Goal: Information Seeking & Learning: Find specific fact

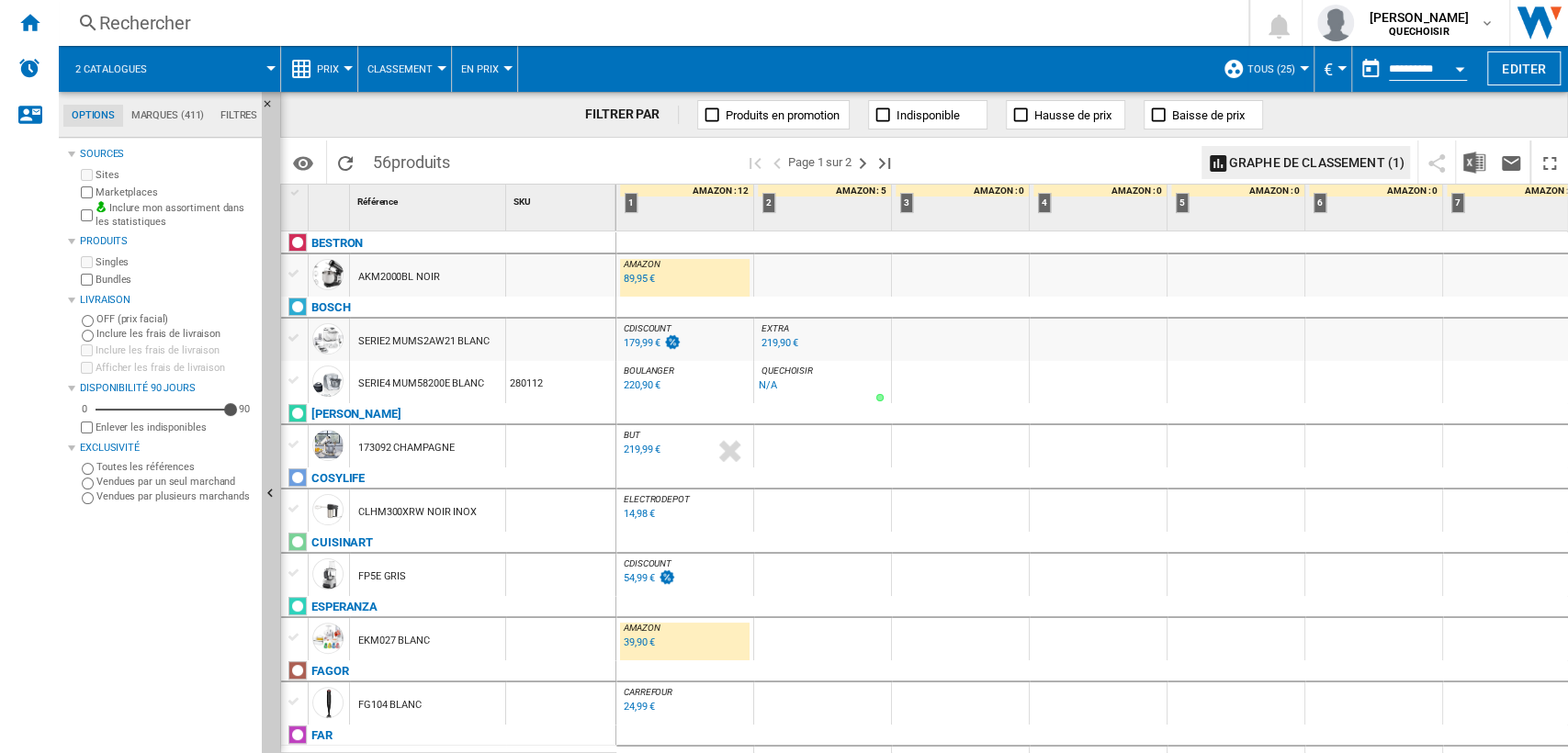
click at [272, 25] on div "Rechercher" at bounding box center [650, 23] width 1102 height 26
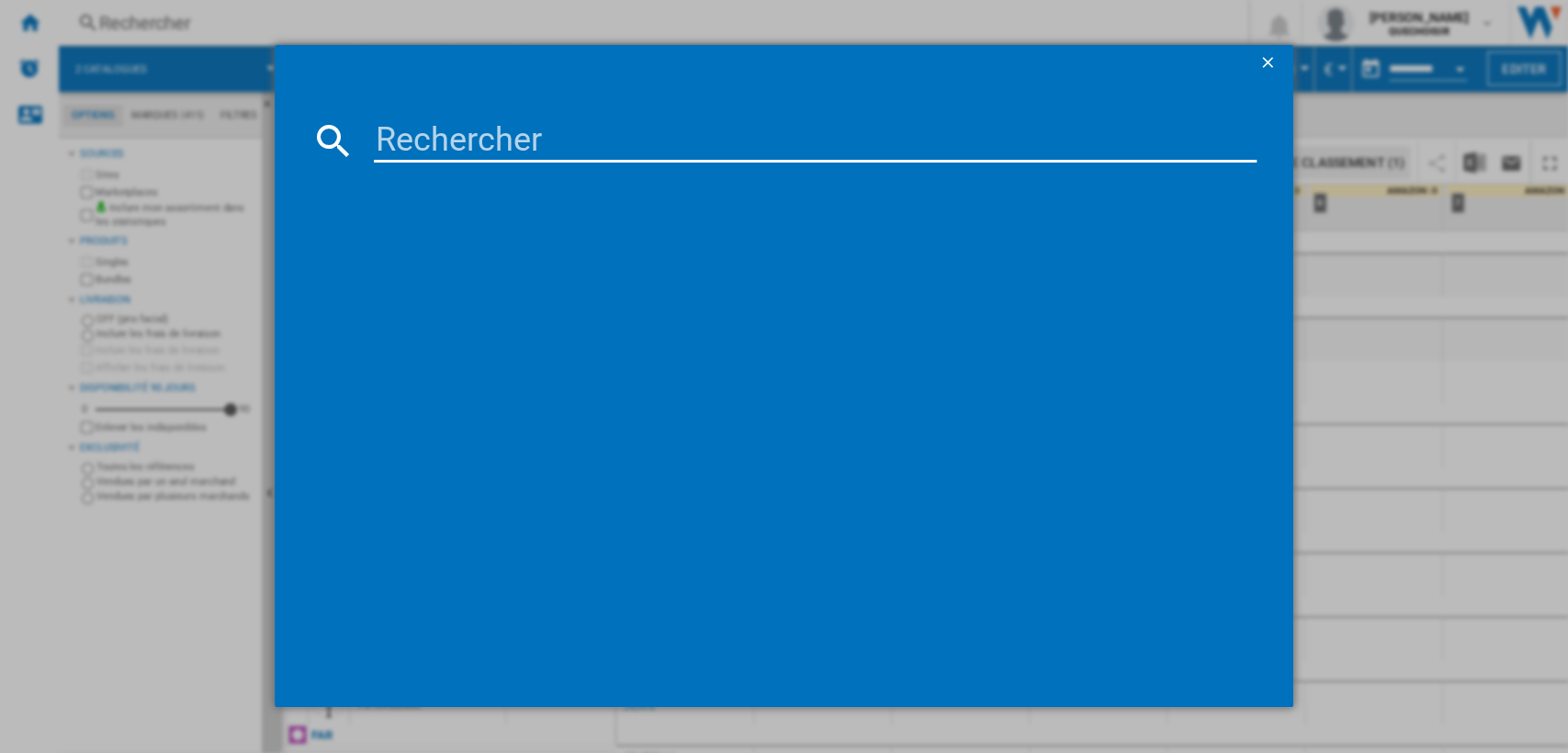
type input "Ariete 1782"
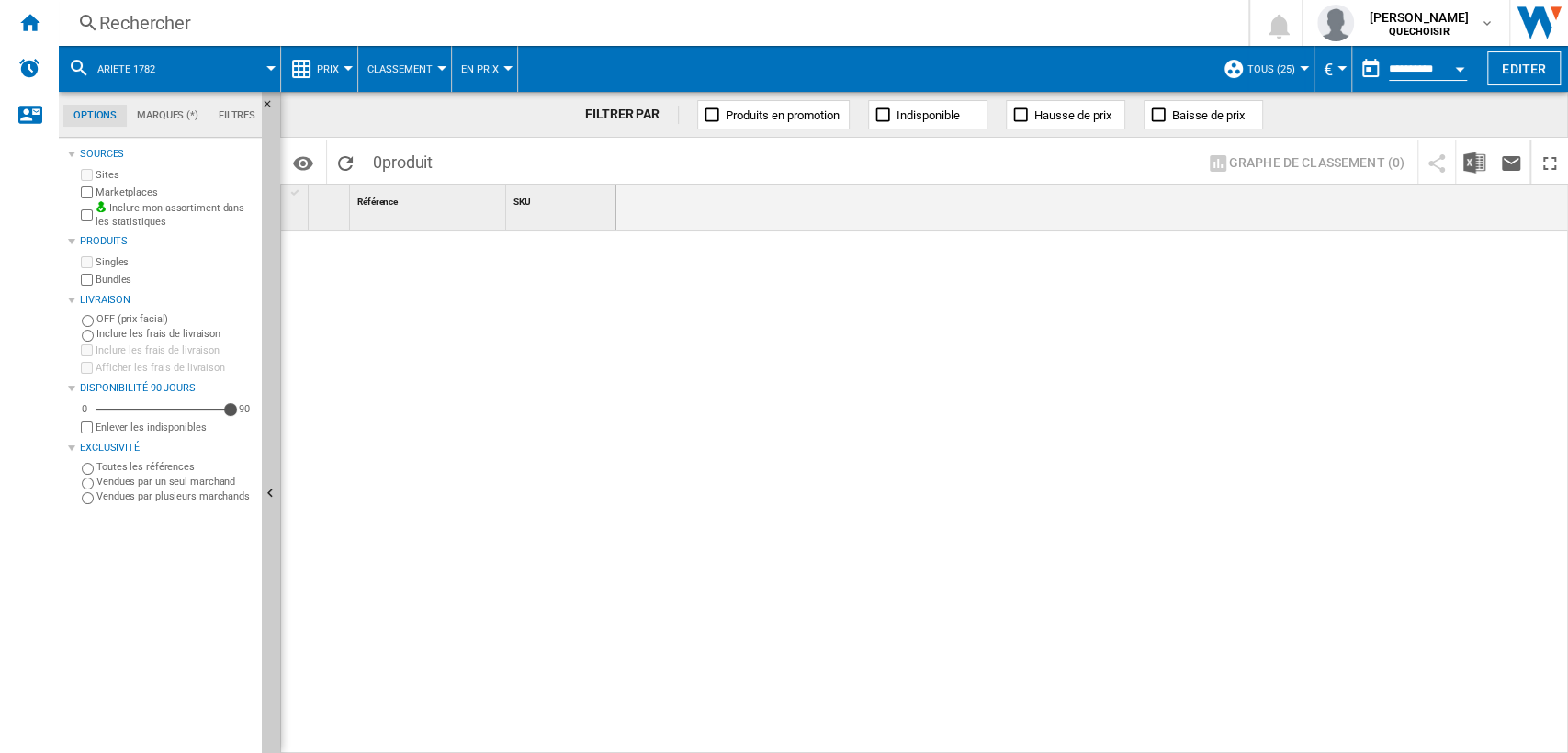
click at [219, 114] on md-tab-item "Filtres" at bounding box center [237, 116] width 57 height 22
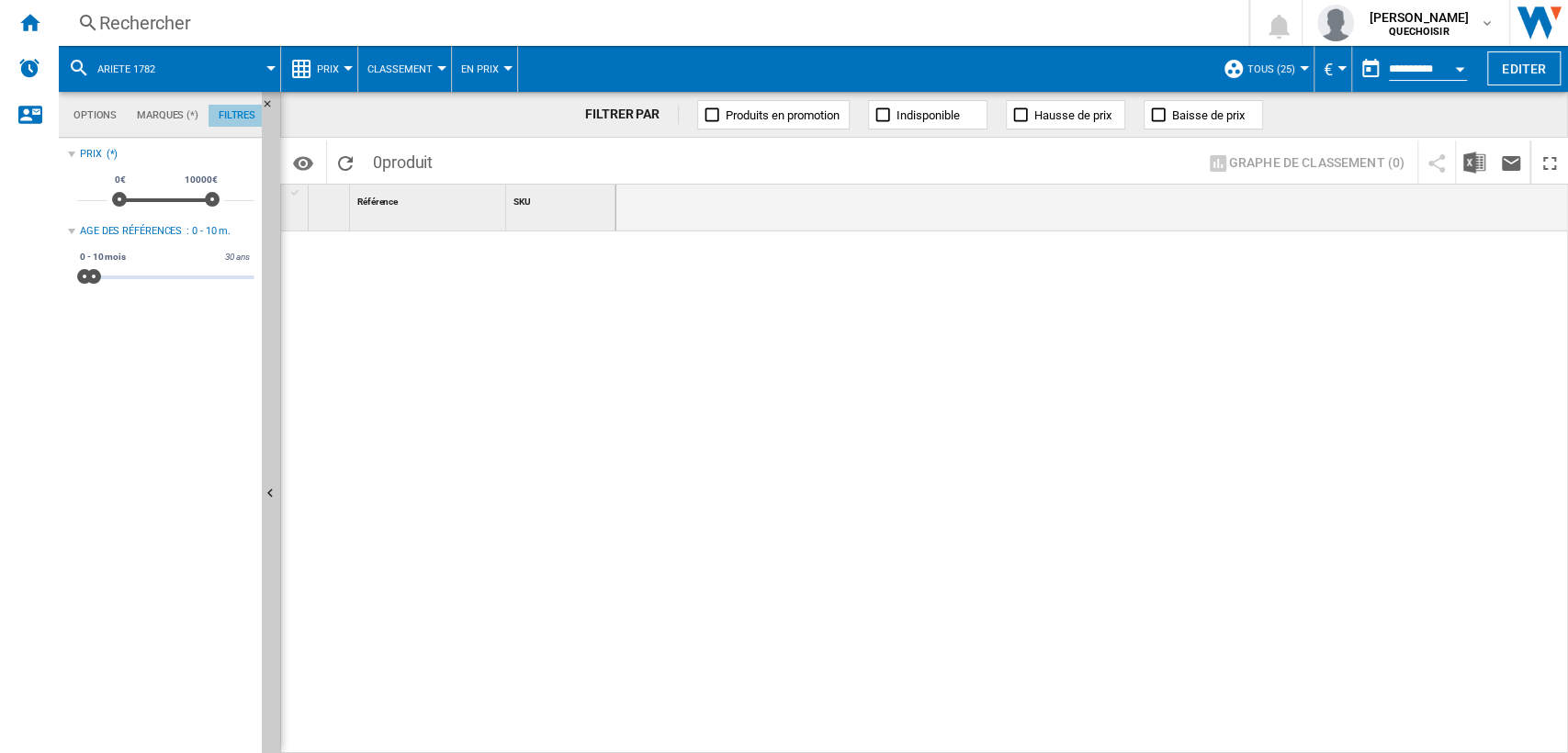
scroll to position [120, 0]
drag, startPoint x: 712, startPoint y: 300, endPoint x: 1311, endPoint y: 310, distance: 599.1
click at [1188, 292] on div "Options Marques (*) Filtres Options Marques (*) Filtres Sources Sites Marketpla…" at bounding box center [813, 423] width 1509 height 662
click at [90, 115] on md-tab-item "Options" at bounding box center [95, 116] width 64 height 22
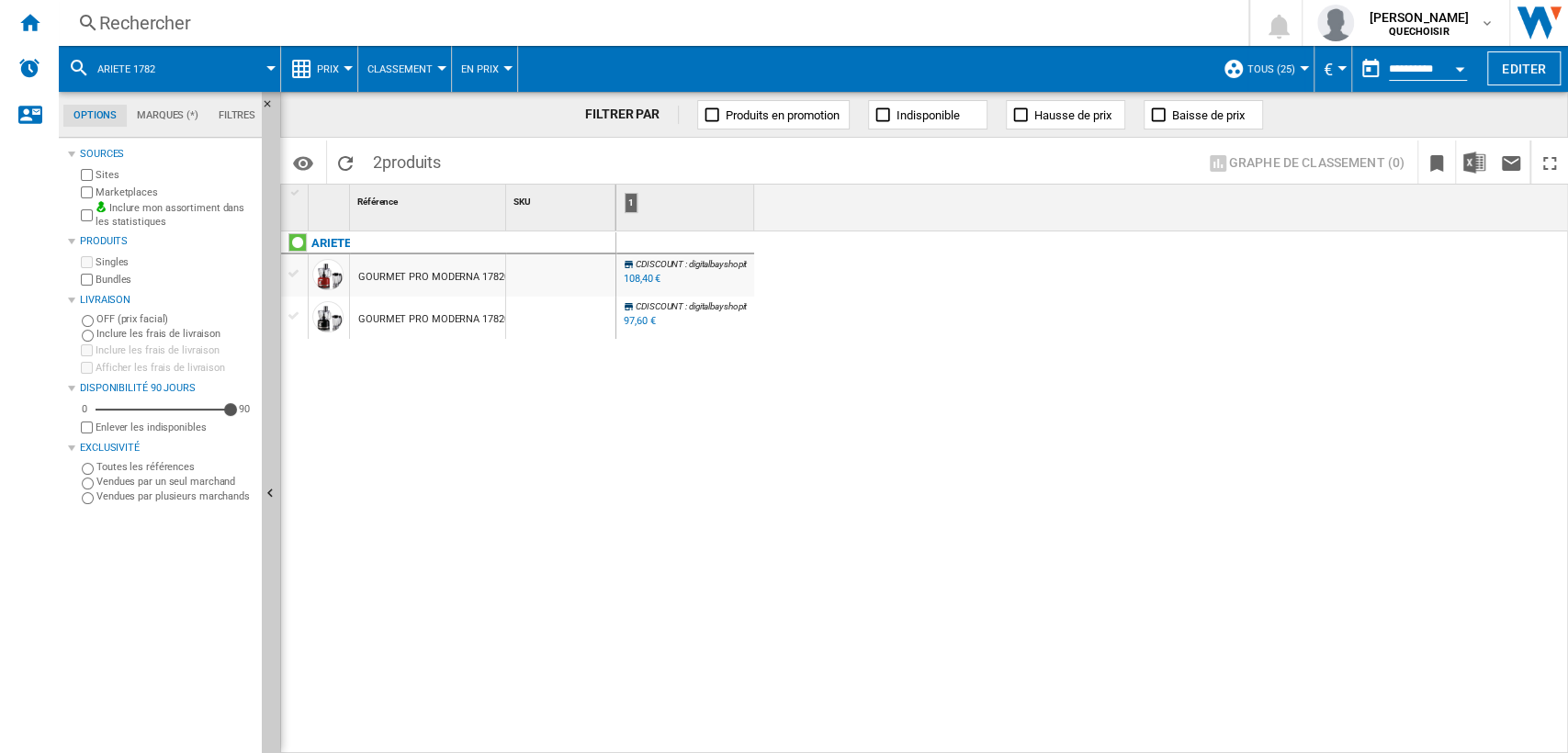
click at [119, 190] on label "Marketplaces" at bounding box center [175, 192] width 159 height 14
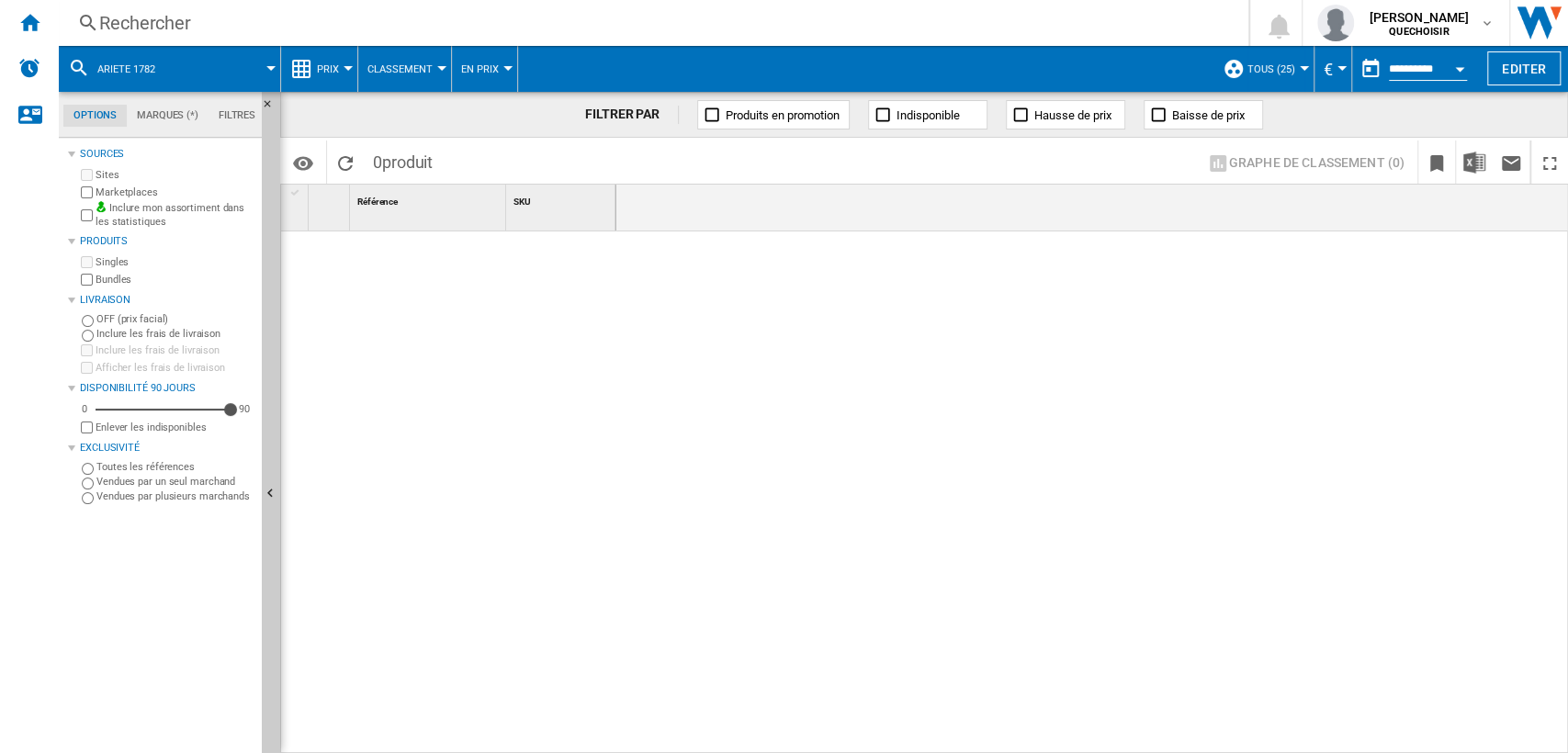
click at [422, 28] on div "Rechercher" at bounding box center [650, 23] width 1102 height 26
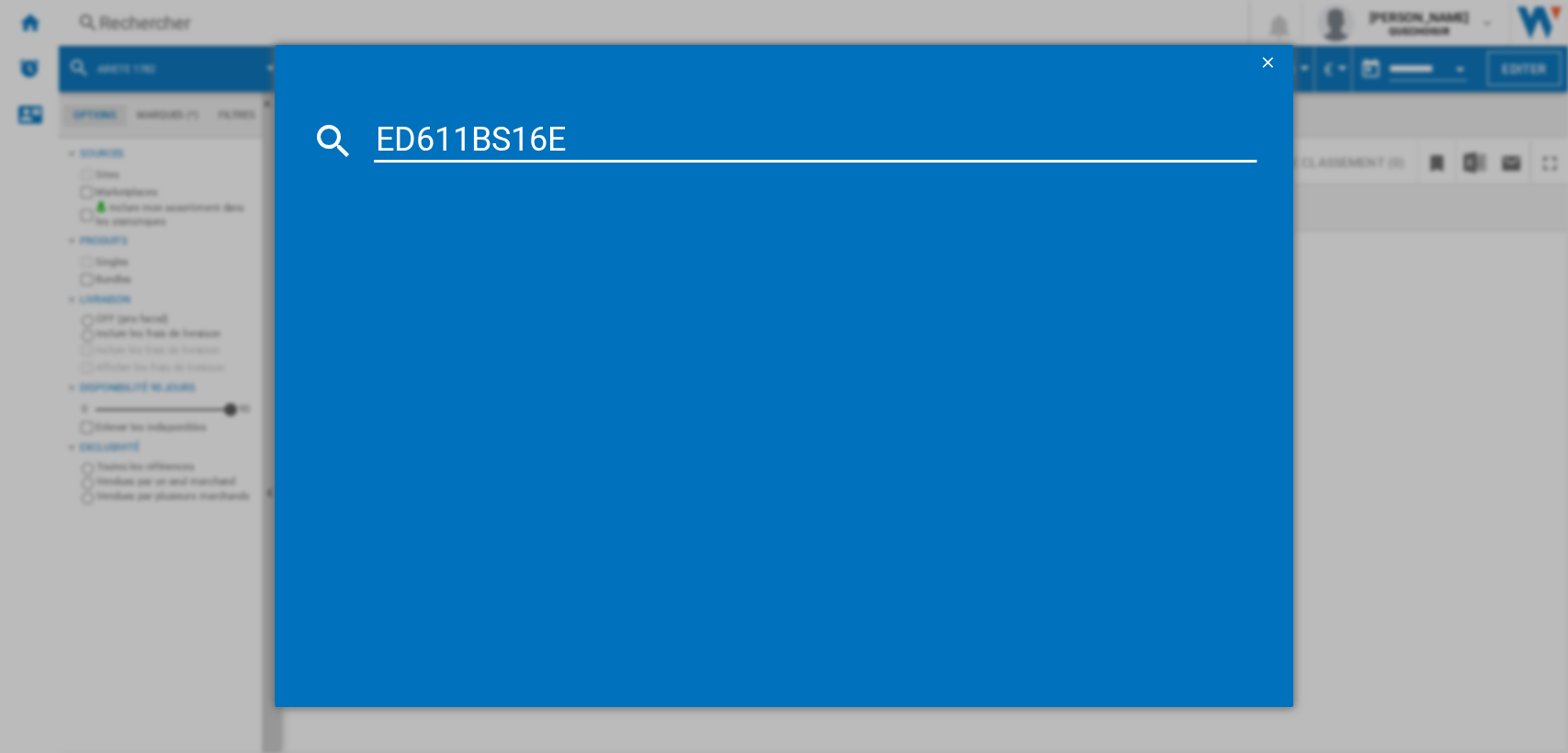
type input "ED611BS16"
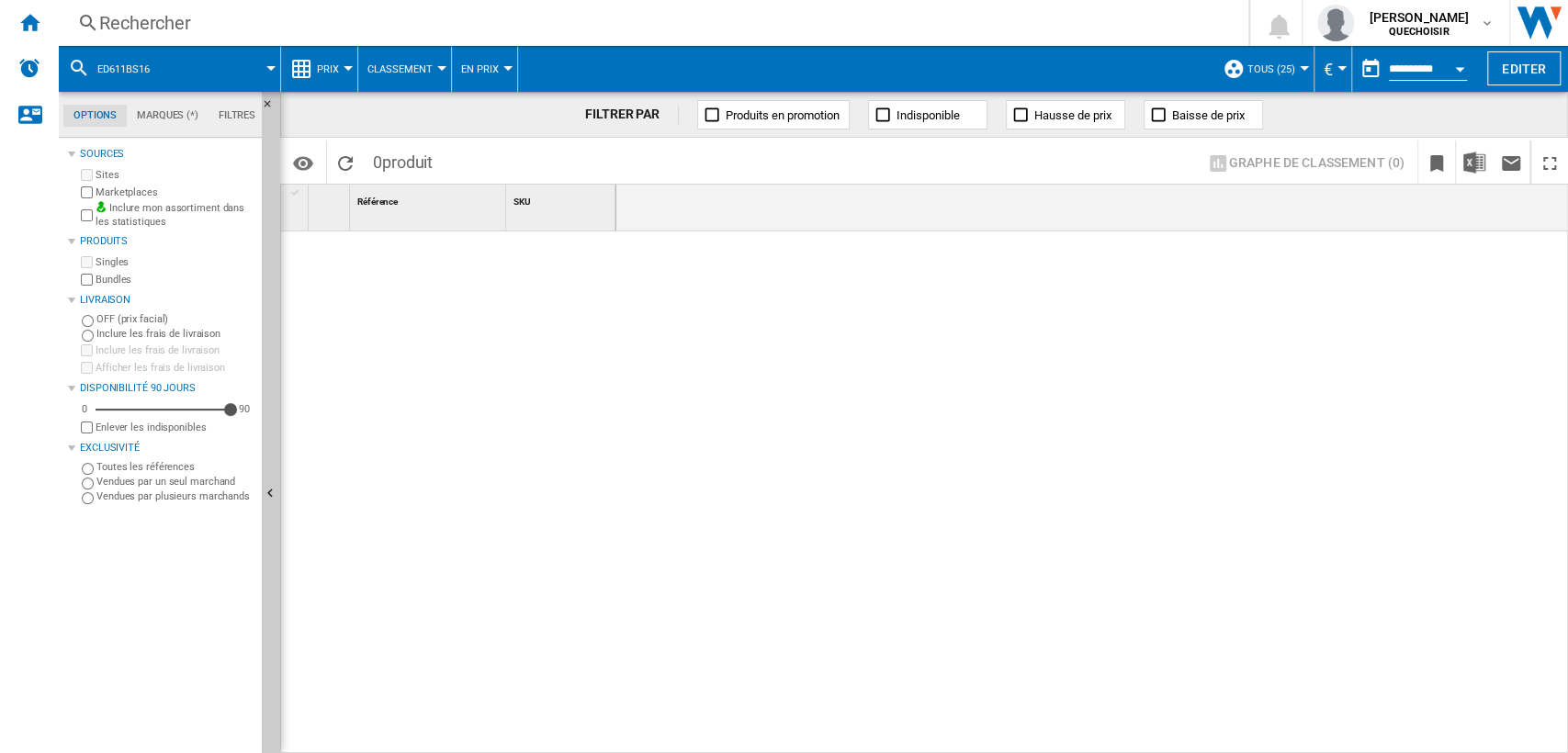
click at [215, 16] on div "Rechercher" at bounding box center [650, 23] width 1102 height 26
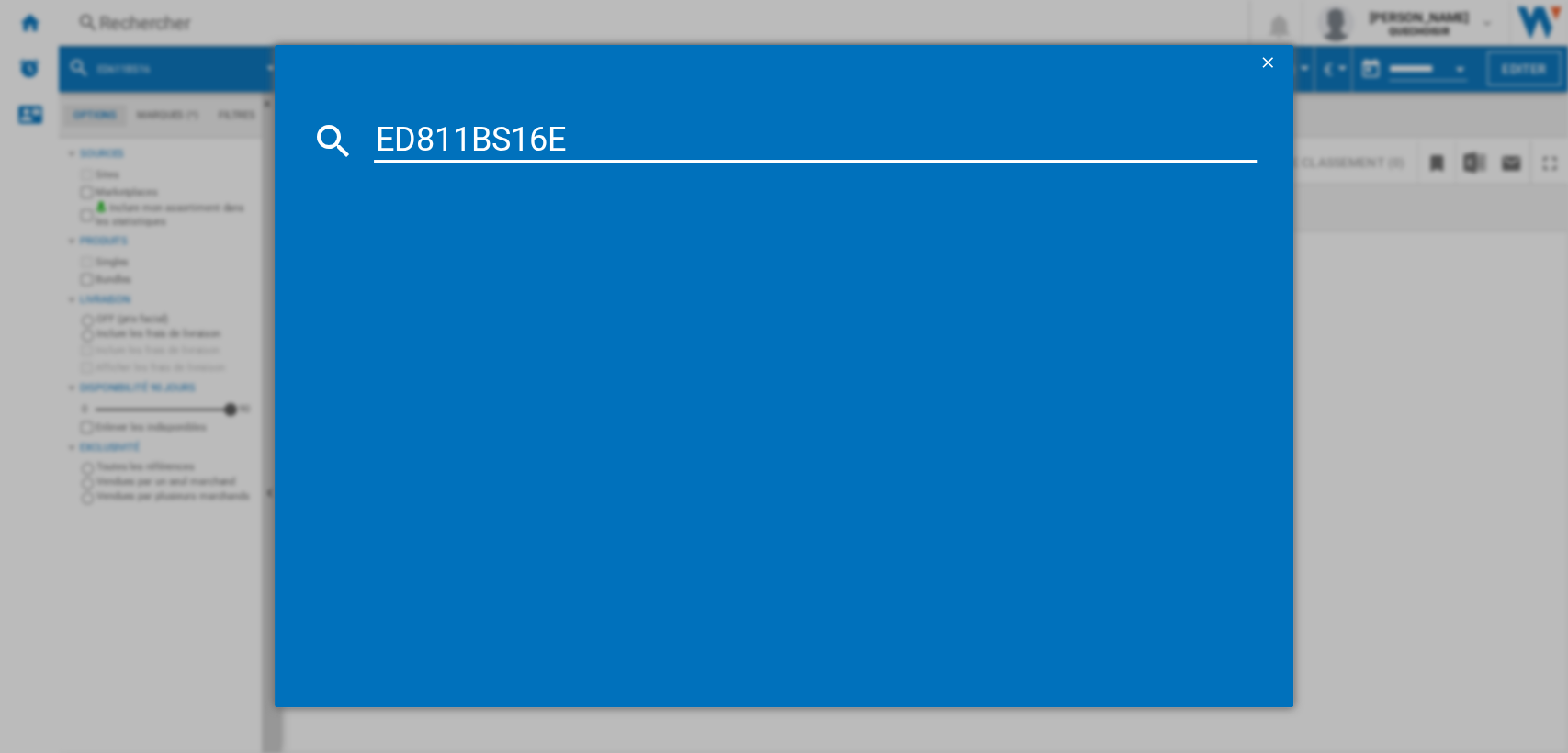
drag, startPoint x: 434, startPoint y: 133, endPoint x: 422, endPoint y: 134, distance: 12.0
click at [422, 134] on input "ED811BS16E" at bounding box center [816, 140] width 884 height 44
drag, startPoint x: 522, startPoint y: 137, endPoint x: 591, endPoint y: 144, distance: 69.4
click at [591, 144] on input "ED 11BS16E" at bounding box center [816, 140] width 884 height 44
type input "ED 11BS16"
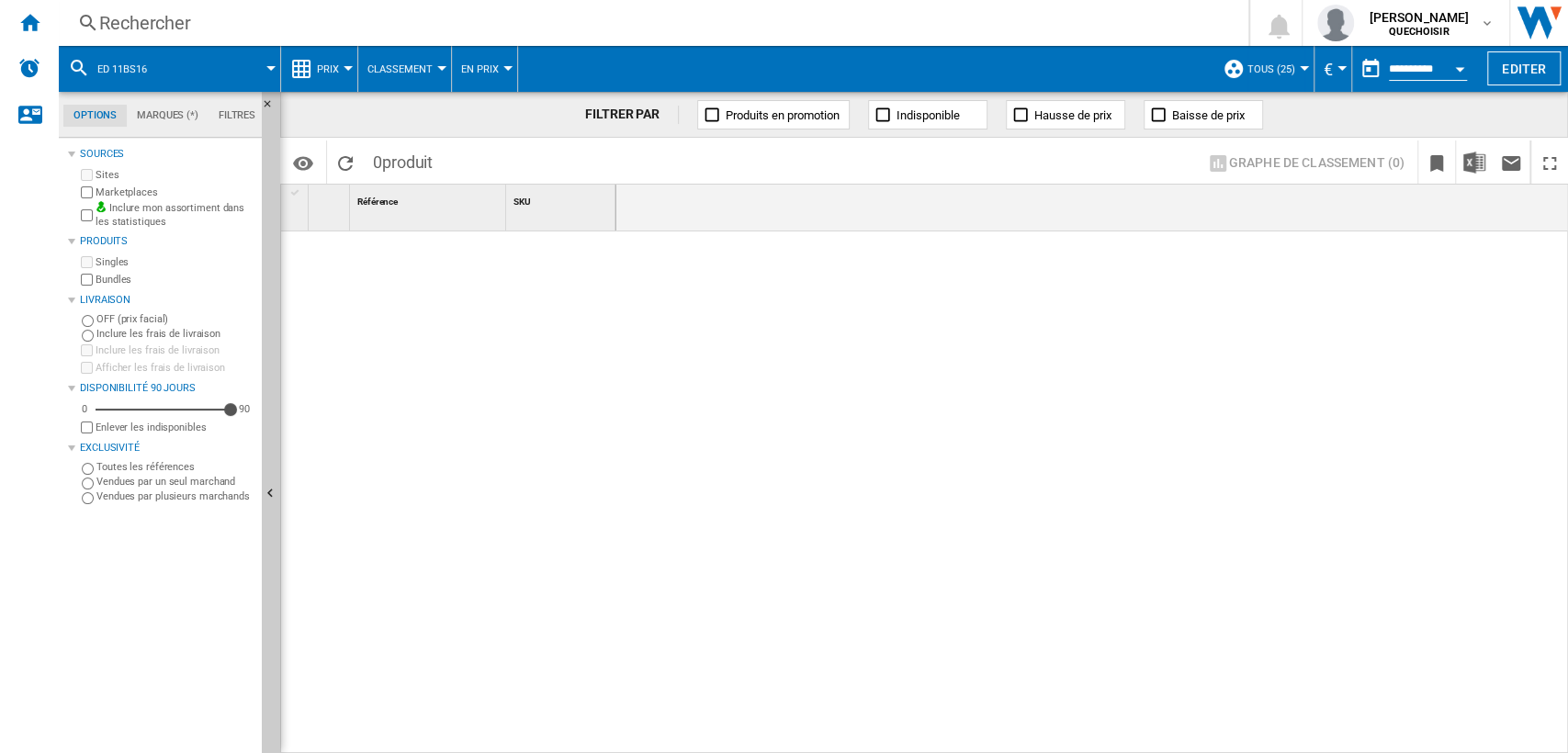
click at [406, 13] on div "Rechercher" at bounding box center [650, 23] width 1102 height 26
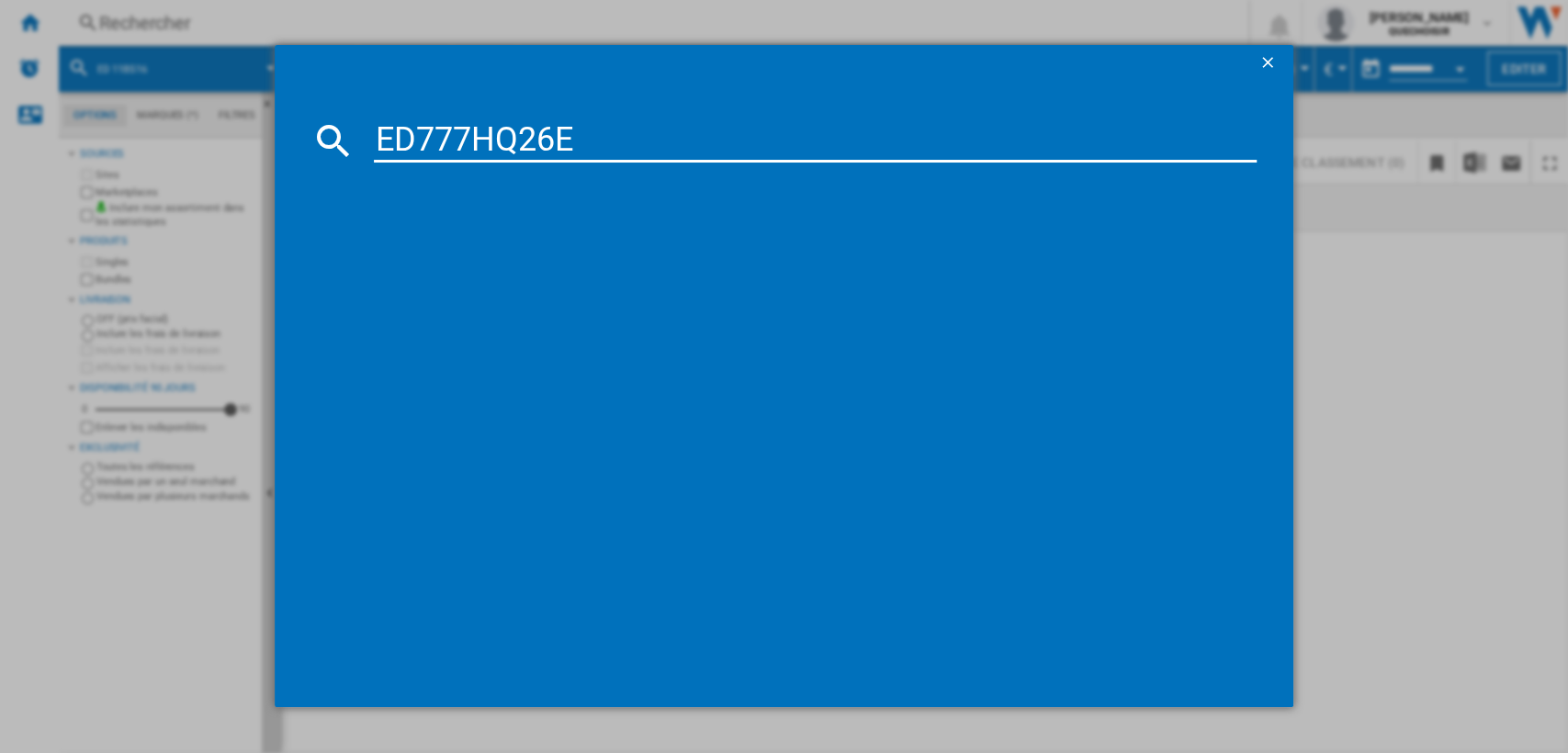
drag, startPoint x: 421, startPoint y: 133, endPoint x: 434, endPoint y: 134, distance: 13.0
click at [434, 134] on input "ED777HQ26E" at bounding box center [816, 140] width 884 height 44
drag, startPoint x: 557, startPoint y: 138, endPoint x: 755, endPoint y: 139, distance: 198.0
click at [690, 143] on input "ED 77HQ26E" at bounding box center [816, 140] width 884 height 44
type input "ED 77HQ26"
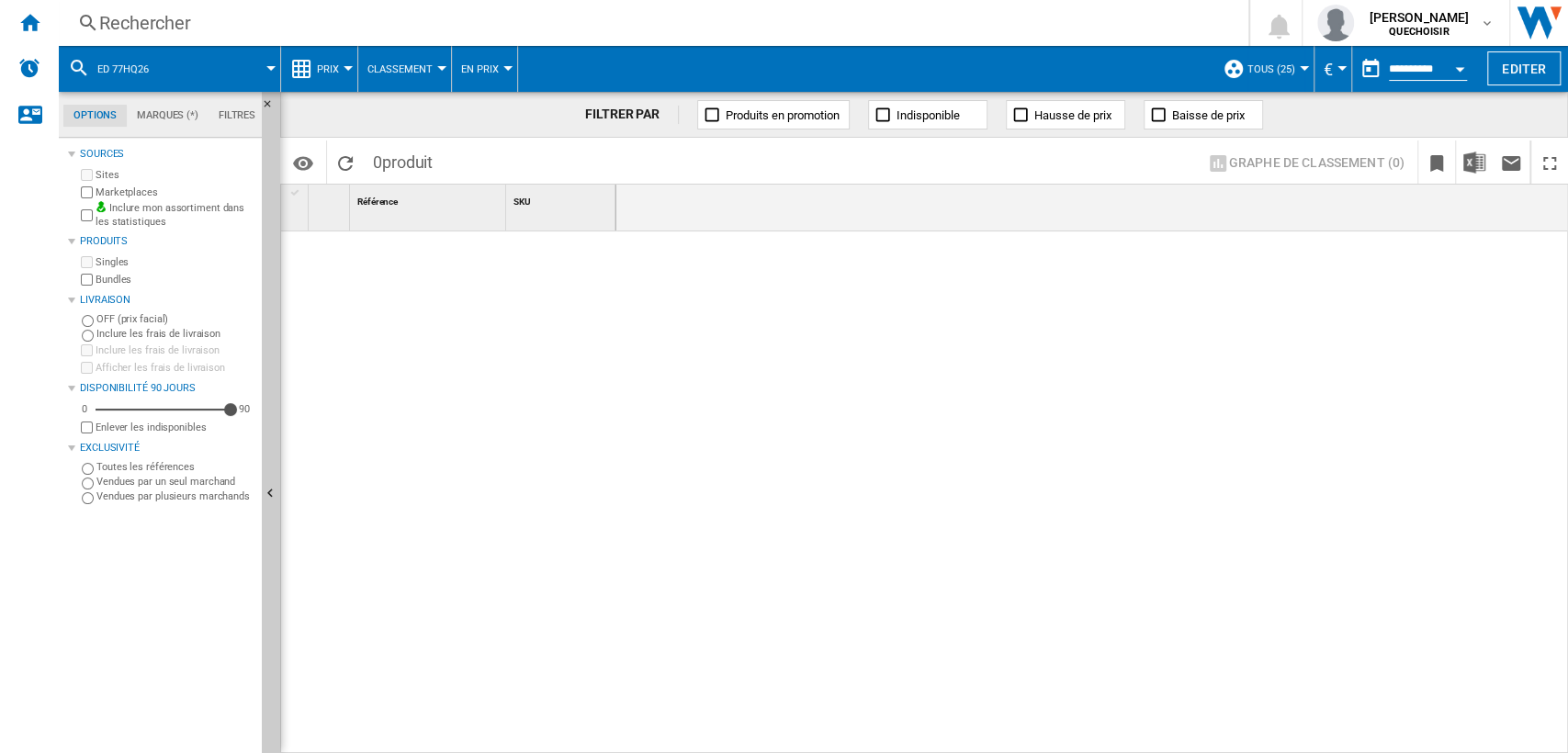
click at [369, 16] on div "Rechercher" at bounding box center [650, 23] width 1102 height 26
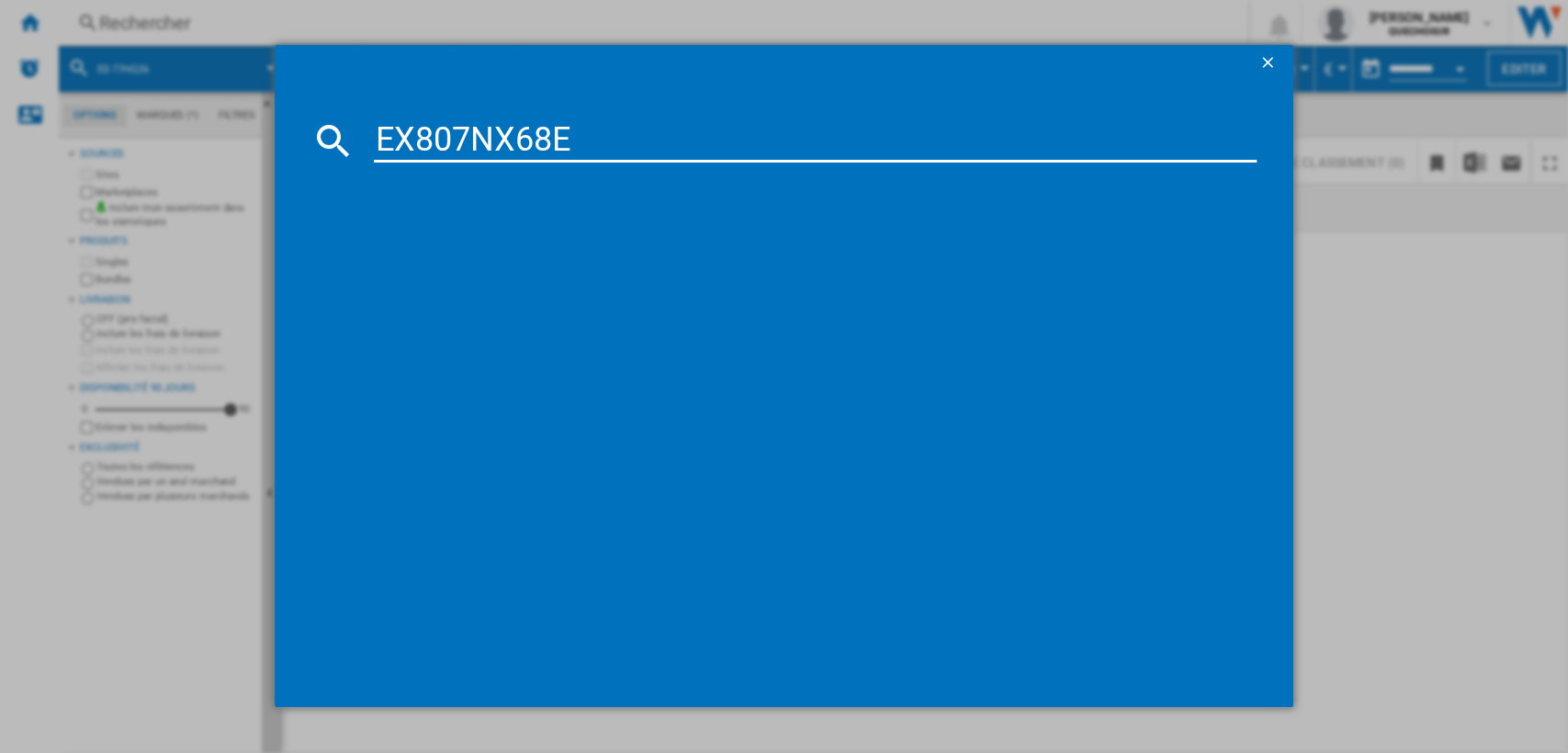
drag, startPoint x: 430, startPoint y: 134, endPoint x: 419, endPoint y: 134, distance: 11.0
click at [419, 134] on input "EX807NX68E" at bounding box center [816, 140] width 884 height 44
drag, startPoint x: 539, startPoint y: 138, endPoint x: 593, endPoint y: 143, distance: 54.2
click at [593, 143] on input "EX 07NX68E" at bounding box center [816, 140] width 884 height 44
type input "EX 07NX68"
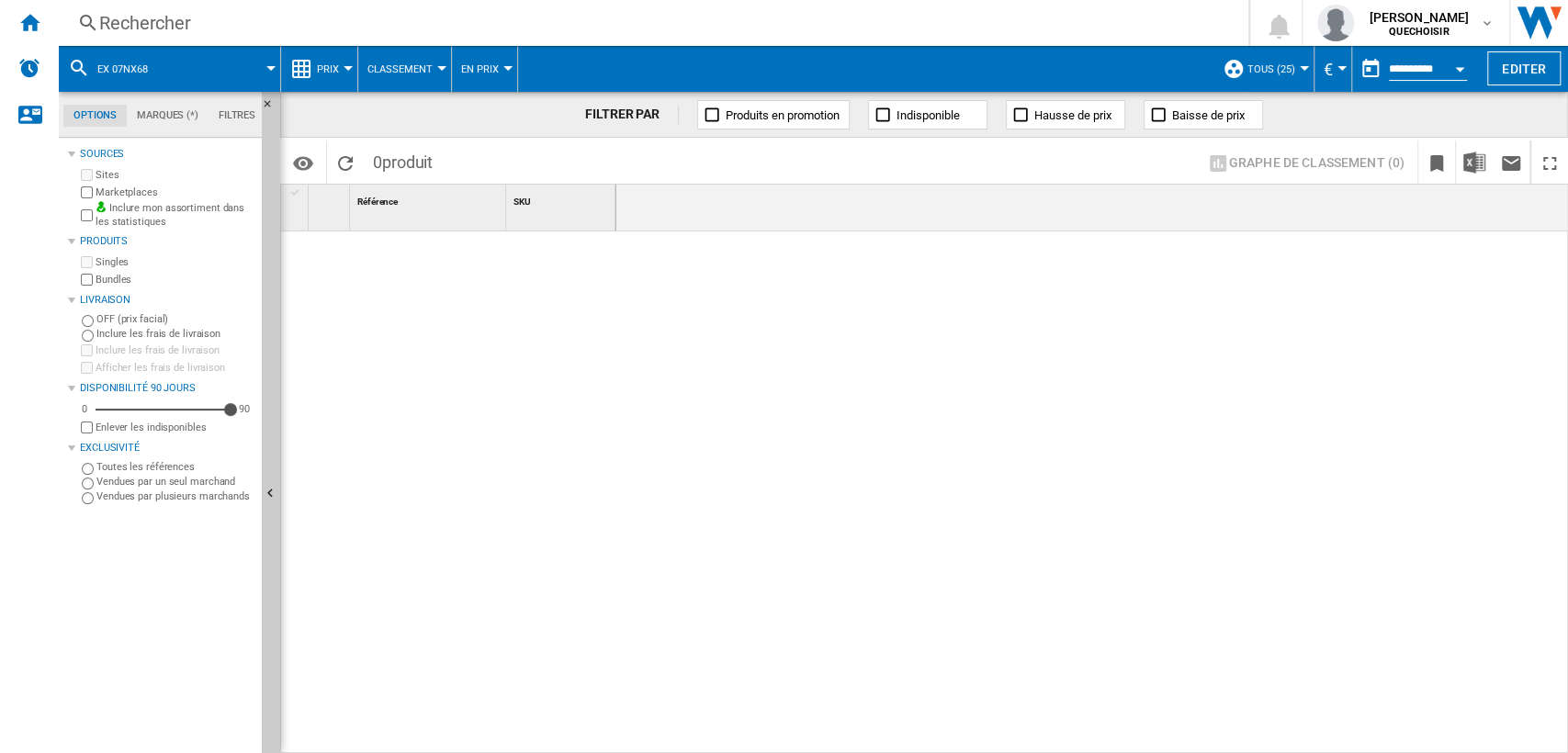
click at [339, 26] on div "Rechercher" at bounding box center [650, 23] width 1102 height 26
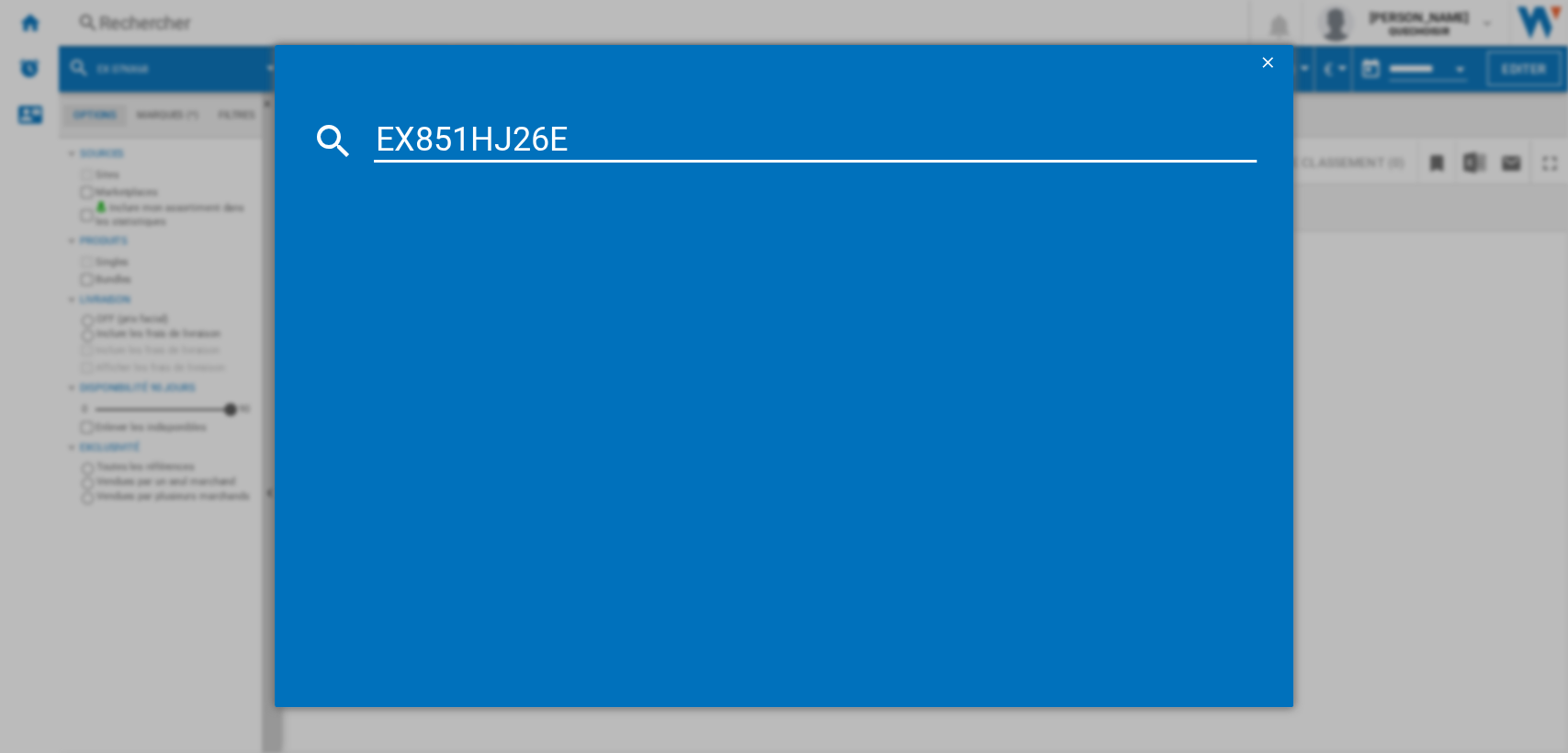
click at [432, 141] on input "EX851HJ26E" at bounding box center [816, 140] width 884 height 44
click at [432, 142] on input "EX851HJ26E" at bounding box center [816, 140] width 884 height 44
drag, startPoint x: 422, startPoint y: 140, endPoint x: 433, endPoint y: 141, distance: 11.0
click at [433, 141] on input "EX851HJ26E" at bounding box center [816, 140] width 884 height 44
drag, startPoint x: 570, startPoint y: 142, endPoint x: 662, endPoint y: 146, distance: 92.1
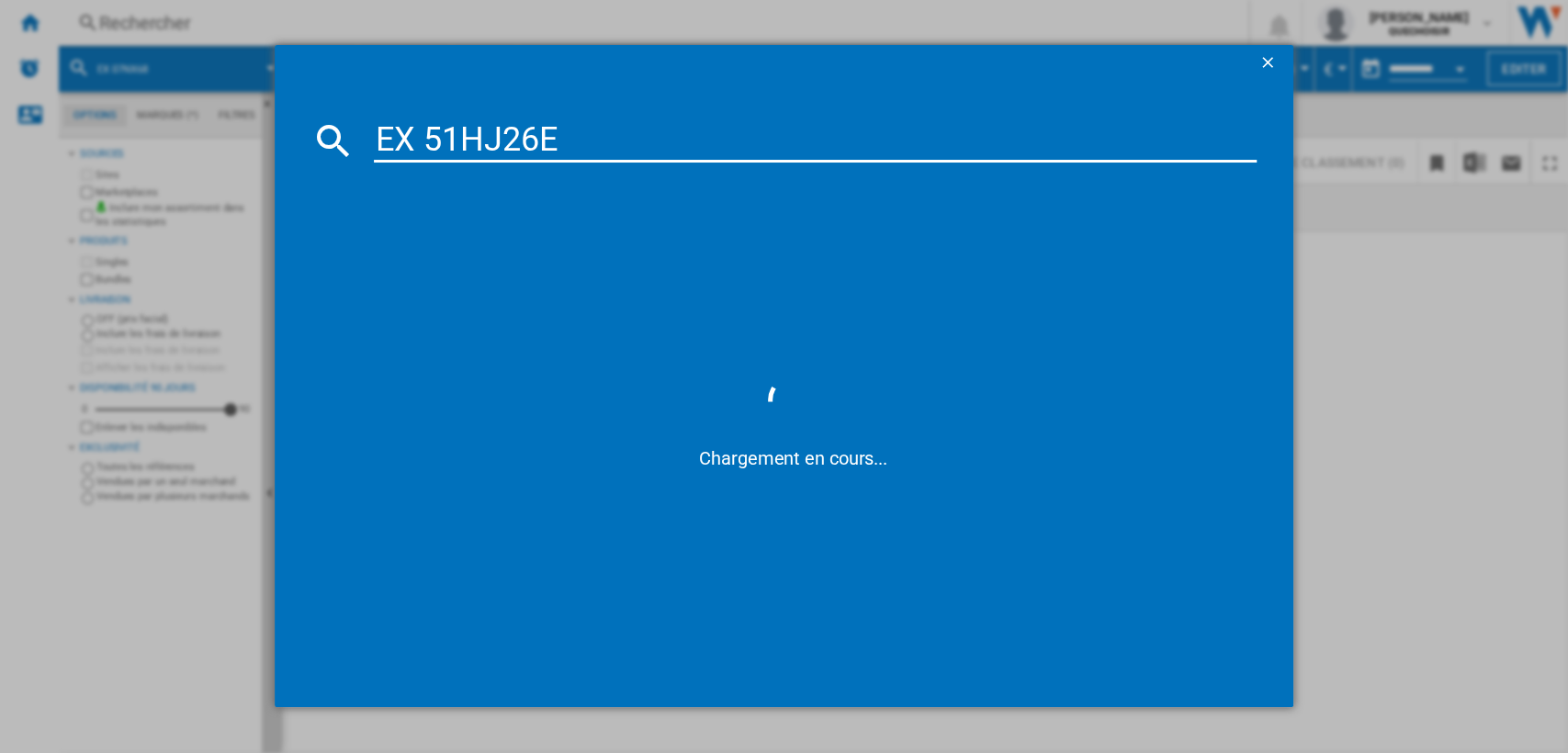
click at [649, 144] on input "EX 51HJ26E" at bounding box center [816, 140] width 884 height 44
type input "EX 51HJ26"
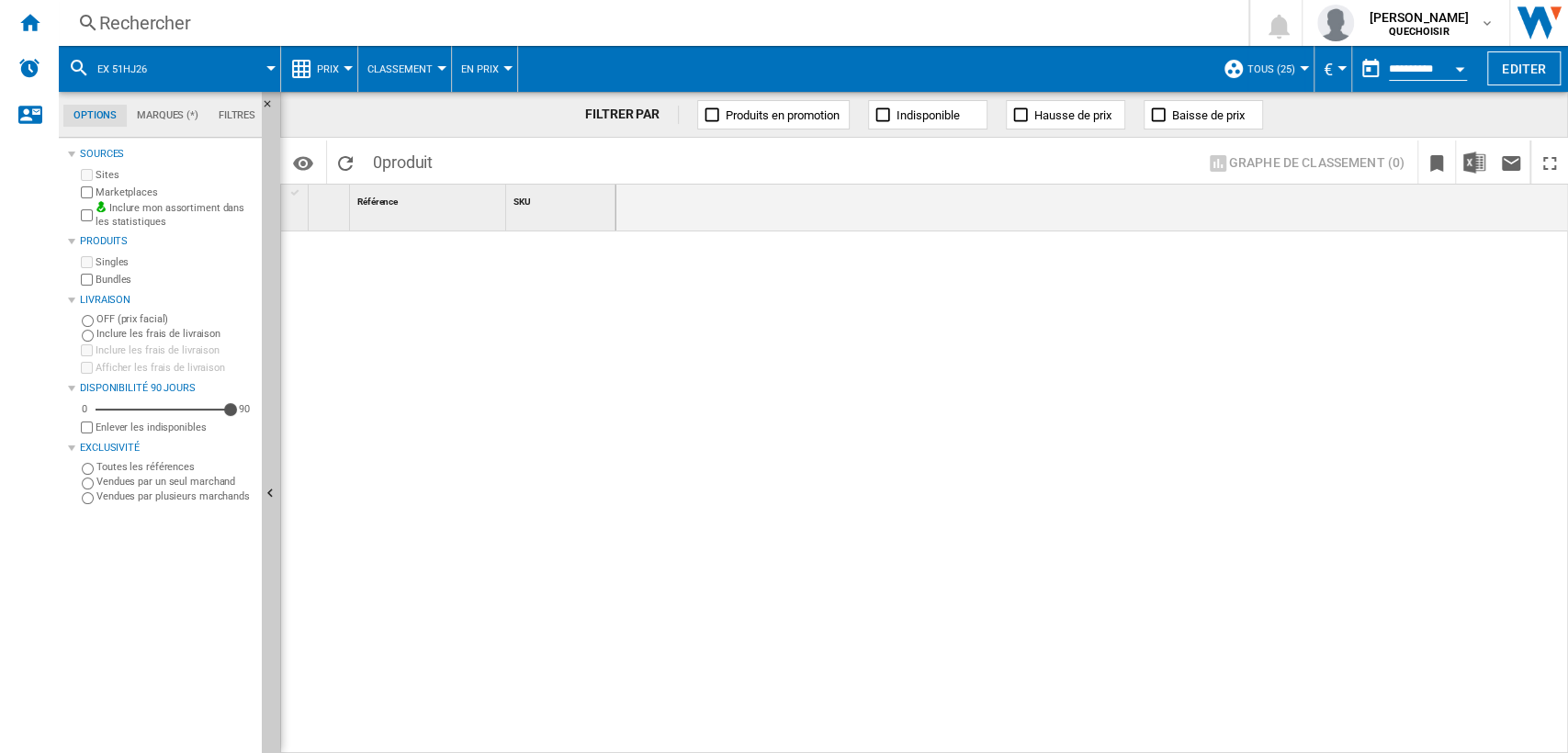
click at [391, 38] on div "Rechercher Rechercher 0 [PERSON_NAME] QUECHOISIR QUECHOISIR Mes paramètres Se d…" at bounding box center [813, 23] width 1509 height 46
click at [405, 31] on div "Rechercher" at bounding box center [650, 23] width 1102 height 26
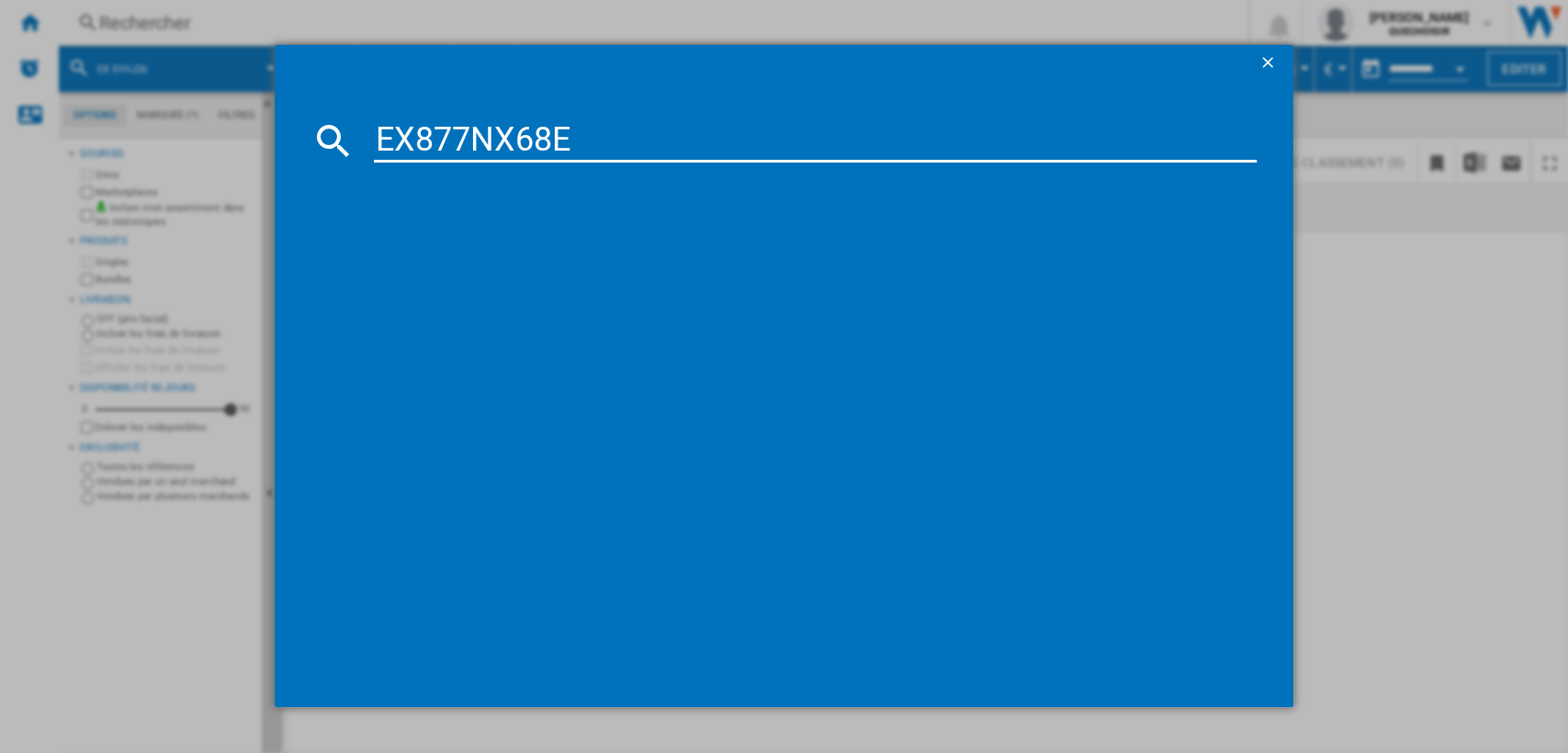
drag, startPoint x: 436, startPoint y: 144, endPoint x: 415, endPoint y: 141, distance: 21.2
click at [415, 141] on input "EX877NX68E" at bounding box center [816, 140] width 884 height 44
drag, startPoint x: 549, startPoint y: 137, endPoint x: 564, endPoint y: 138, distance: 15.0
click at [564, 138] on input "EX 77NX68E" at bounding box center [816, 140] width 884 height 44
type input "EX 77NX68"
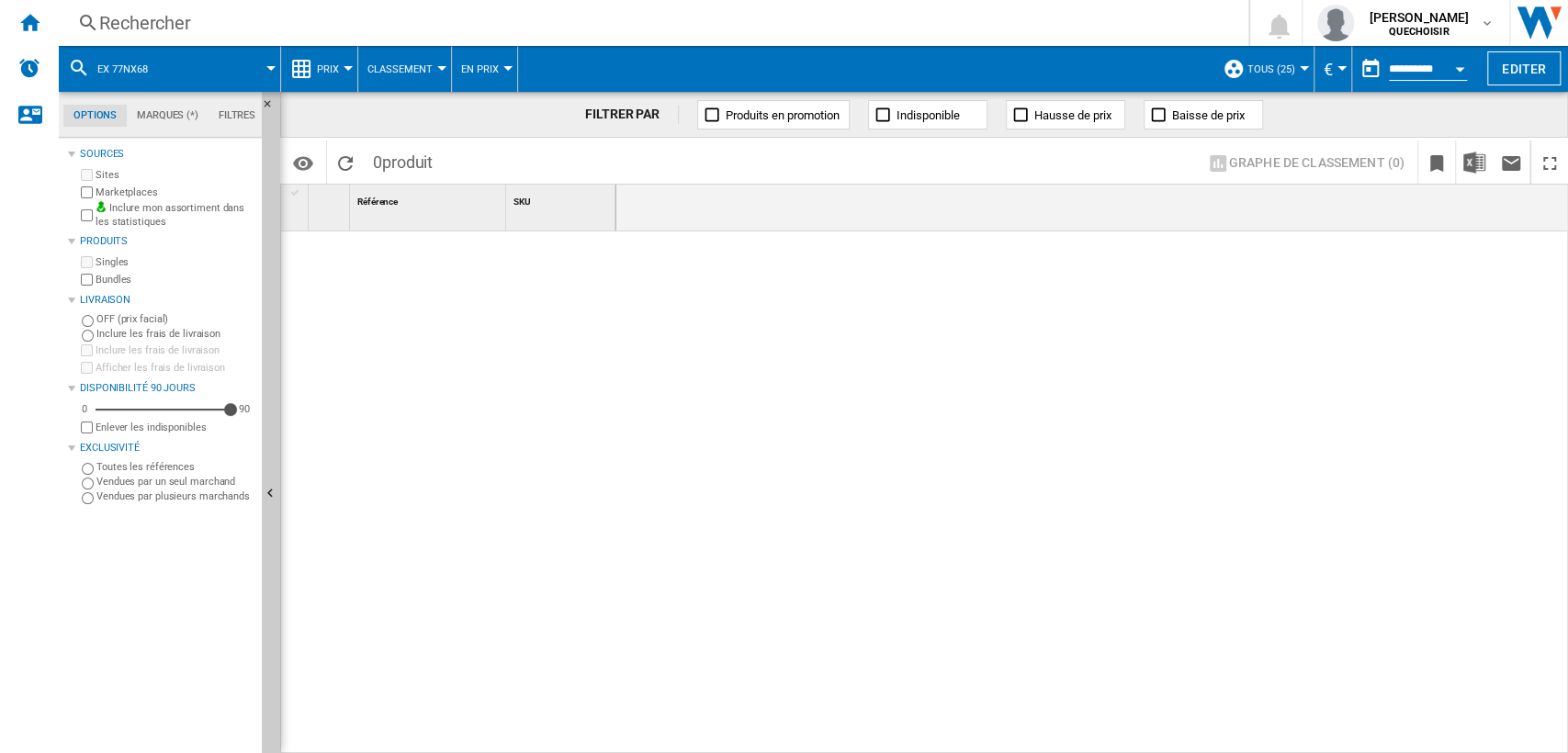
click at [389, 23] on div "Rechercher" at bounding box center [650, 23] width 1102 height 26
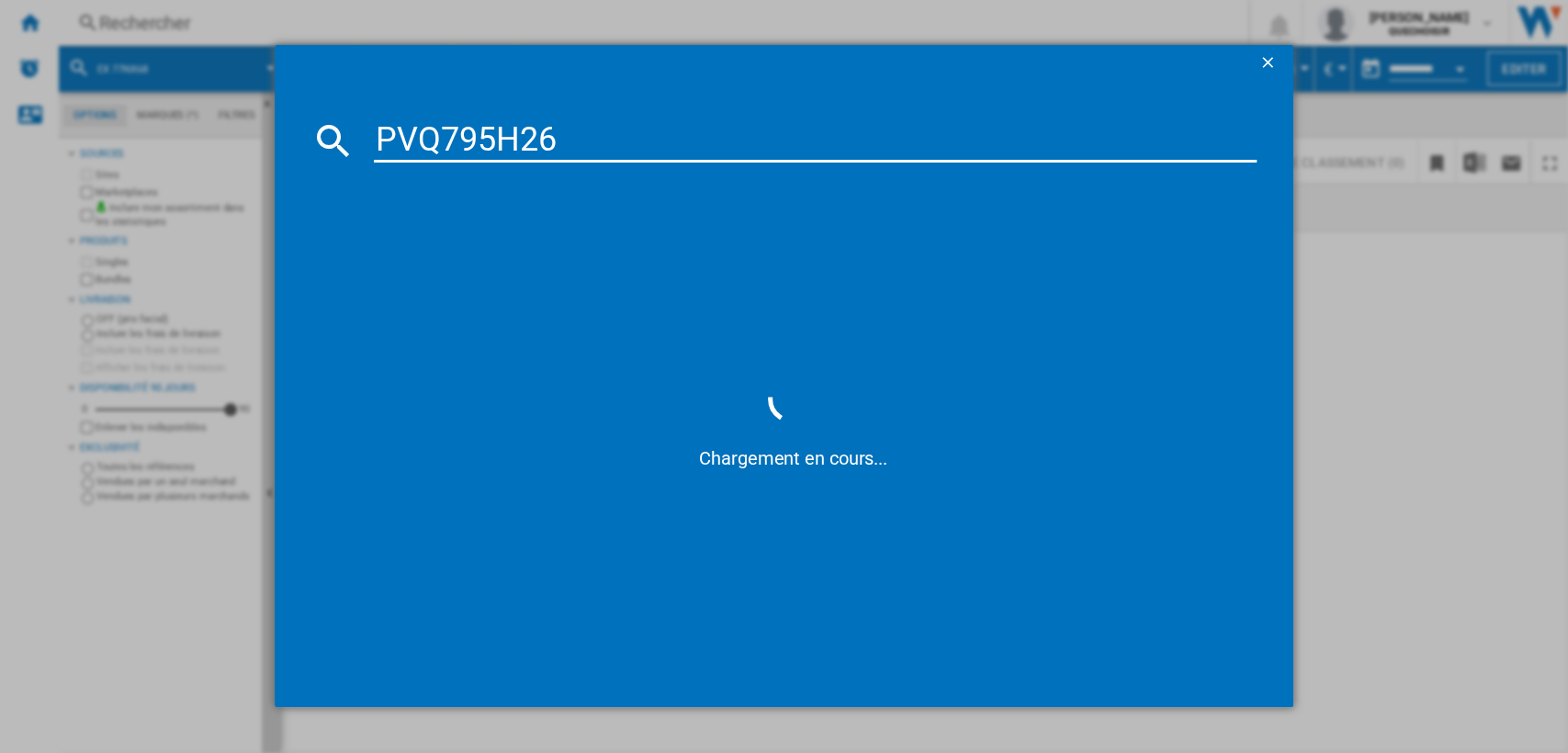
click at [451, 130] on input "PVQ795H26" at bounding box center [816, 140] width 884 height 44
type input "PVQ 95H26"
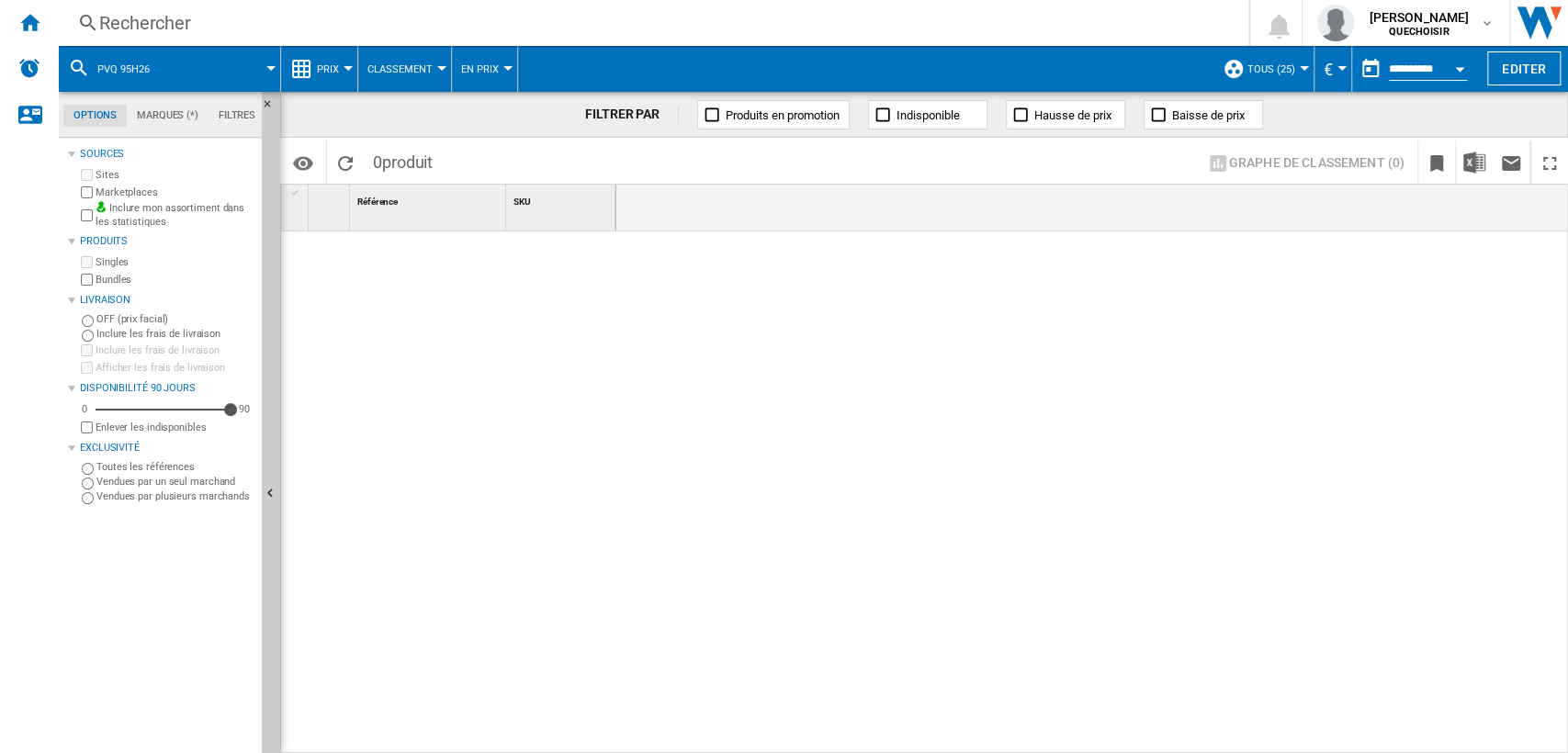
click at [372, 25] on div "Rechercher" at bounding box center [650, 23] width 1102 height 26
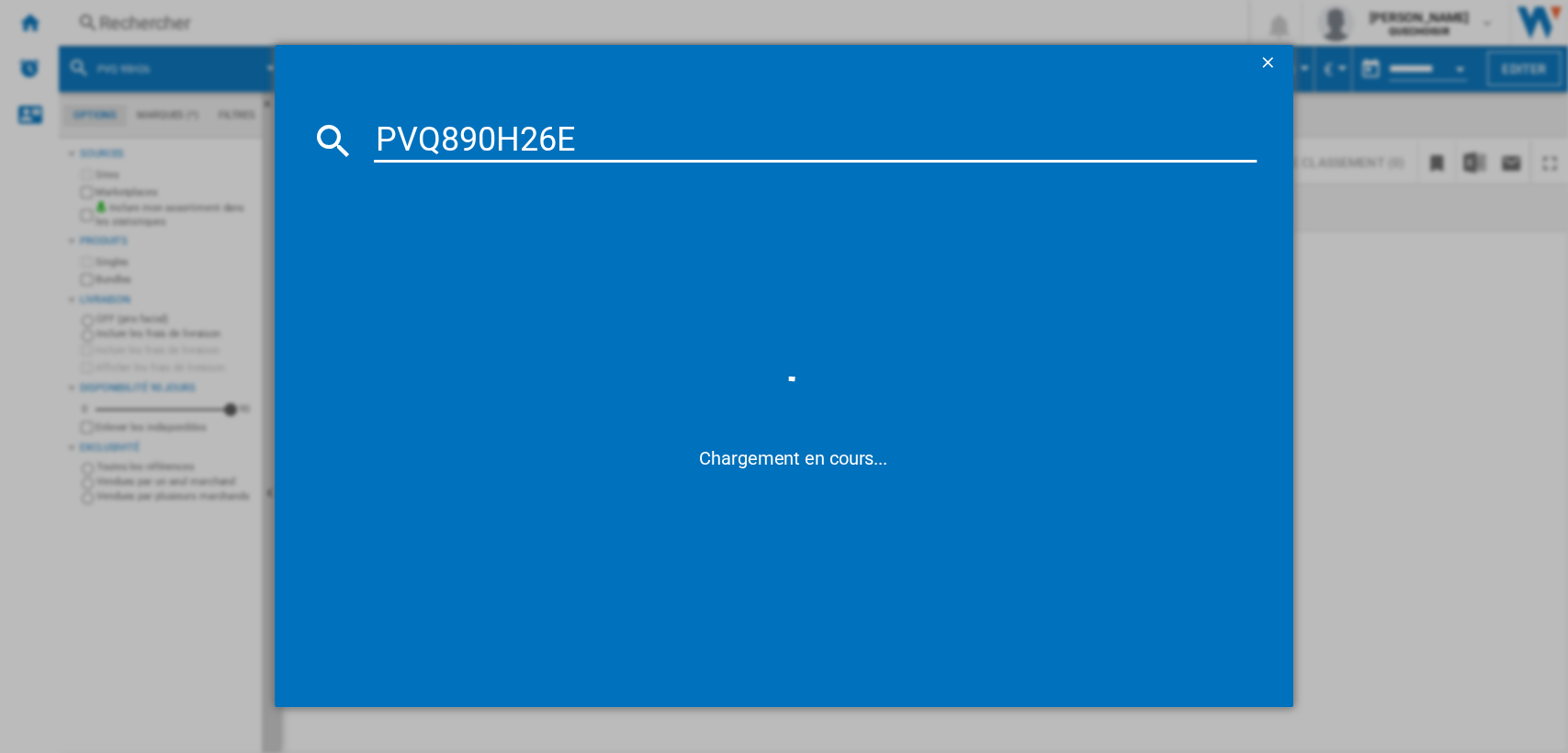
drag, startPoint x: 432, startPoint y: 128, endPoint x: 418, endPoint y: 132, distance: 14.6
click at [418, 132] on input "PVQ890H26E" at bounding box center [816, 140] width 884 height 44
drag, startPoint x: 549, startPoint y: 130, endPoint x: 644, endPoint y: 128, distance: 95.0
click at [634, 129] on input "PV 890H26E" at bounding box center [816, 140] width 884 height 44
type input "PV 890H26"
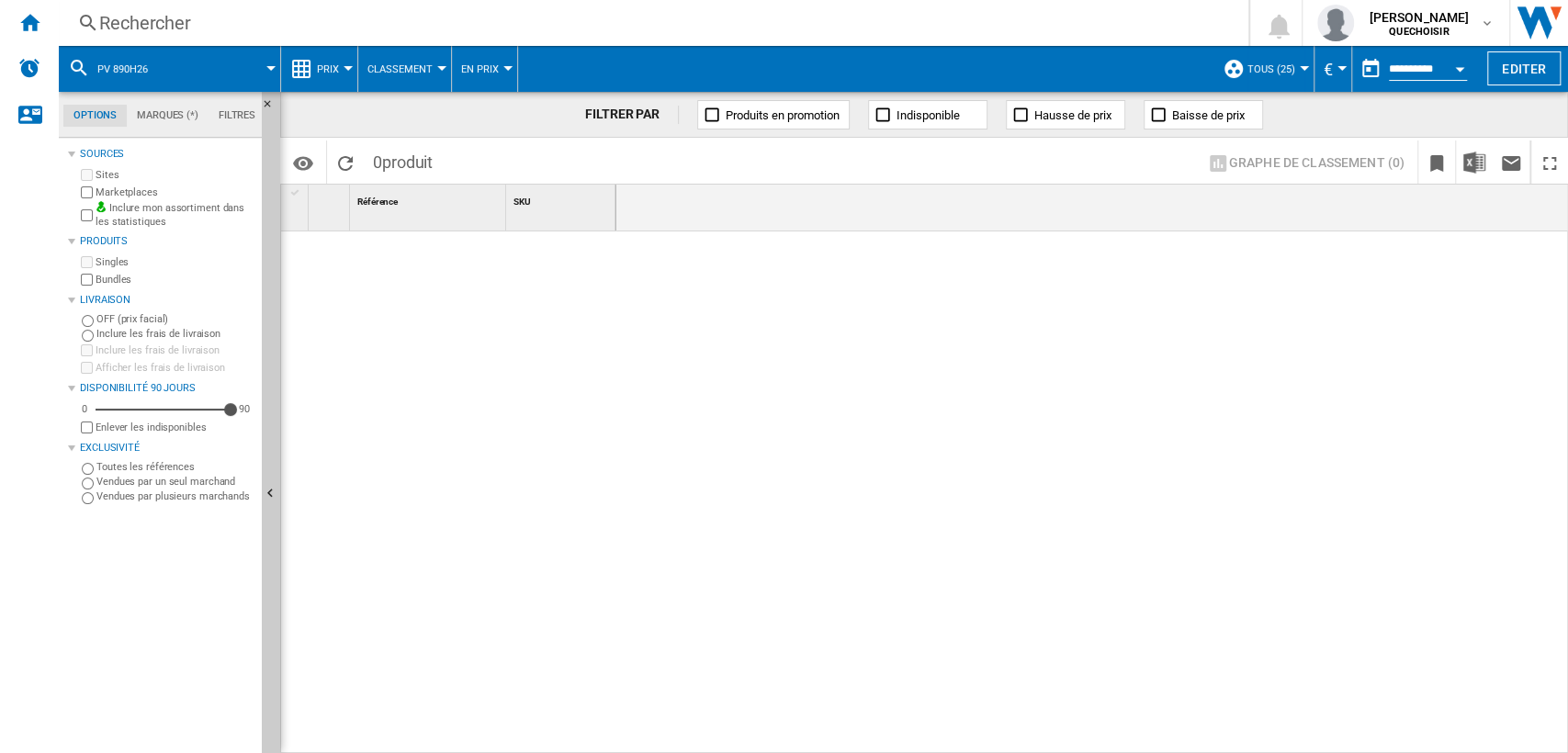
click at [251, 21] on div "Rechercher" at bounding box center [650, 23] width 1102 height 26
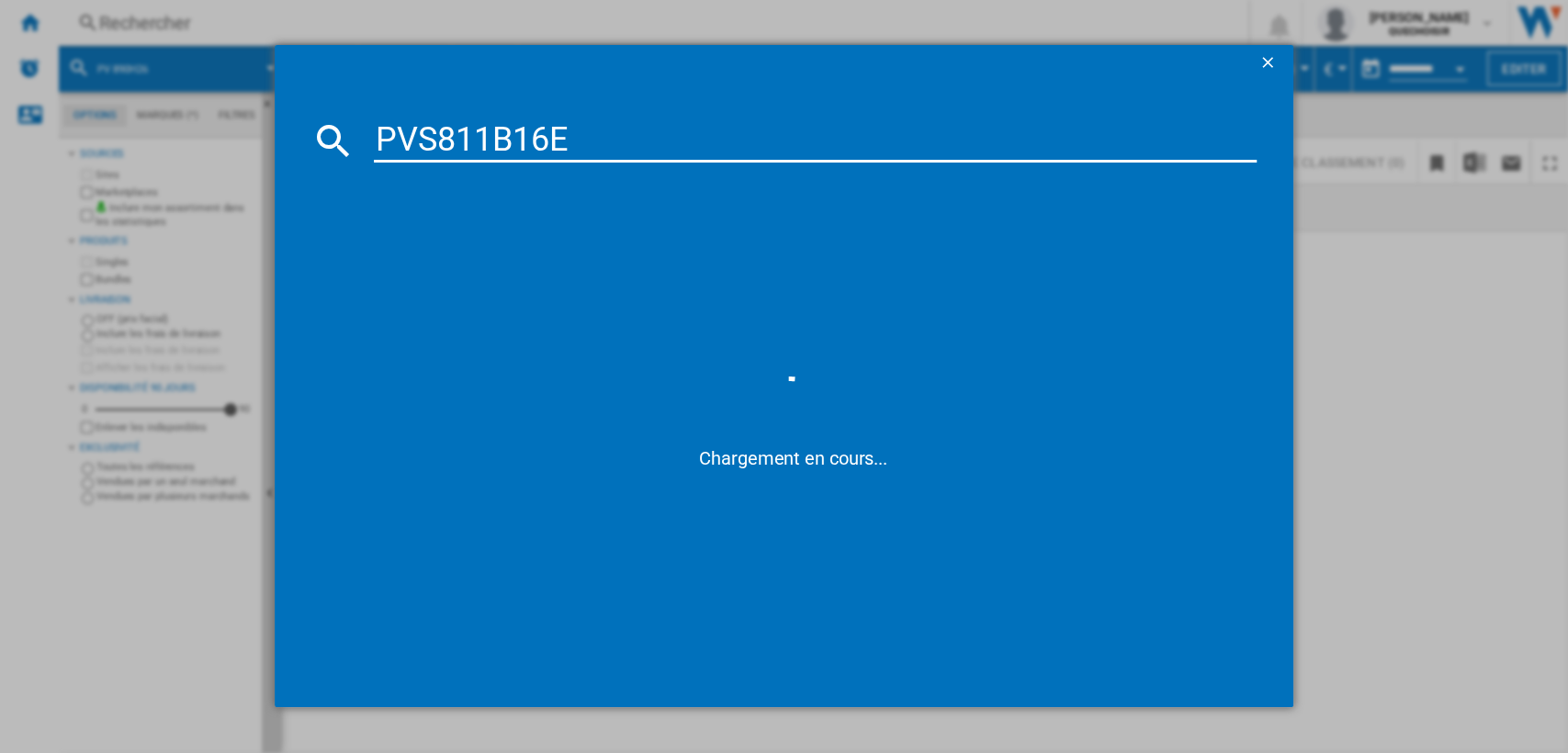
click at [431, 126] on input "PVS811B16E" at bounding box center [816, 140] width 884 height 44
drag, startPoint x: 547, startPoint y: 128, endPoint x: 753, endPoint y: 126, distance: 206.0
click at [684, 127] on input "PVS811B16E" at bounding box center [816, 140] width 884 height 44
drag, startPoint x: 454, startPoint y: 137, endPoint x: 440, endPoint y: 136, distance: 14.0
click at [440, 136] on input "PVS811B16" at bounding box center [816, 140] width 884 height 44
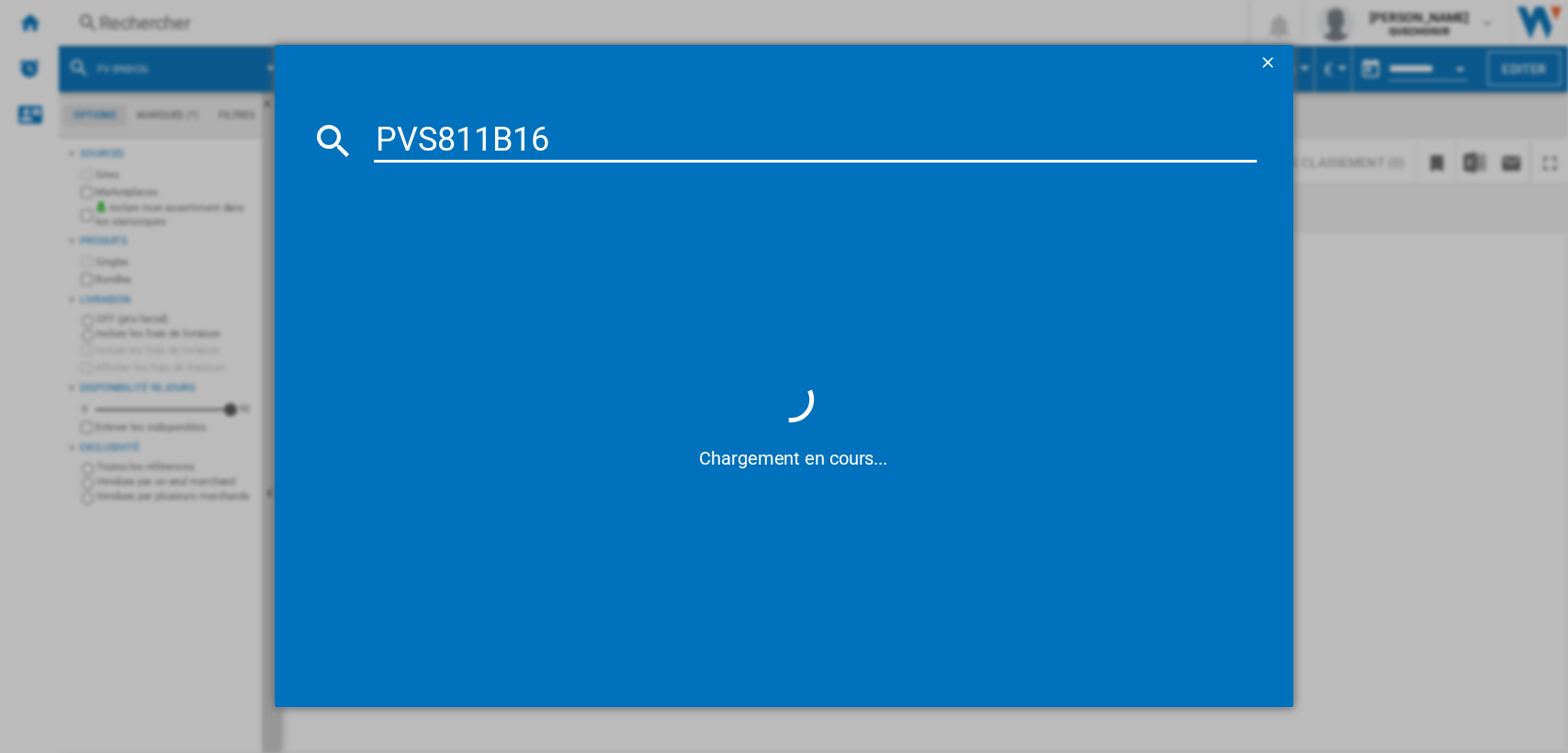
type input "PVS 11B16"
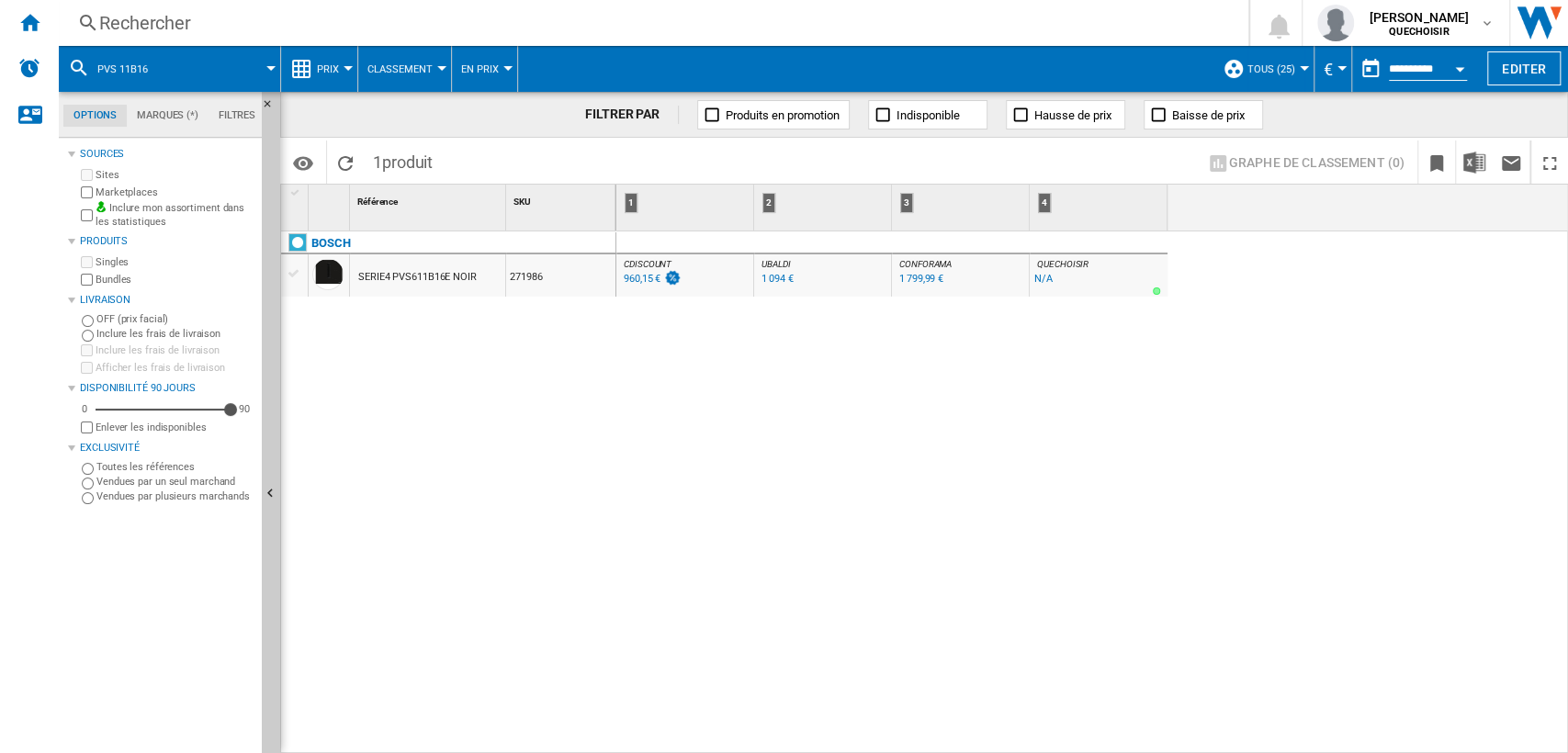
click at [400, 278] on div "SERIE4 PVS611B16E NOIR" at bounding box center [417, 277] width 119 height 42
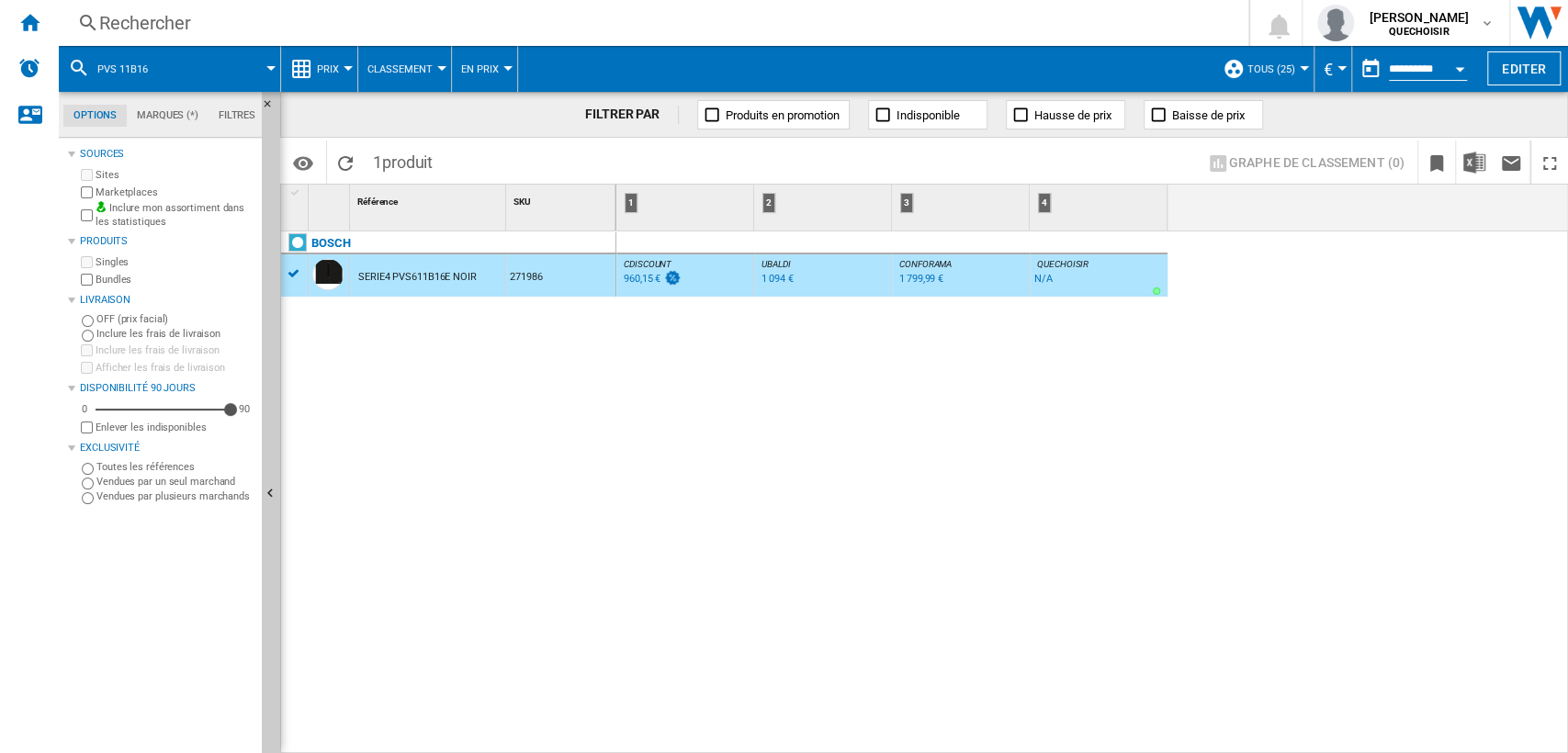
click at [1279, 68] on span "TOUS (25)" at bounding box center [1271, 70] width 48 height 12
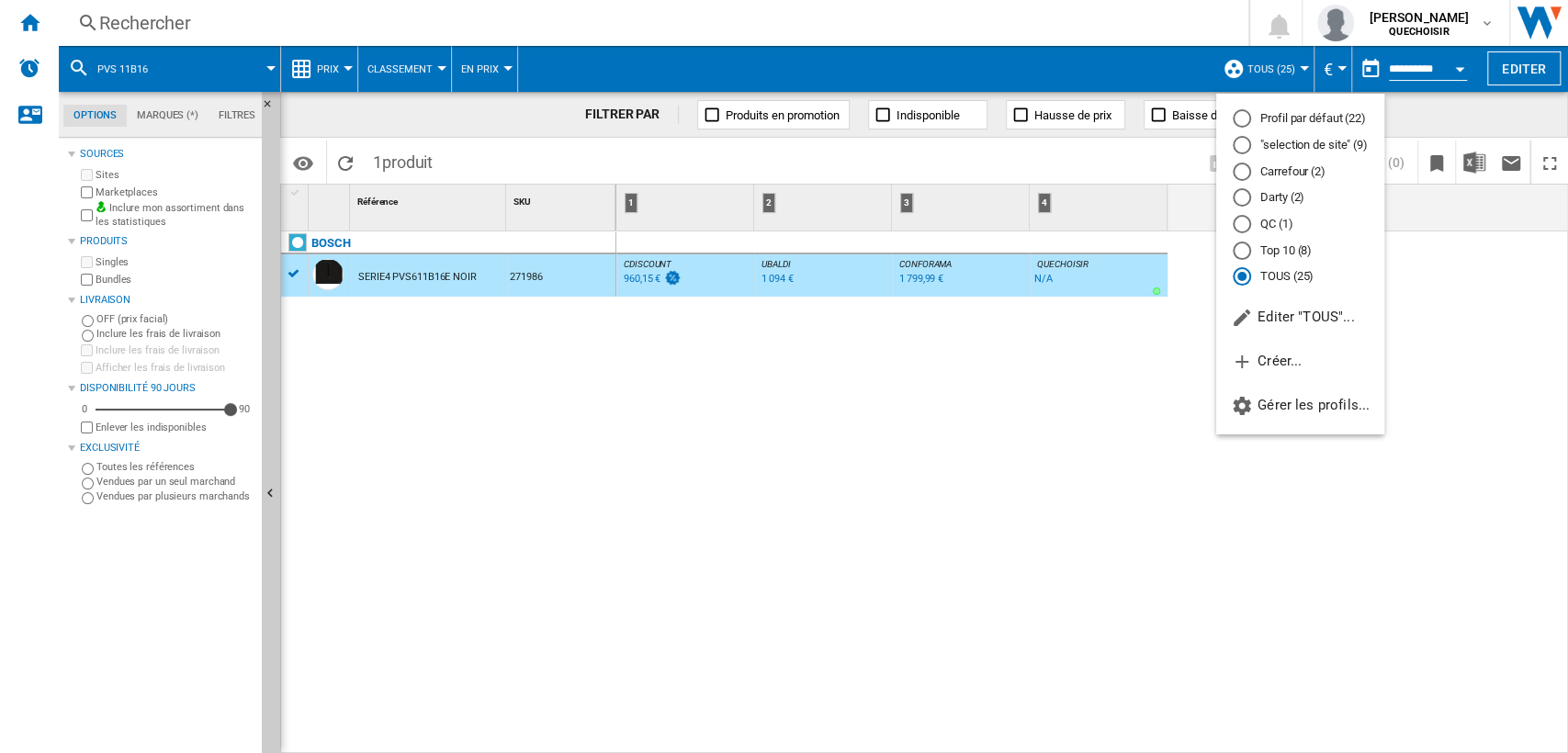
click at [395, 64] on md-backdrop at bounding box center [784, 376] width 1568 height 753
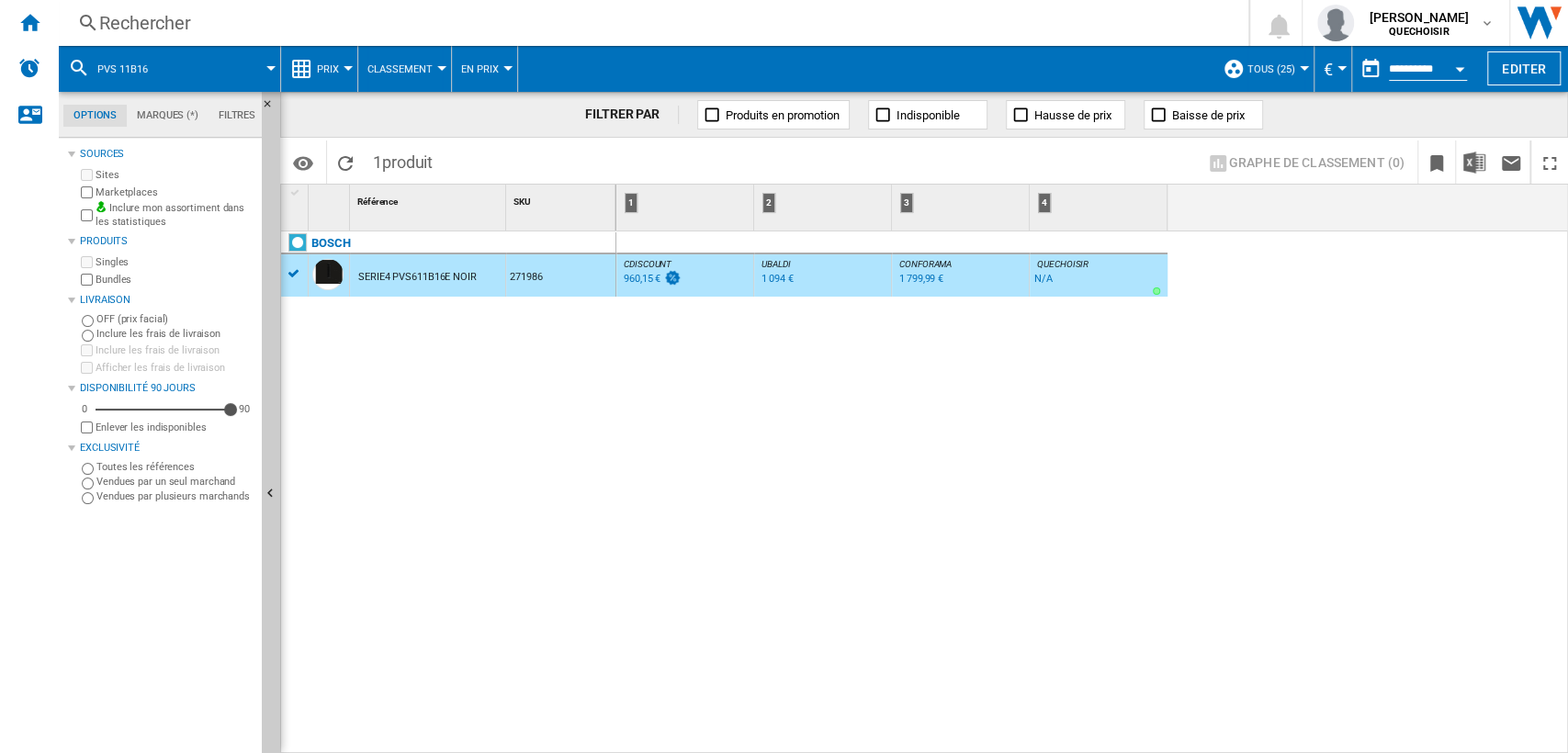
click at [396, 66] on span "Classement" at bounding box center [400, 70] width 65 height 12
click at [333, 66] on md-backdrop at bounding box center [784, 376] width 1568 height 753
click at [333, 66] on span "Prix" at bounding box center [328, 70] width 22 height 12
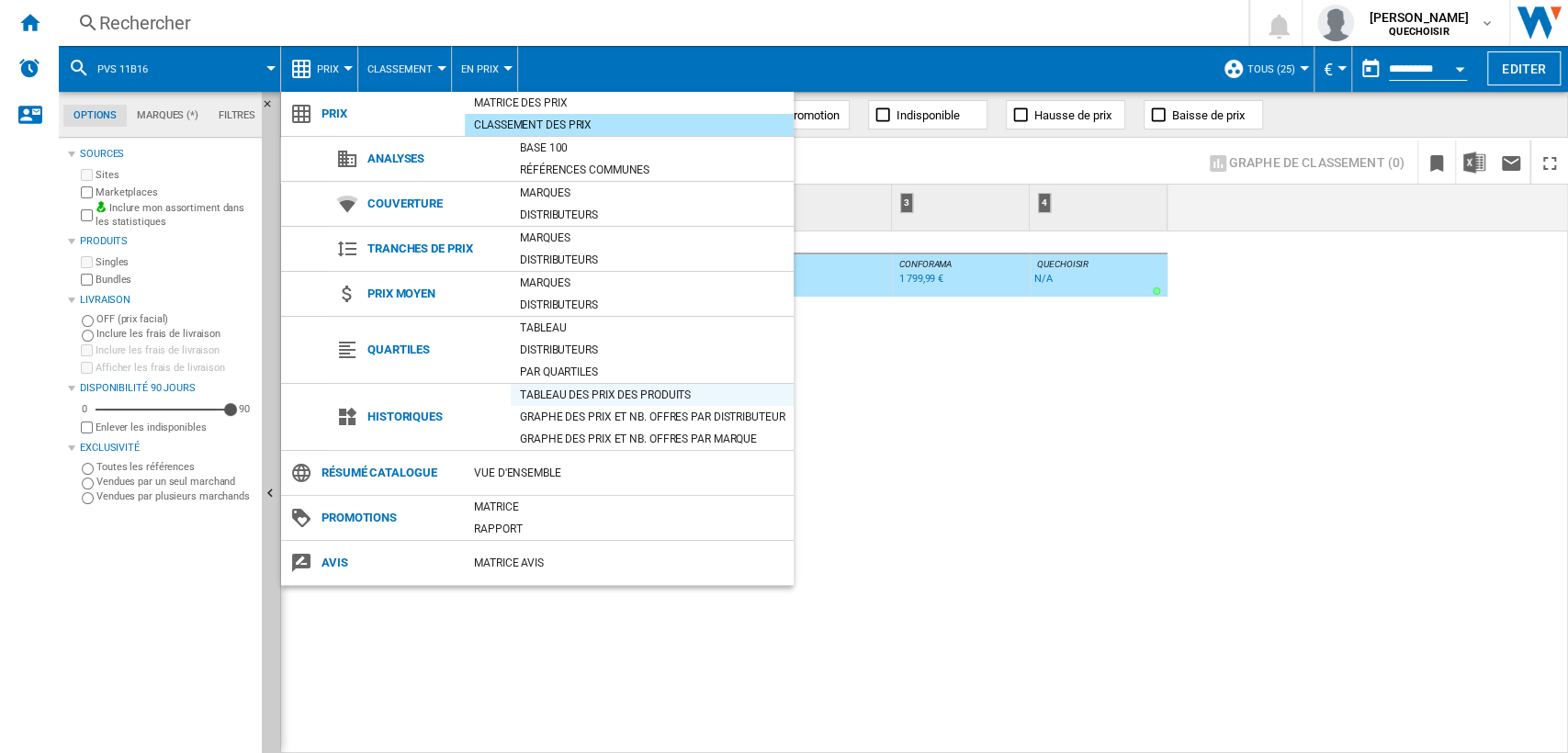
click at [575, 391] on div "Tableau des prix des produits" at bounding box center [652, 395] width 283 height 19
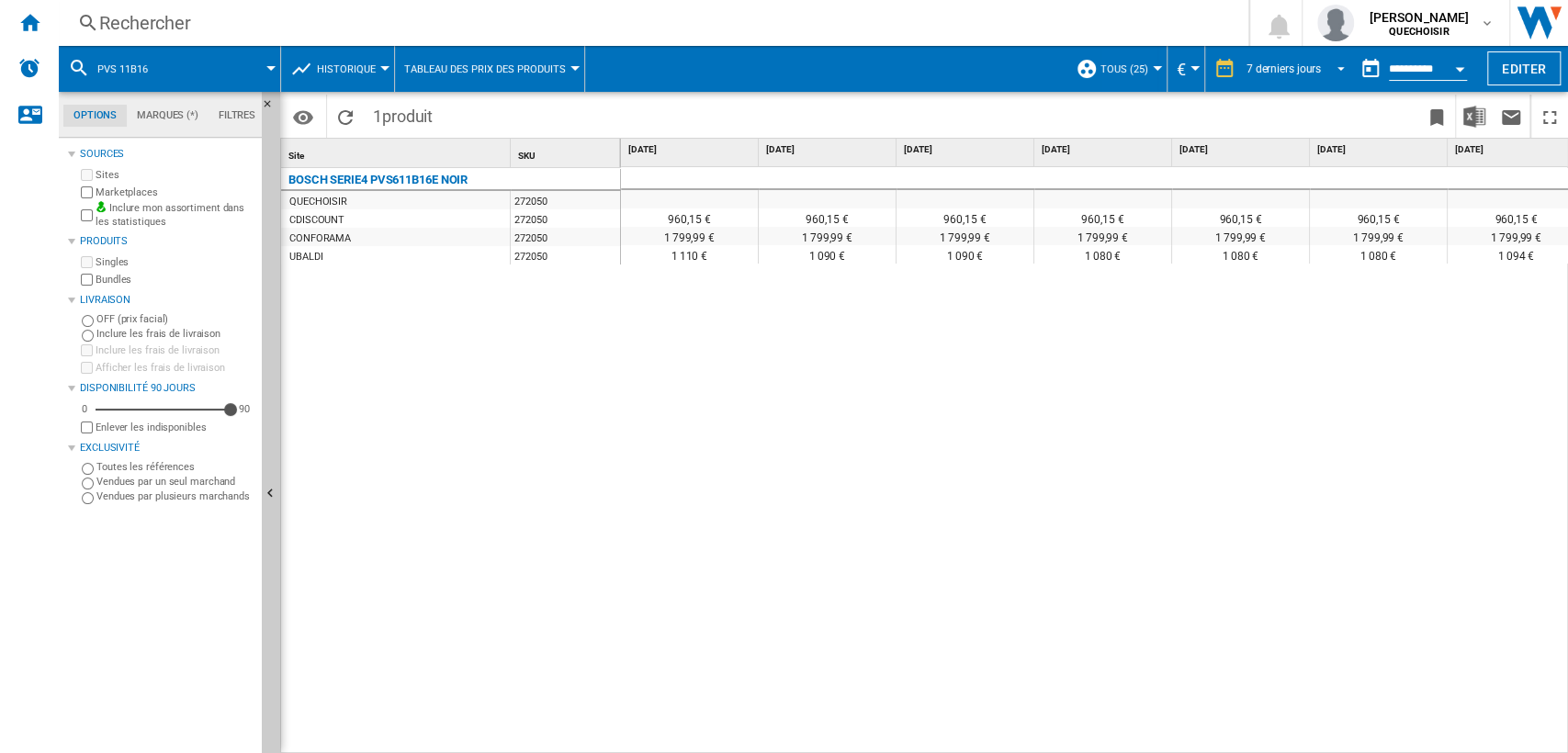
click at [1292, 58] on md-select-value "7 derniers jours" at bounding box center [1298, 69] width 107 height 27
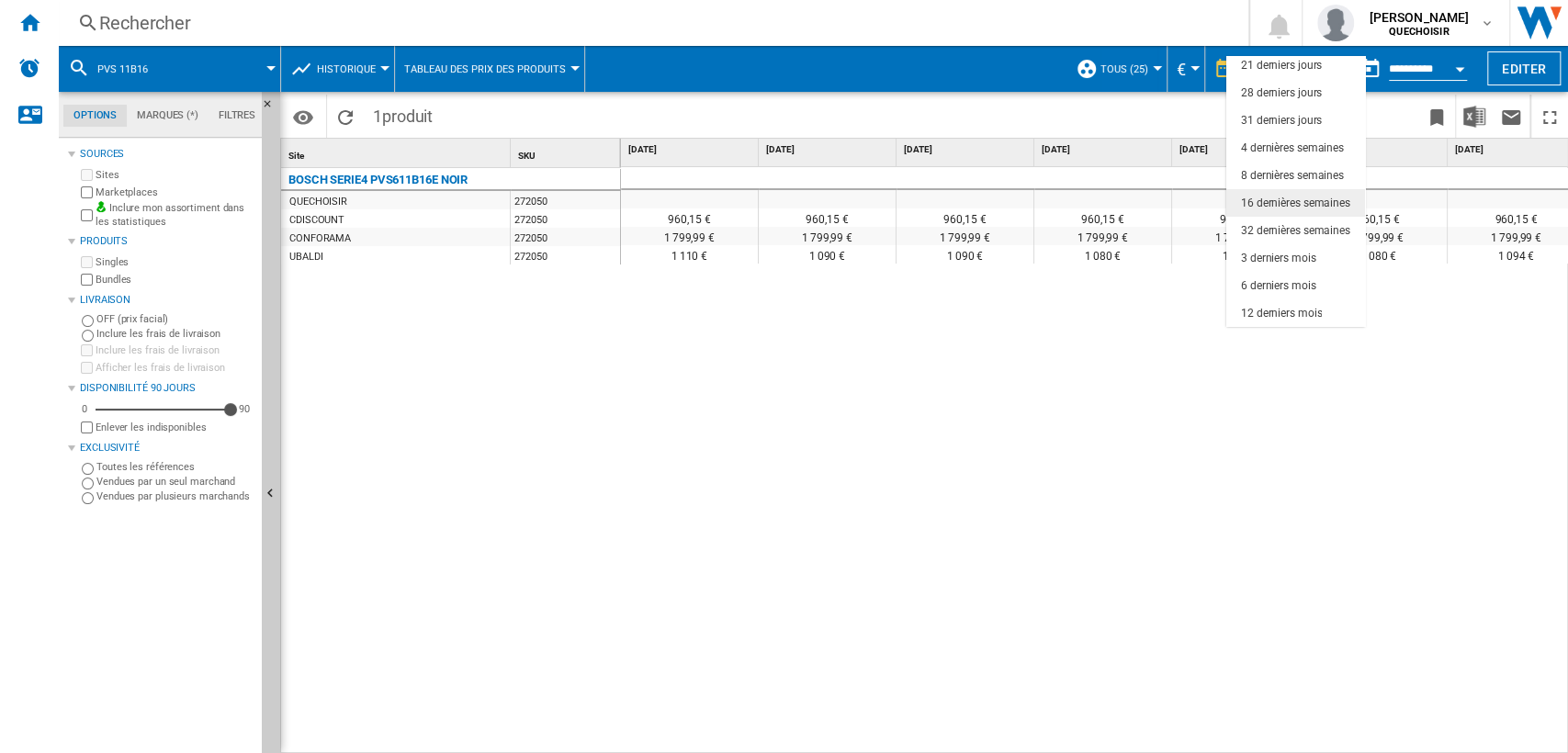
scroll to position [115, 0]
click at [1296, 309] on div "18 derniers mois" at bounding box center [1281, 314] width 81 height 16
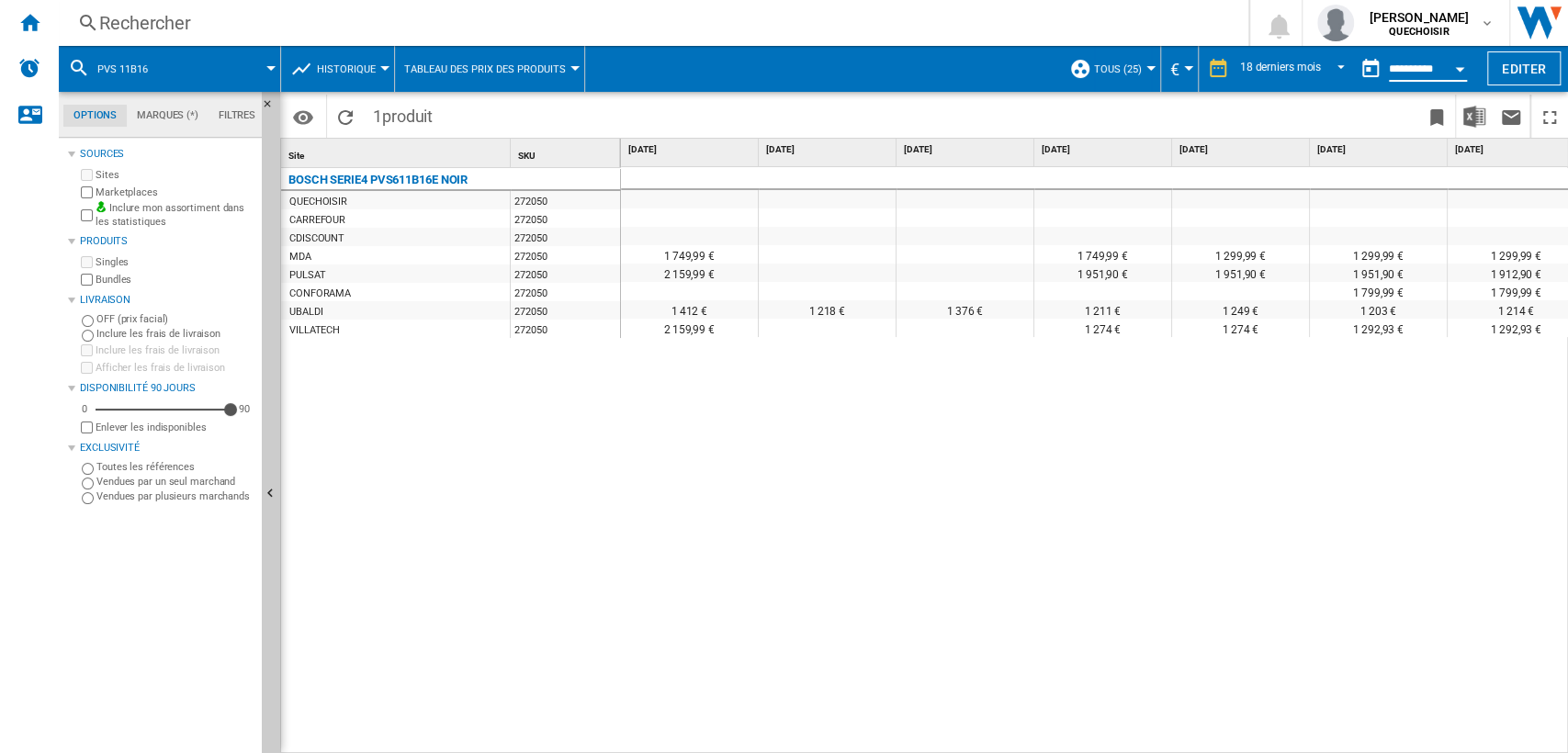
click at [1400, 64] on input "**********" at bounding box center [1429, 72] width 79 height 17
click at [1415, 64] on input "**********" at bounding box center [1429, 72] width 79 height 17
click at [1456, 64] on button "Open calendar" at bounding box center [1460, 67] width 33 height 33
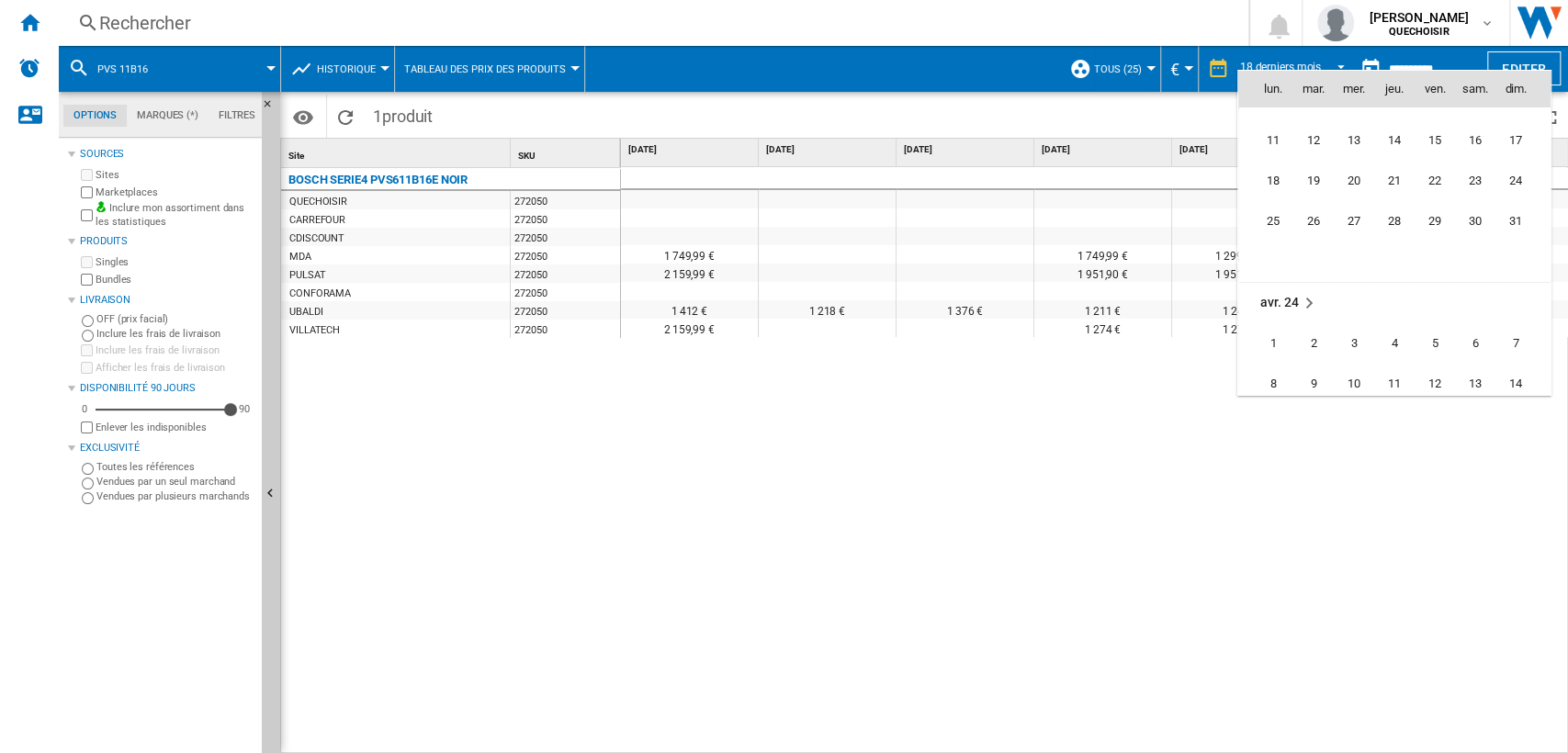
scroll to position [4476, 0]
click at [1512, 116] on span "17" at bounding box center [1515, 114] width 36 height 36
type input "**********"
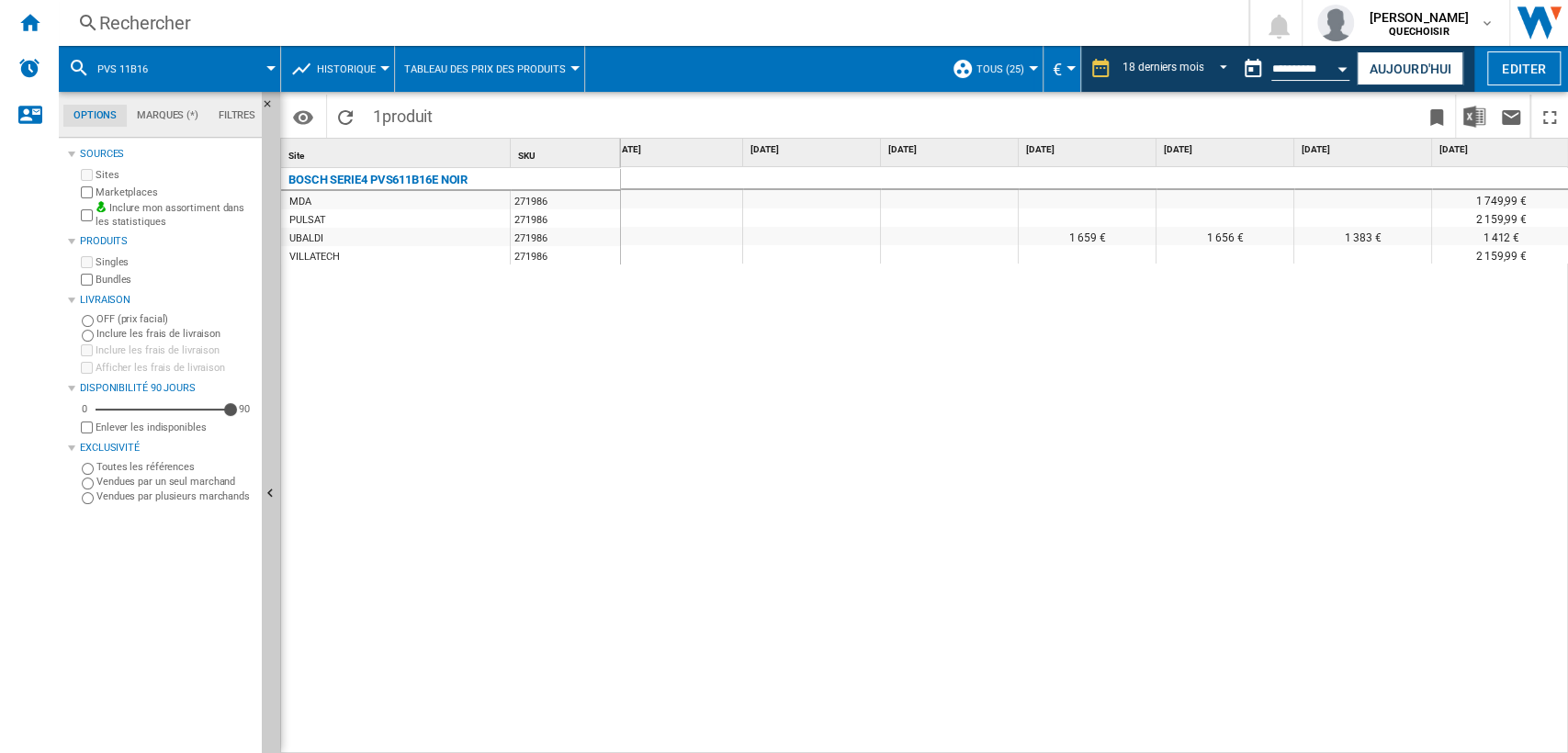
drag, startPoint x: 414, startPoint y: 6, endPoint x: 422, endPoint y: 22, distance: 17.9
click at [415, 6] on div "Rechercher Rechercher 0 [PERSON_NAME] QUECHOISIR QUECHOISIR Mes paramètres Se d…" at bounding box center [813, 23] width 1509 height 46
click at [425, 22] on div "Rechercher" at bounding box center [650, 23] width 1102 height 26
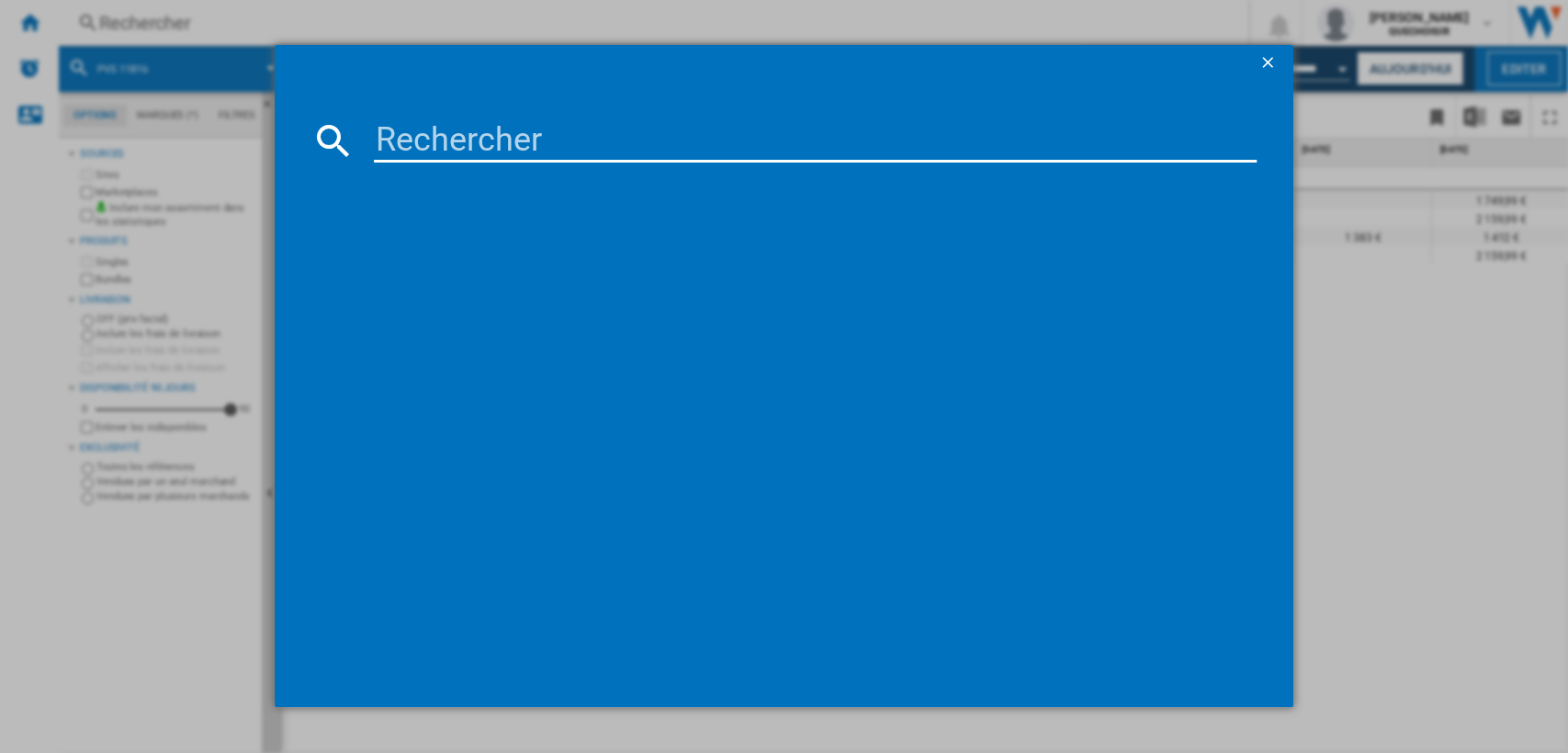
click at [627, 24] on div at bounding box center [784, 376] width 1568 height 752
click at [526, 135] on input at bounding box center [816, 140] width 884 height 44
paste input "PVS895B16E"
click at [438, 134] on input "PVS895B16E" at bounding box center [816, 140] width 884 height 44
click at [536, 136] on input "PVS 95B16E" at bounding box center [816, 140] width 884 height 44
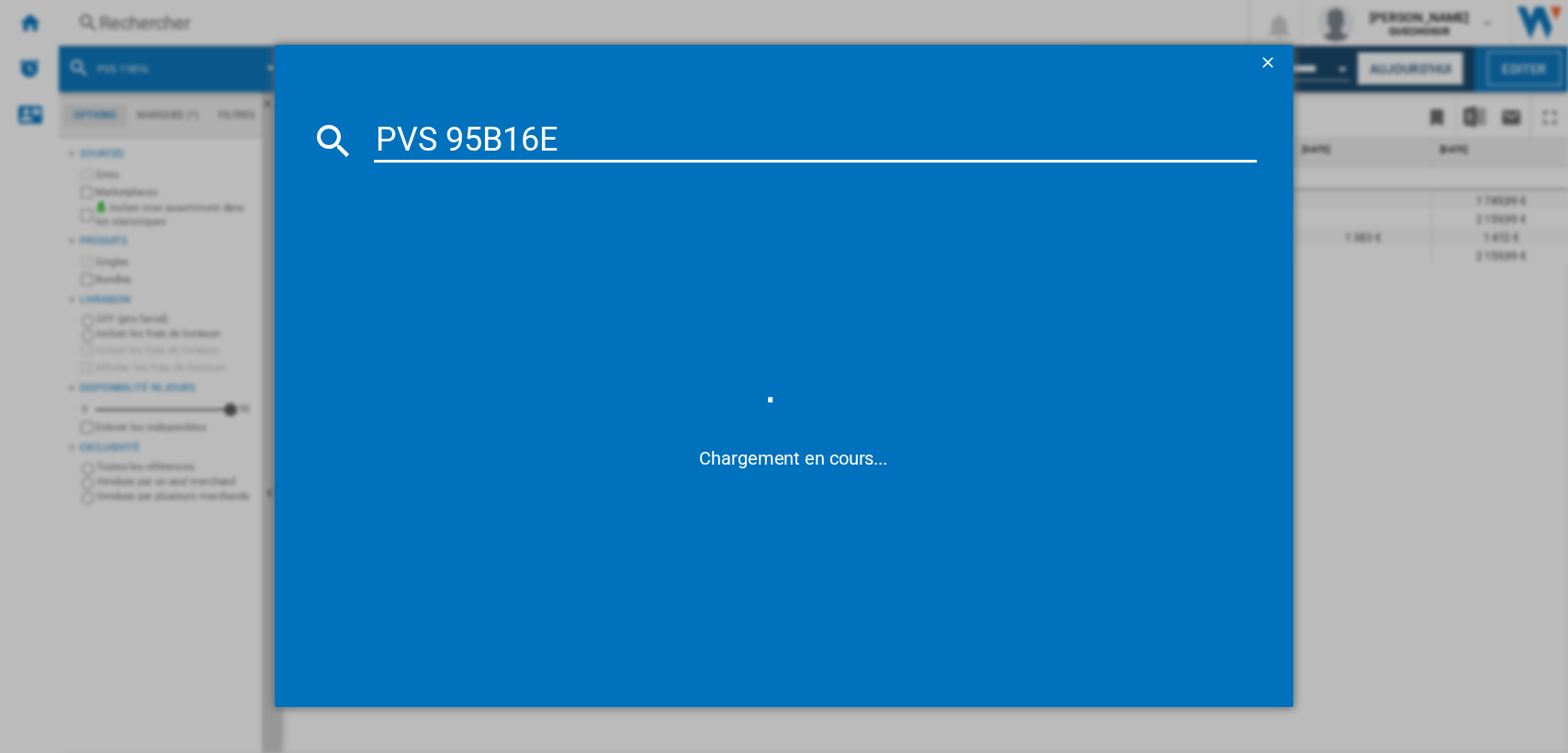
type input "PVS 95B16"
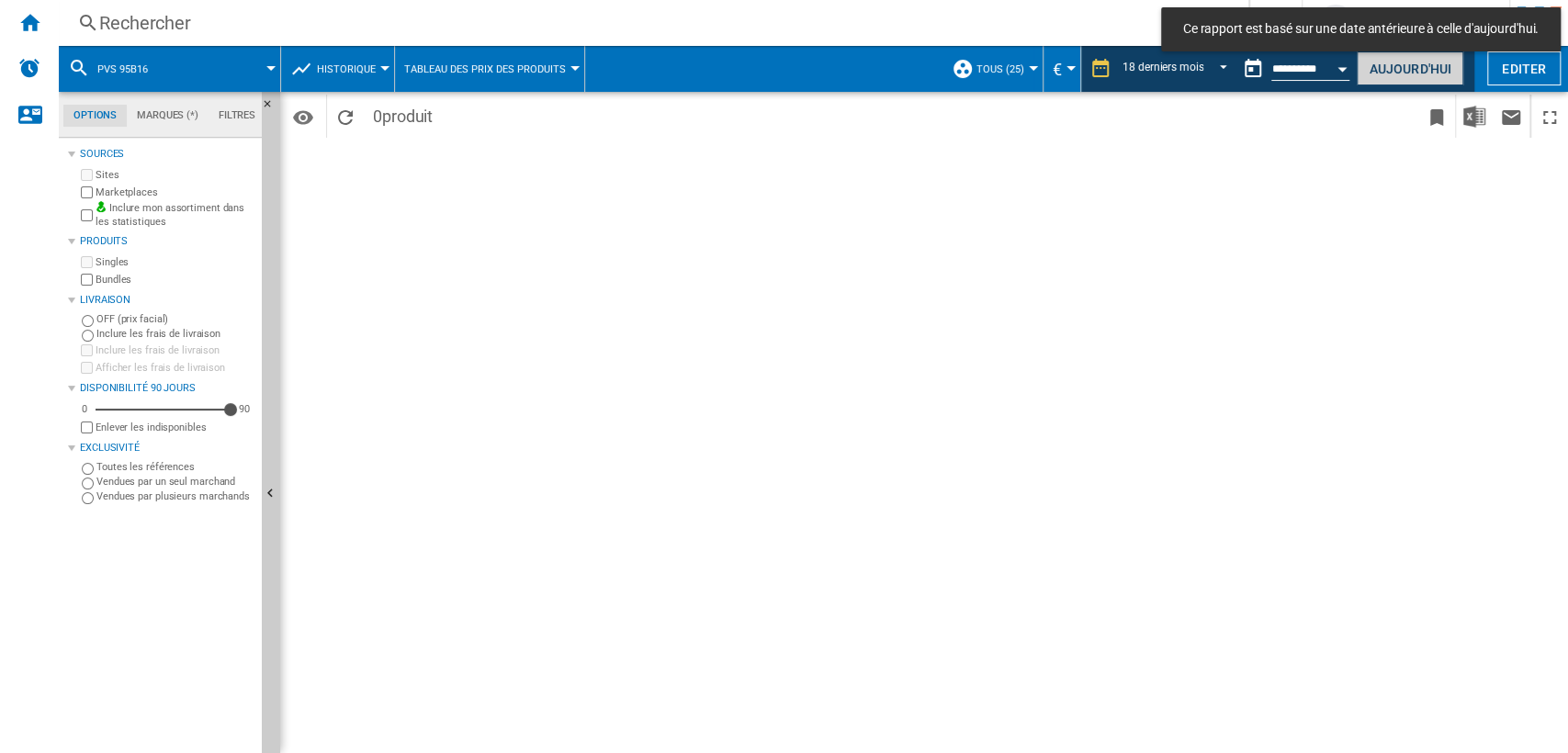
click at [1406, 67] on button "Aujourd'hui" at bounding box center [1410, 68] width 107 height 34
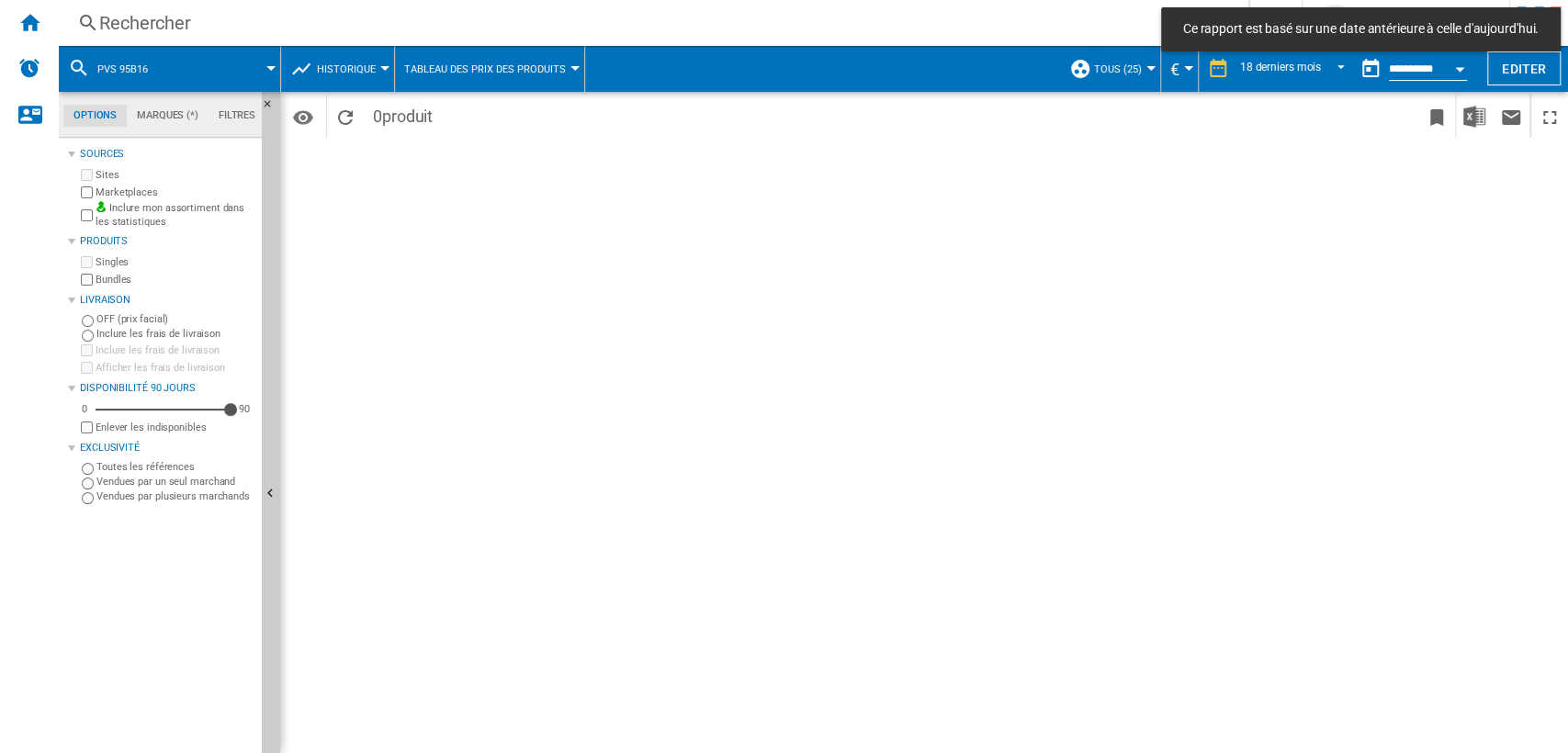
drag, startPoint x: 280, startPoint y: 70, endPoint x: 295, endPoint y: 70, distance: 15.0
click at [290, 70] on div "PVS 95B16 Historique Prix Matrice des prix Classement des prix Analyses Base 10…" at bounding box center [628, 69] width 1140 height 46
click at [336, 69] on span "Historique" at bounding box center [347, 70] width 59 height 12
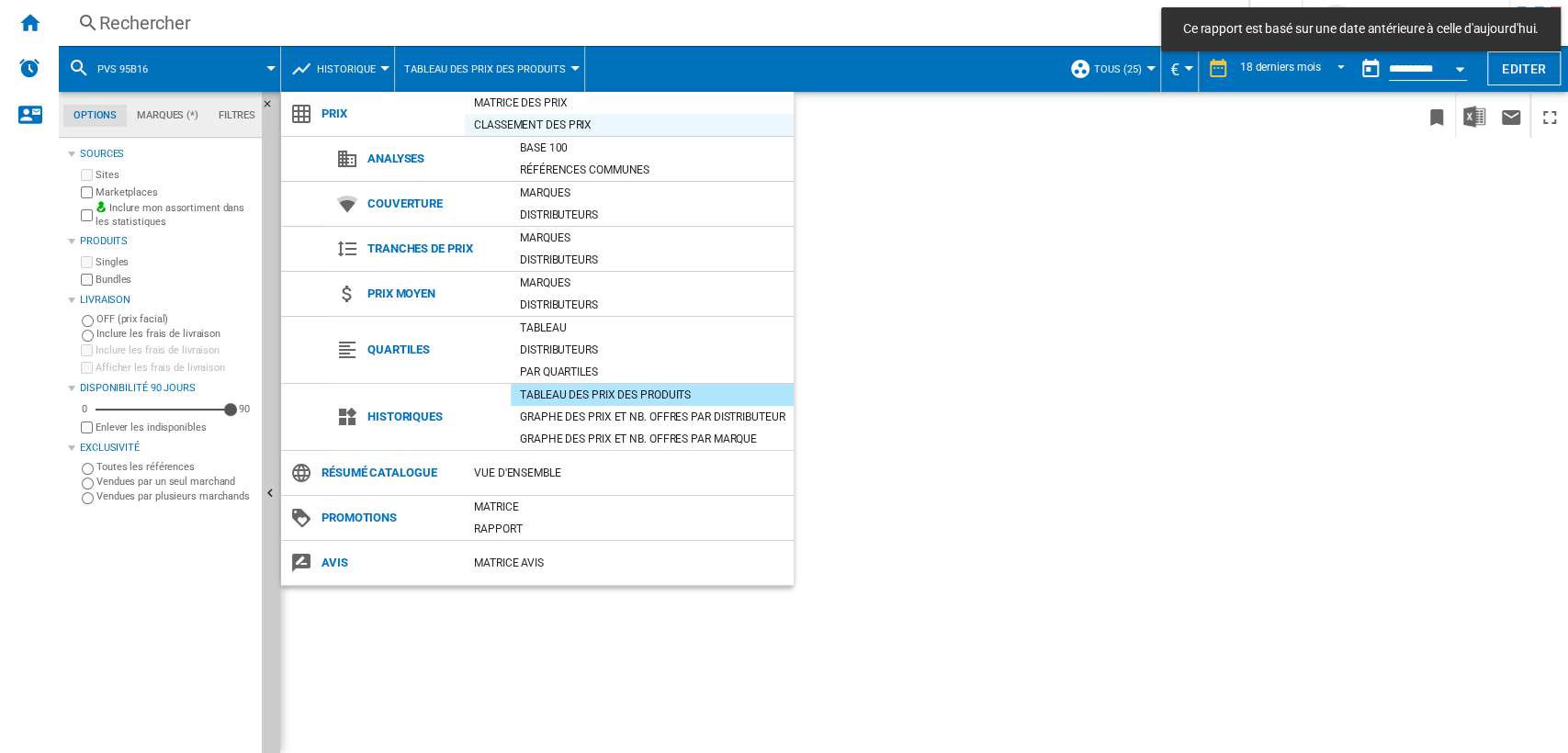
click at [535, 120] on div "Classement des prix" at bounding box center [628, 125] width 329 height 19
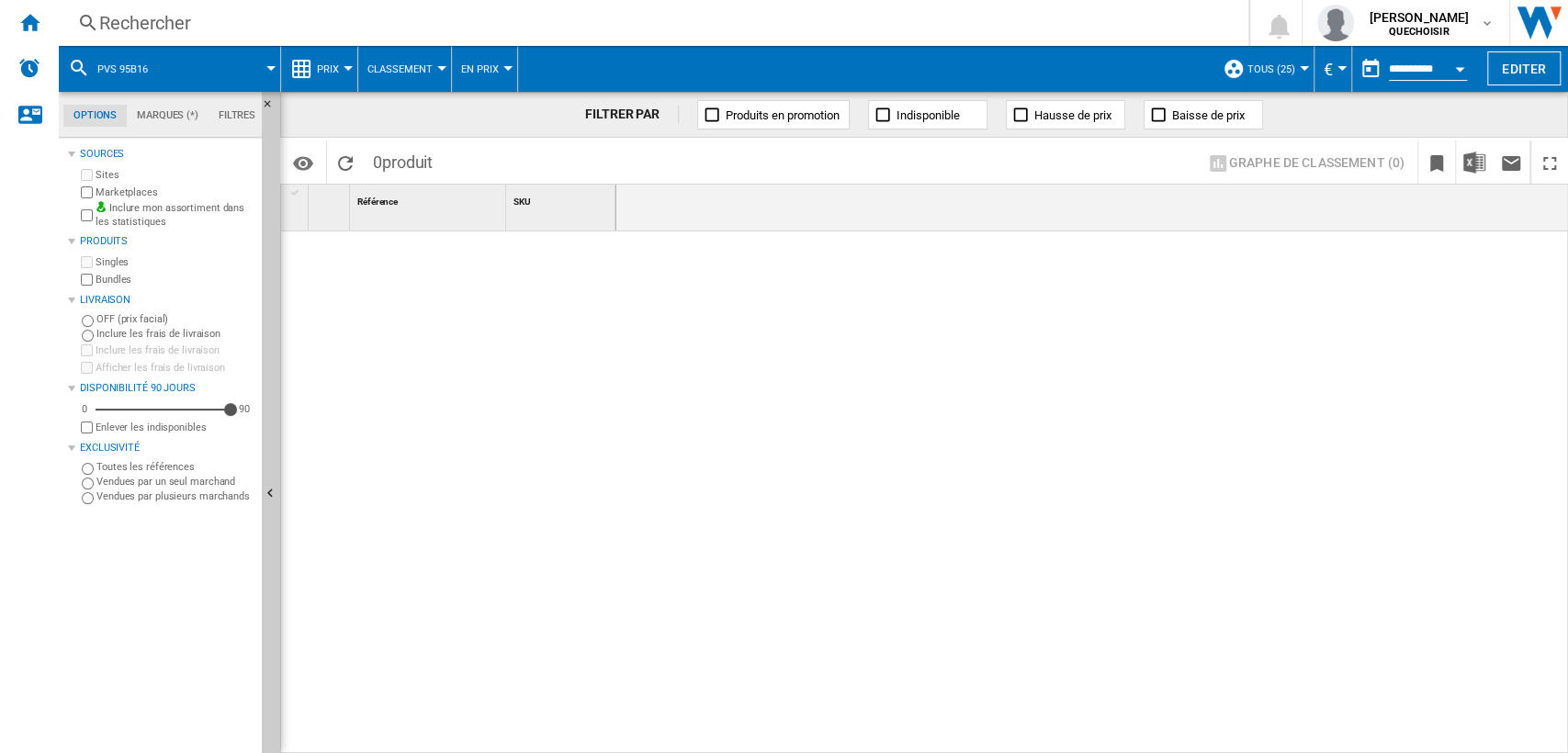
click at [388, 27] on div "Rechercher" at bounding box center [650, 23] width 1102 height 26
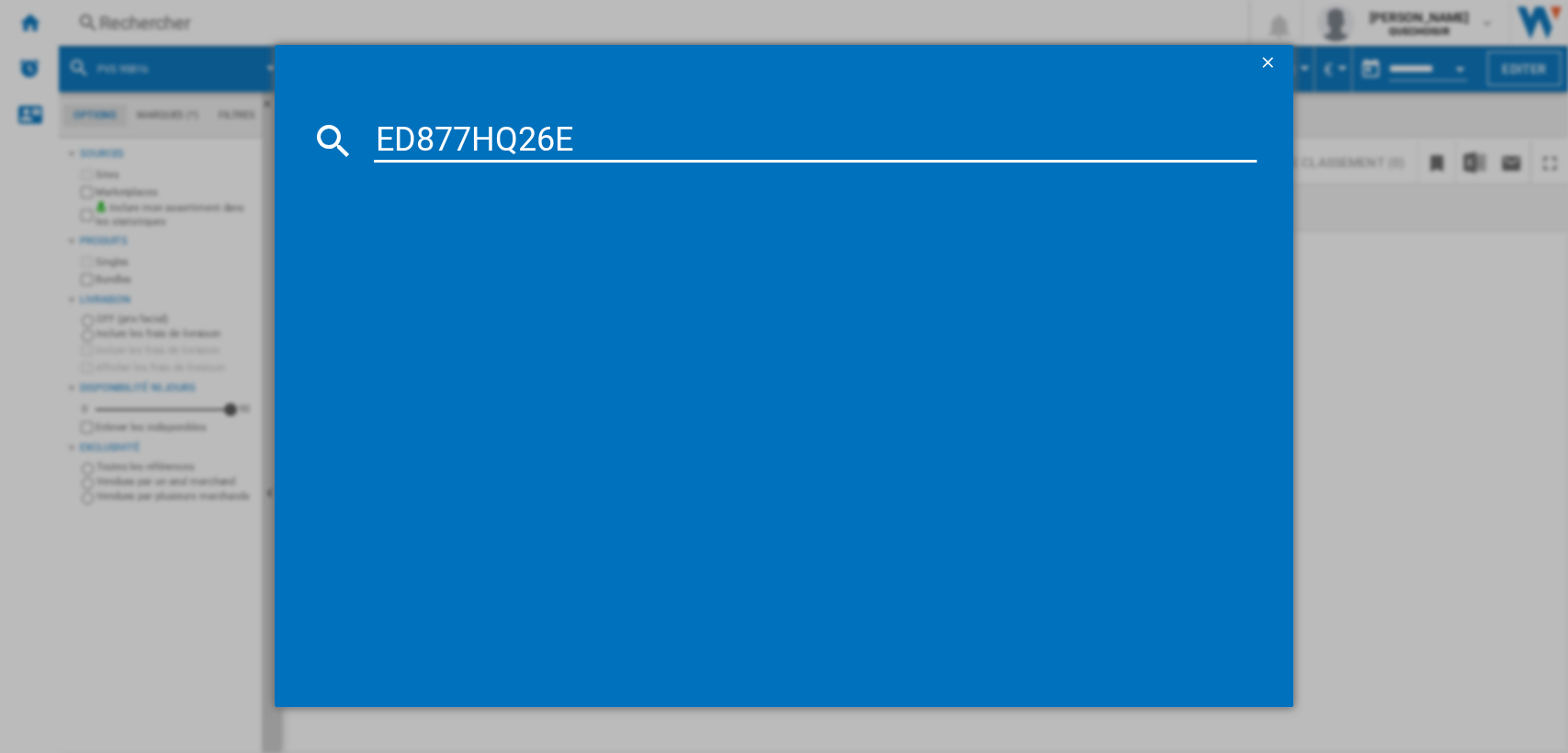
click at [438, 127] on input "ED877HQ26E" at bounding box center [816, 140] width 884 height 44
click at [455, 134] on input "ED 77HQ26E" at bounding box center [816, 140] width 884 height 44
drag, startPoint x: 577, startPoint y: 140, endPoint x: 706, endPoint y: 147, distance: 129.2
click at [676, 140] on input "ED 7 HQ26E" at bounding box center [816, 140] width 884 height 44
type input "ED 7 HQ26"
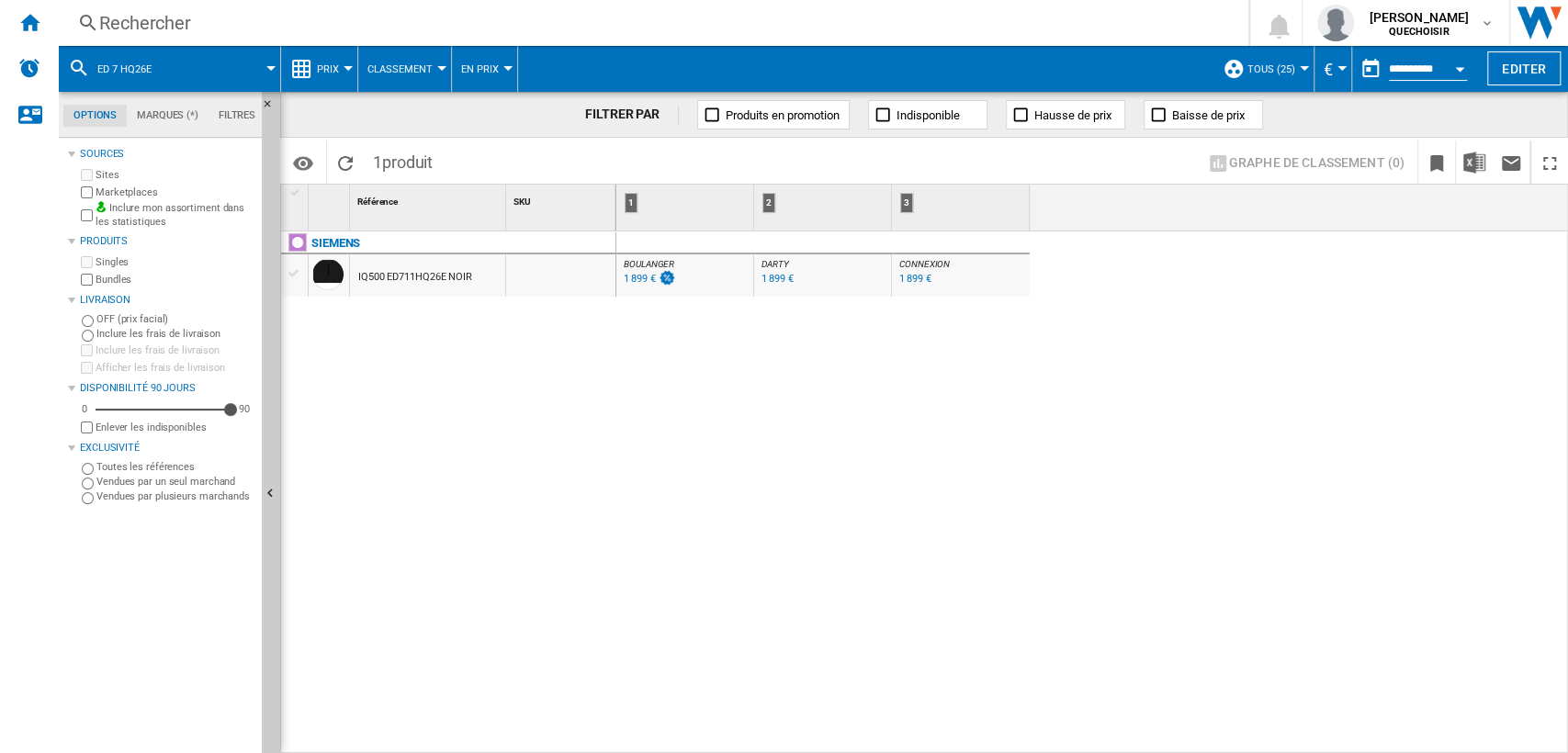
click at [765, 281] on div "1 899 €" at bounding box center [778, 279] width 31 height 12
click at [391, 70] on span "Classement" at bounding box center [400, 70] width 65 height 12
click at [334, 64] on md-backdrop at bounding box center [784, 376] width 1568 height 753
click at [334, 64] on span "Prix" at bounding box center [328, 70] width 22 height 12
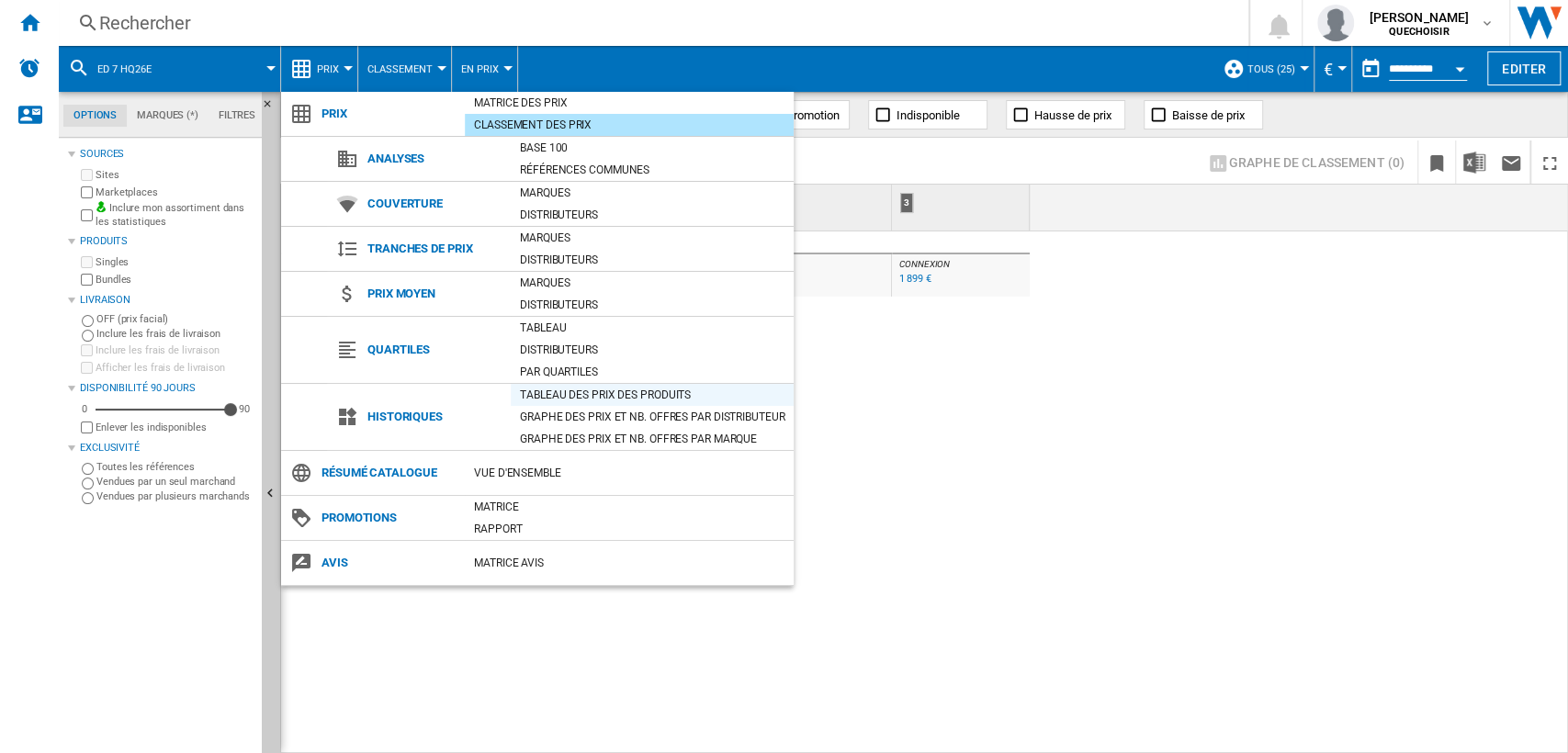
click at [573, 388] on div "Tableau des prix des produits" at bounding box center [652, 395] width 283 height 19
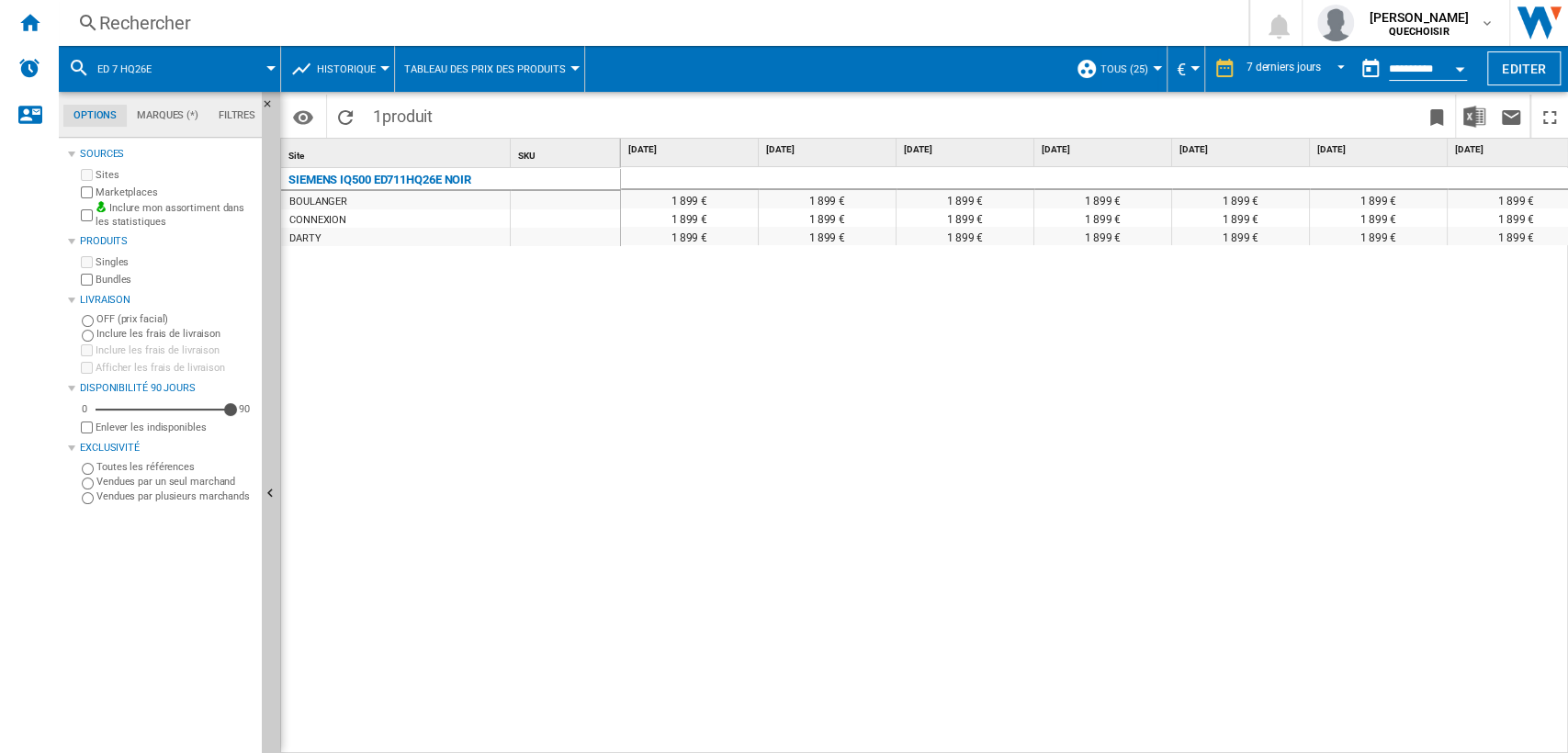
click at [1461, 64] on button "Open calendar" at bounding box center [1460, 67] width 33 height 33
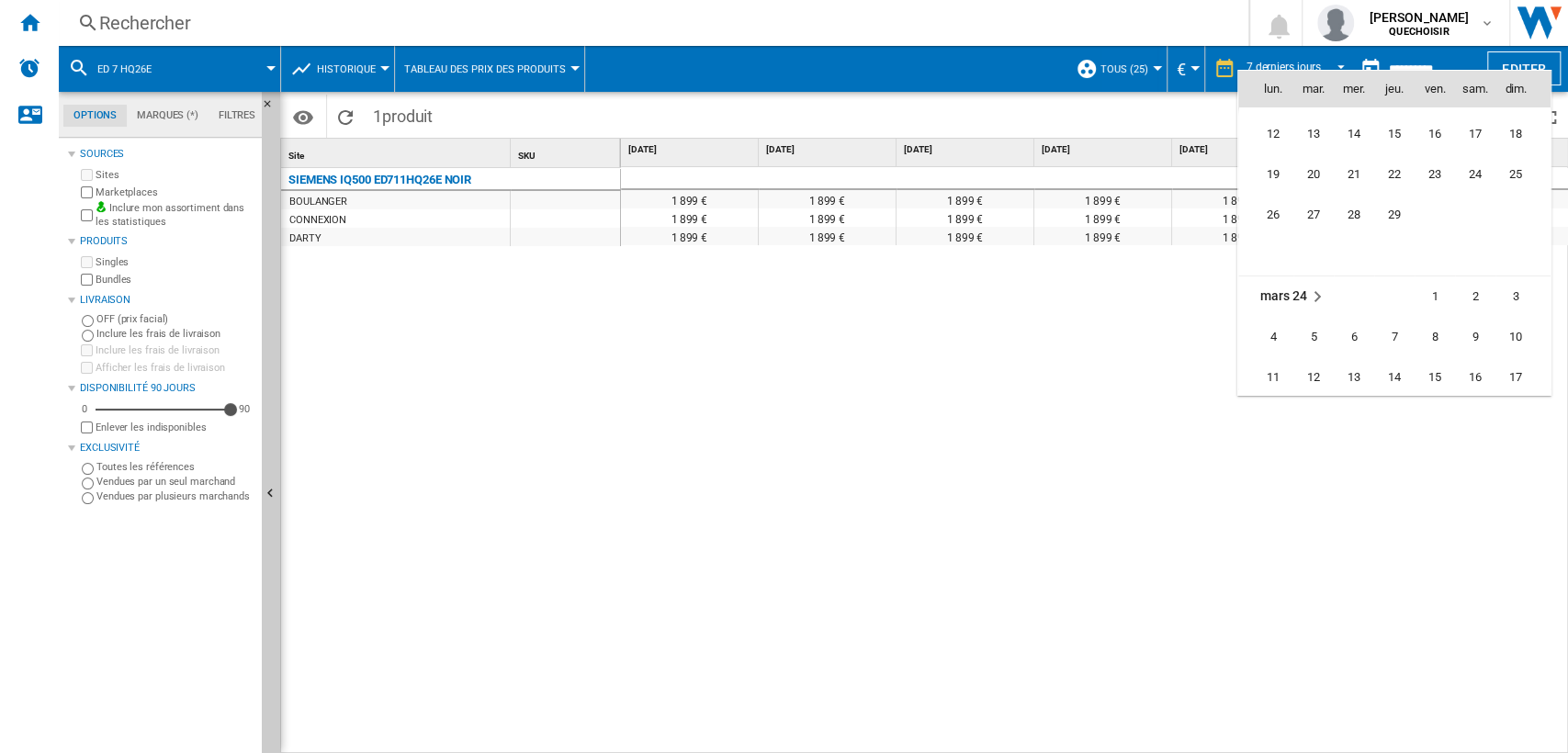
scroll to position [4170, 0]
click at [1281, 62] on div at bounding box center [784, 376] width 1568 height 753
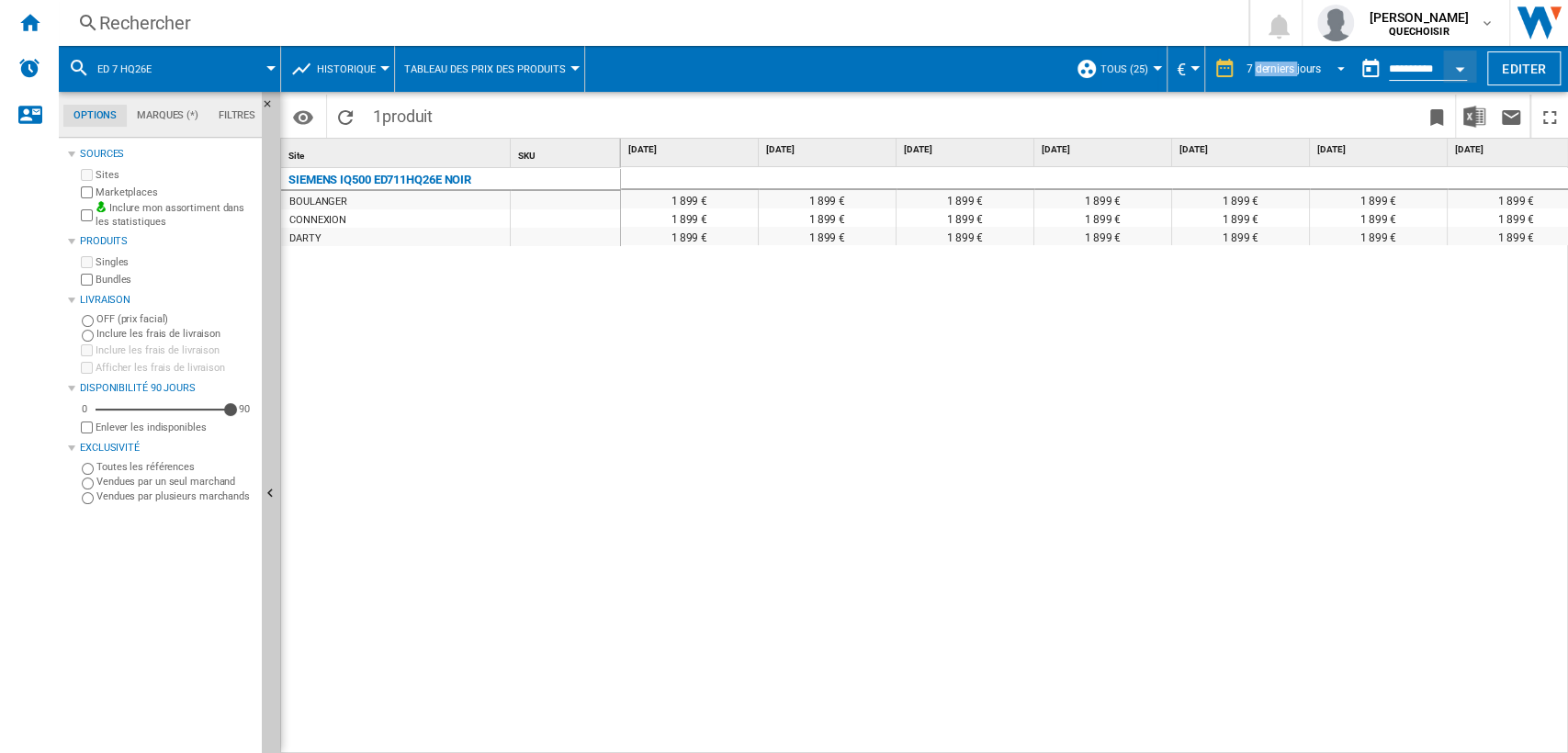
click at [1281, 63] on div "7 derniers jours" at bounding box center [1284, 69] width 75 height 13
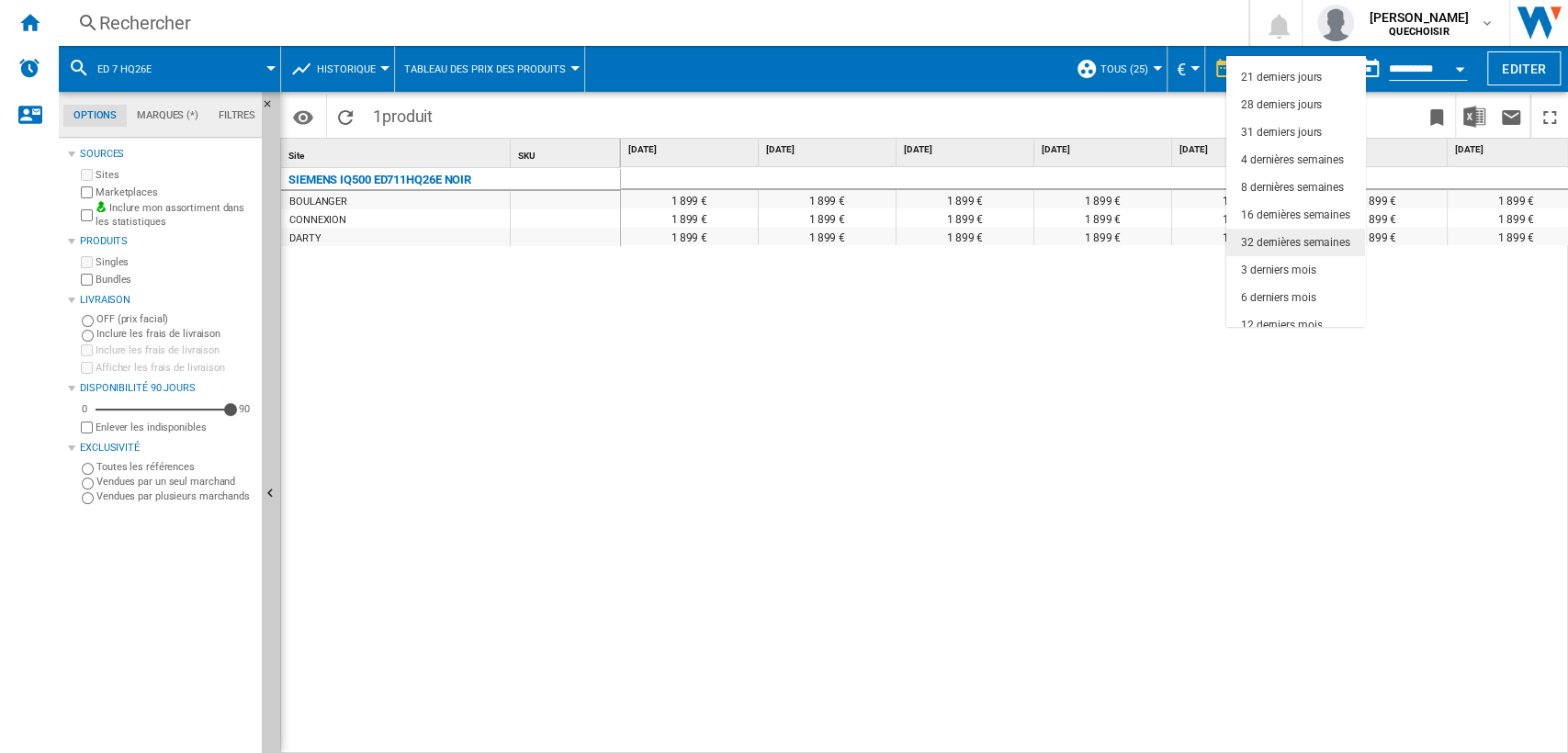
scroll to position [115, 0]
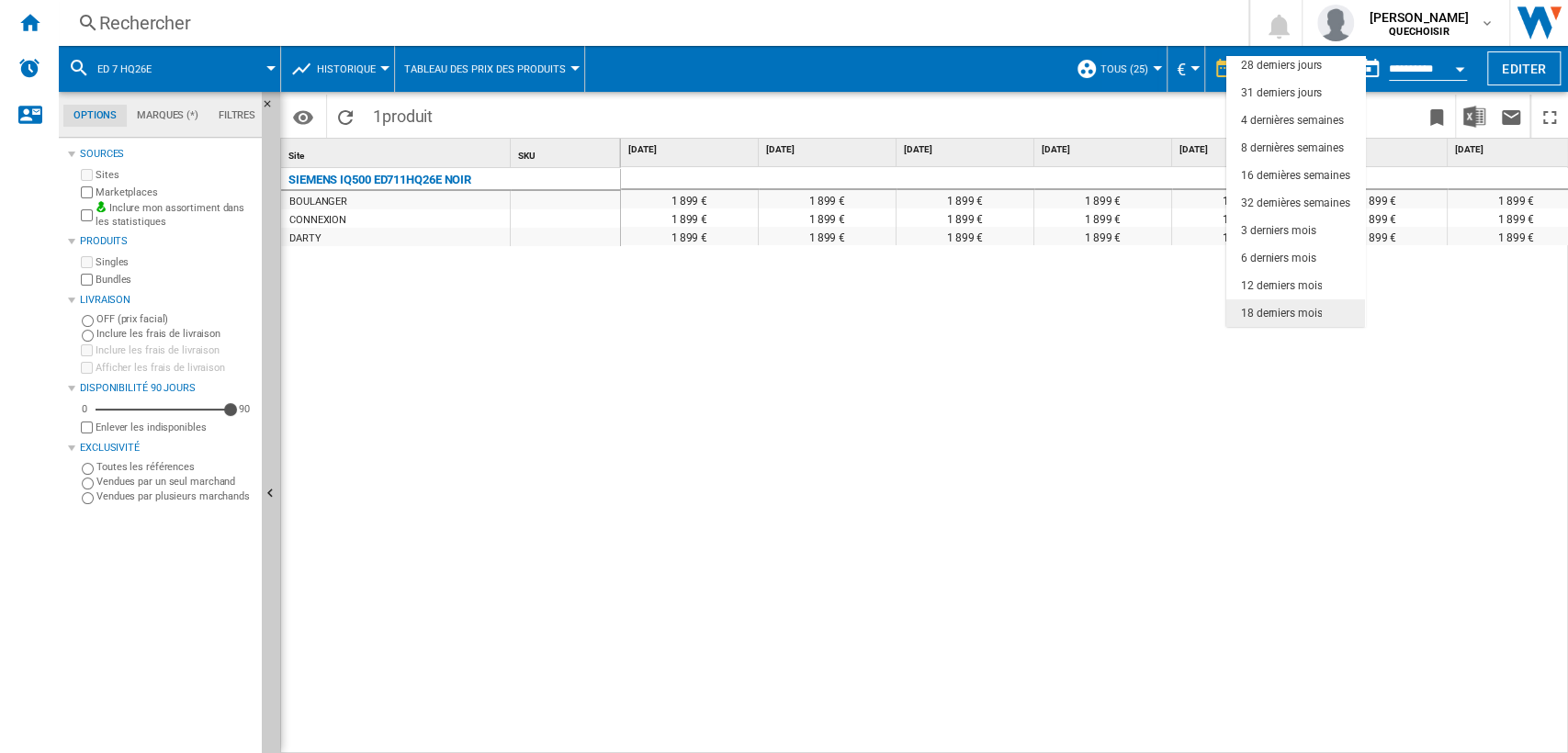
click at [1292, 313] on div "18 derniers mois" at bounding box center [1281, 314] width 81 height 16
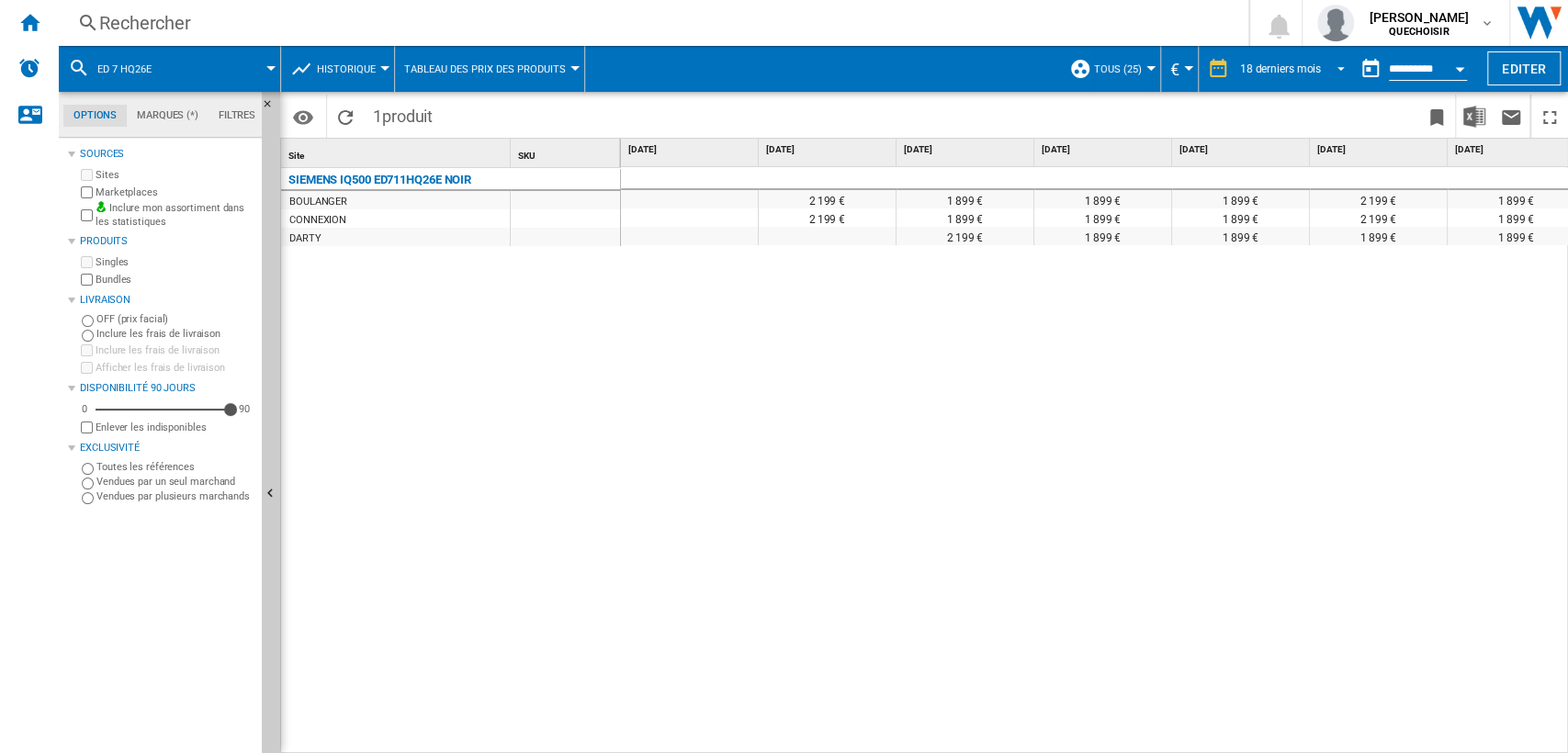
click at [1288, 68] on div "18 derniers mois" at bounding box center [1280, 69] width 81 height 13
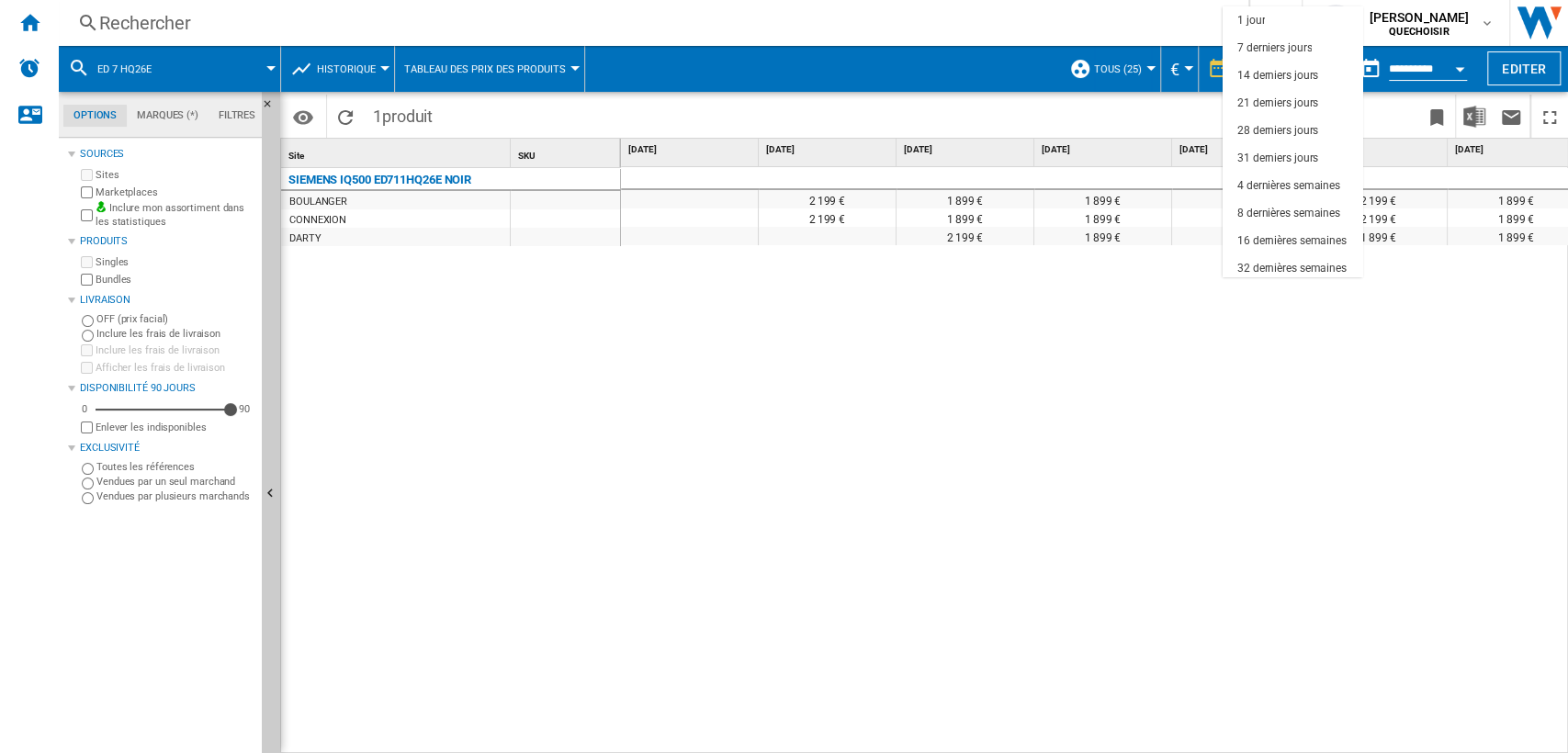
scroll to position [116, 0]
click at [1410, 58] on md-backdrop at bounding box center [784, 376] width 1568 height 753
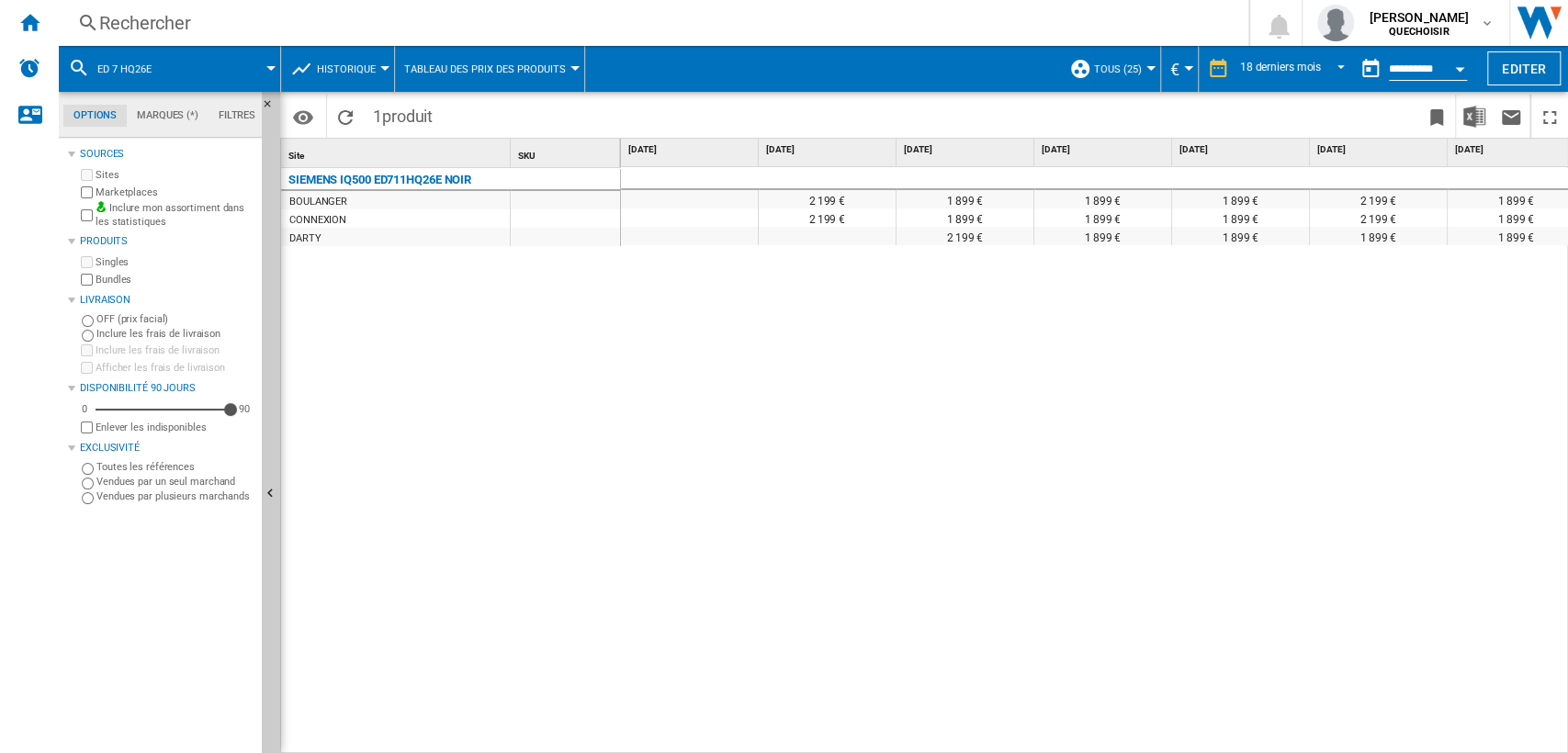
click at [1453, 64] on button "Open calendar" at bounding box center [1460, 67] width 33 height 33
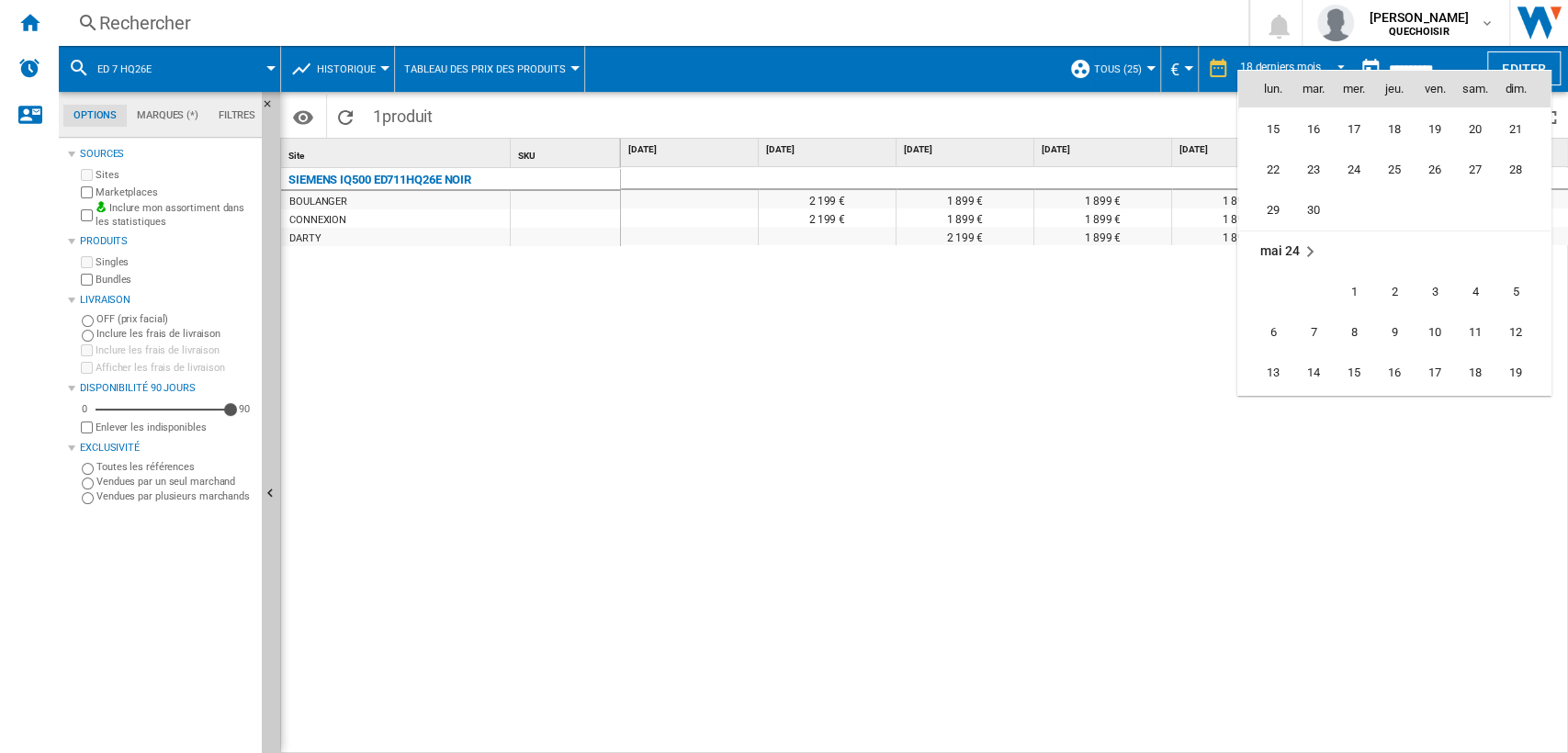
scroll to position [4783, 0]
click at [1438, 333] on span "17" at bounding box center [1434, 335] width 36 height 36
type input "**********"
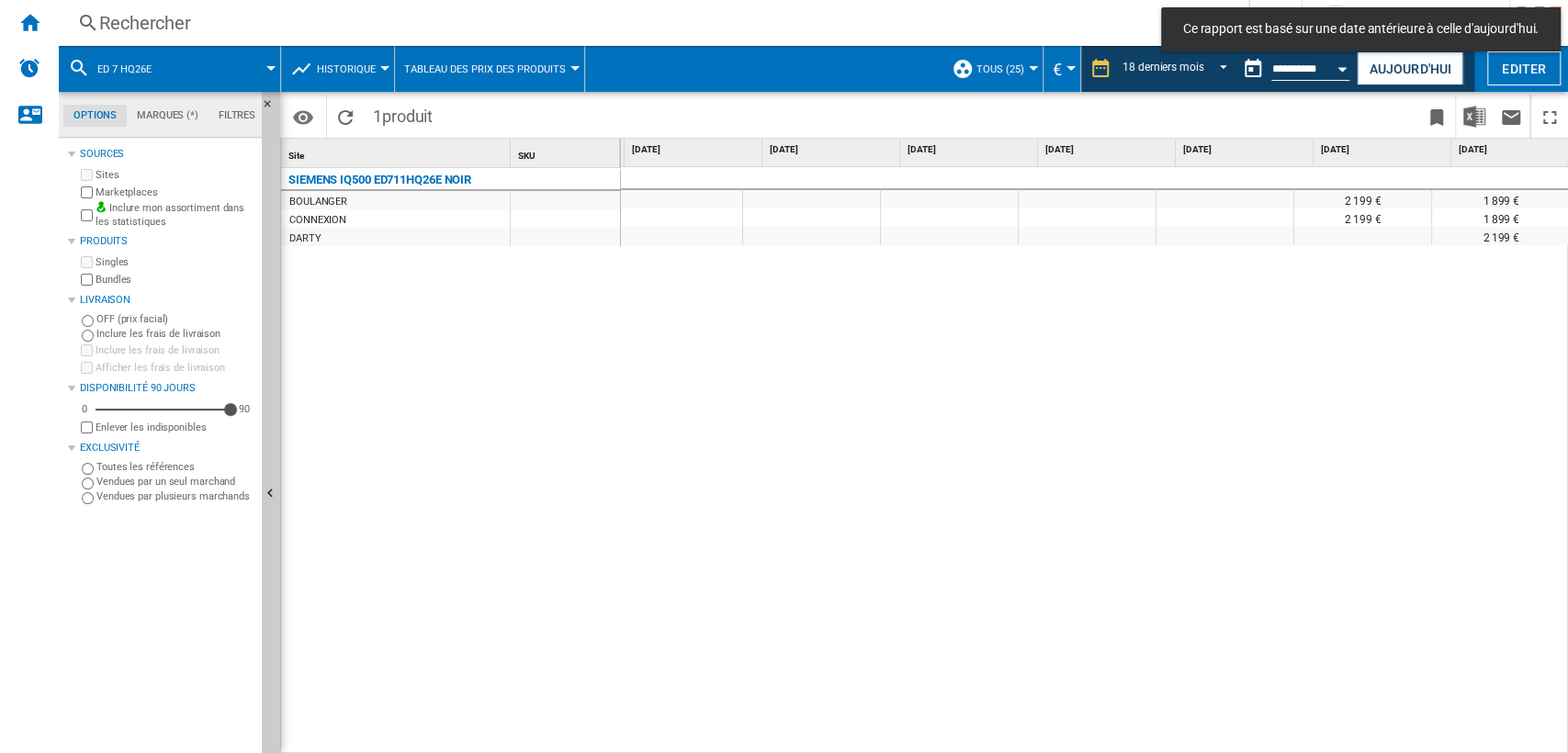
scroll to position [0, 1669]
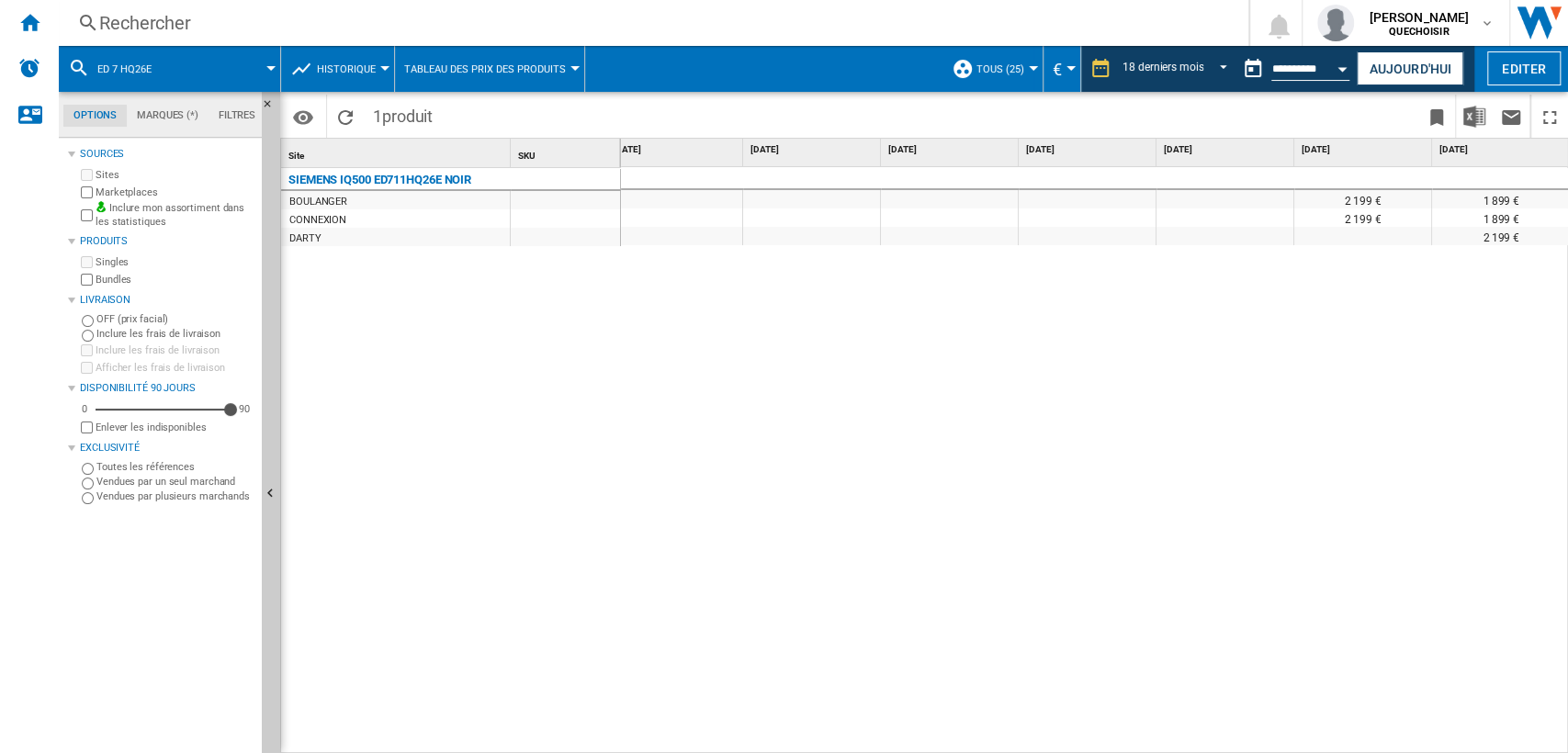
click at [221, 18] on div "Rechercher" at bounding box center [650, 23] width 1102 height 26
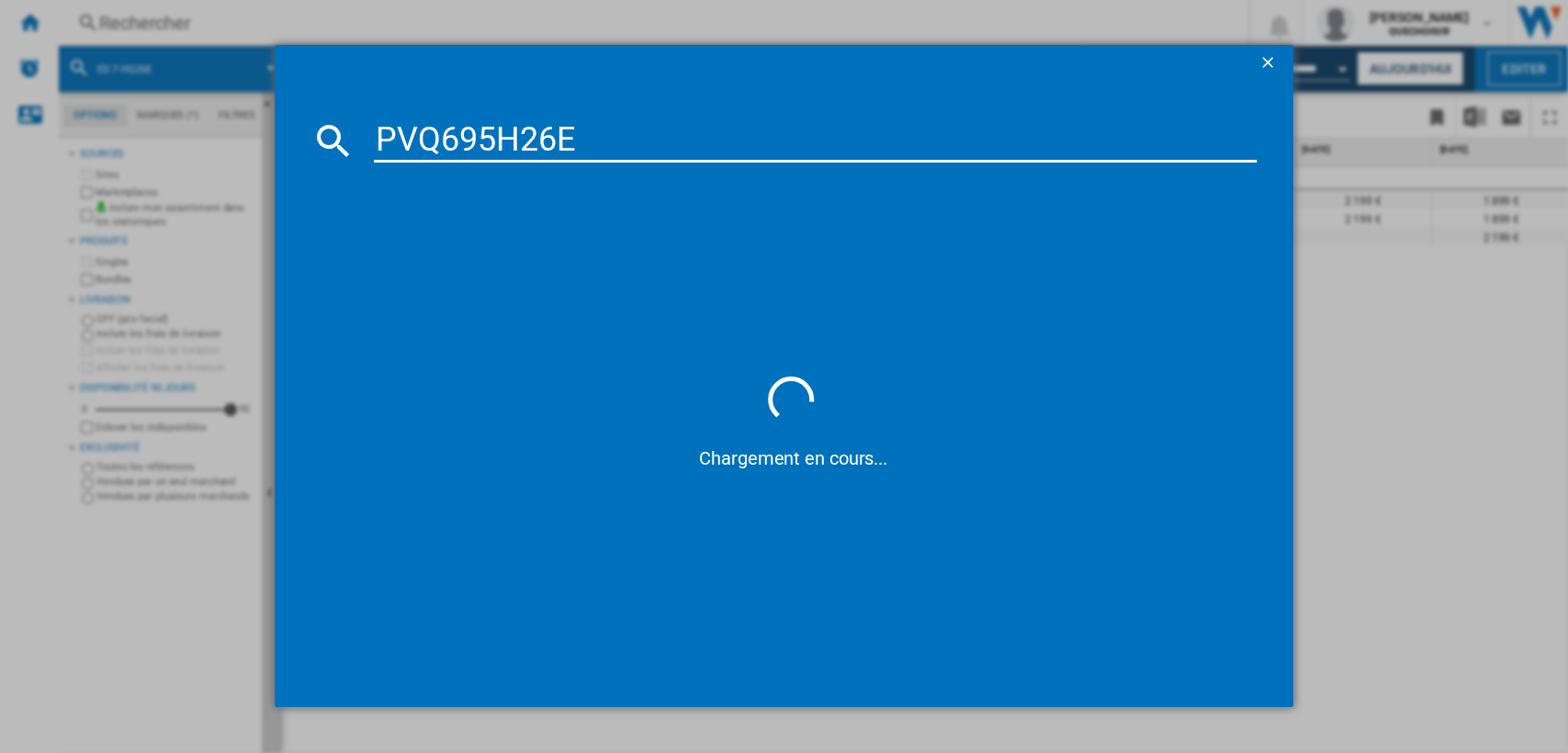
click at [636, 151] on input "PVQ695H26E" at bounding box center [816, 140] width 884 height 44
type input "PVQ695H26"
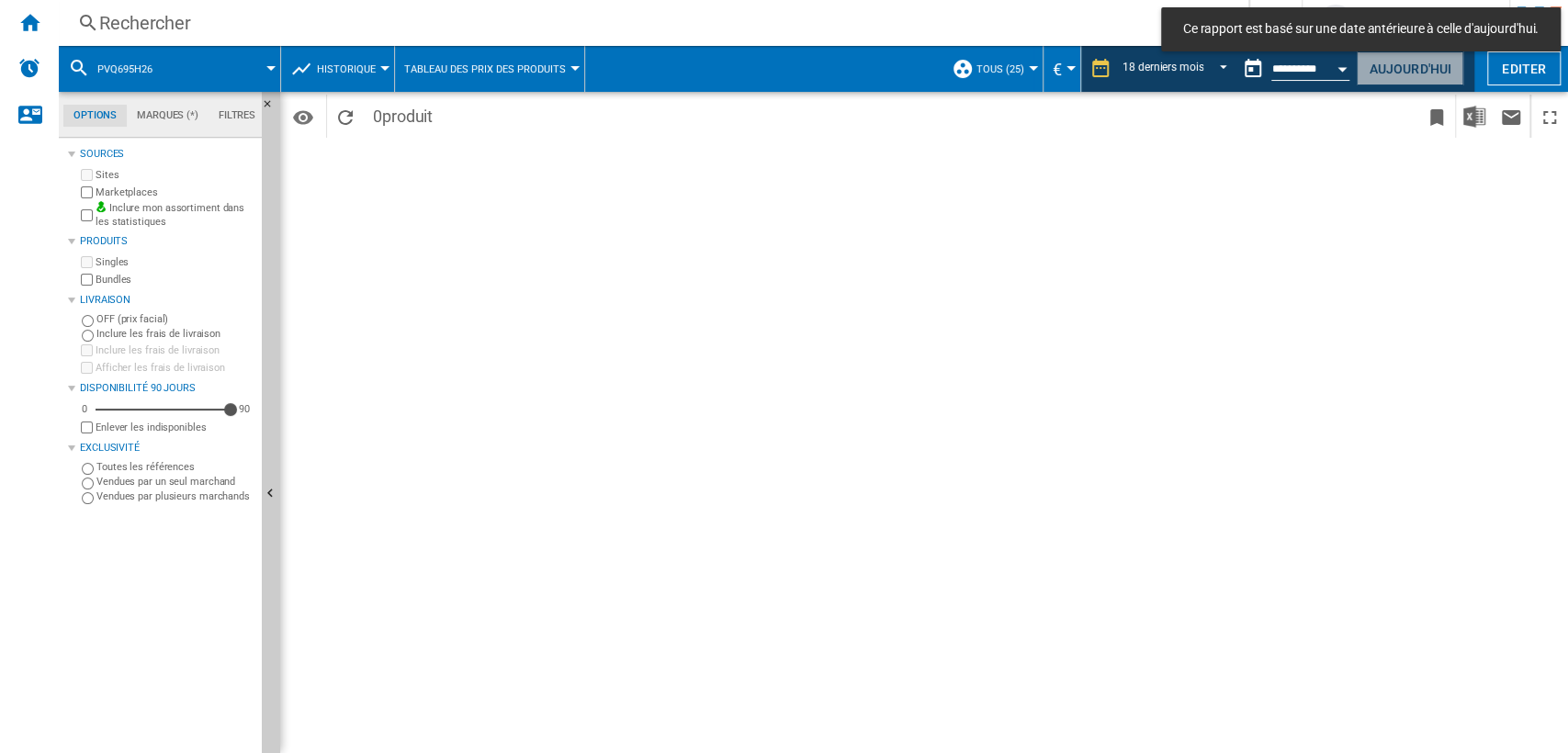
click at [1380, 68] on button "Aujourd'hui" at bounding box center [1410, 68] width 107 height 34
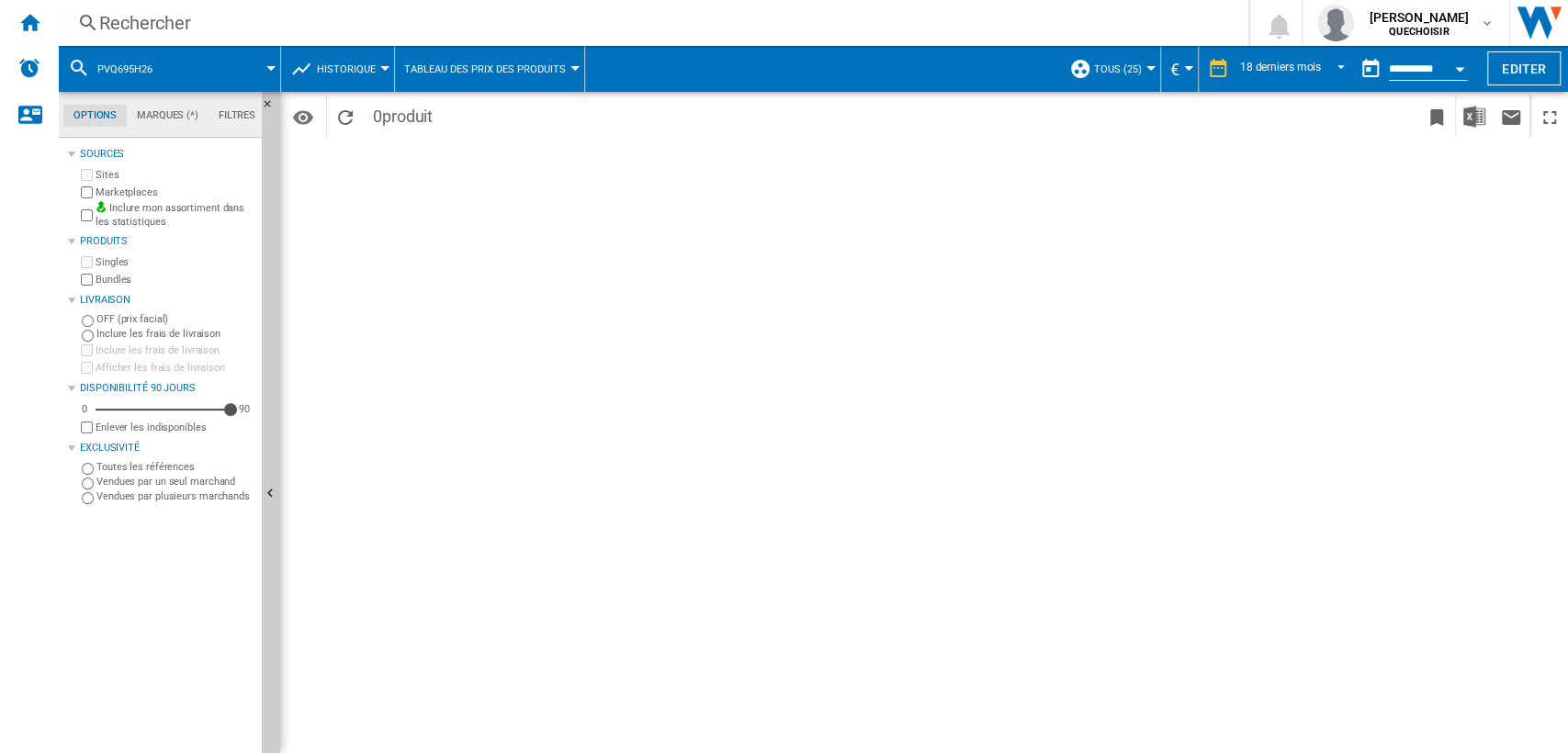
click at [260, 17] on div "Rechercher" at bounding box center [650, 23] width 1102 height 26
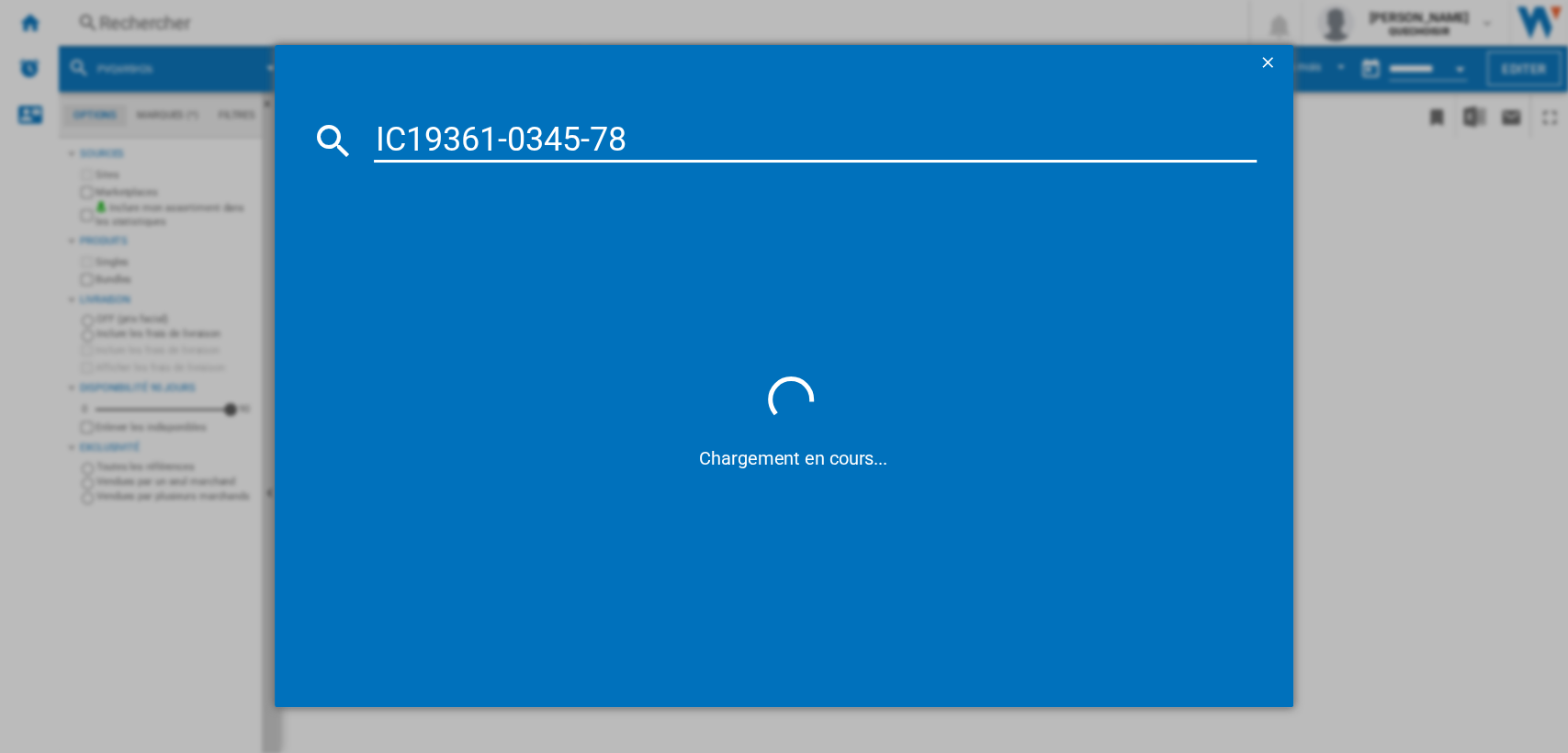
drag, startPoint x: 558, startPoint y: 131, endPoint x: 70, endPoint y: 133, distance: 488.0
click at [70, 133] on div "IC19361-0345-78 Chargement en cours..." at bounding box center [784, 376] width 1568 height 752
paste input "PVQ711H26E"
type input "PVQ711H26"
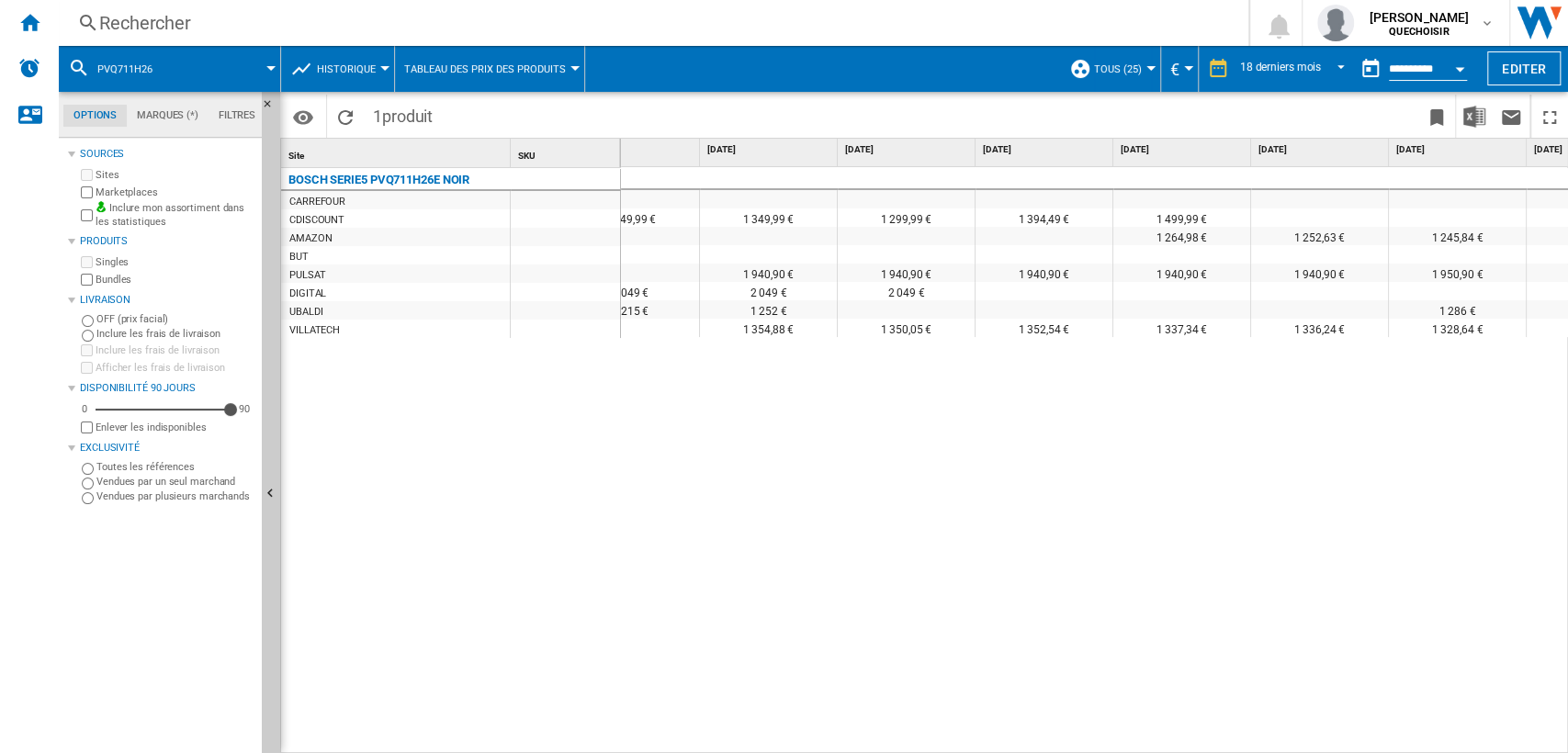
scroll to position [0, 1533]
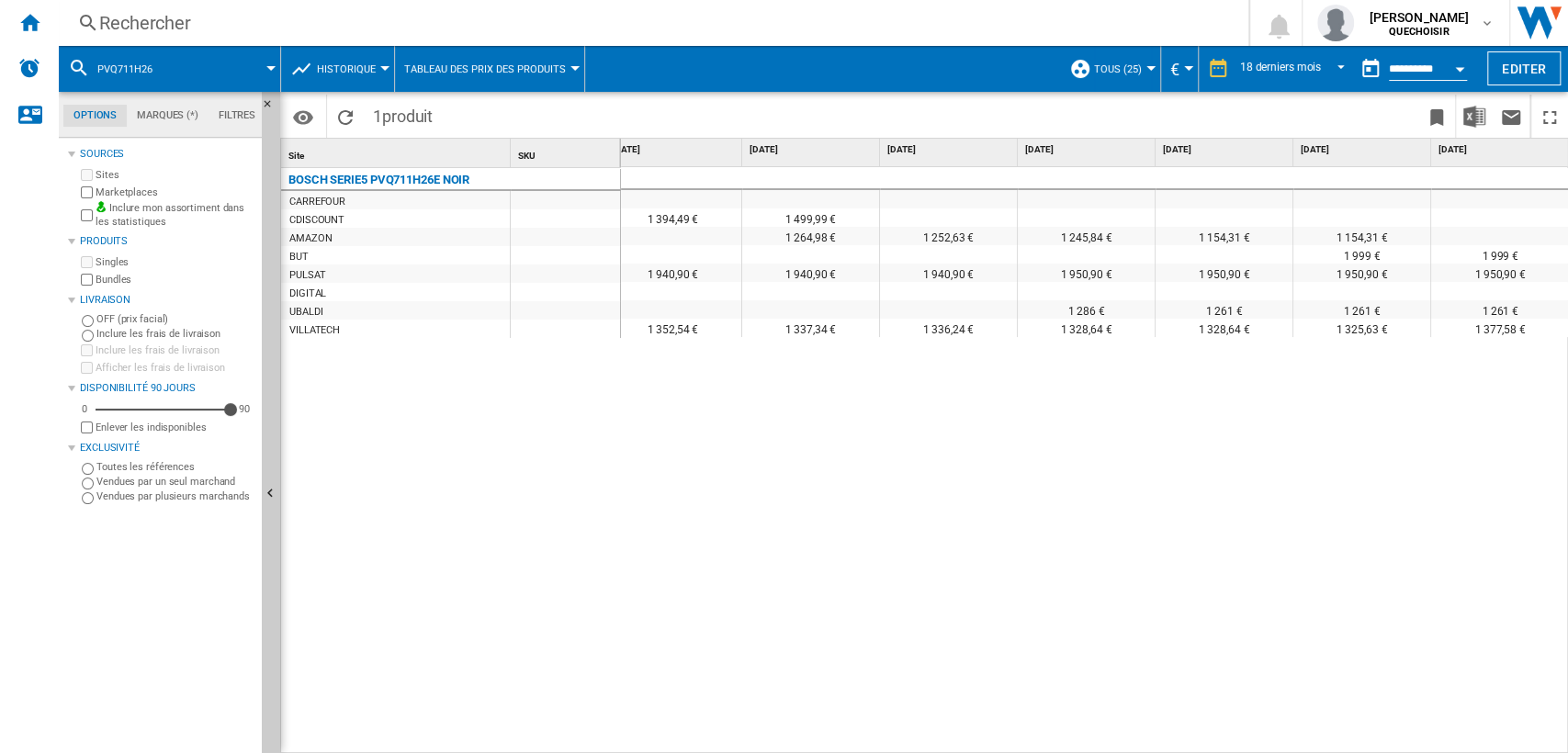
click at [207, 21] on div "Rechercher" at bounding box center [650, 23] width 1102 height 26
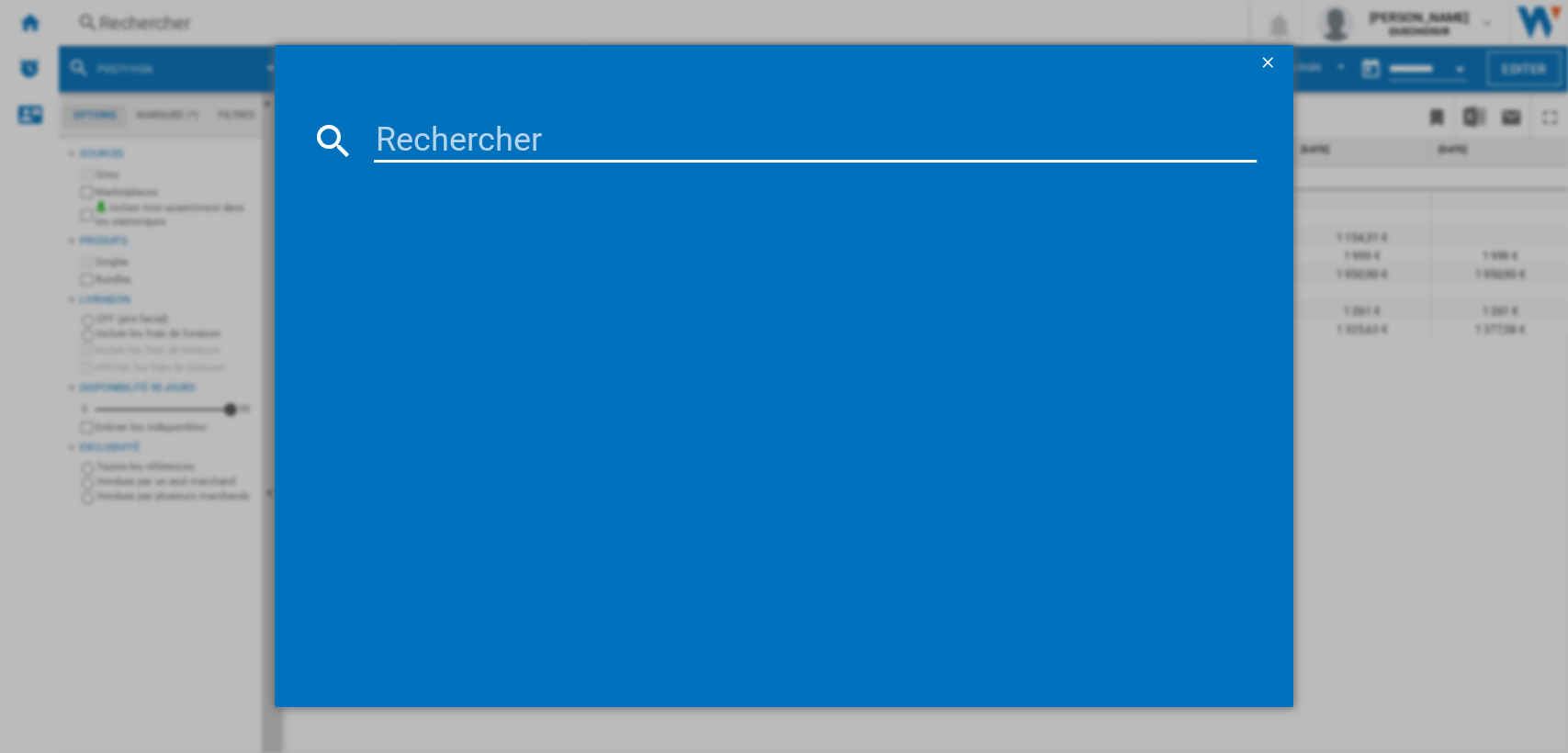
type input "CCE84543CB"
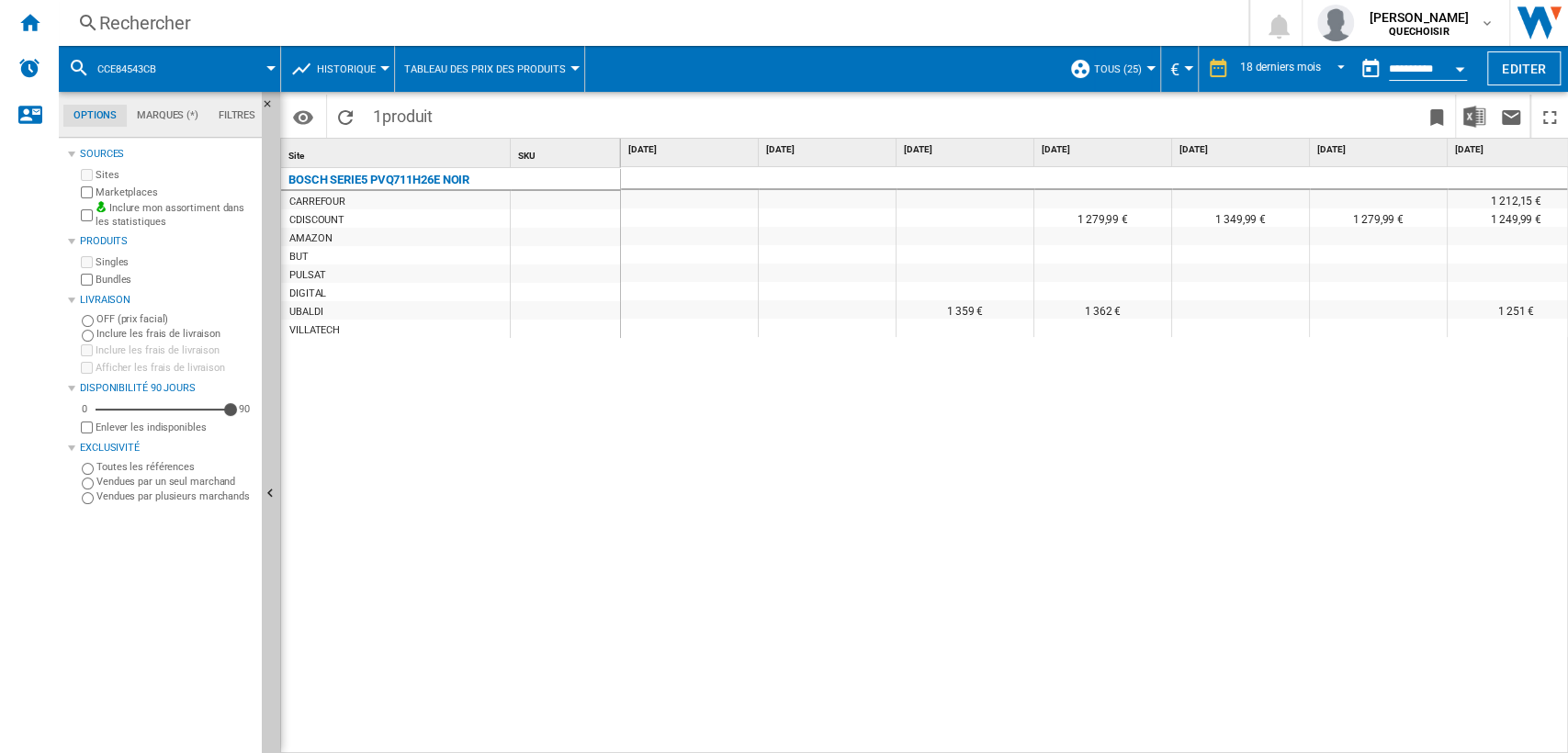
click at [535, 31] on div "Rechercher" at bounding box center [650, 23] width 1102 height 26
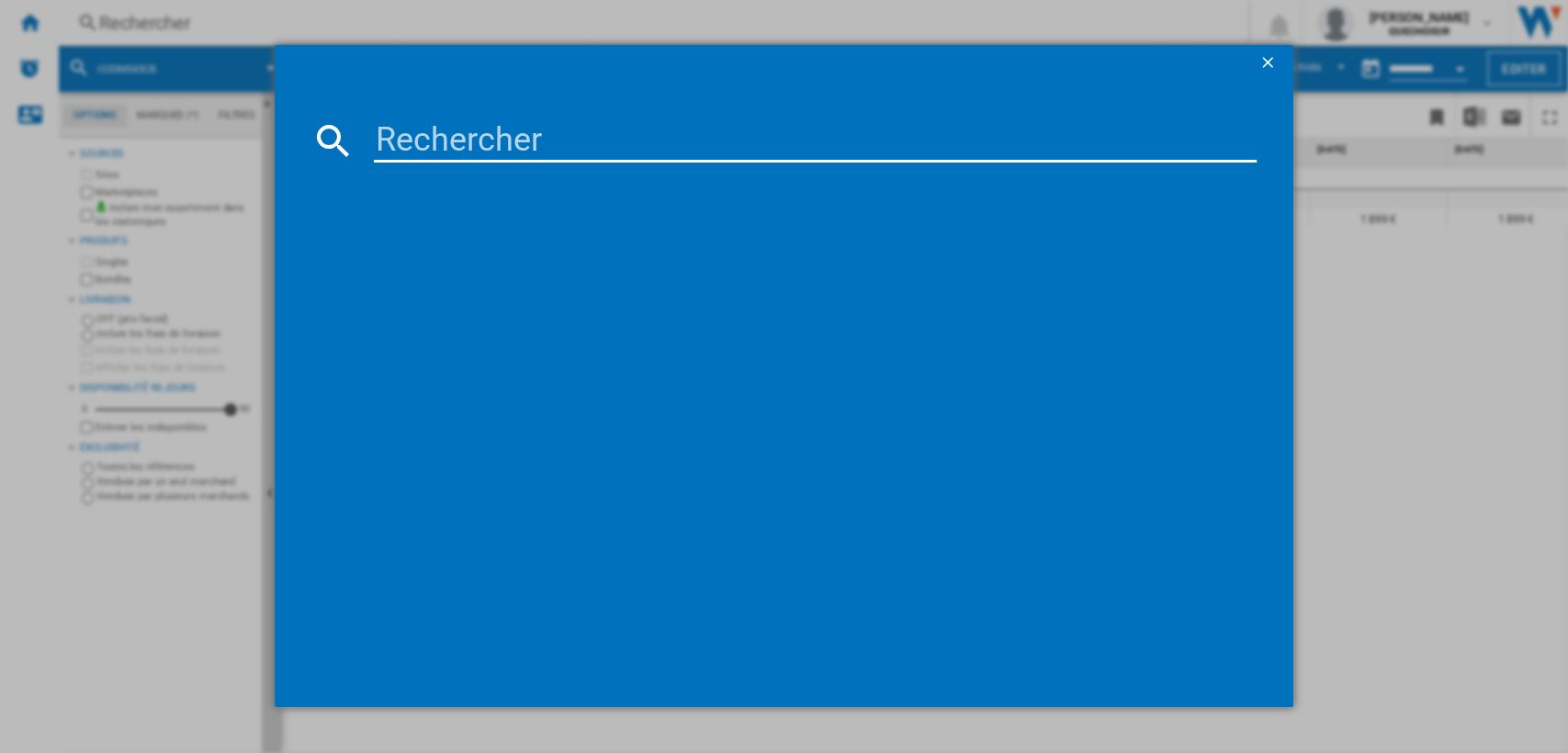
click at [1270, 59] on ng-md-icon "getI18NText('BUTTONS.CLOSE_DIALOG')" at bounding box center [1270, 64] width 22 height 22
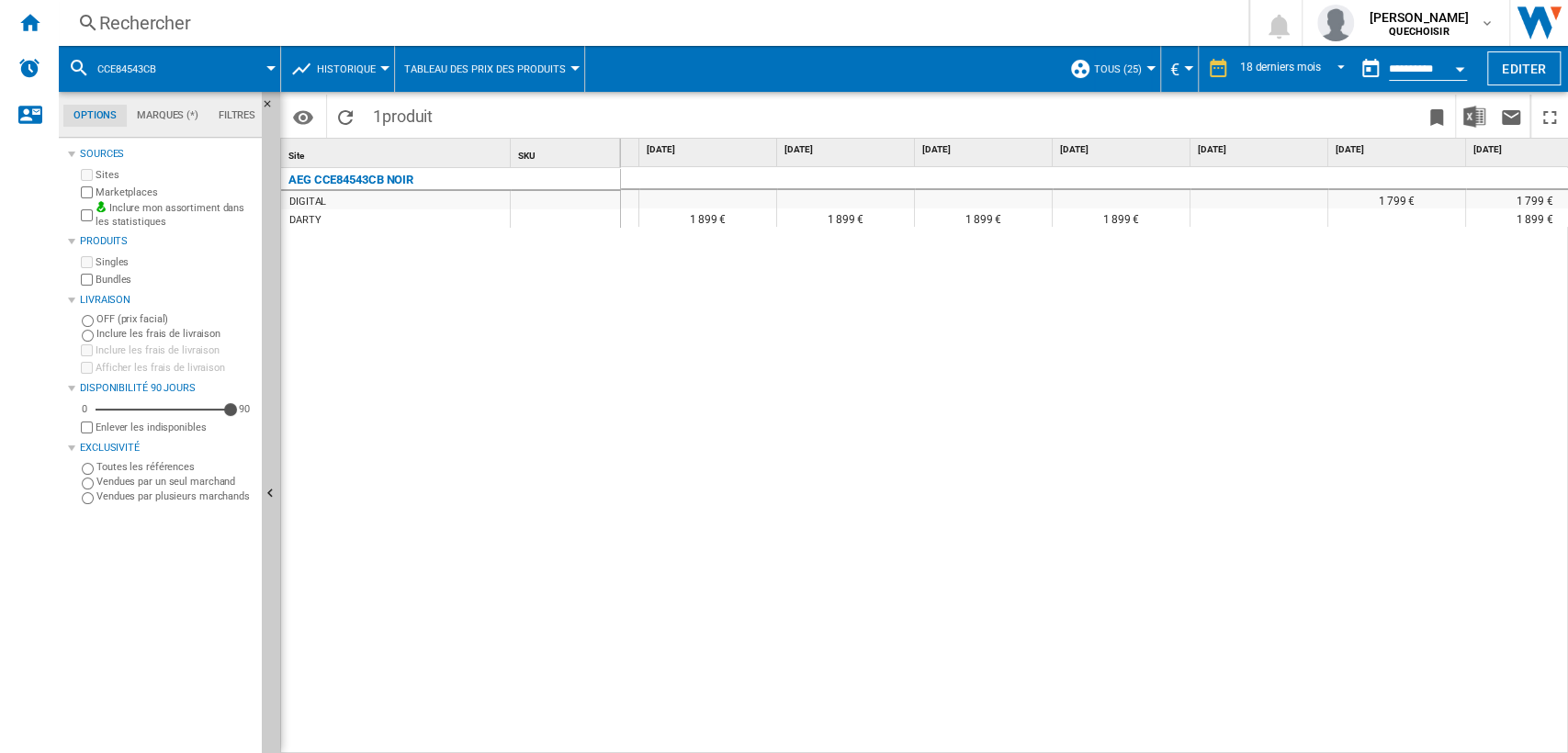
scroll to position [0, 1533]
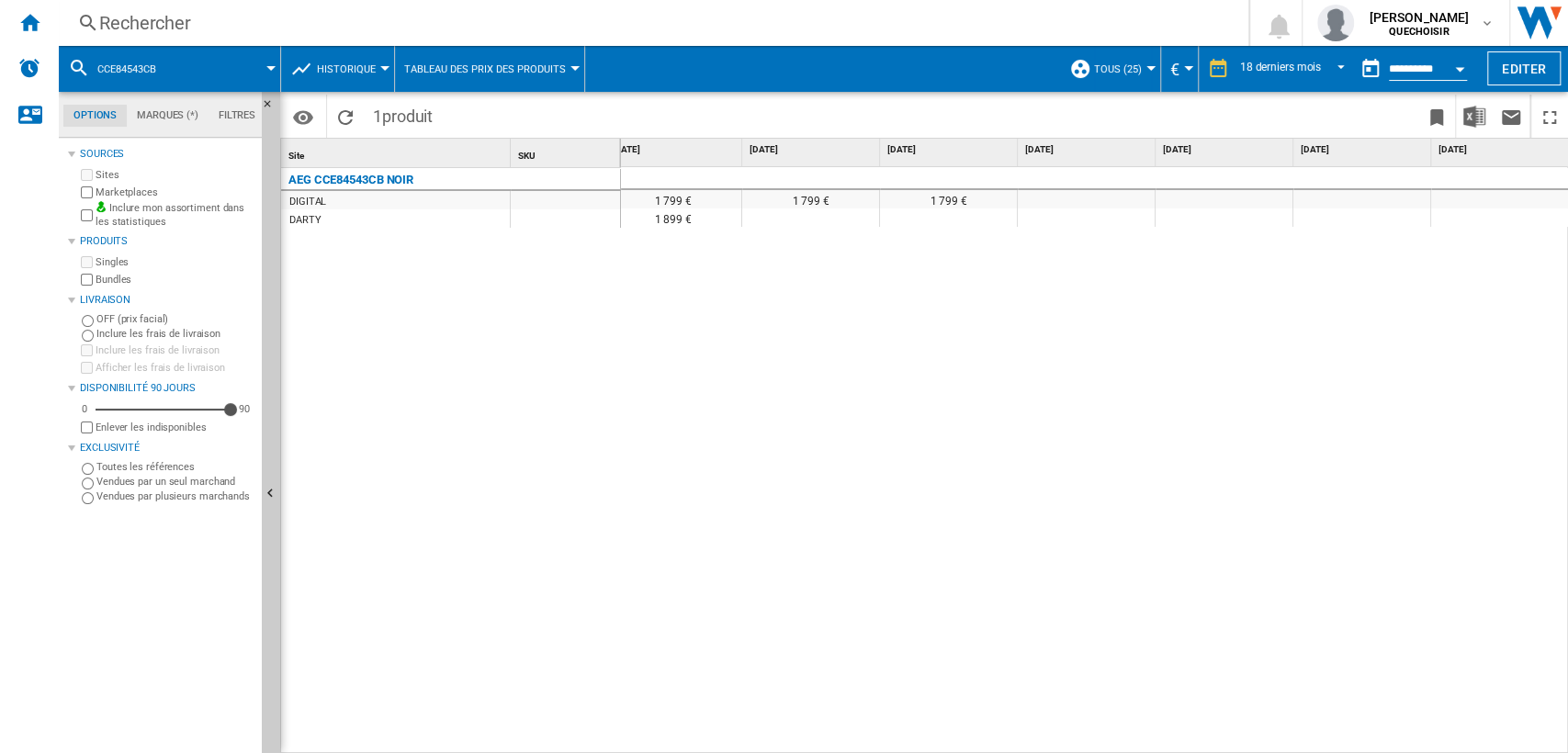
click at [374, 21] on div "Rechercher" at bounding box center [650, 23] width 1102 height 26
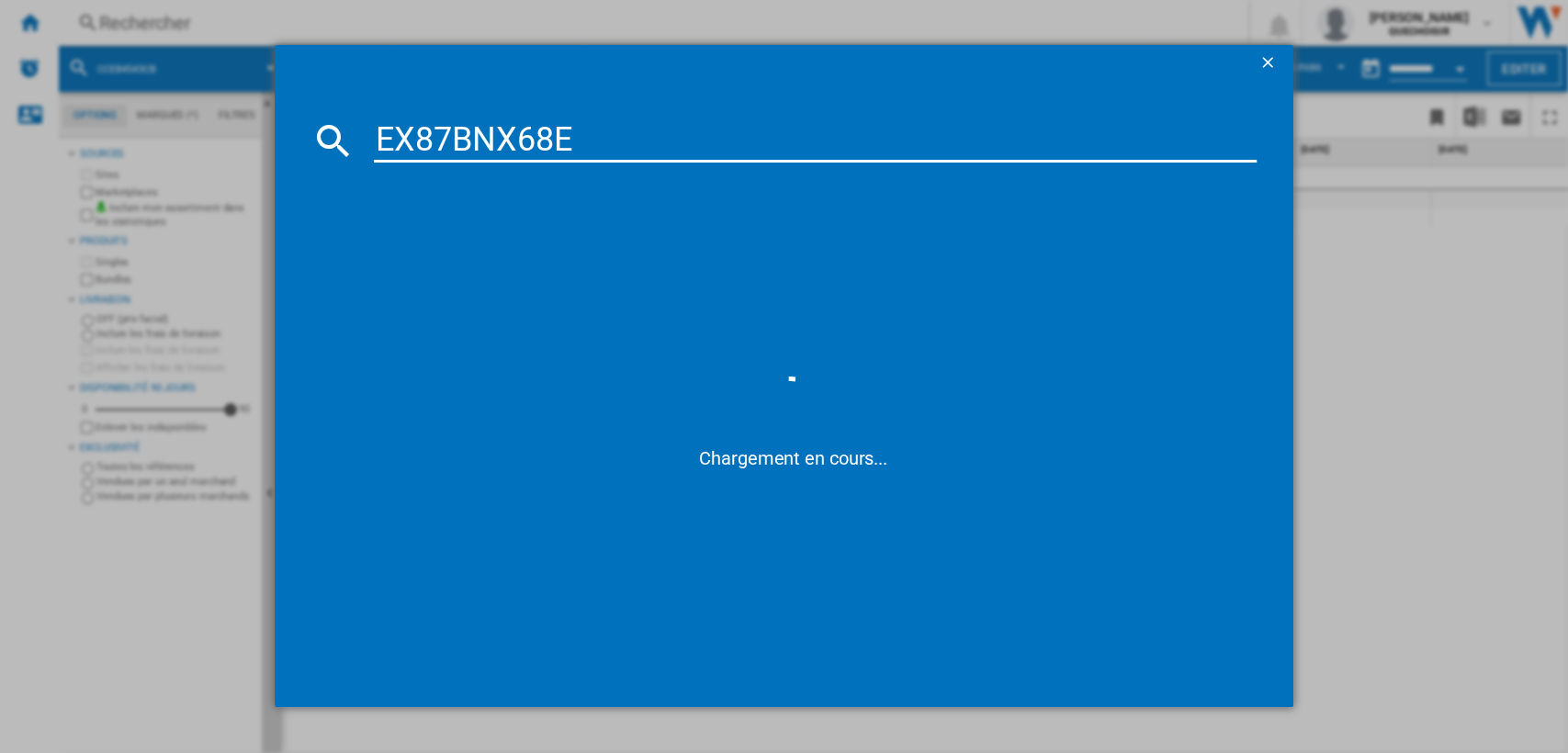
type input "EX87BNX68"
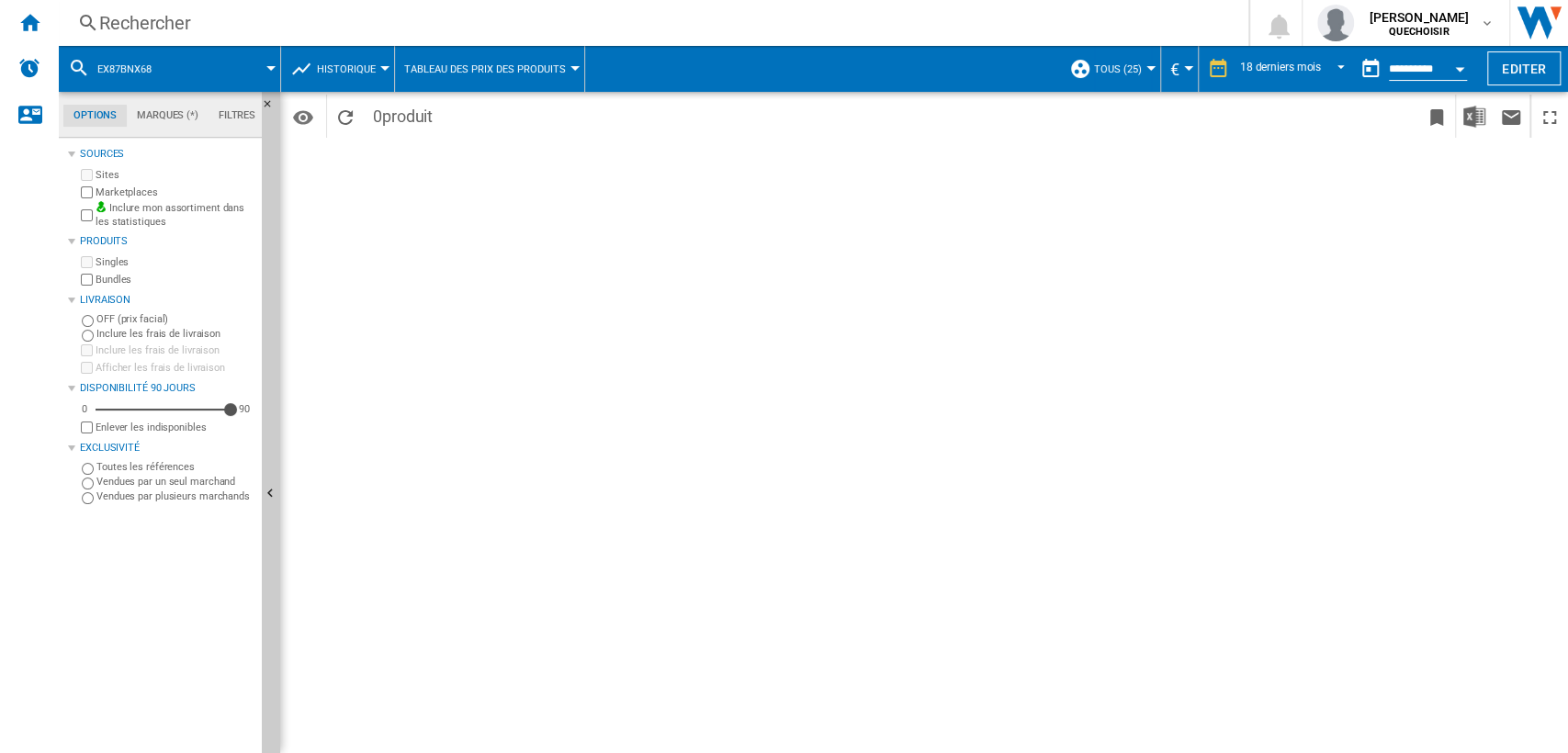
click at [362, 28] on div "Rechercher" at bounding box center [650, 23] width 1102 height 26
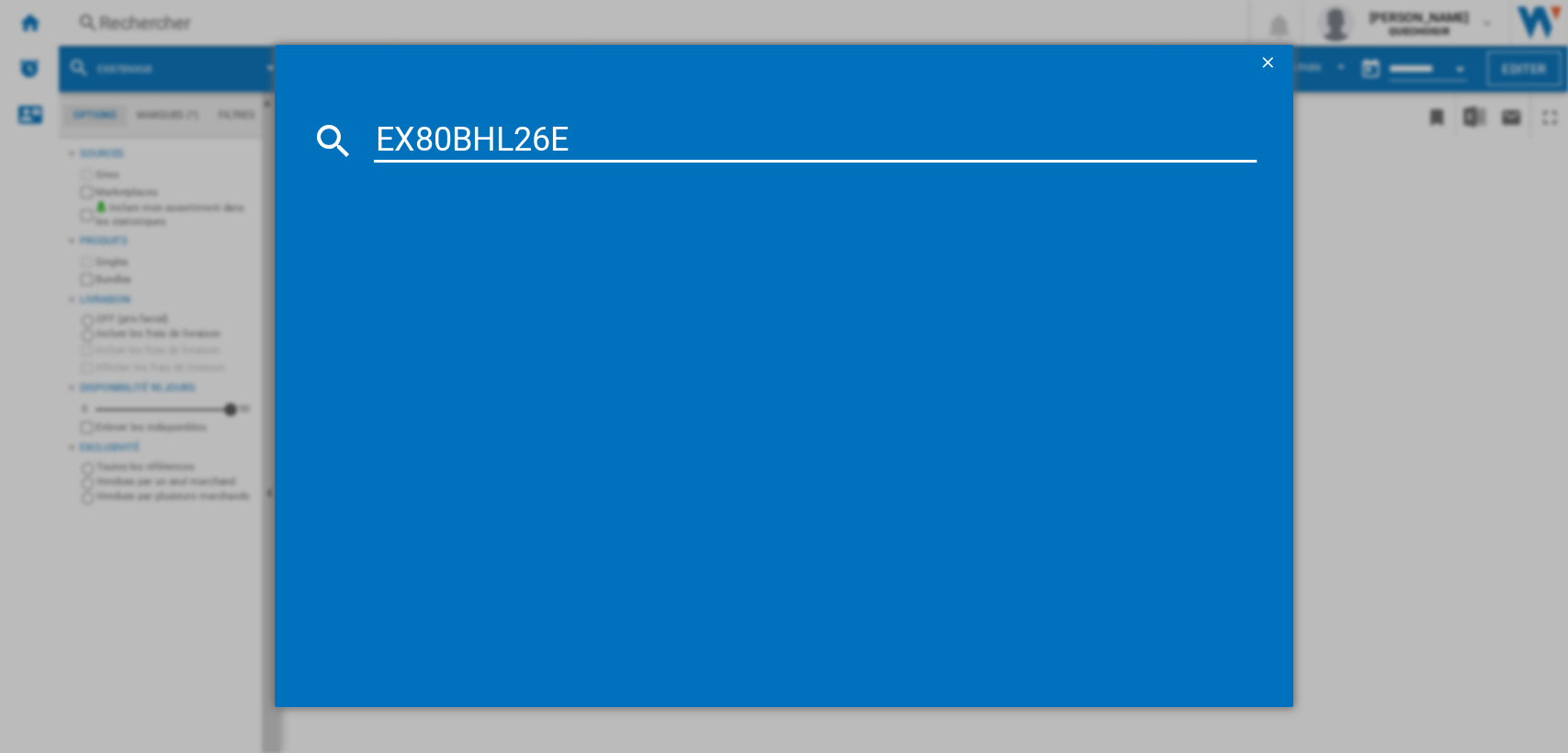
drag, startPoint x: 442, startPoint y: 137, endPoint x: 452, endPoint y: 139, distance: 10.2
click at [452, 139] on input "EX80BHL26E" at bounding box center [816, 140] width 884 height 44
drag, startPoint x: 529, startPoint y: 145, endPoint x: 563, endPoint y: 145, distance: 34.0
click at [563, 145] on input "EX8 BHL26E" at bounding box center [816, 140] width 884 height 44
type input "EX8 BHL26"
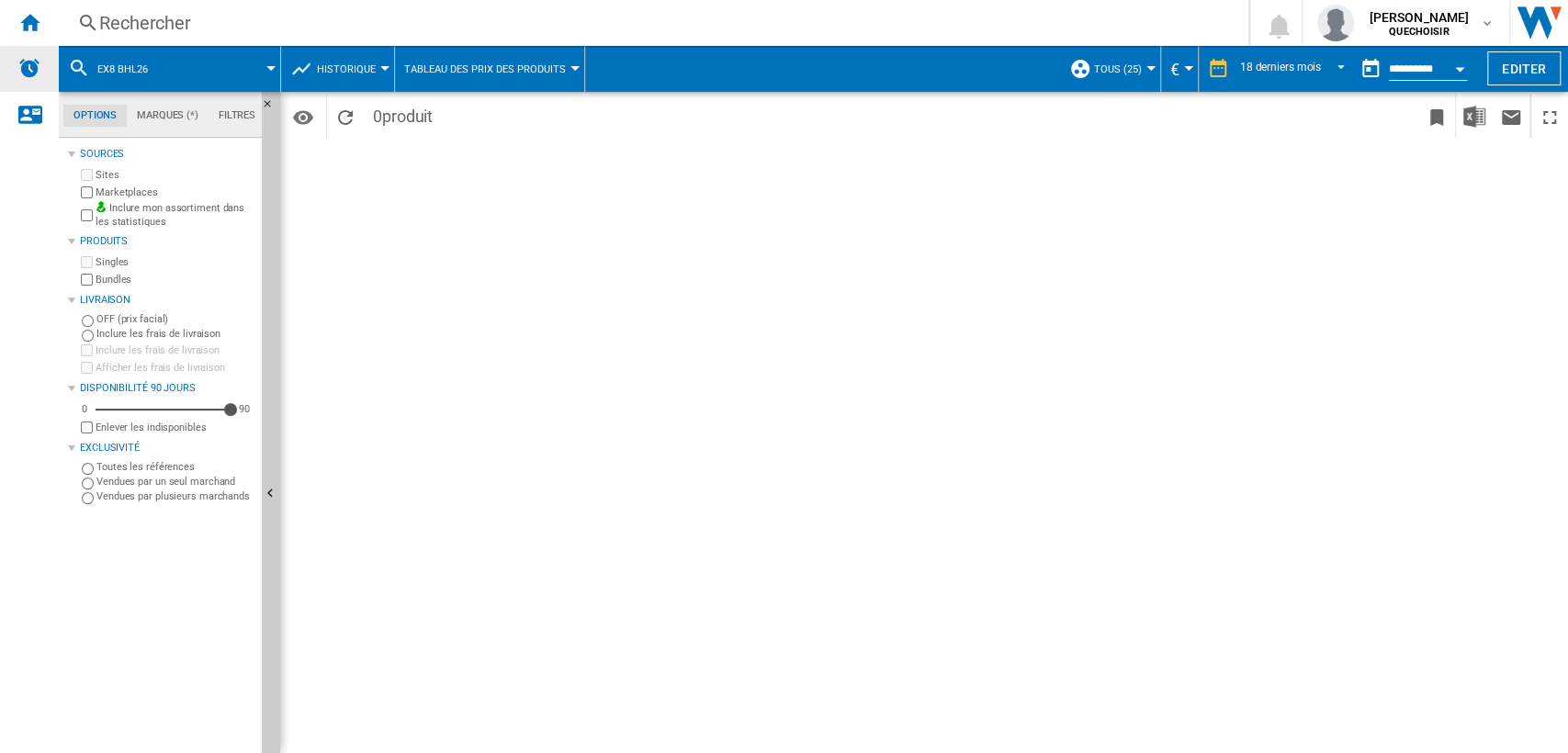
click at [8, 47] on div "Alertes" at bounding box center [29, 69] width 59 height 46
click at [35, 23] on ng-md-icon "Accueil" at bounding box center [29, 22] width 22 height 22
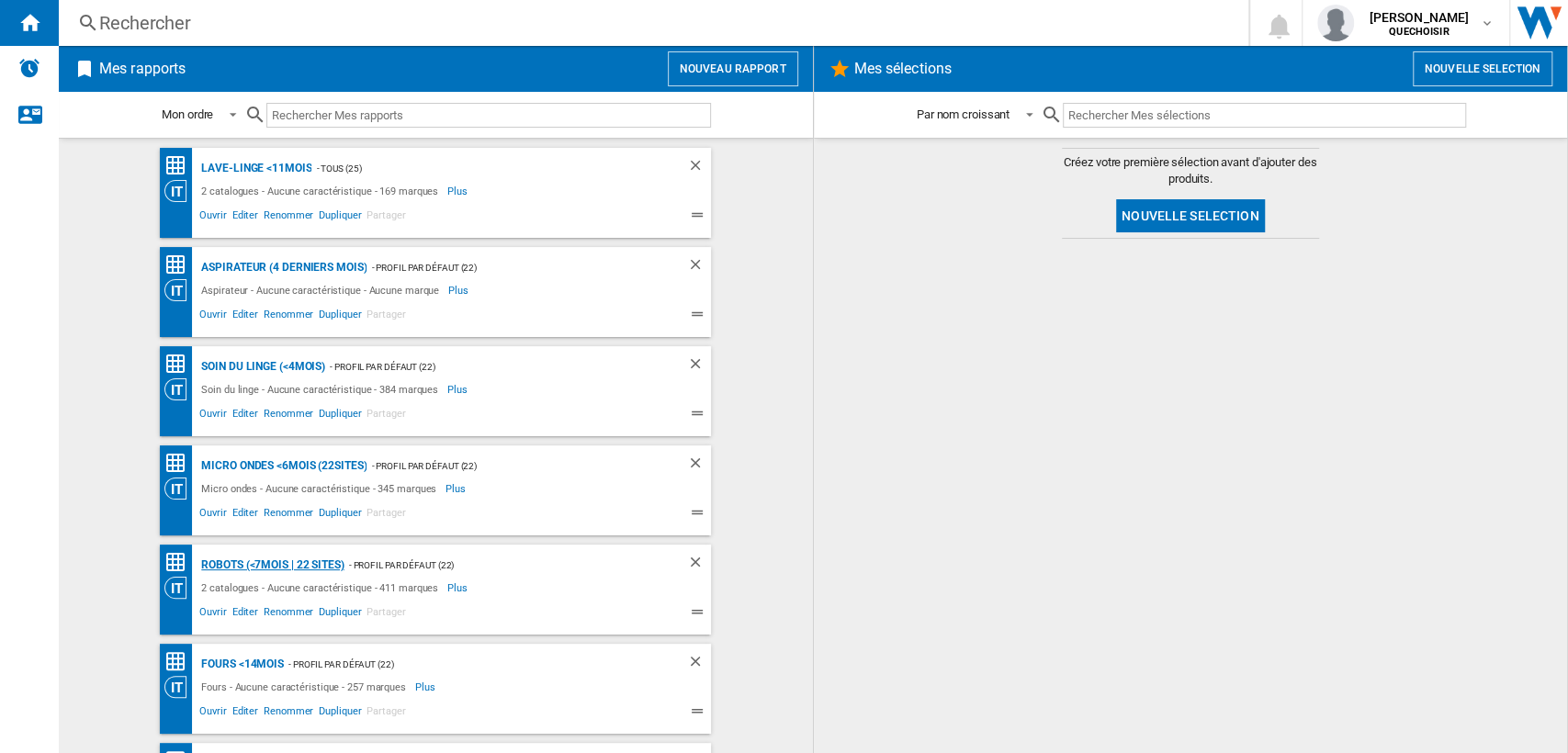
click at [276, 562] on div "Robots (<7mois | 22 sites)" at bounding box center [270, 565] width 147 height 23
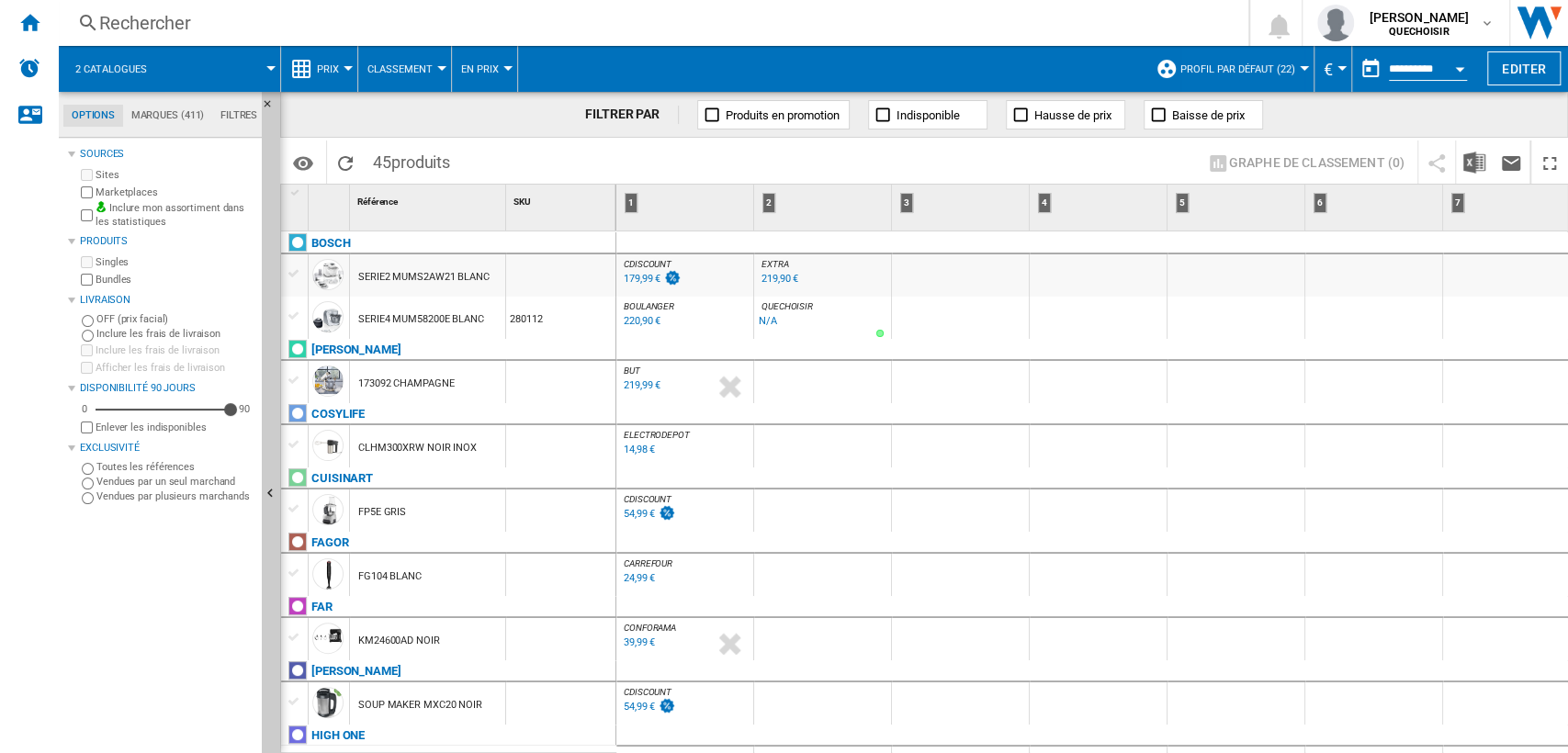
click at [269, 69] on div at bounding box center [270, 68] width 9 height 5
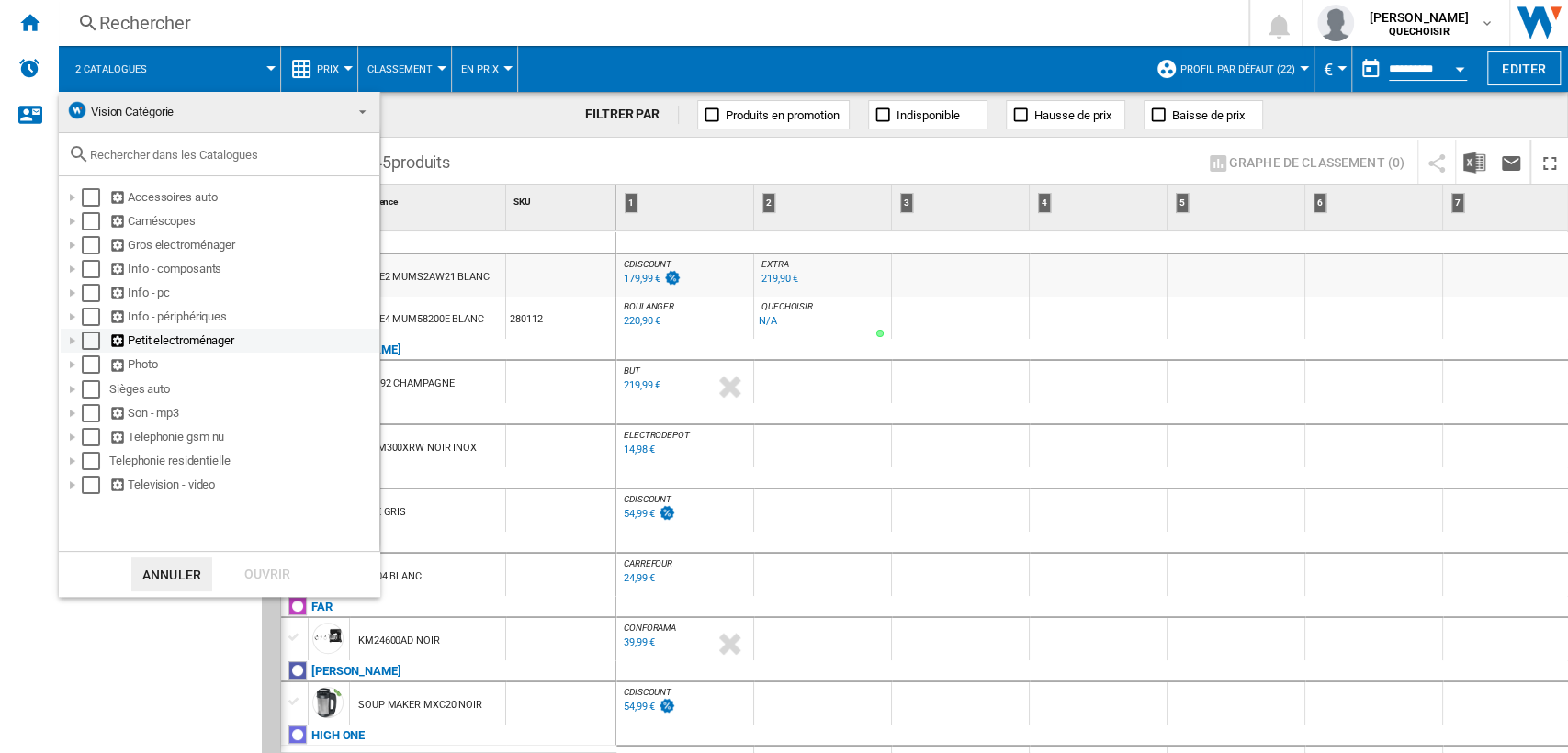
click at [75, 343] on div at bounding box center [73, 341] width 19 height 19
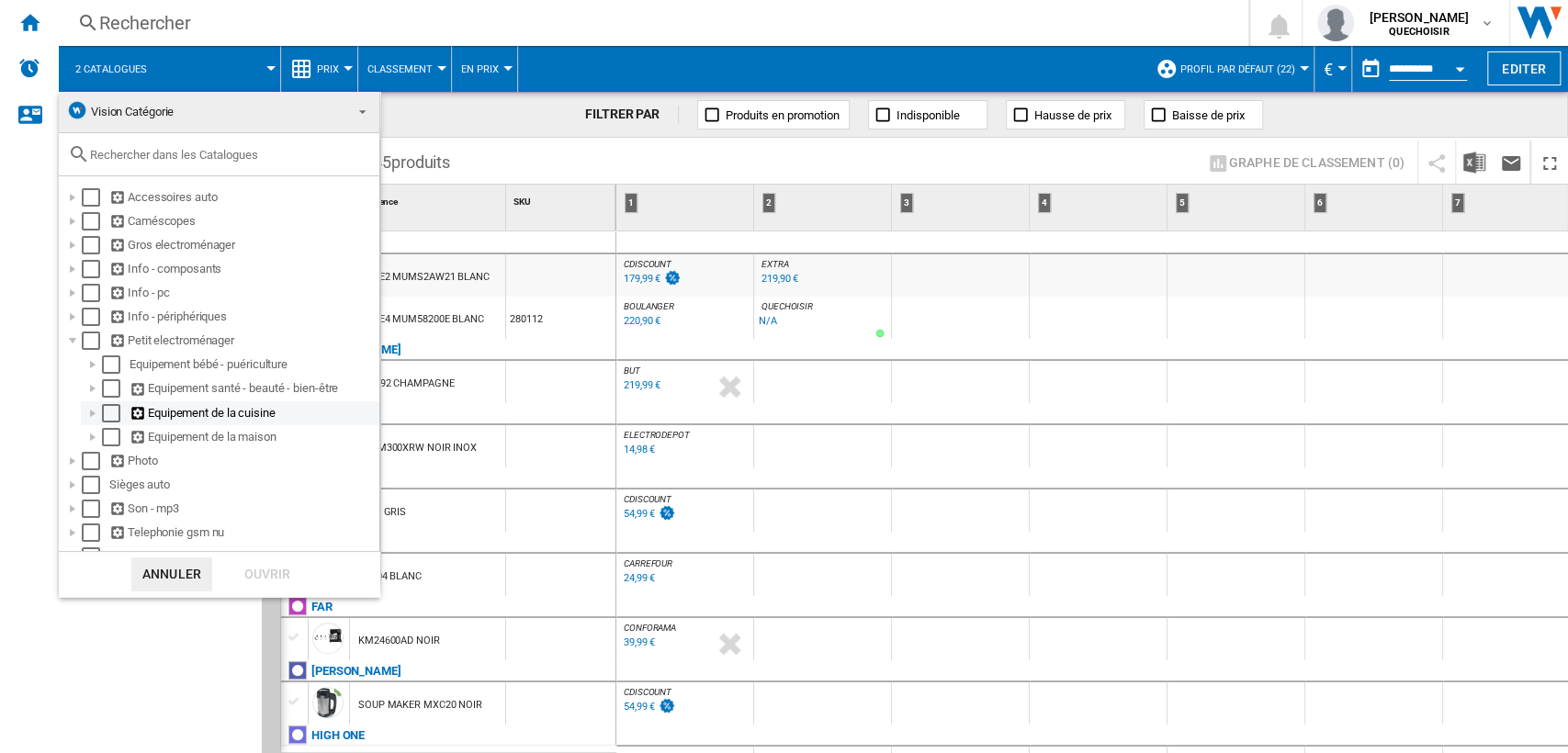
click at [88, 418] on div at bounding box center [92, 413] width 19 height 19
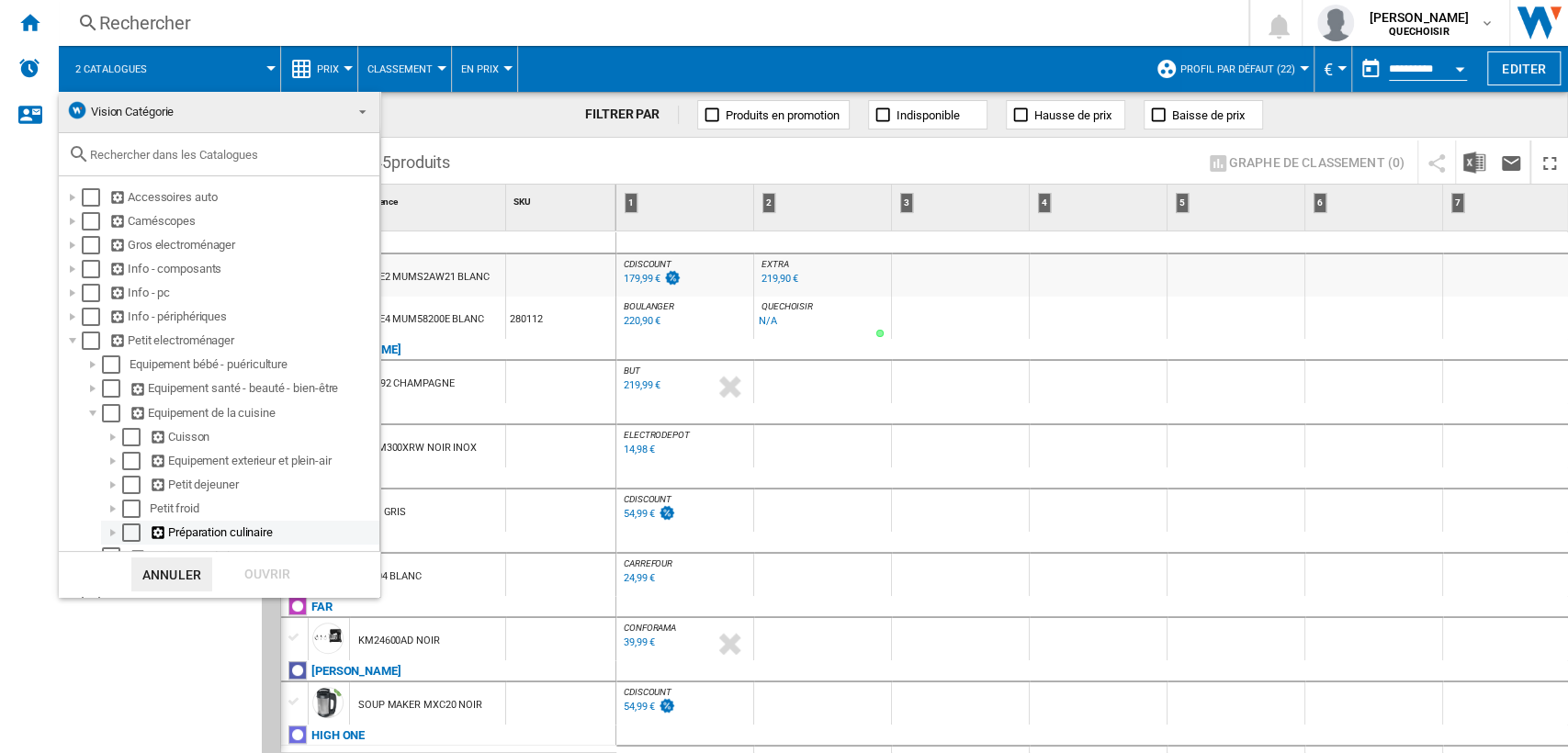
click at [114, 531] on div at bounding box center [113, 532] width 19 height 19
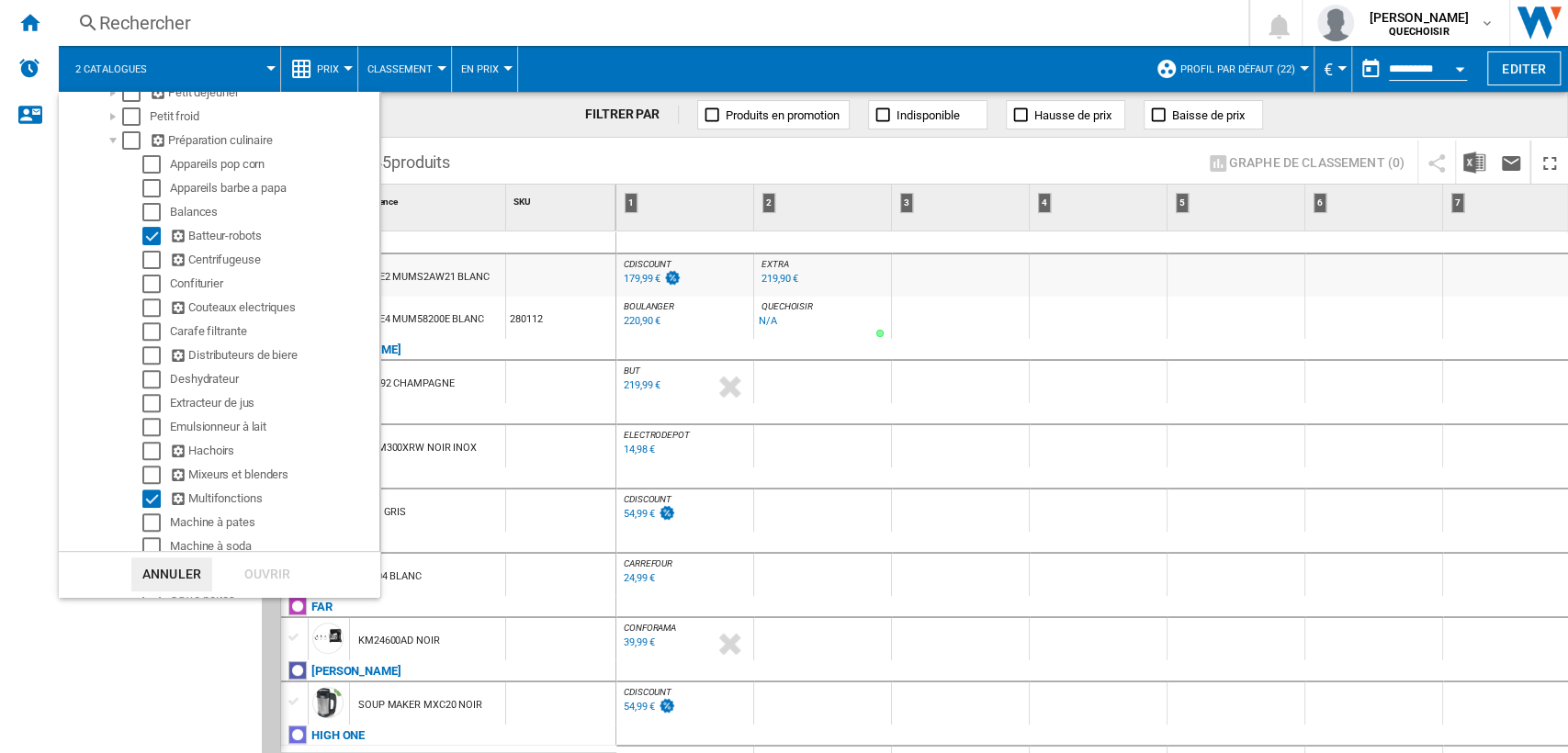
scroll to position [397, 0]
click at [551, 159] on md-backdrop at bounding box center [784, 376] width 1568 height 753
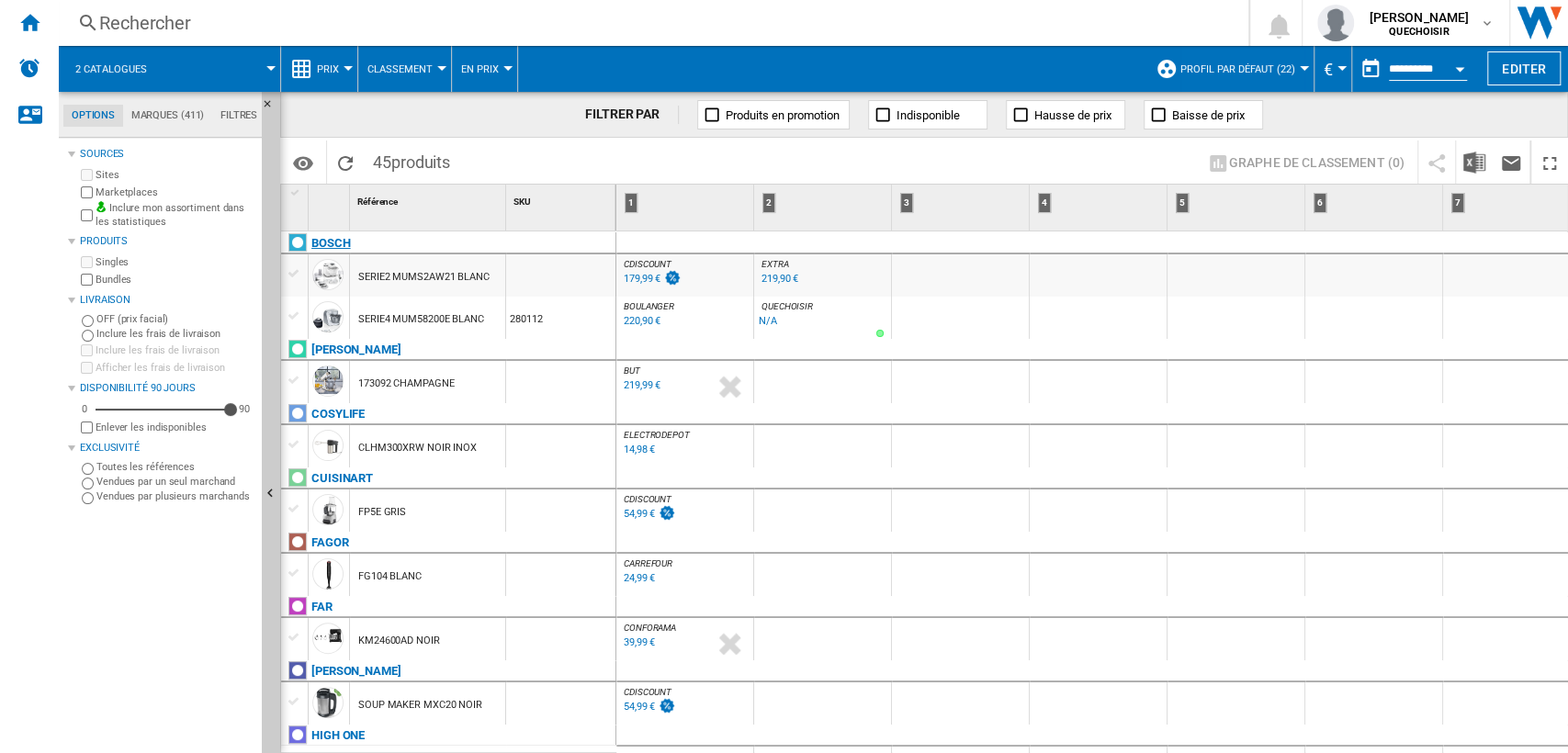
click at [308, 253] on div "BOSCH" at bounding box center [452, 253] width 335 height 42
click at [231, 112] on md-tab-item "Filtres" at bounding box center [239, 116] width 53 height 22
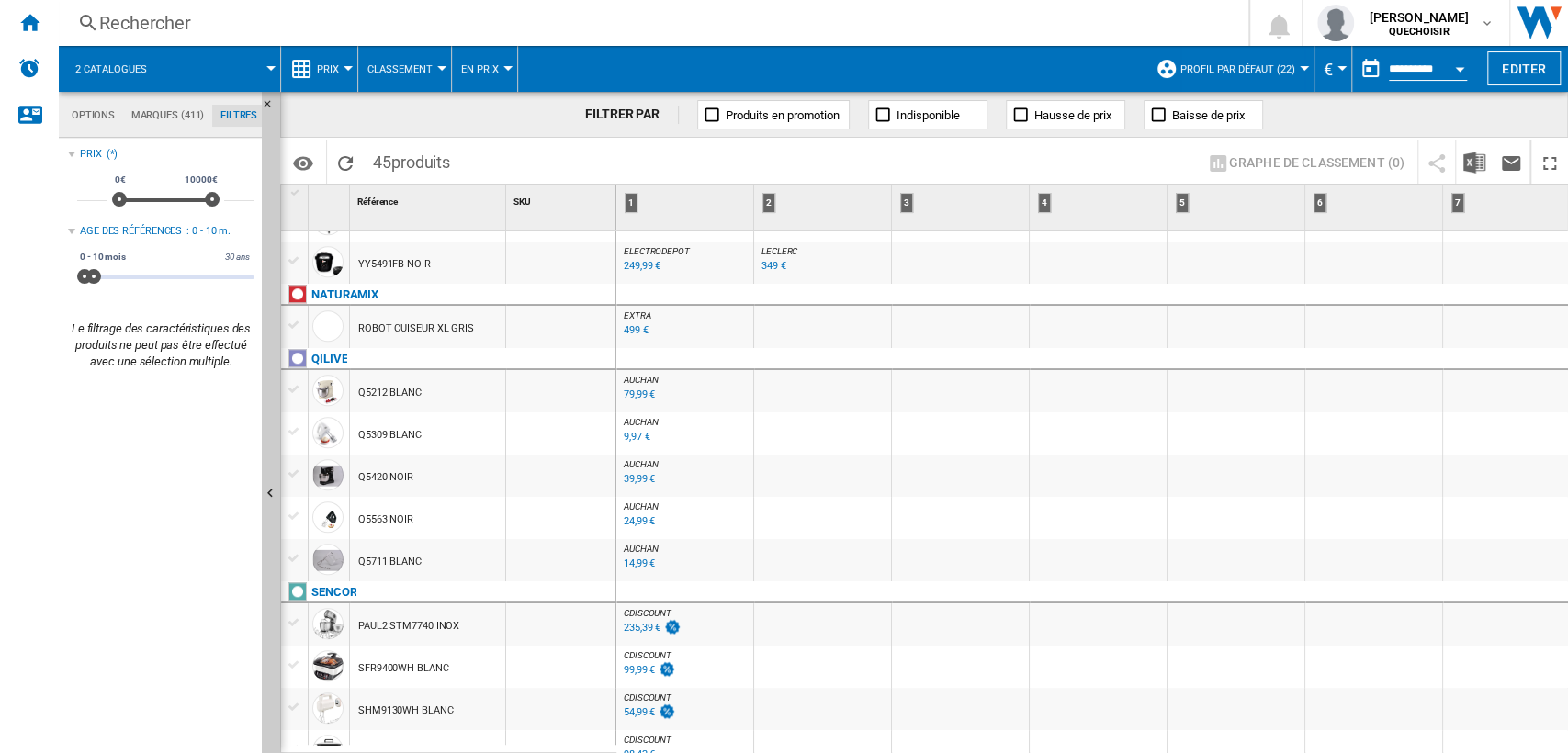
scroll to position [816, 0]
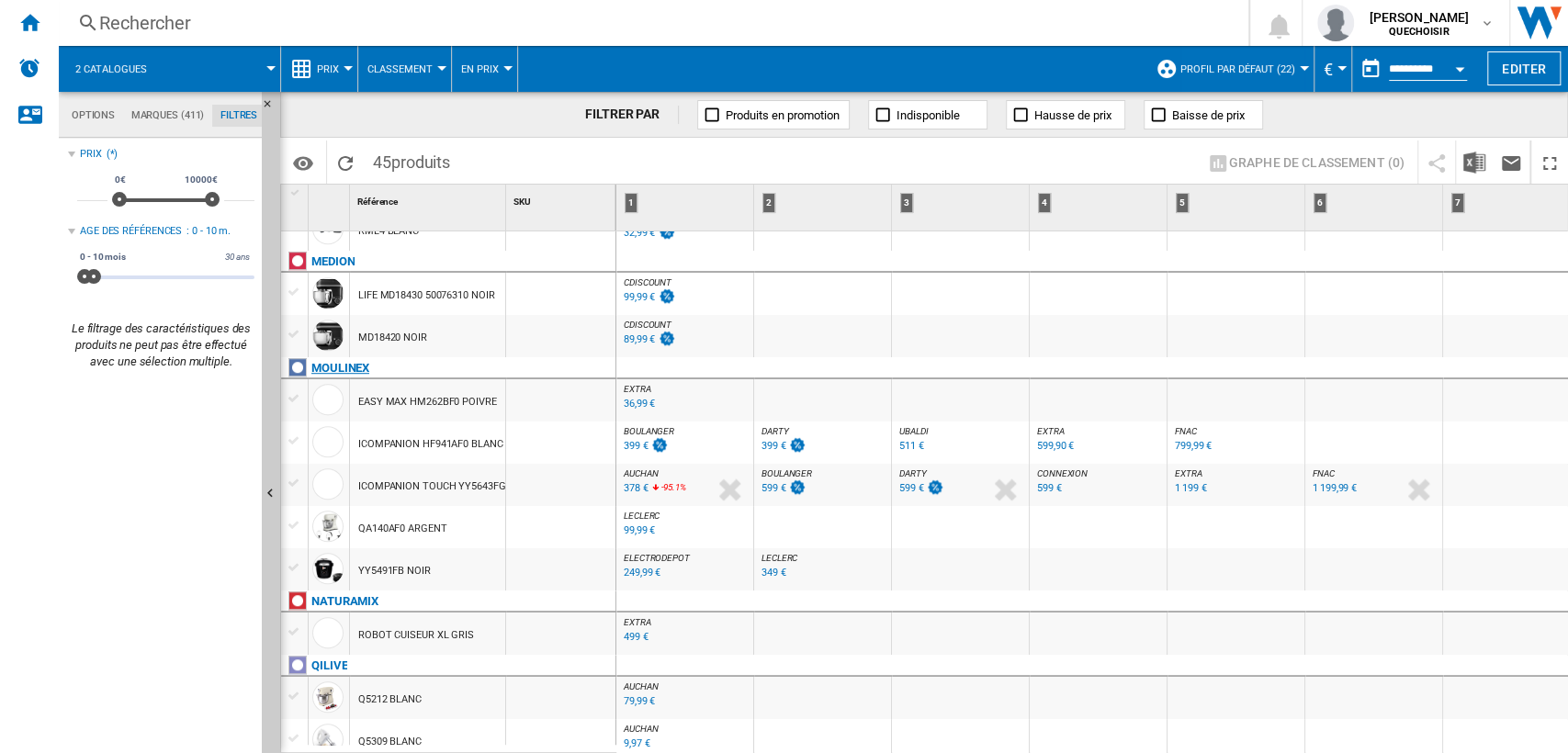
click at [338, 367] on div "MOULINEX" at bounding box center [340, 368] width 58 height 22
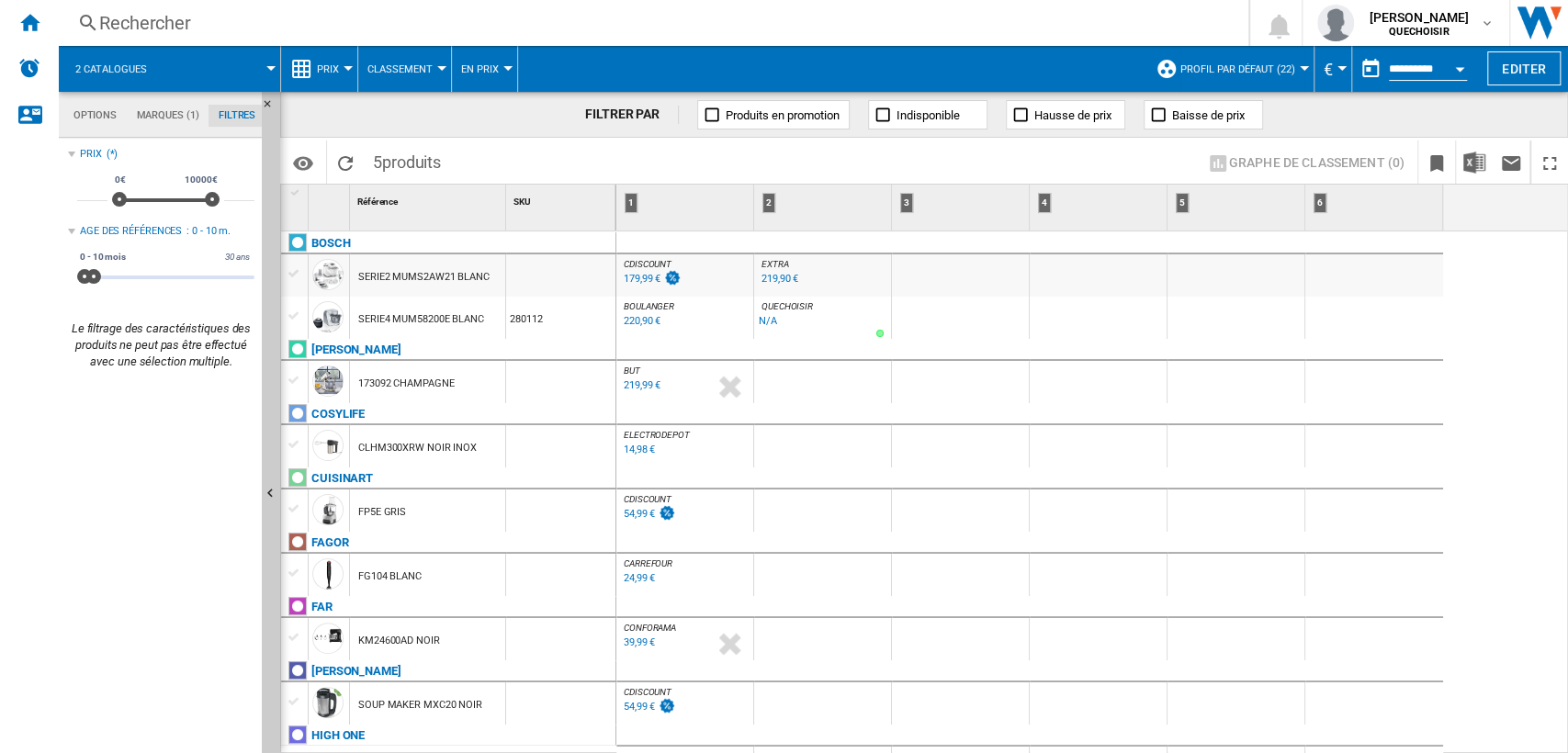
drag, startPoint x: 95, startPoint y: 277, endPoint x: 236, endPoint y: 281, distance: 141.1
click at [307, 272] on div "Options Marques (1) Filtres Options Marques (1) Filtres Sources Sites Marketpla…" at bounding box center [813, 423] width 1509 height 662
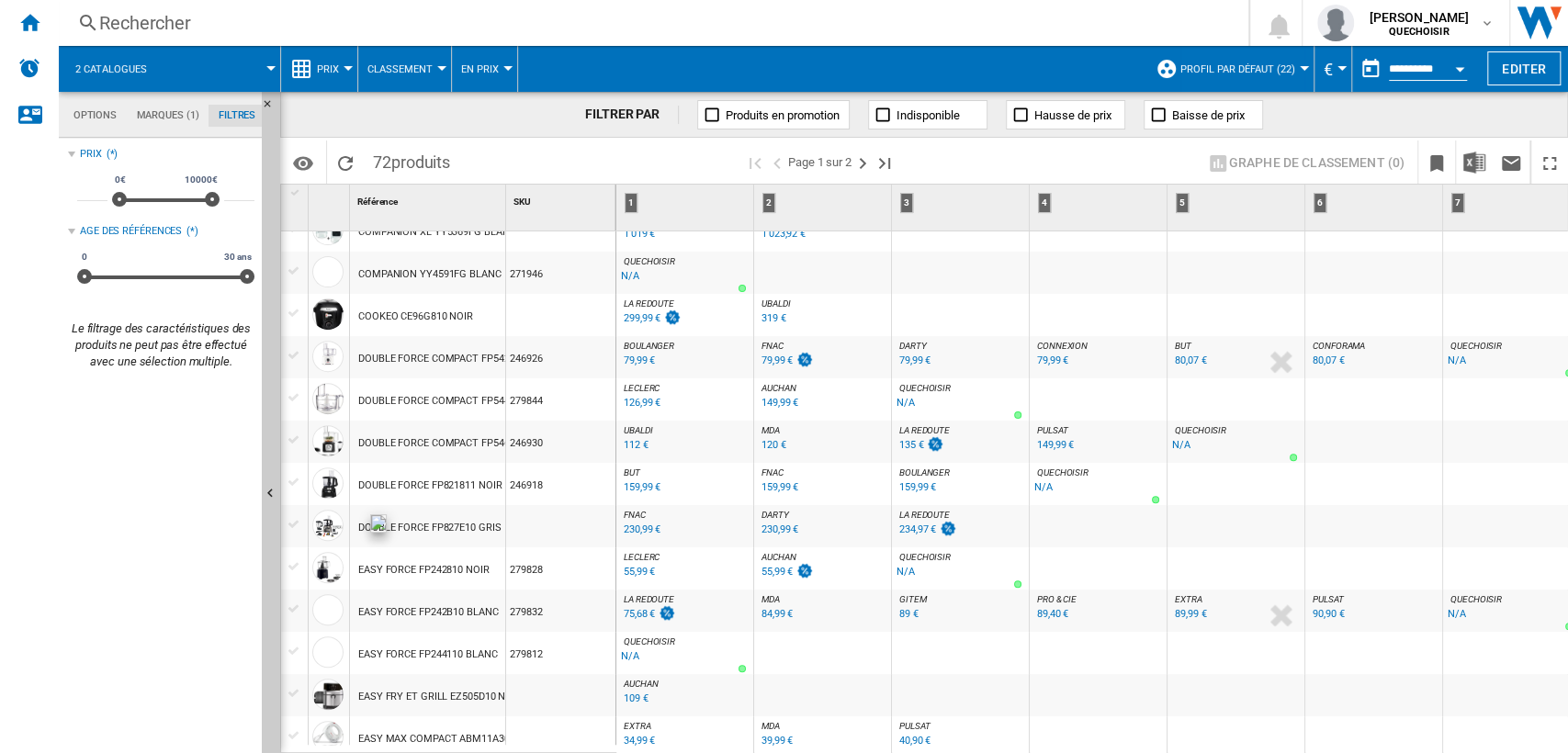
scroll to position [612, 0]
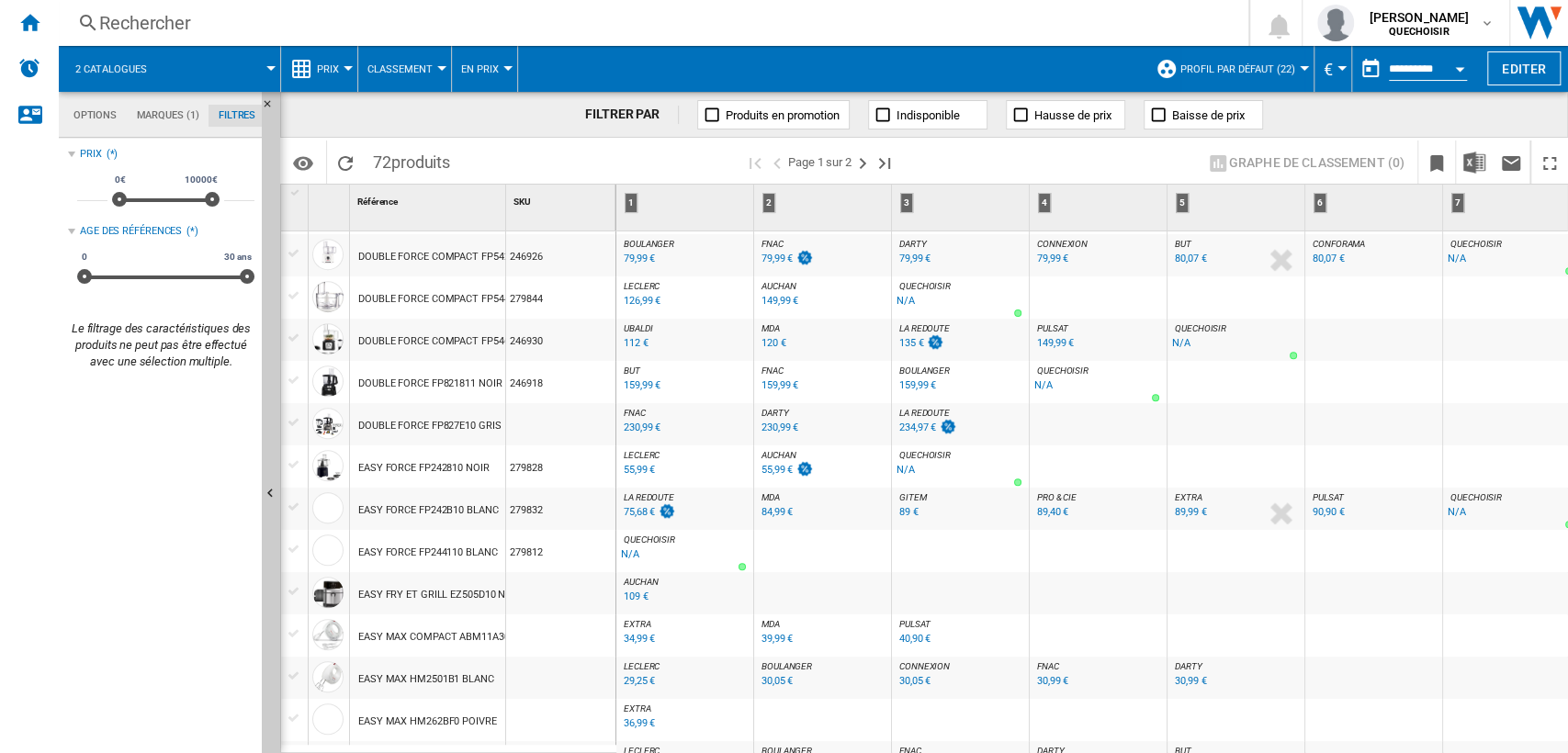
click at [771, 421] on div "230,99 €" at bounding box center [780, 427] width 36 height 12
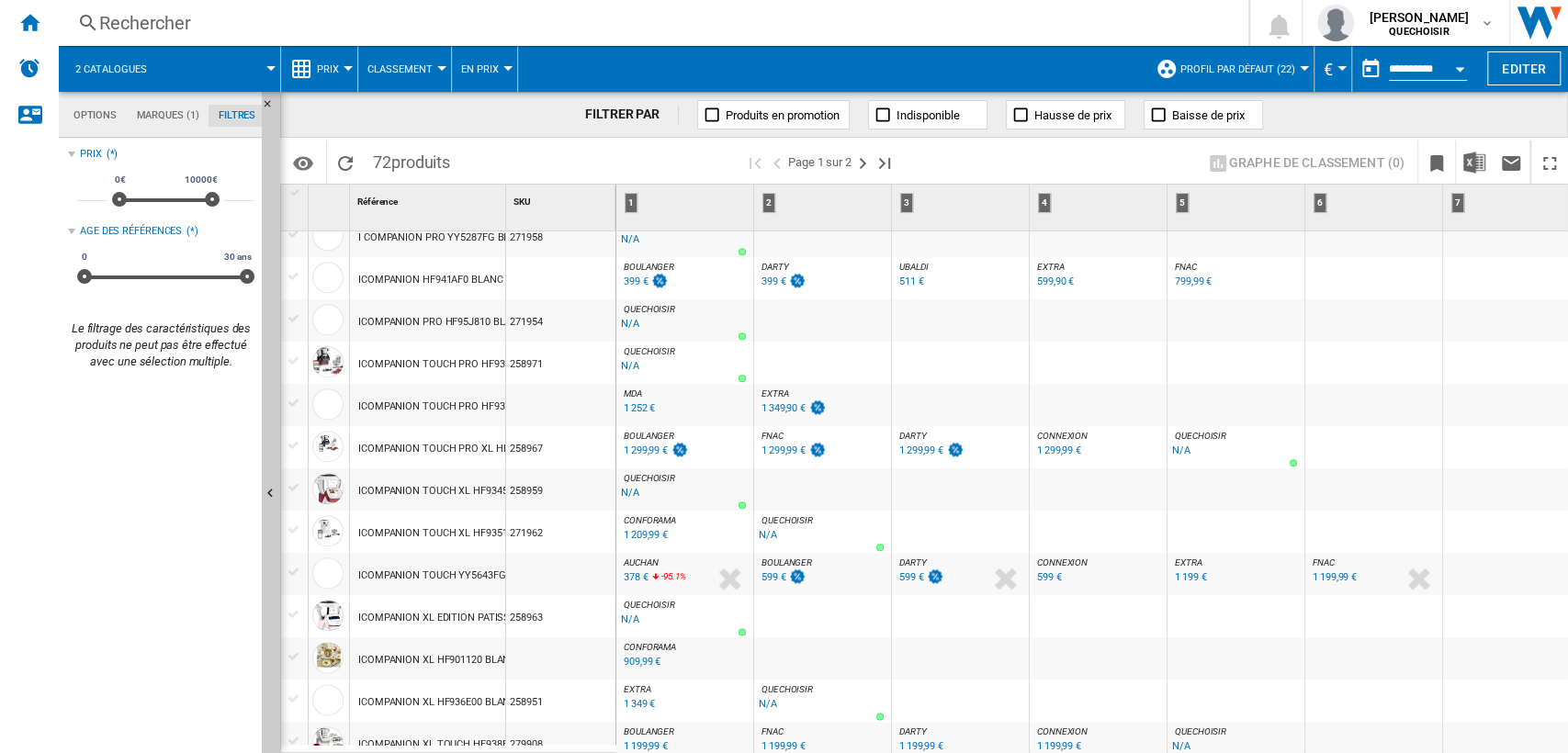
scroll to position [1315, 0]
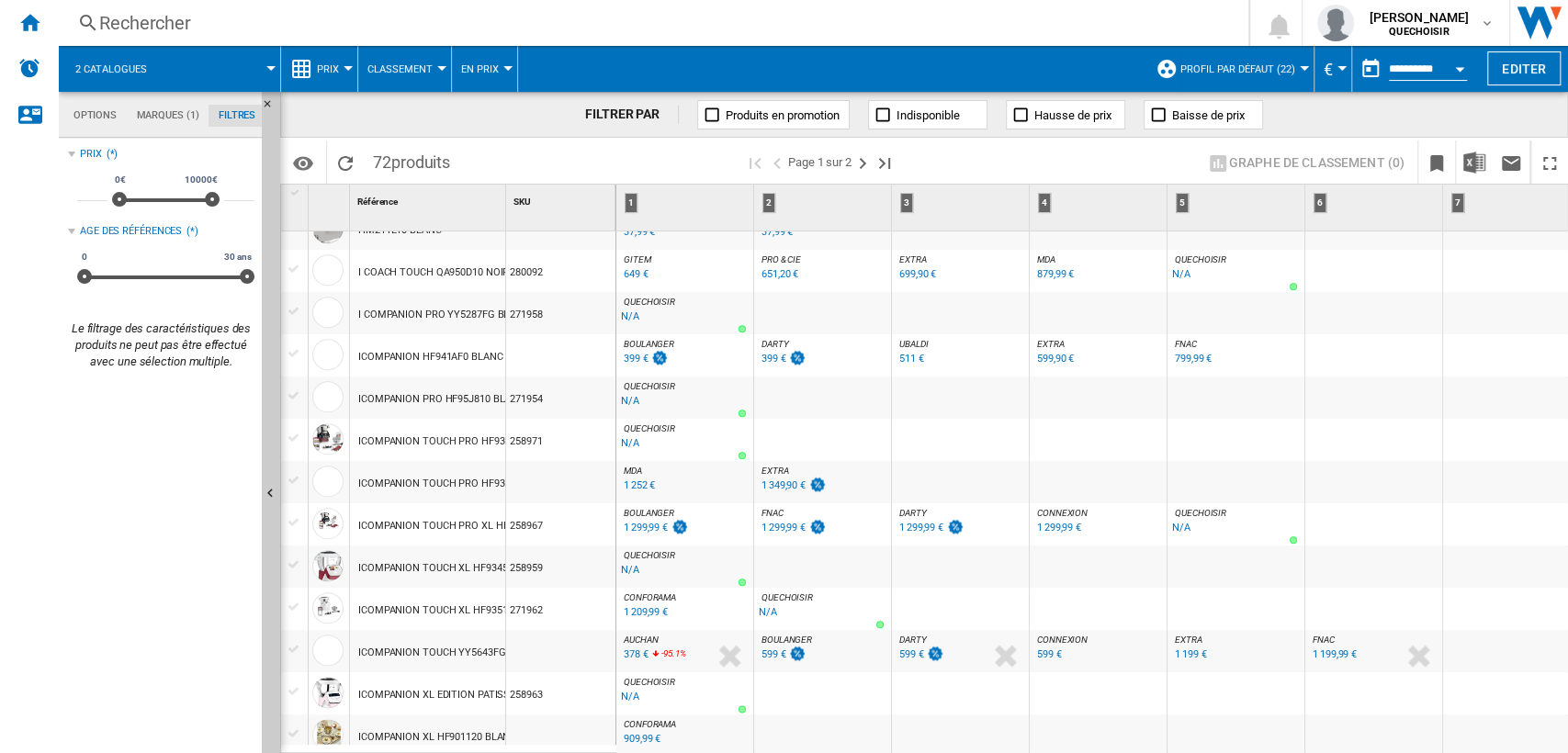
click at [777, 339] on span "DARTY" at bounding box center [776, 344] width 27 height 10
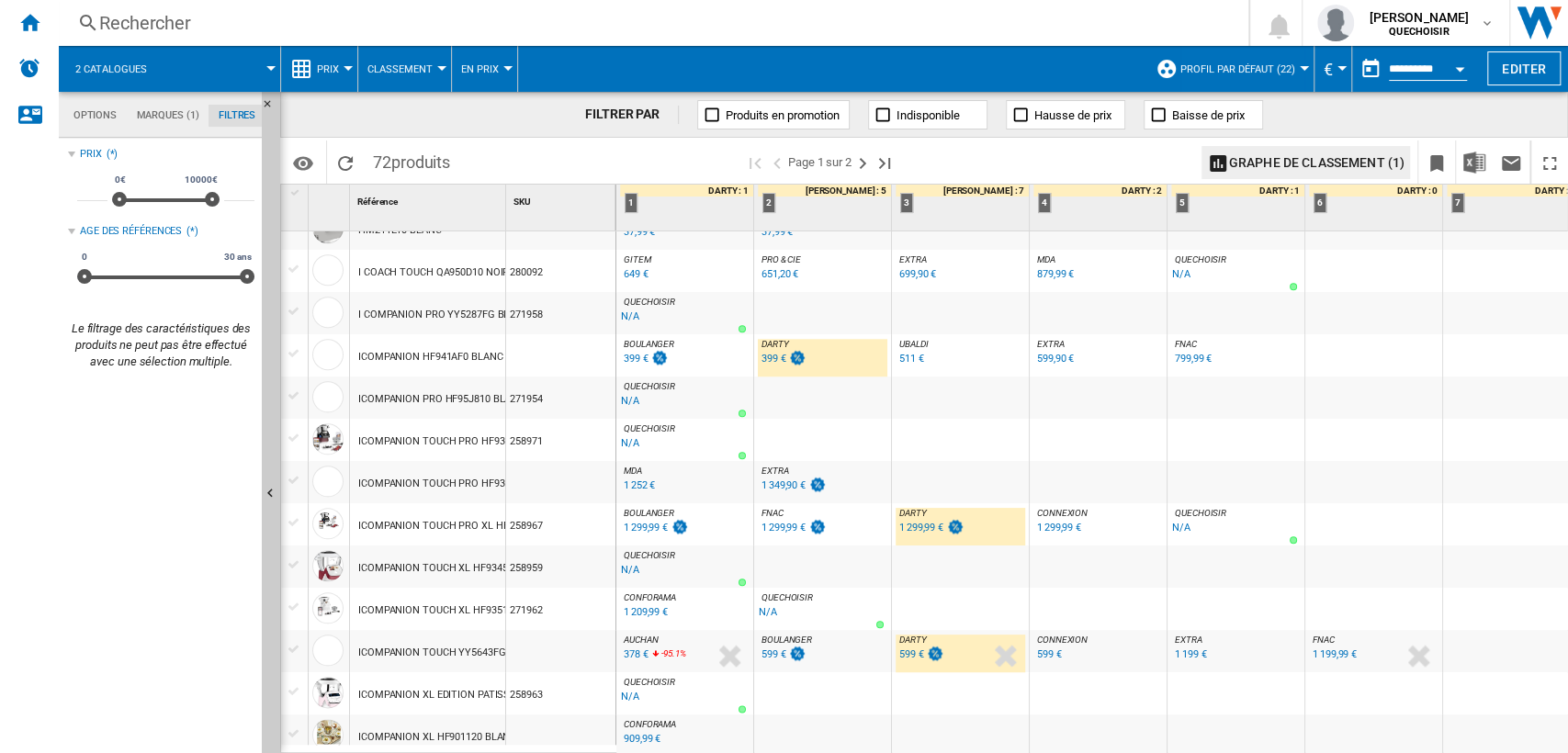
click at [678, 347] on div "[PERSON_NAME] : FR [PERSON_NAME]" at bounding box center [685, 344] width 130 height 11
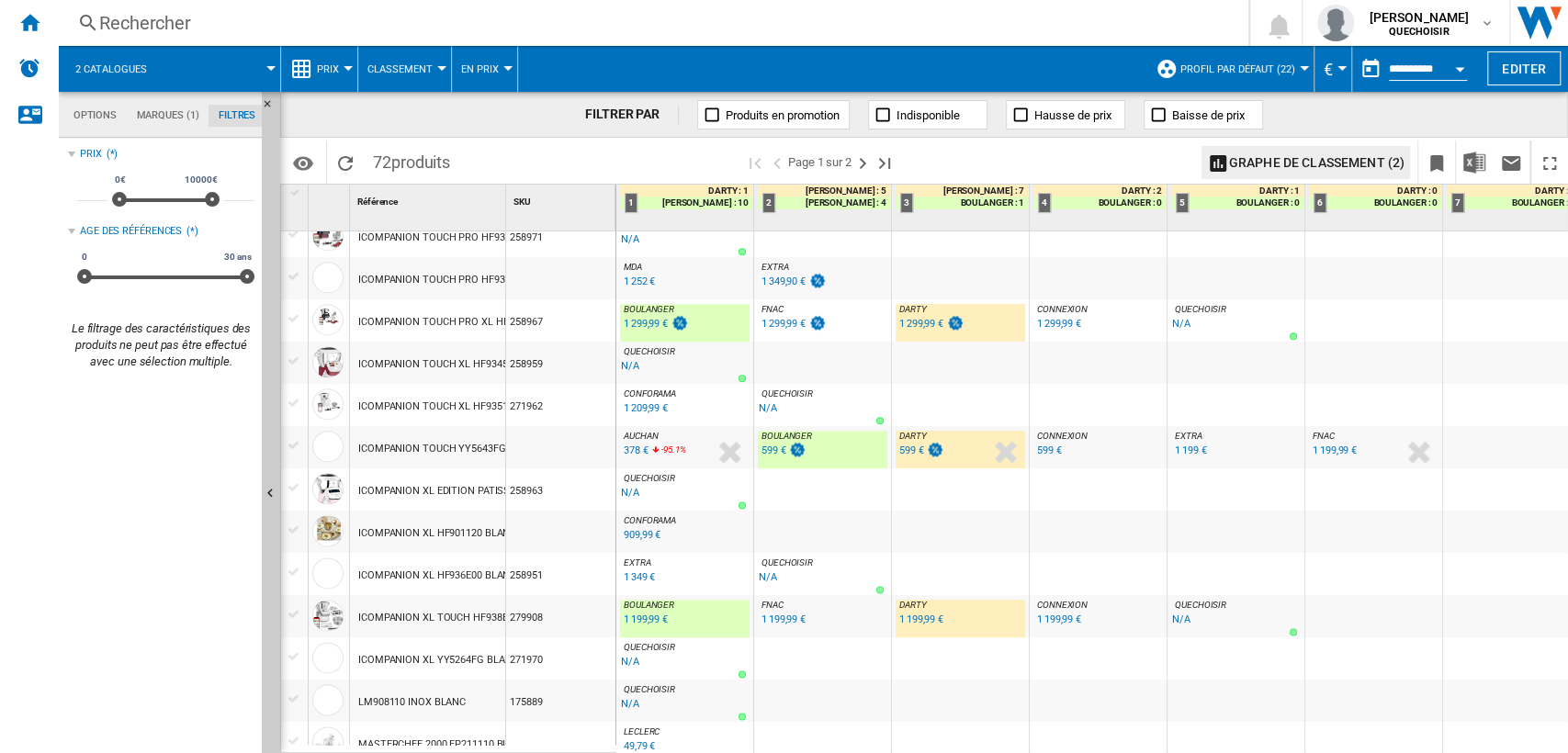
scroll to position [1622, 0]
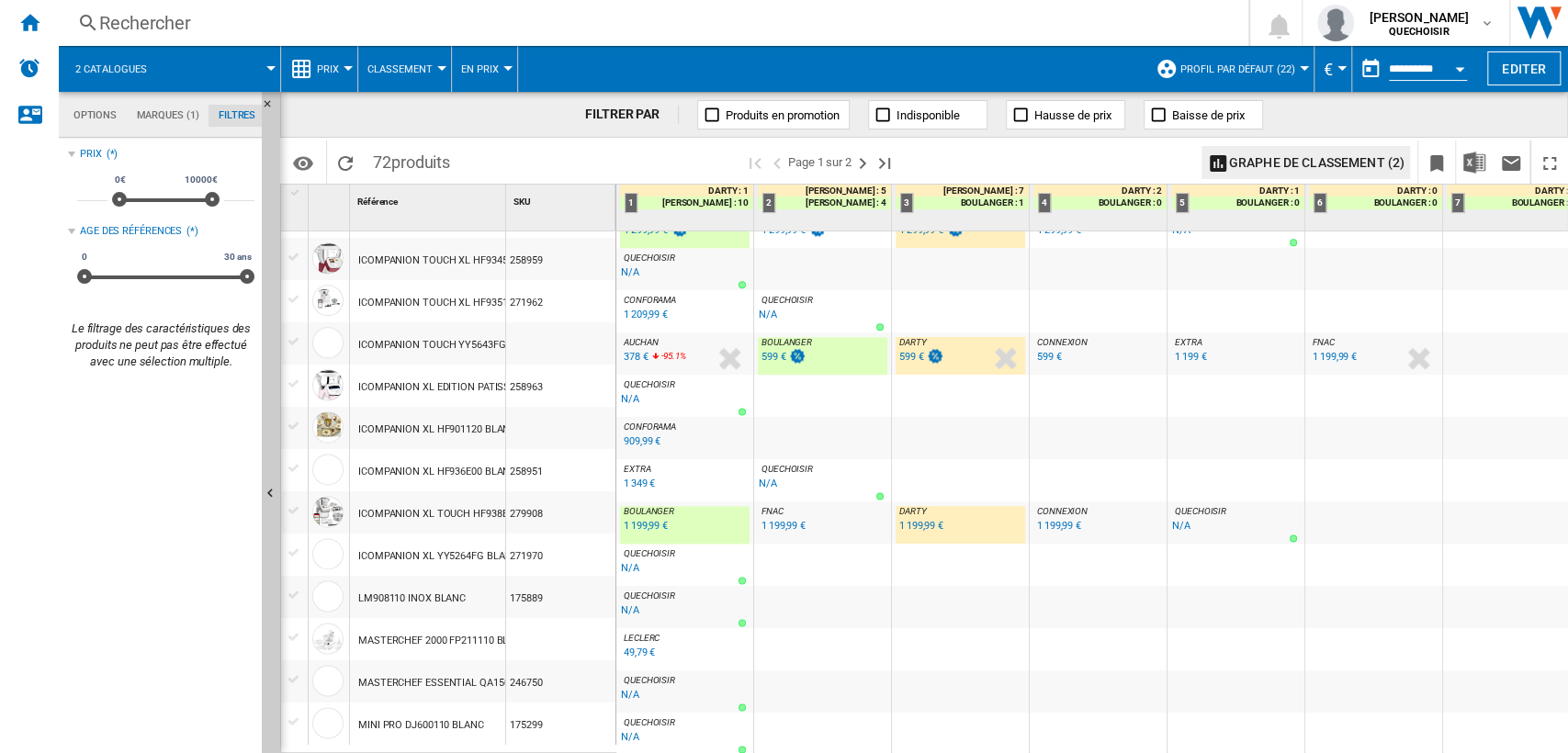
click at [634, 647] on div "49,79 €" at bounding box center [639, 653] width 31 height 12
click at [859, 164] on ng-md-icon "Page suivante" at bounding box center [862, 163] width 22 height 22
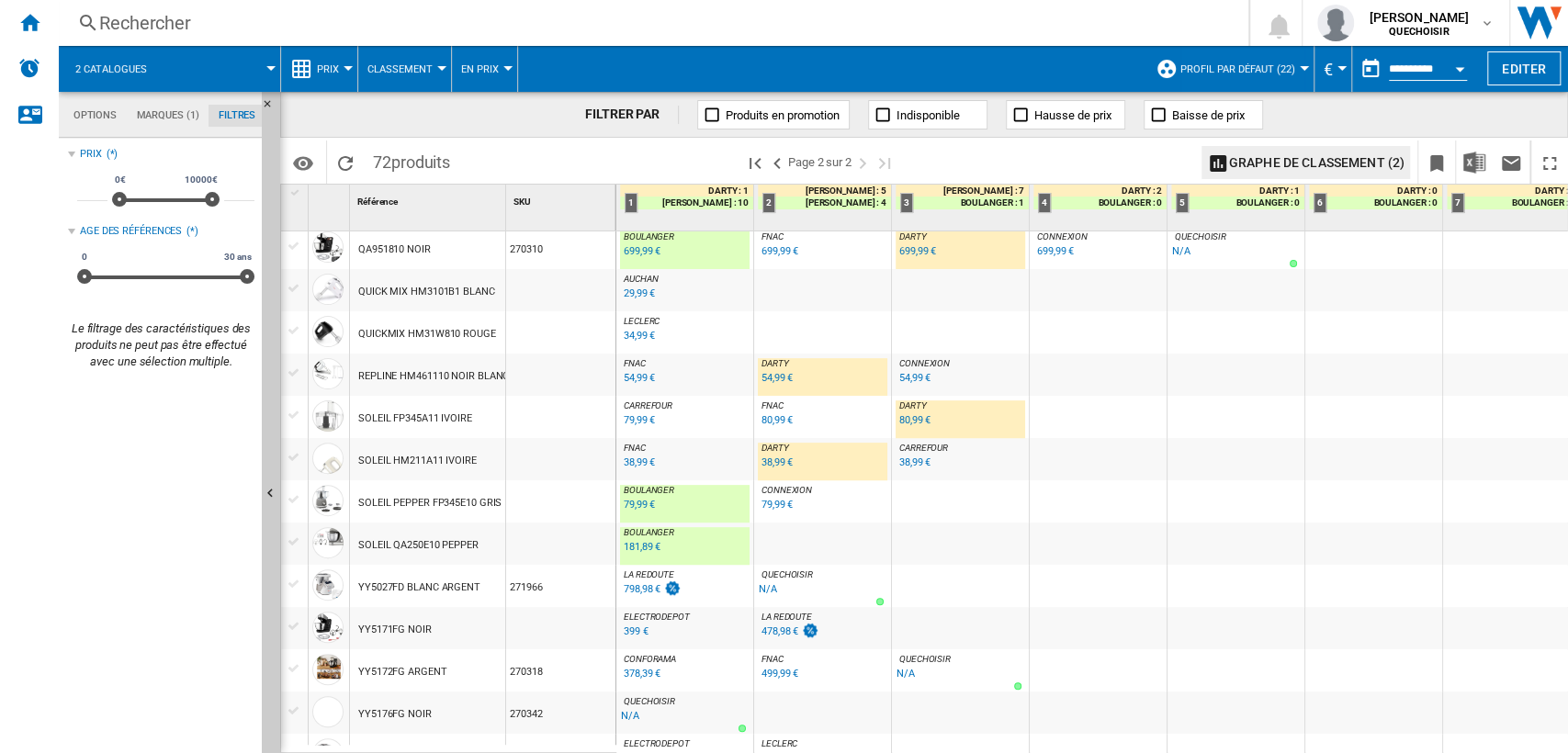
scroll to position [435, 0]
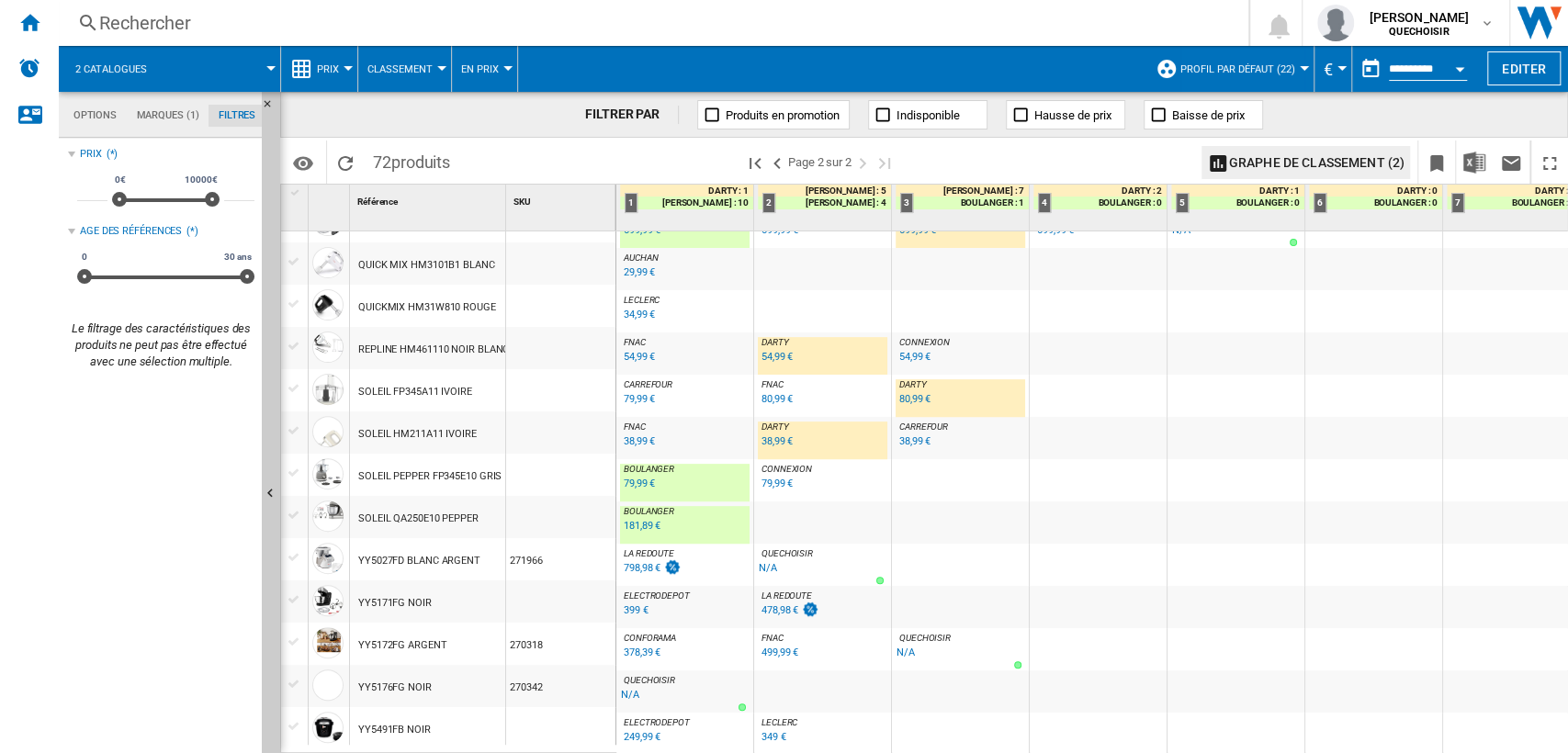
click at [634, 605] on div "399 €" at bounding box center [635, 611] width 25 height 12
click at [638, 606] on div "399 €" at bounding box center [635, 611] width 25 height 12
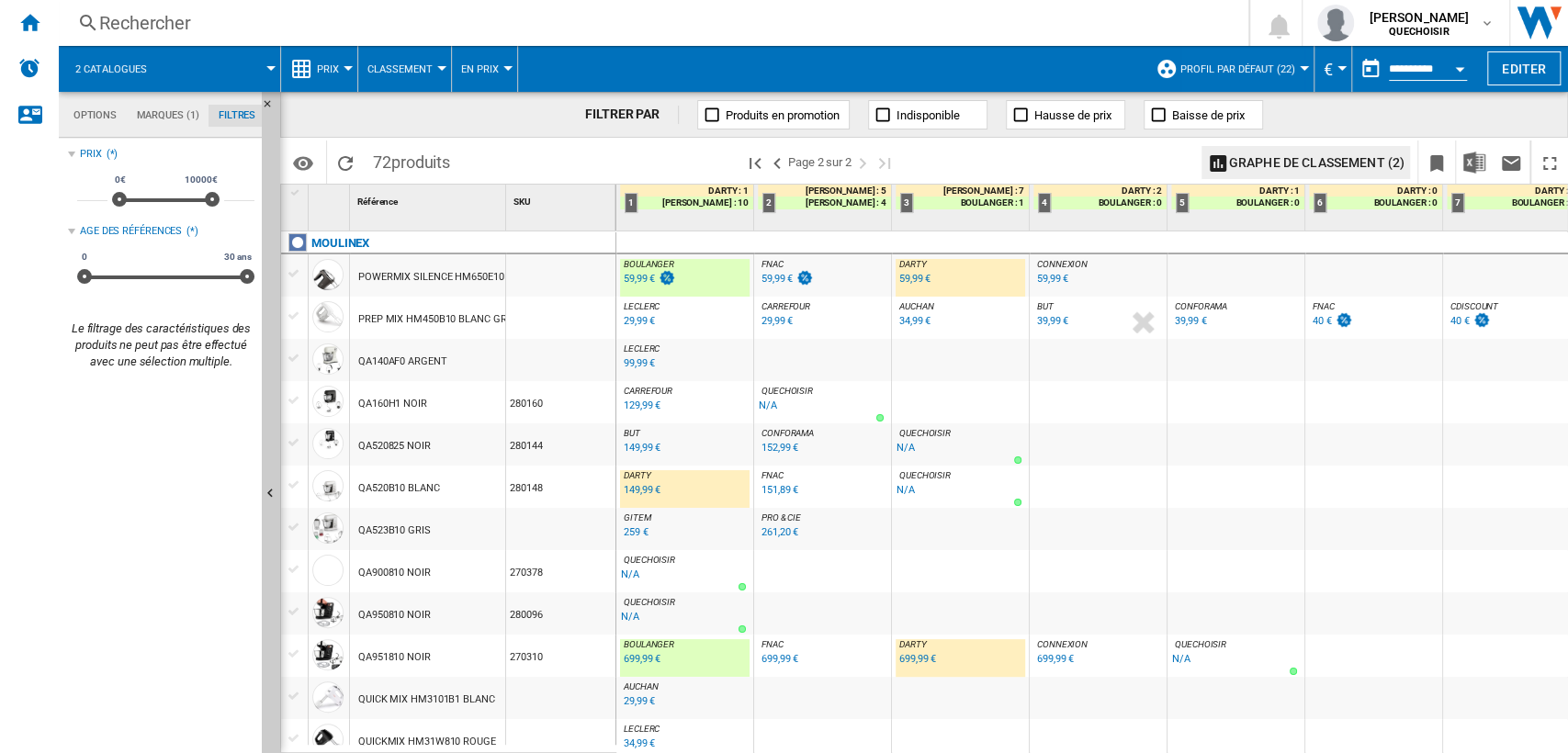
click at [633, 363] on div "99,99 €" at bounding box center [639, 363] width 31 height 12
click at [166, 110] on md-tab-item "Marques (1)" at bounding box center [167, 116] width 81 height 22
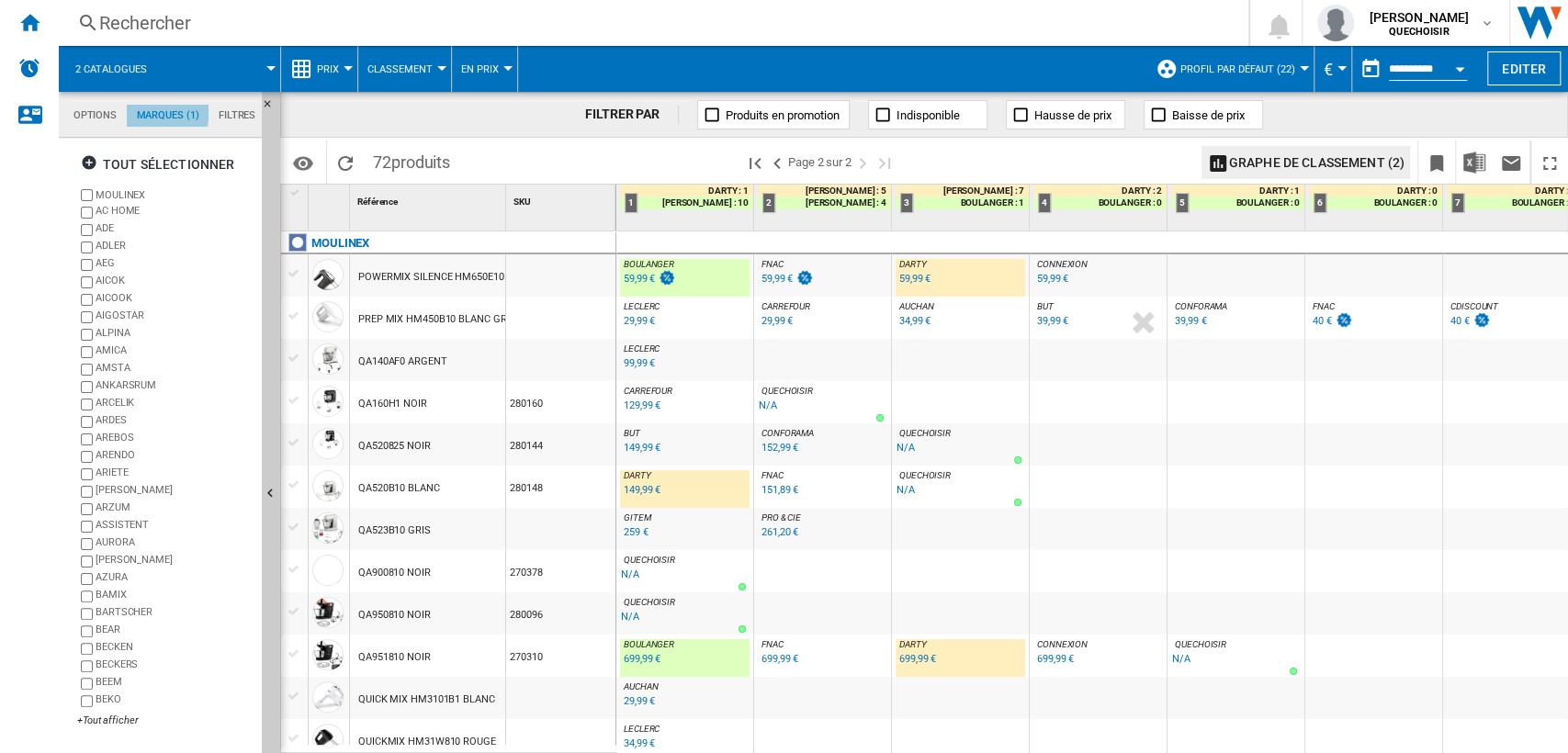
scroll to position [71, 0]
click at [107, 718] on div "+Tout afficher" at bounding box center [166, 721] width 178 height 14
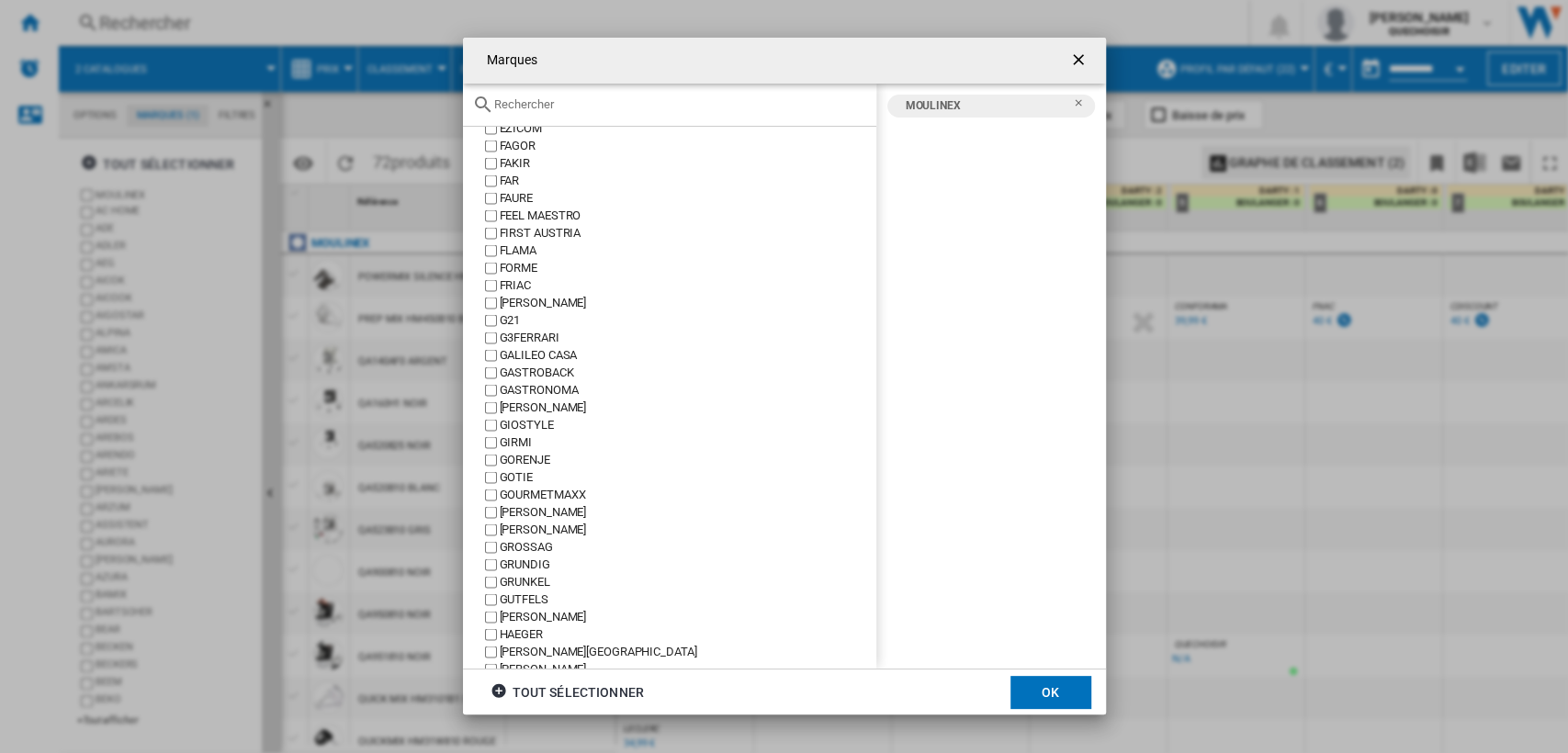
scroll to position [2756, 0]
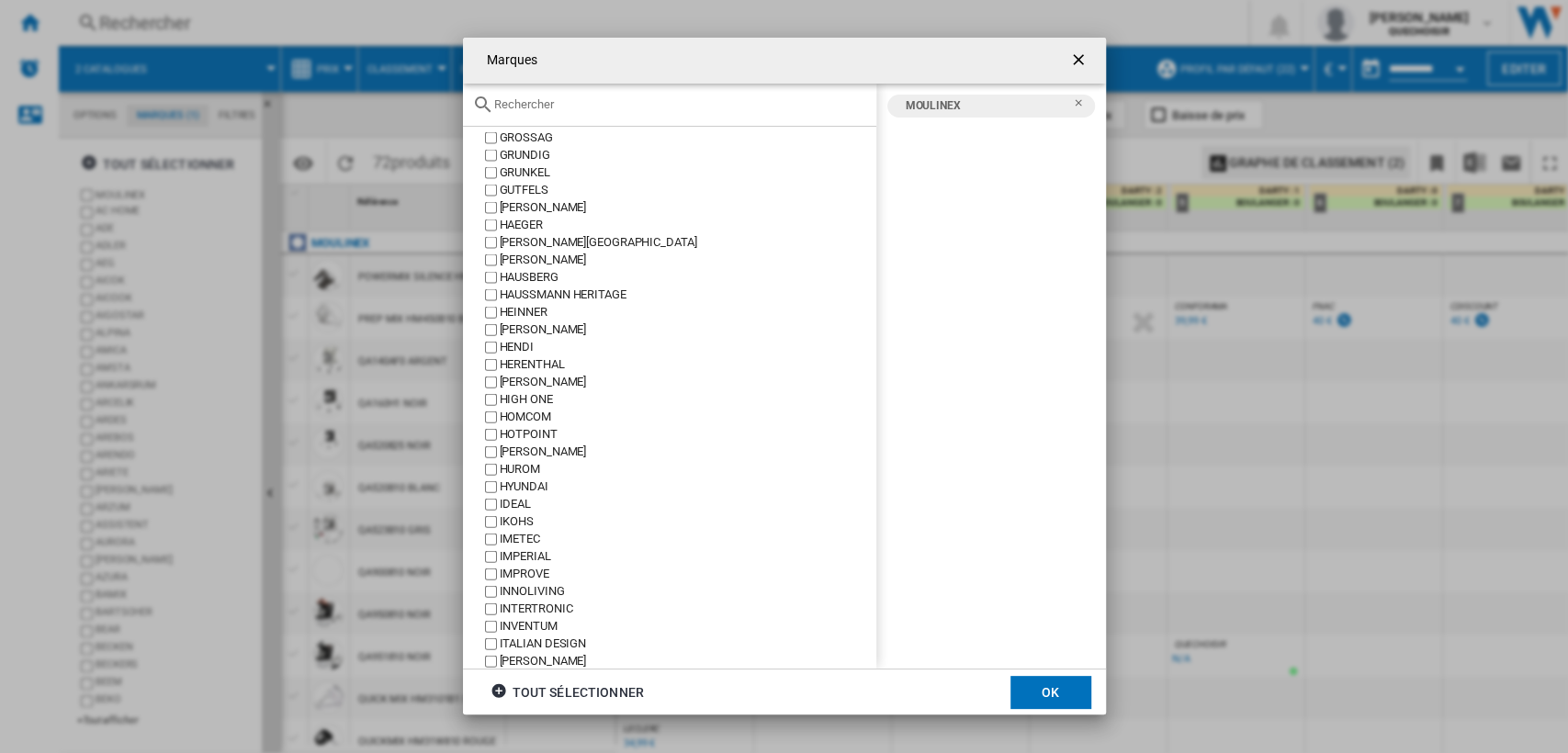
click at [563, 105] on input "text" at bounding box center [680, 104] width 373 height 14
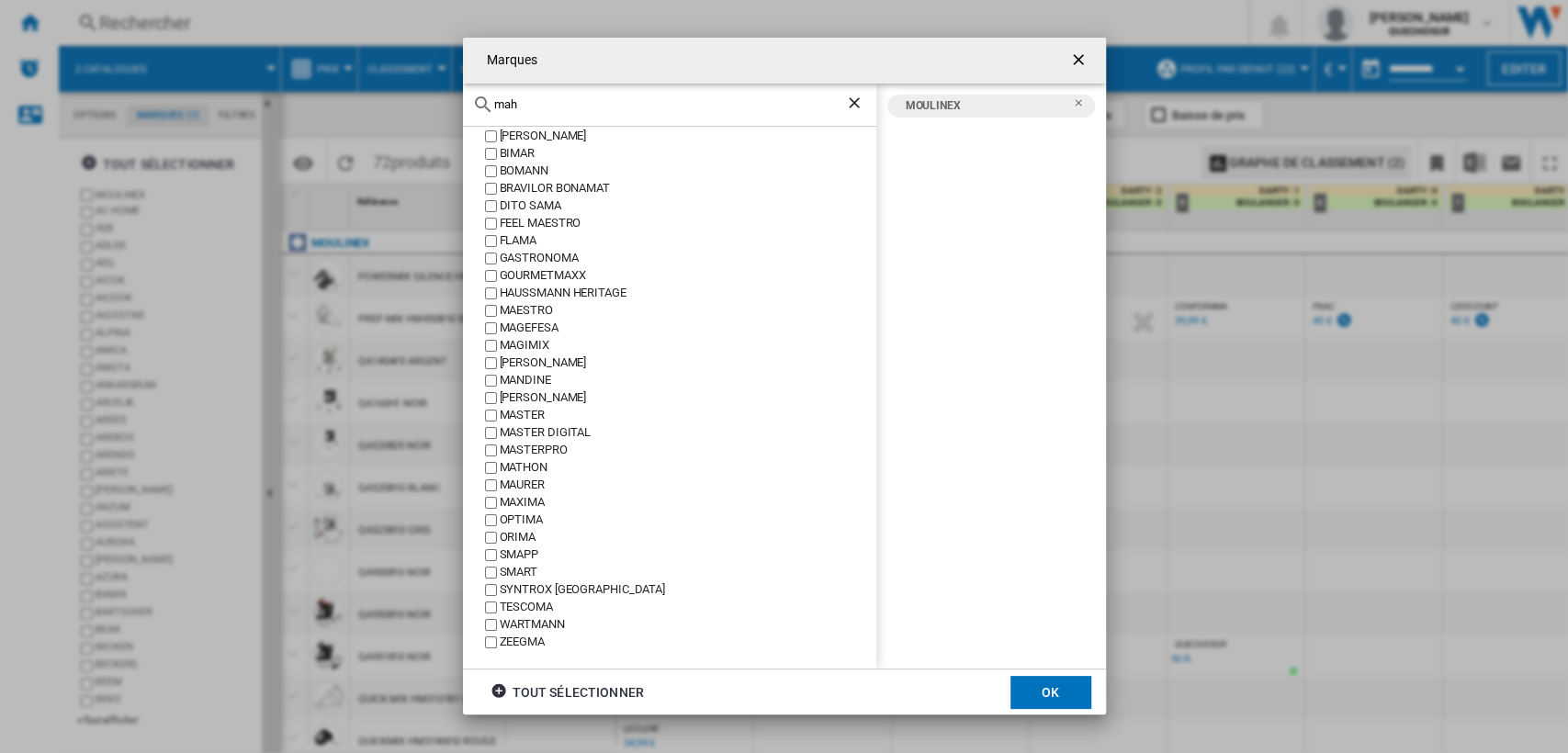
scroll to position [0, 0]
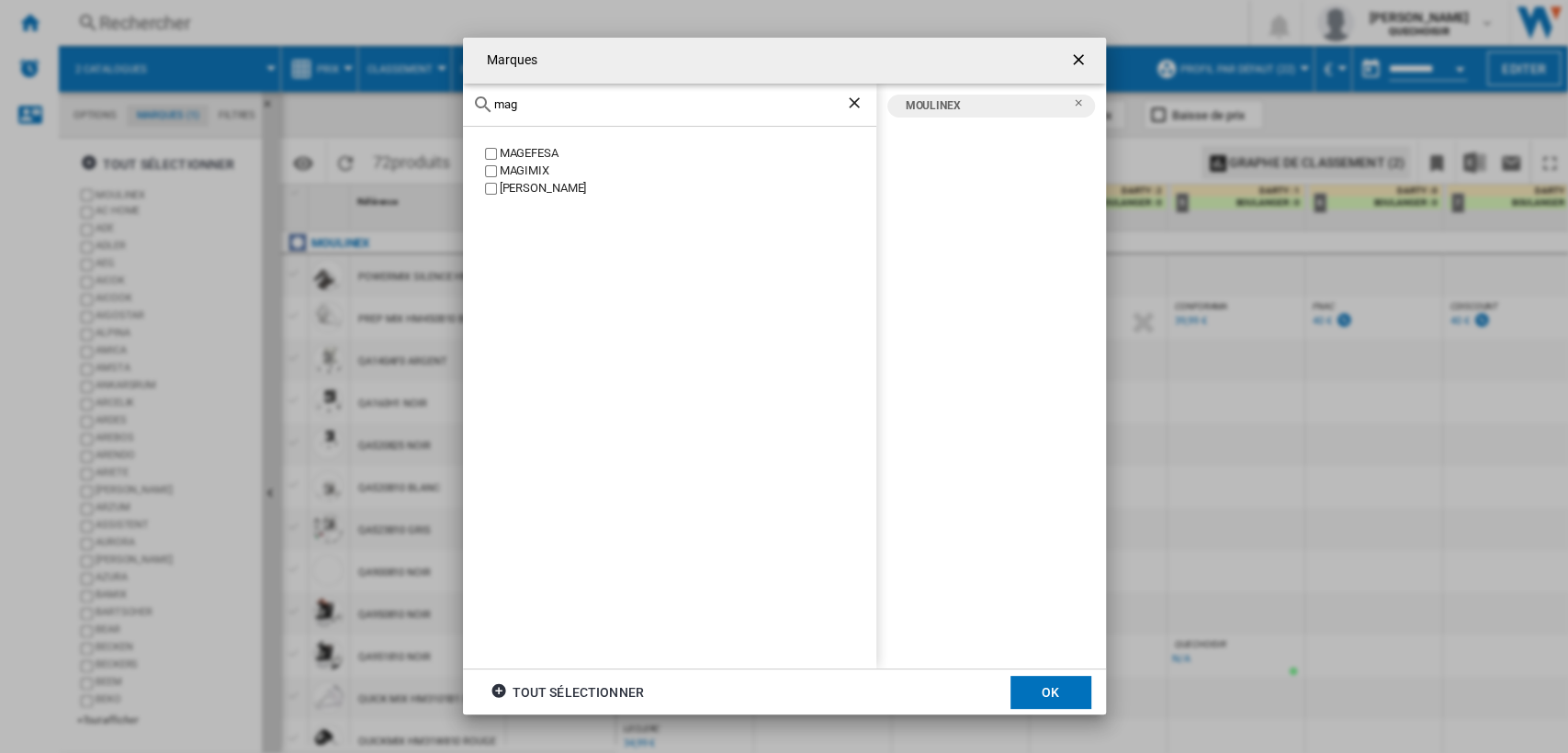
click at [535, 167] on div "MAGIMIX" at bounding box center [688, 172] width 377 height 18
drag, startPoint x: 478, startPoint y: 103, endPoint x: 459, endPoint y: 103, distance: 19.0
click at [459, 103] on div "Marques mag [GEOGRAPHIC_DATA] MAGIMIX [PERSON_NAME] MAGIMIX [GEOGRAPHIC_DATA] t…" at bounding box center [784, 376] width 1568 height 752
click at [536, 171] on div "KENWOOD" at bounding box center [688, 172] width 377 height 18
drag, startPoint x: 548, startPoint y: 100, endPoint x: 361, endPoint y: 96, distance: 187.0
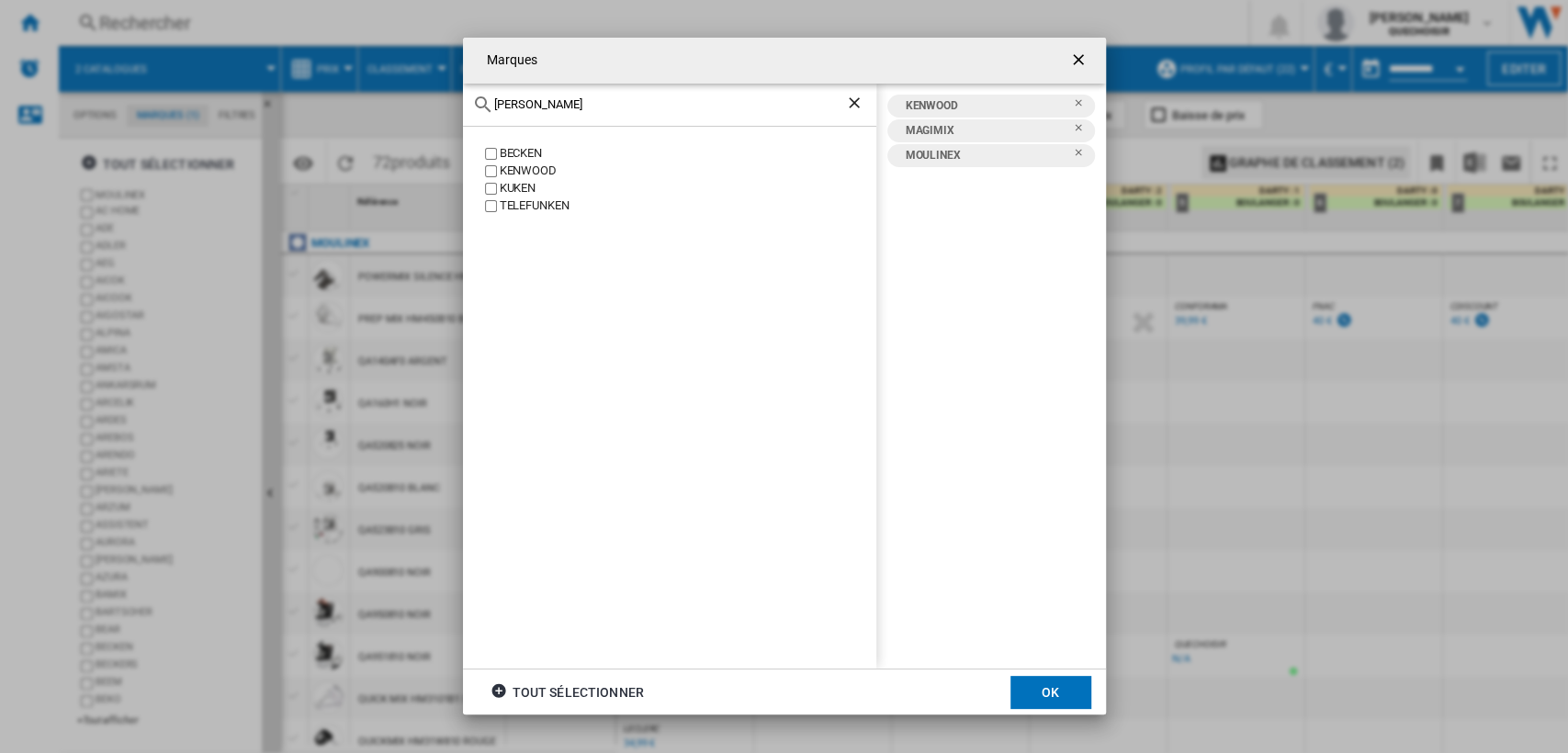
click at [362, 96] on div "Marques [PERSON_NAME] [GEOGRAPHIC_DATA] KUKEN TELEFUNKEN [GEOGRAPHIC_DATA] MAGI…" at bounding box center [784, 376] width 1568 height 752
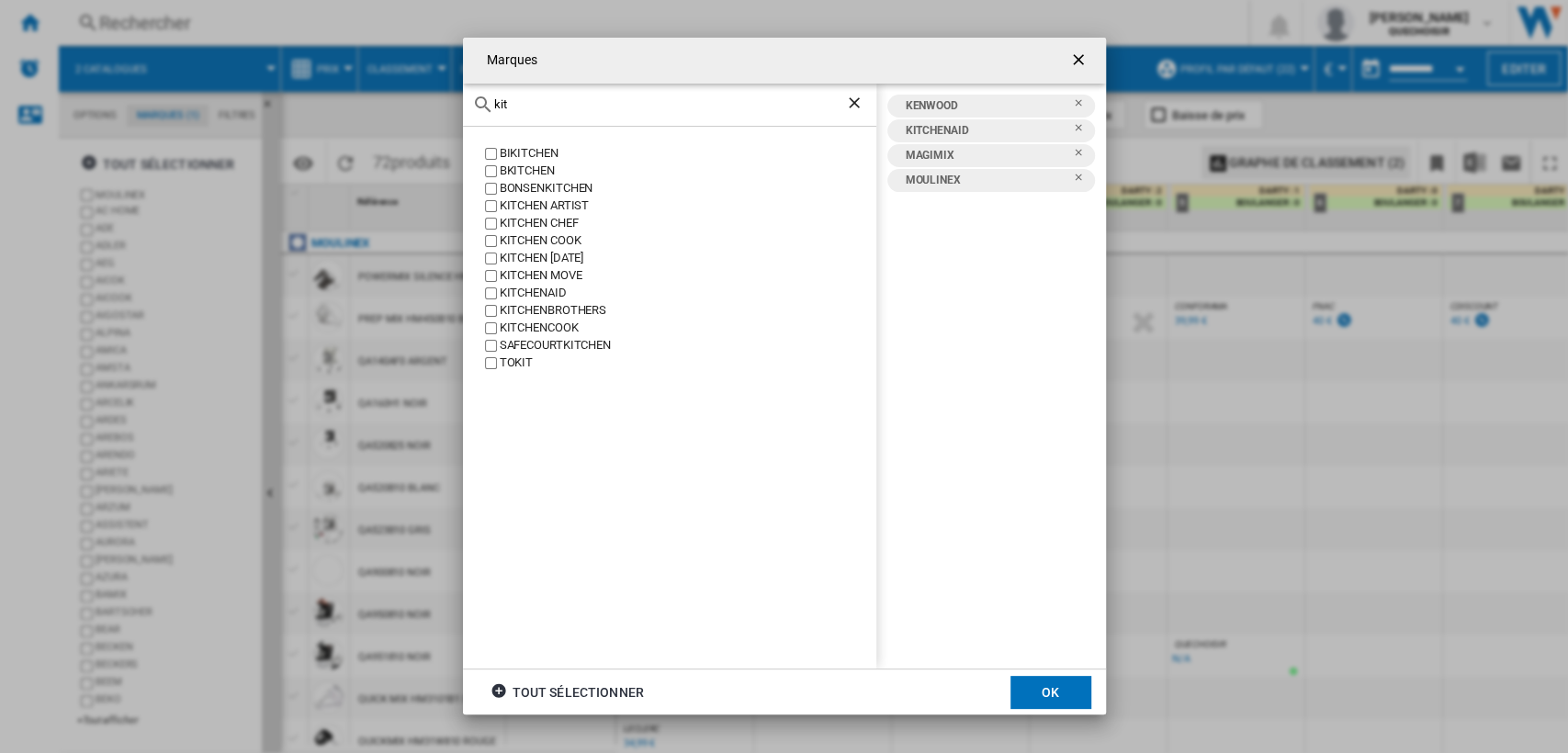
drag, startPoint x: 528, startPoint y: 94, endPoint x: 461, endPoint y: 94, distance: 67.0
click at [461, 94] on div "Marques kit BIKITCHEN BKITCHEN BONSENKITCHEN KITCHEN ARTIST KITCHEN CHEF KITCHE…" at bounding box center [784, 376] width 1568 height 752
drag, startPoint x: 510, startPoint y: 105, endPoint x: 478, endPoint y: 85, distance: 37.7
click at [475, 95] on div "kit" at bounding box center [670, 105] width 413 height 43
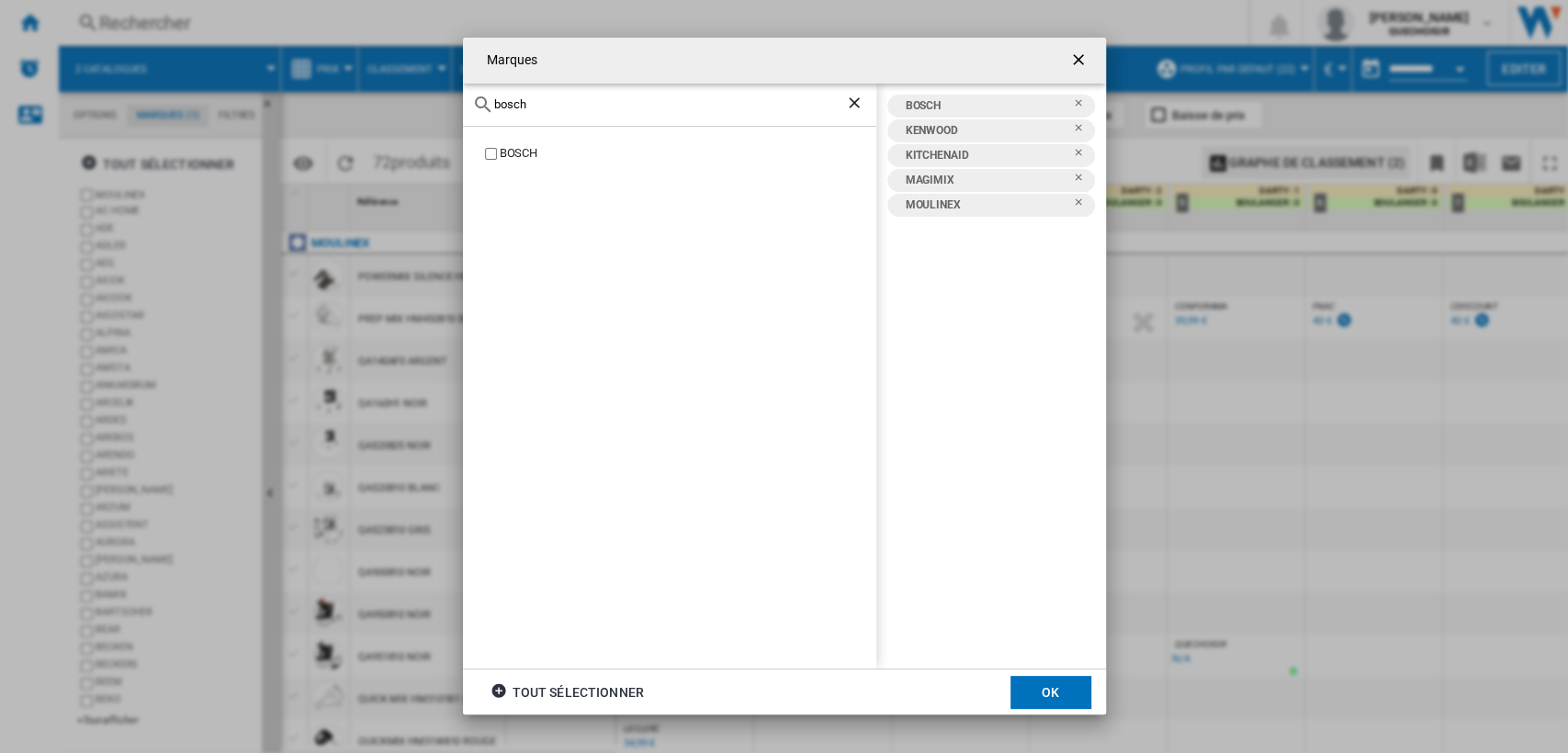
drag, startPoint x: 558, startPoint y: 107, endPoint x: 472, endPoint y: 102, distance: 86.1
click at [472, 102] on div "bosch" at bounding box center [670, 105] width 413 height 43
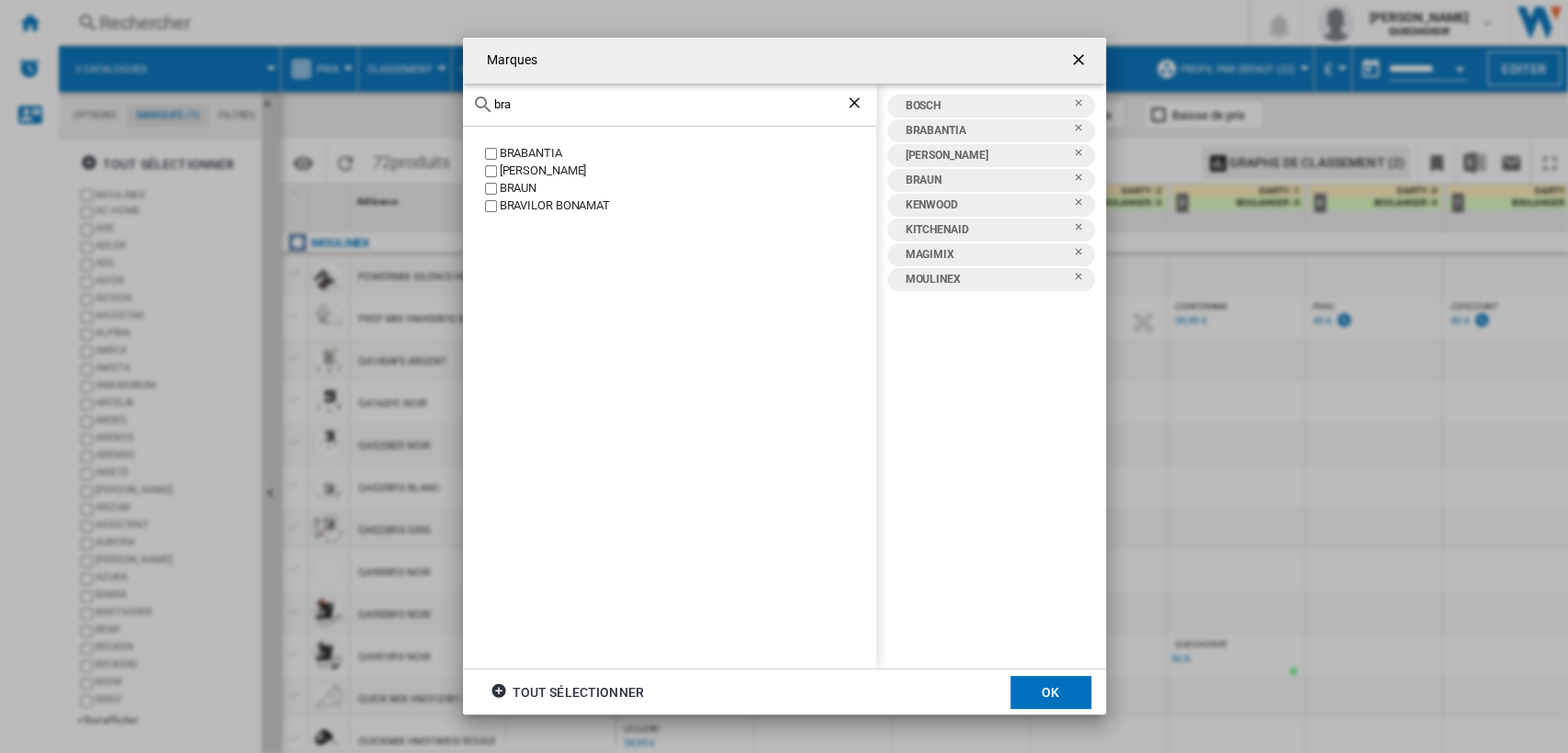
drag, startPoint x: 544, startPoint y: 103, endPoint x: 409, endPoint y: 93, distance: 135.4
click at [409, 93] on div "Marques bra [GEOGRAPHIC_DATA] [PERSON_NAME] BRAVILOR BONAMAT BOSCH [GEOGRAPHIC_…" at bounding box center [784, 376] width 1568 height 752
type input "j"
drag, startPoint x: 544, startPoint y: 106, endPoint x: 416, endPoint y: 104, distance: 128.0
click at [416, 104] on div "Marques wmf WMF BOSCH [GEOGRAPHIC_DATA] [PERSON_NAME] [GEOGRAPHIC_DATA] KITCHEN…" at bounding box center [784, 376] width 1568 height 752
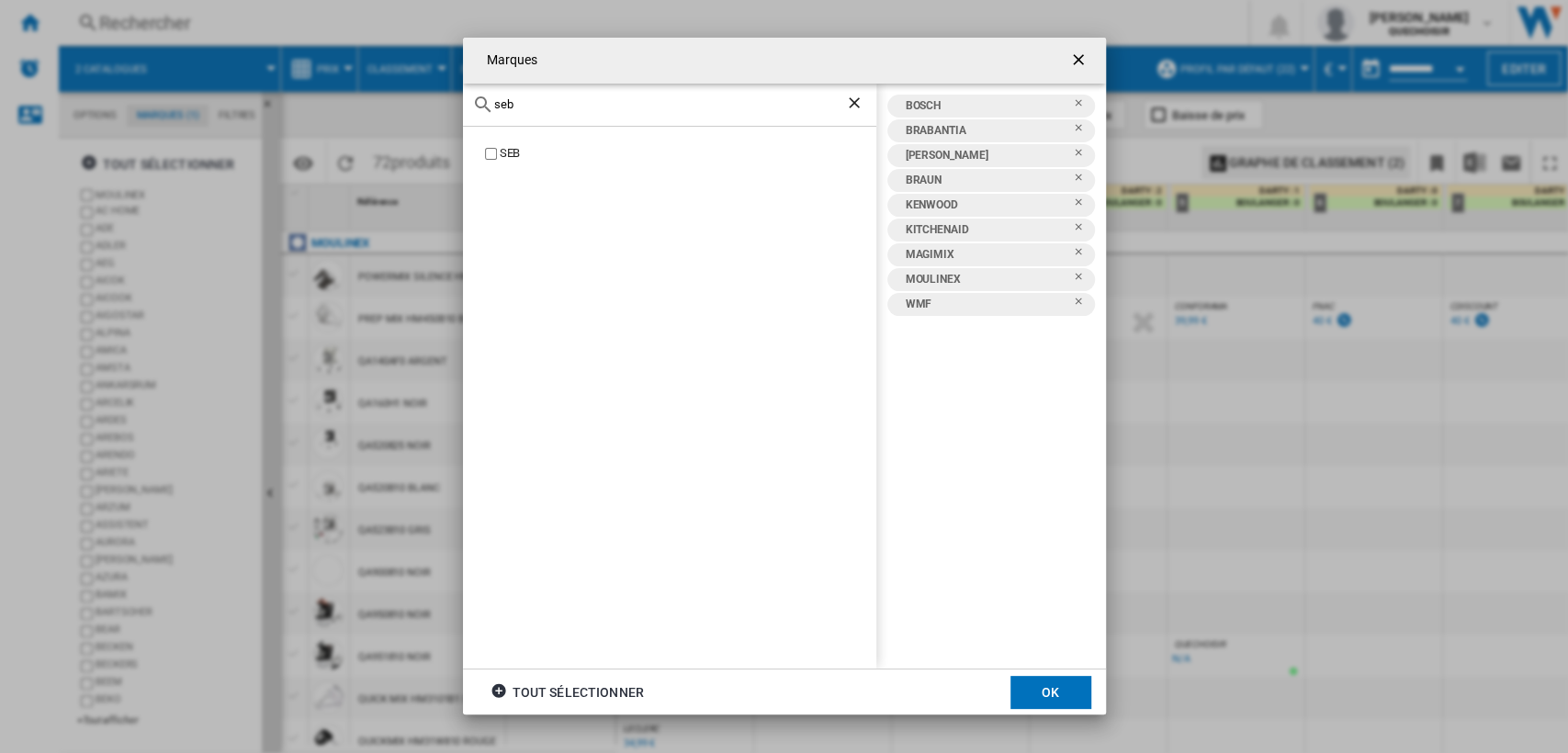
click at [501, 154] on div "SEB" at bounding box center [688, 154] width 377 height 18
drag, startPoint x: 527, startPoint y: 107, endPoint x: 472, endPoint y: 103, distance: 55.1
click at [472, 103] on div "seb" at bounding box center [670, 105] width 413 height 43
click at [495, 149] on label "TEFAL" at bounding box center [678, 154] width 395 height 18
drag, startPoint x: 502, startPoint y: 105, endPoint x: 430, endPoint y: 105, distance: 72.0
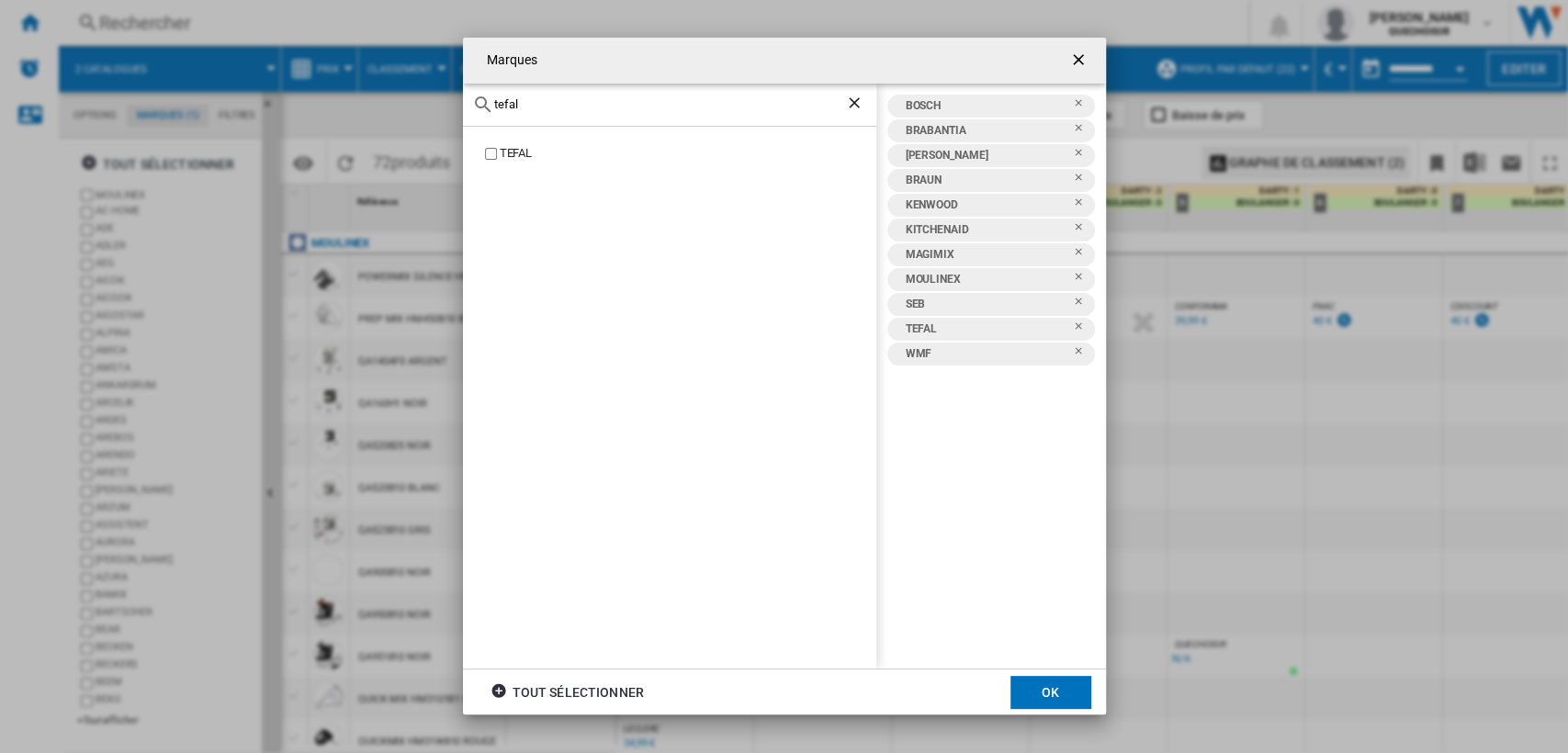
click at [430, 105] on div "Marques [GEOGRAPHIC_DATA] [GEOGRAPHIC_DATA] BOSCH [GEOGRAPHIC_DATA] [PERSON_NAM…" at bounding box center [784, 376] width 1568 height 752
type input "phil"
click at [1051, 676] on button "OK" at bounding box center [1051, 693] width 81 height 33
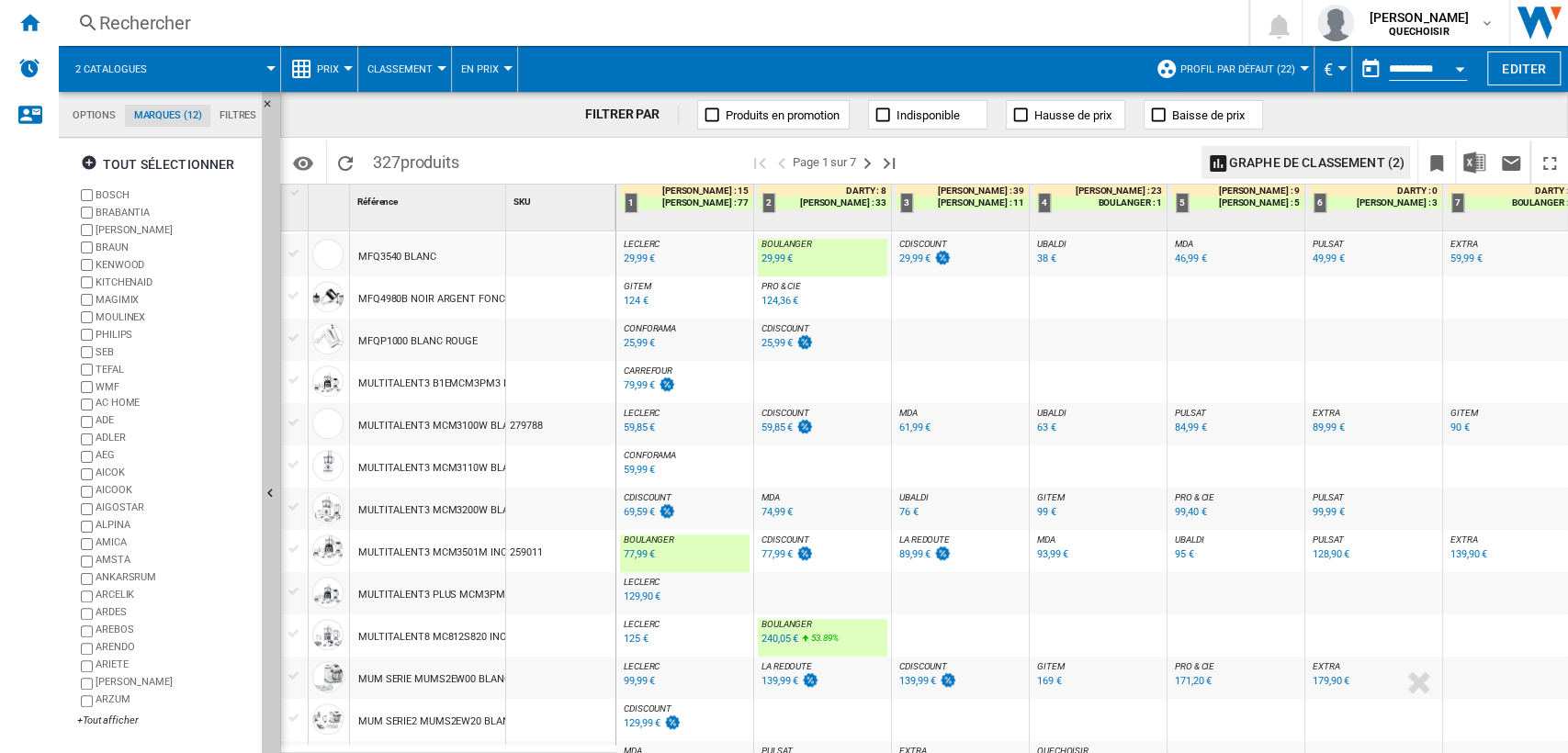
scroll to position [714, 0]
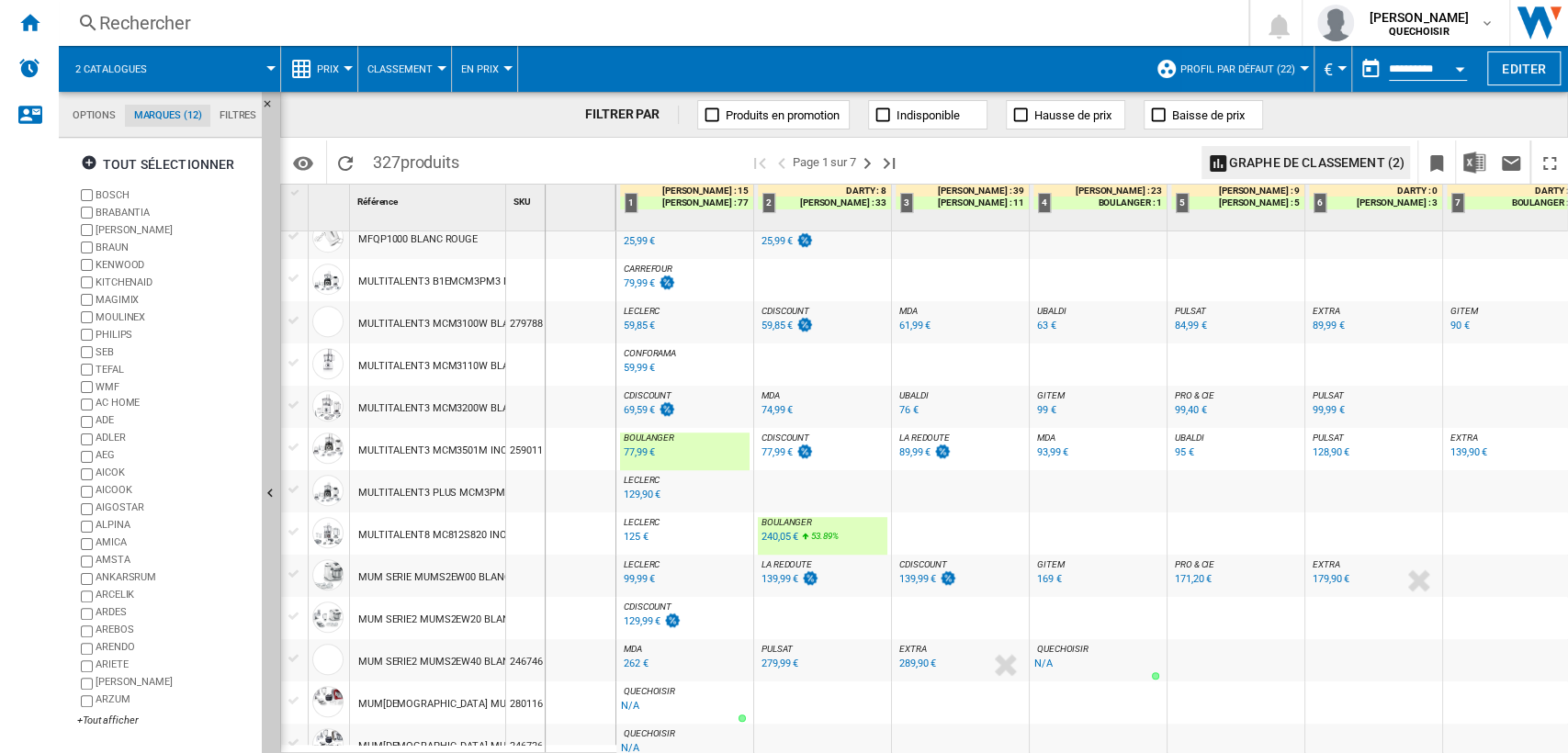
drag, startPoint x: 507, startPoint y: 192, endPoint x: 544, endPoint y: 192, distance: 37.0
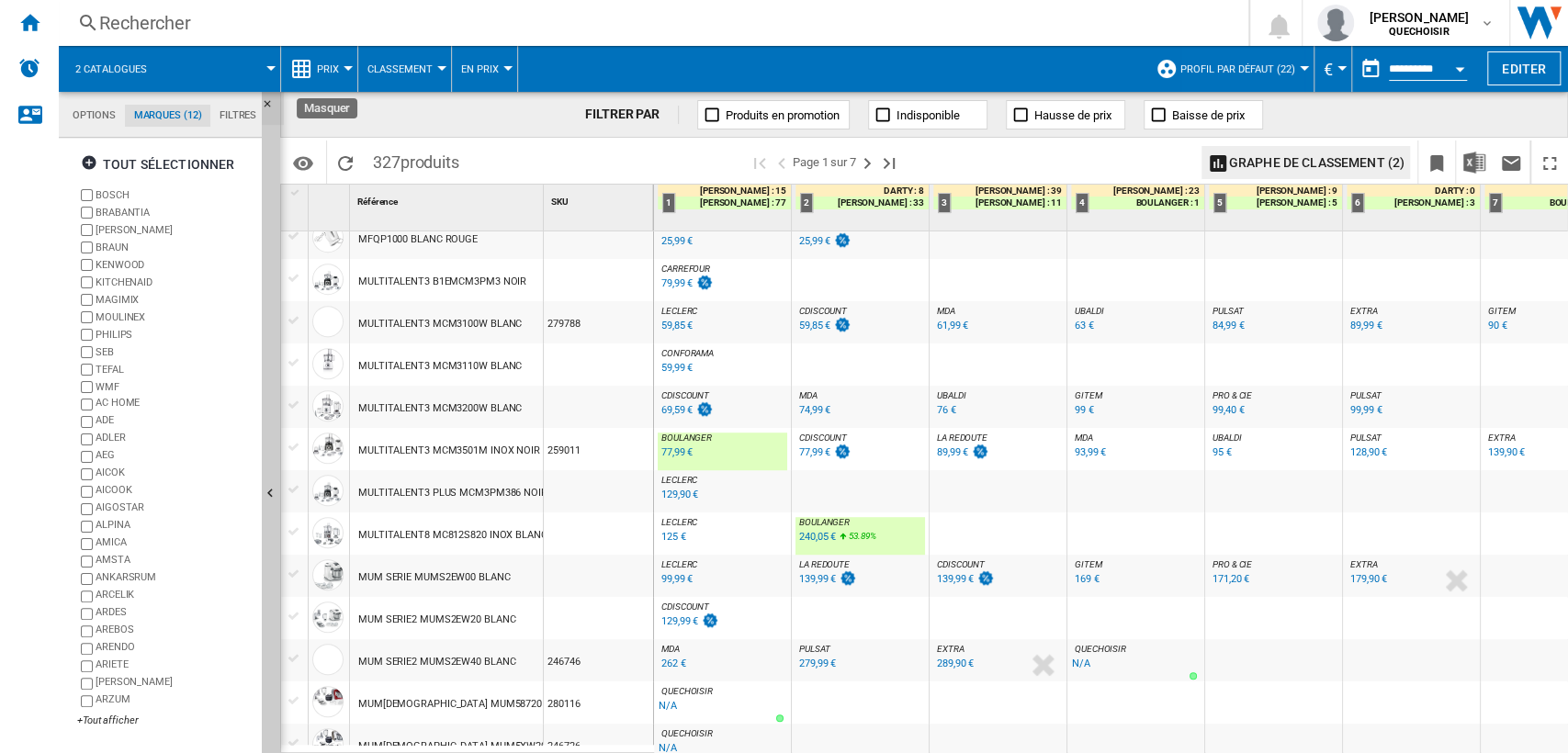
click at [271, 98] on ng-md-icon "Masquer" at bounding box center [273, 109] width 22 height 22
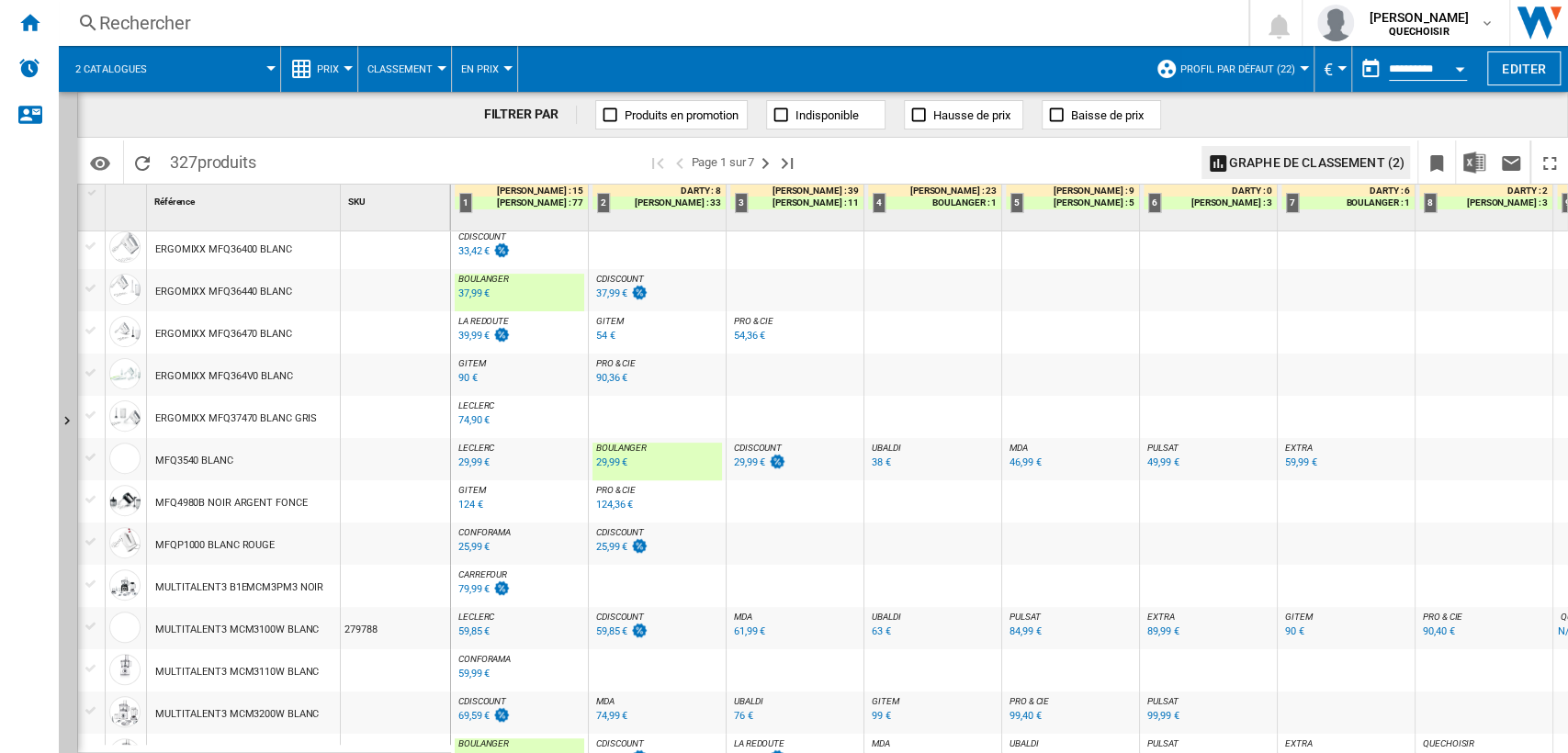
scroll to position [510, 0]
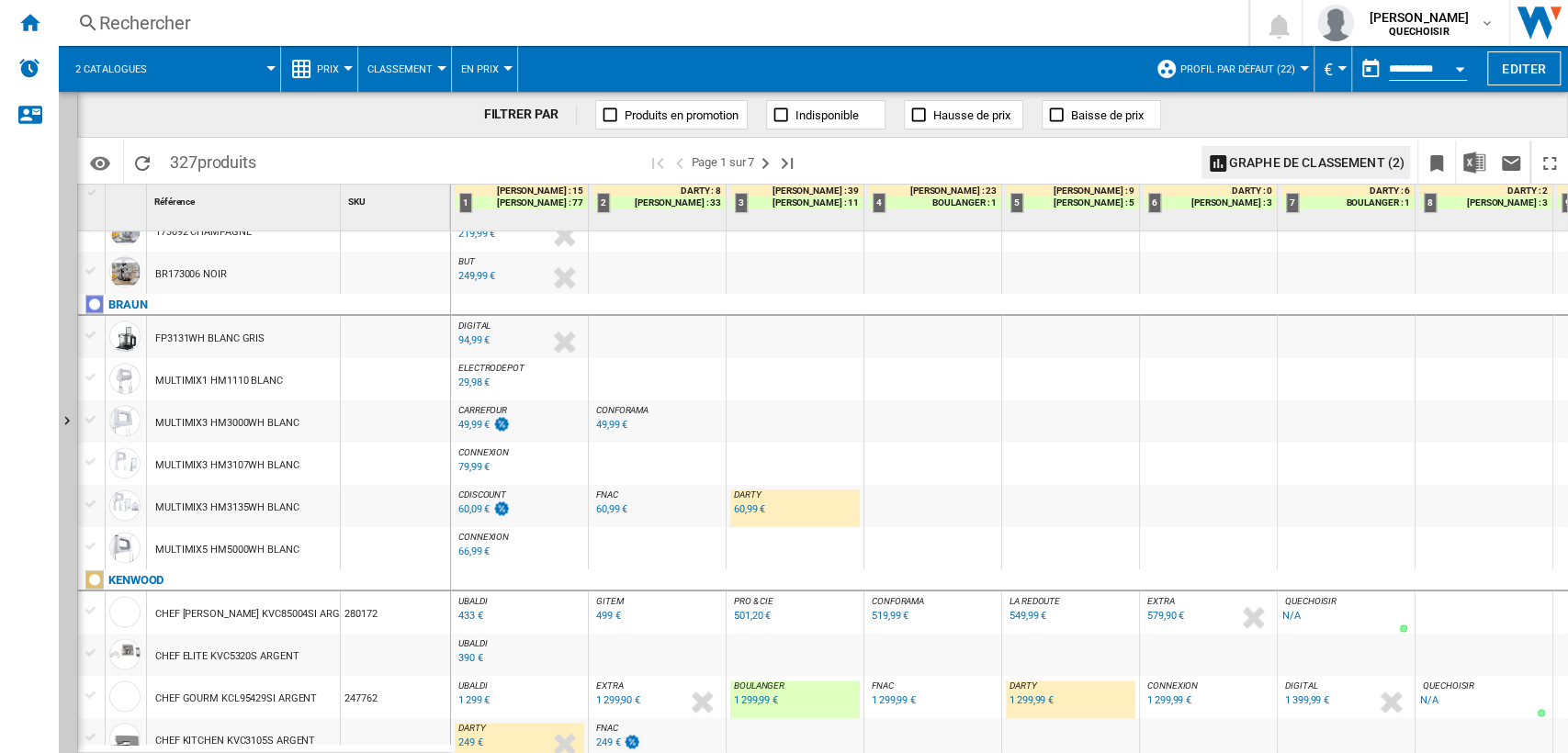
click at [463, 736] on div "249 €" at bounding box center [470, 742] width 25 height 12
click at [763, 157] on ng-md-icon "Page suivante" at bounding box center [765, 163] width 22 height 22
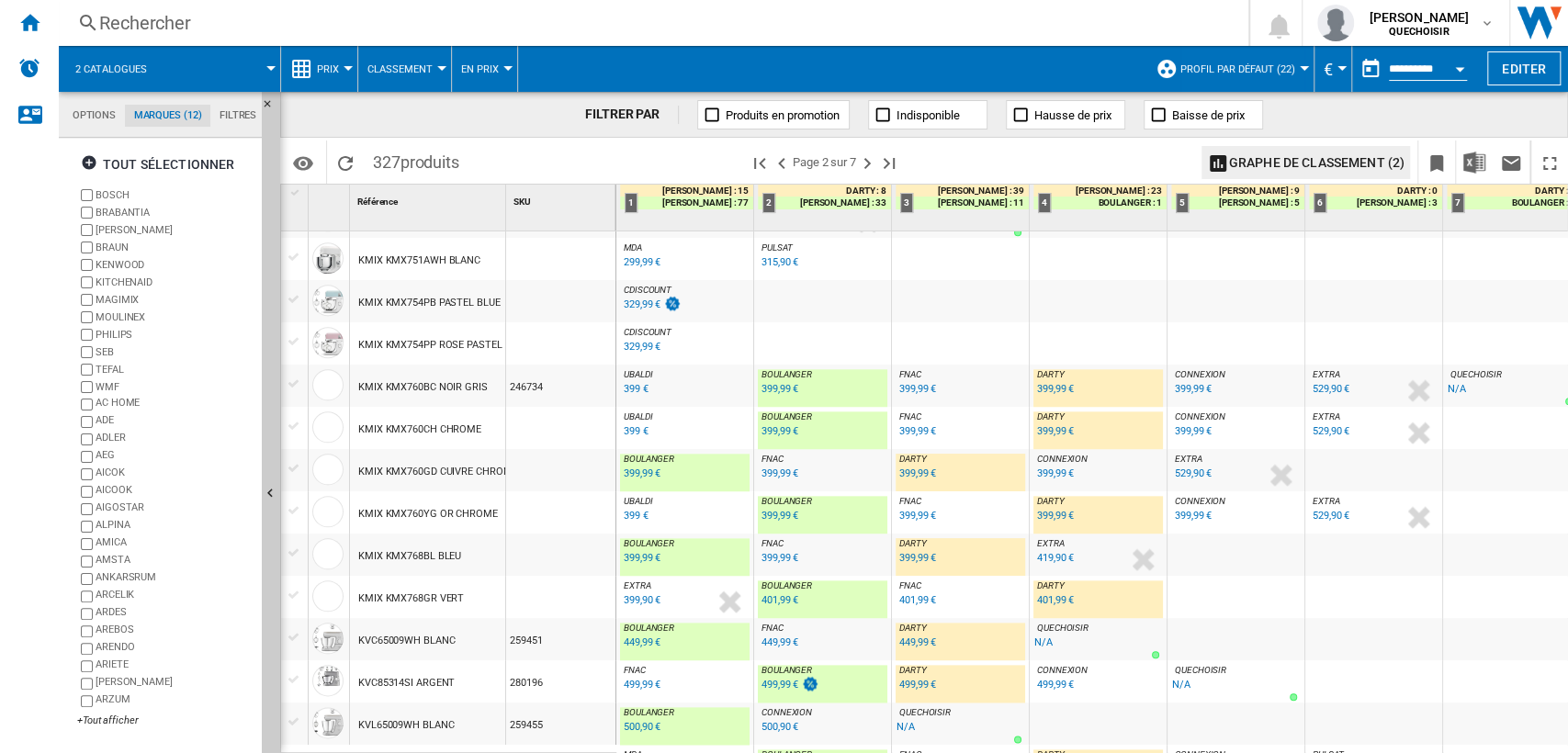
scroll to position [1428, 0]
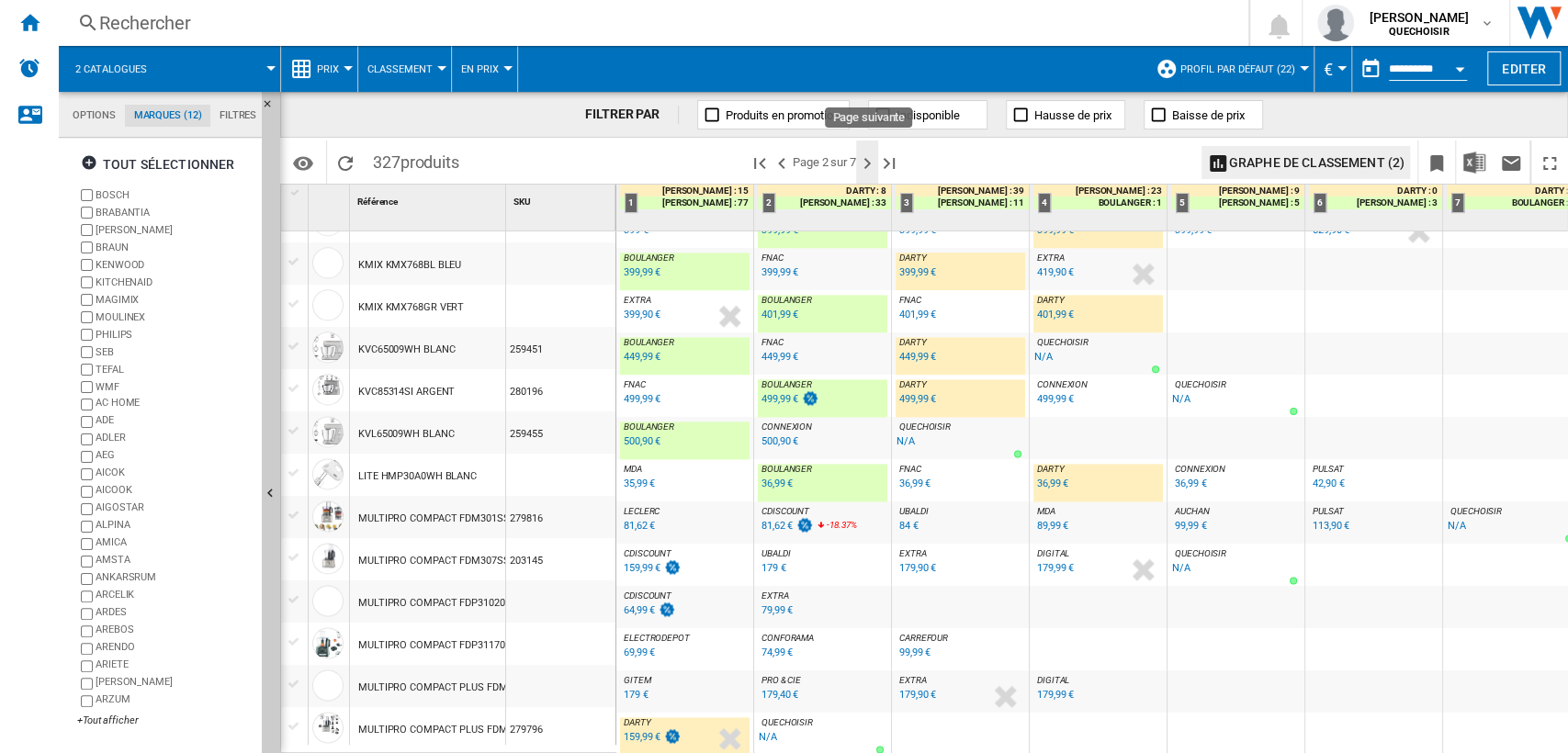
click at [865, 164] on ng-md-icon "Page suivante" at bounding box center [867, 163] width 22 height 22
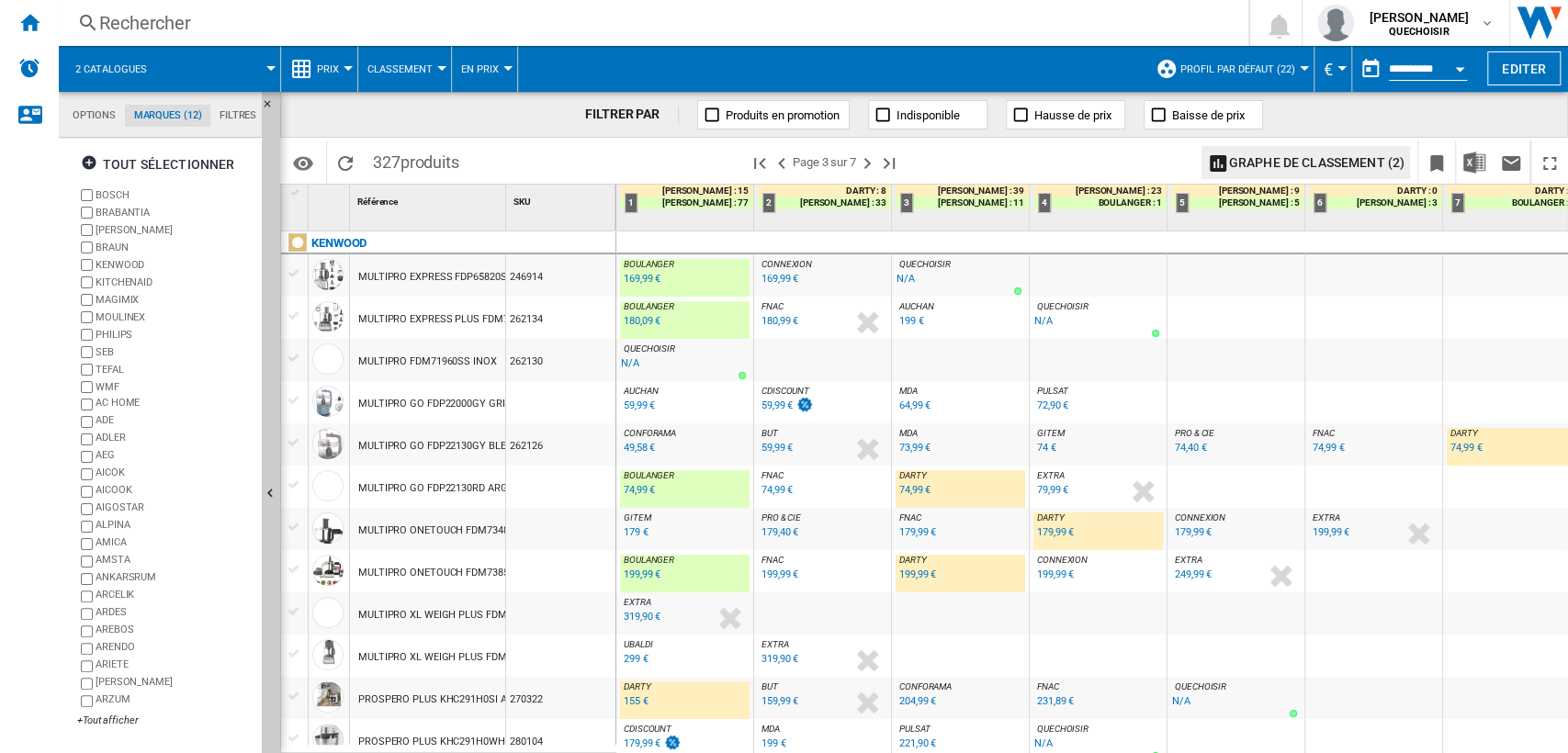
click at [919, 488] on div "74,99 €" at bounding box center [915, 490] width 31 height 12
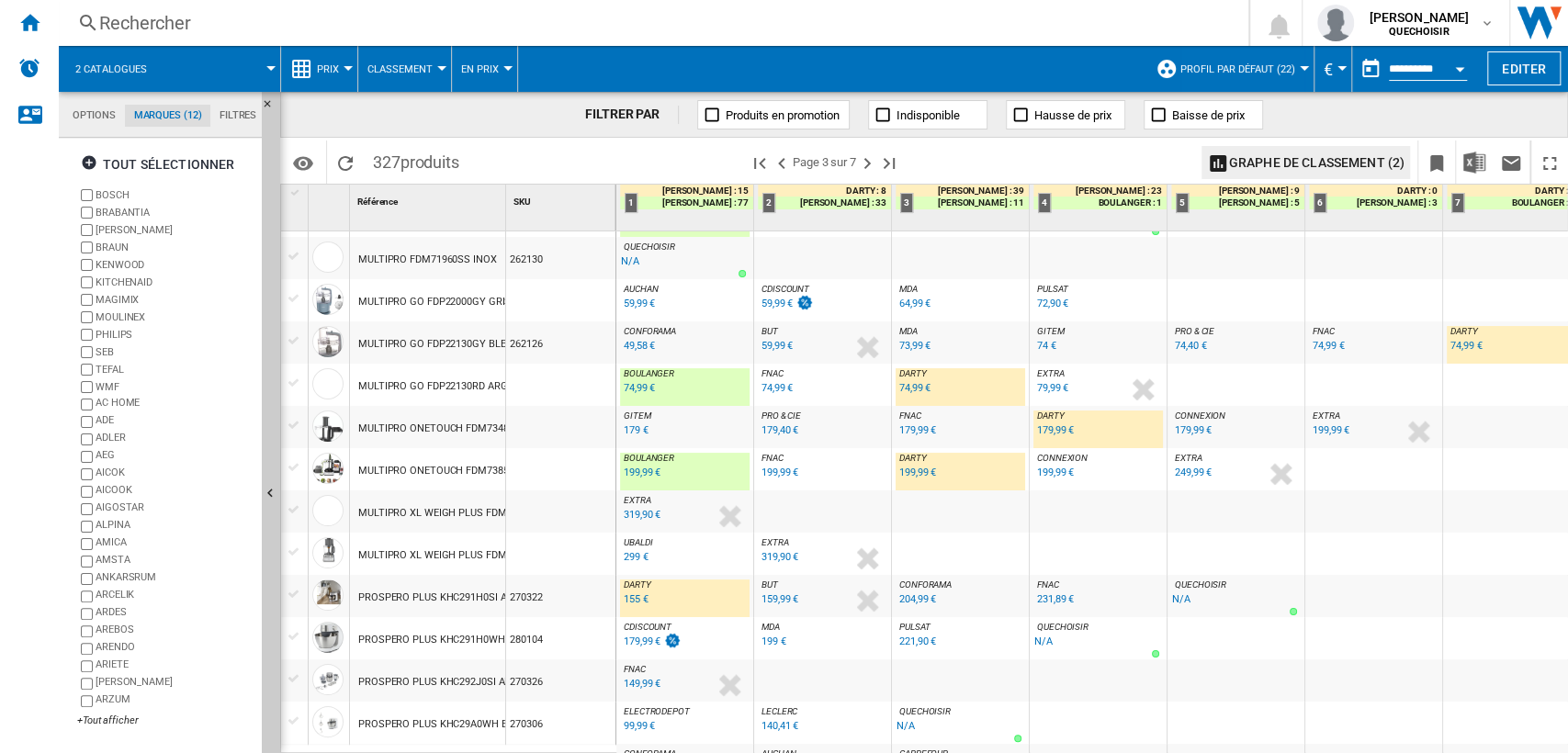
click at [902, 471] on div "199,99 €" at bounding box center [917, 472] width 36 height 12
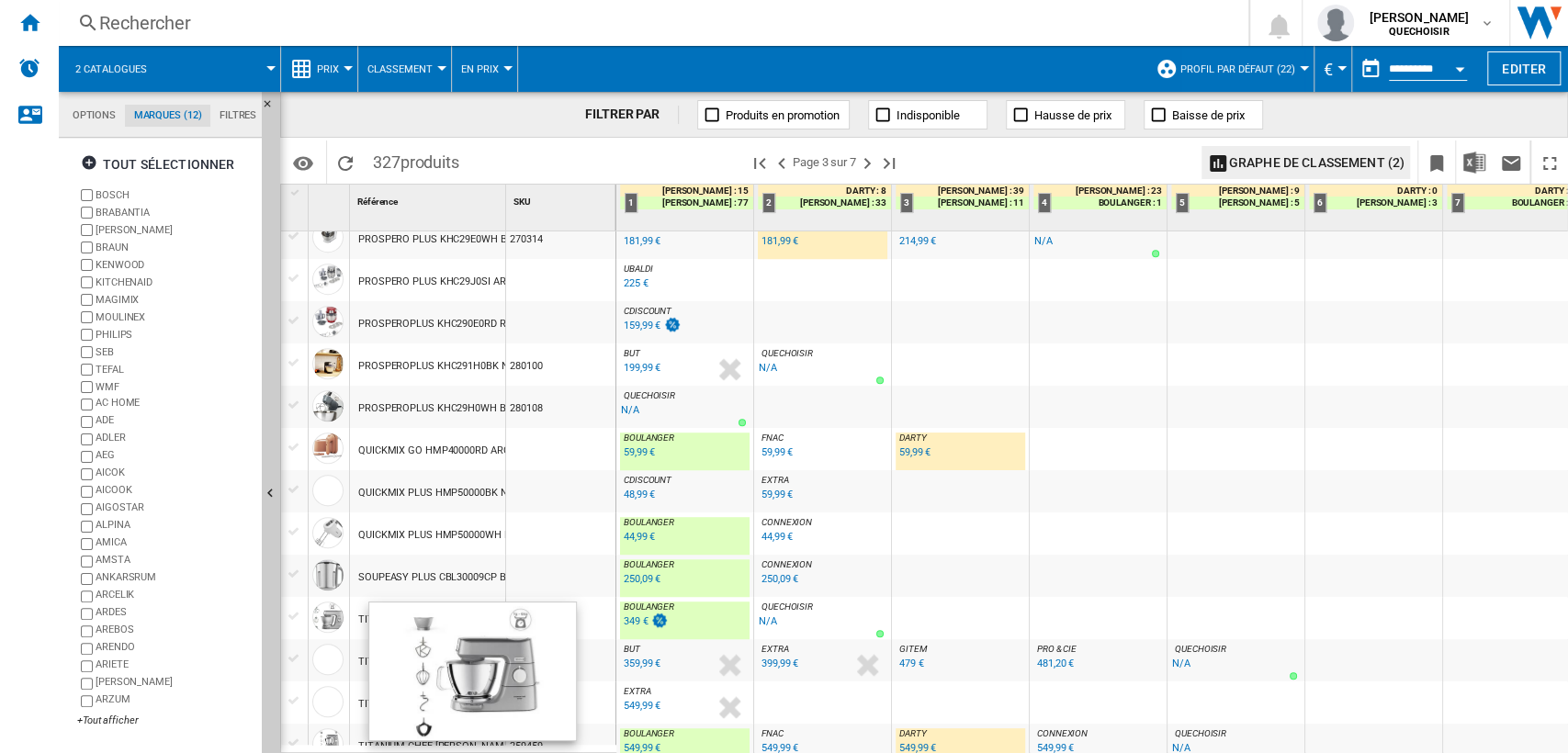
scroll to position [919, 0]
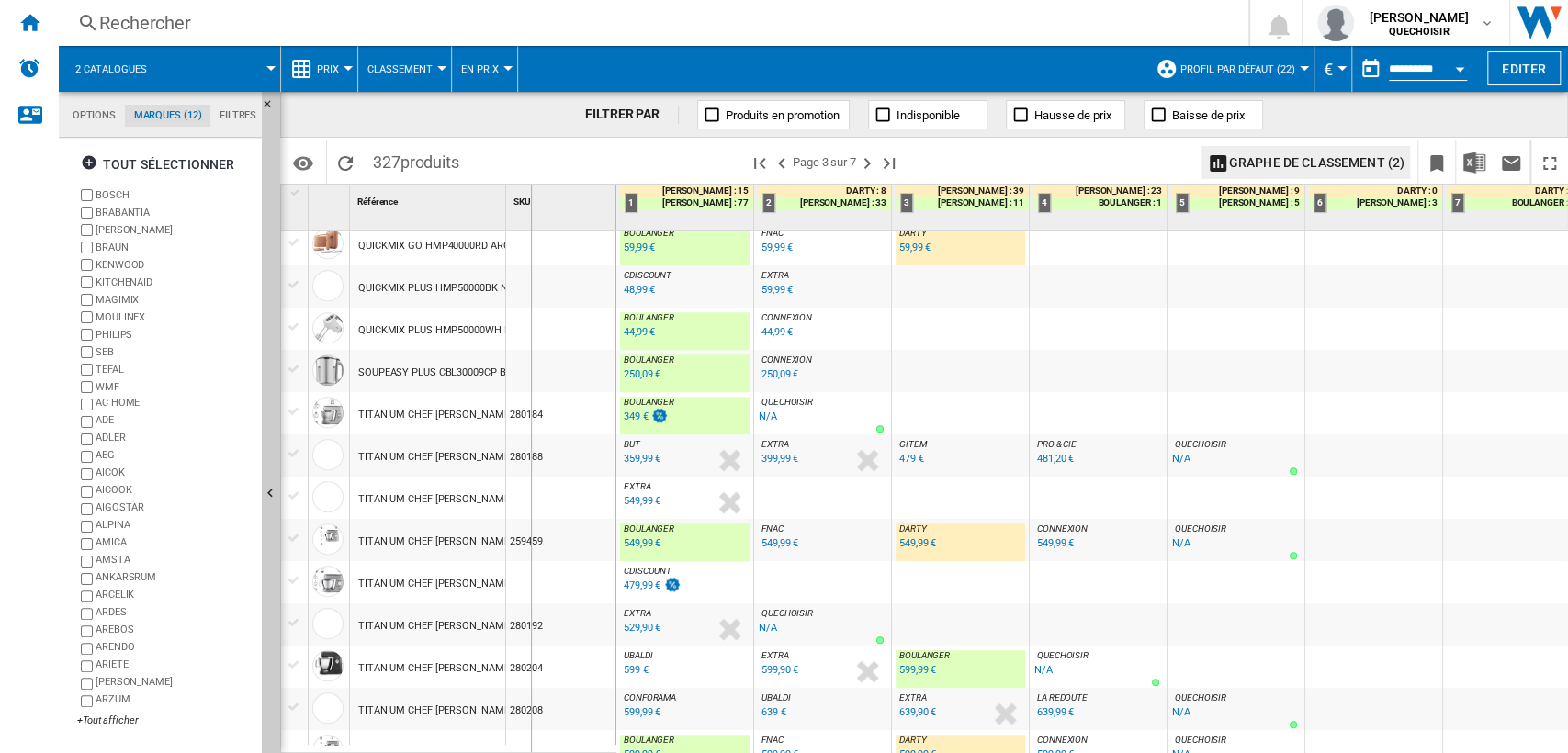
drag, startPoint x: 508, startPoint y: 201, endPoint x: 536, endPoint y: 211, distance: 29.7
click at [536, 211] on div "SKU 1" at bounding box center [562, 207] width 110 height 46
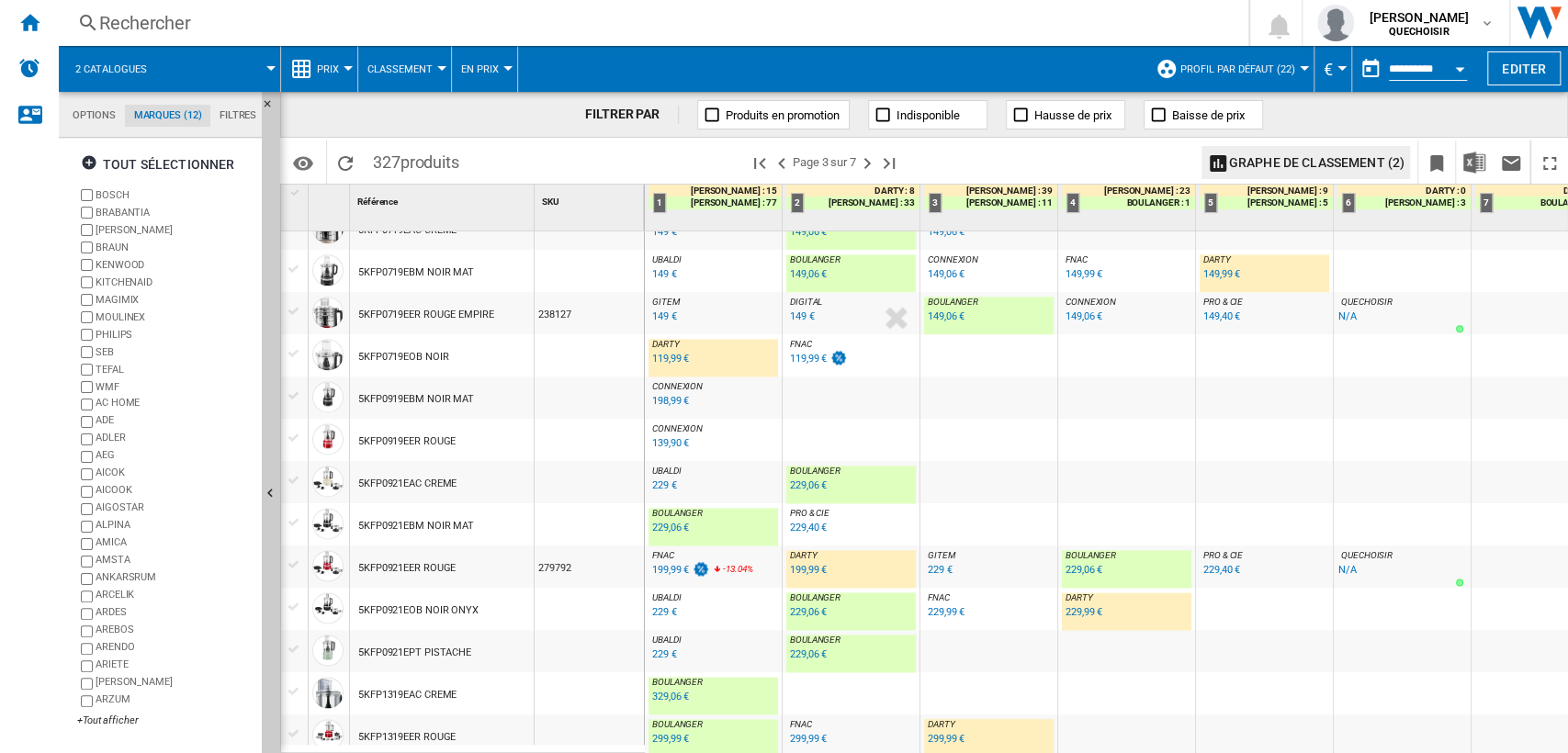
scroll to position [1636, 0]
drag, startPoint x: 863, startPoint y: 156, endPoint x: 838, endPoint y: 295, distance: 141.2
click at [863, 157] on ng-md-icon "Page suivante" at bounding box center [867, 163] width 22 height 22
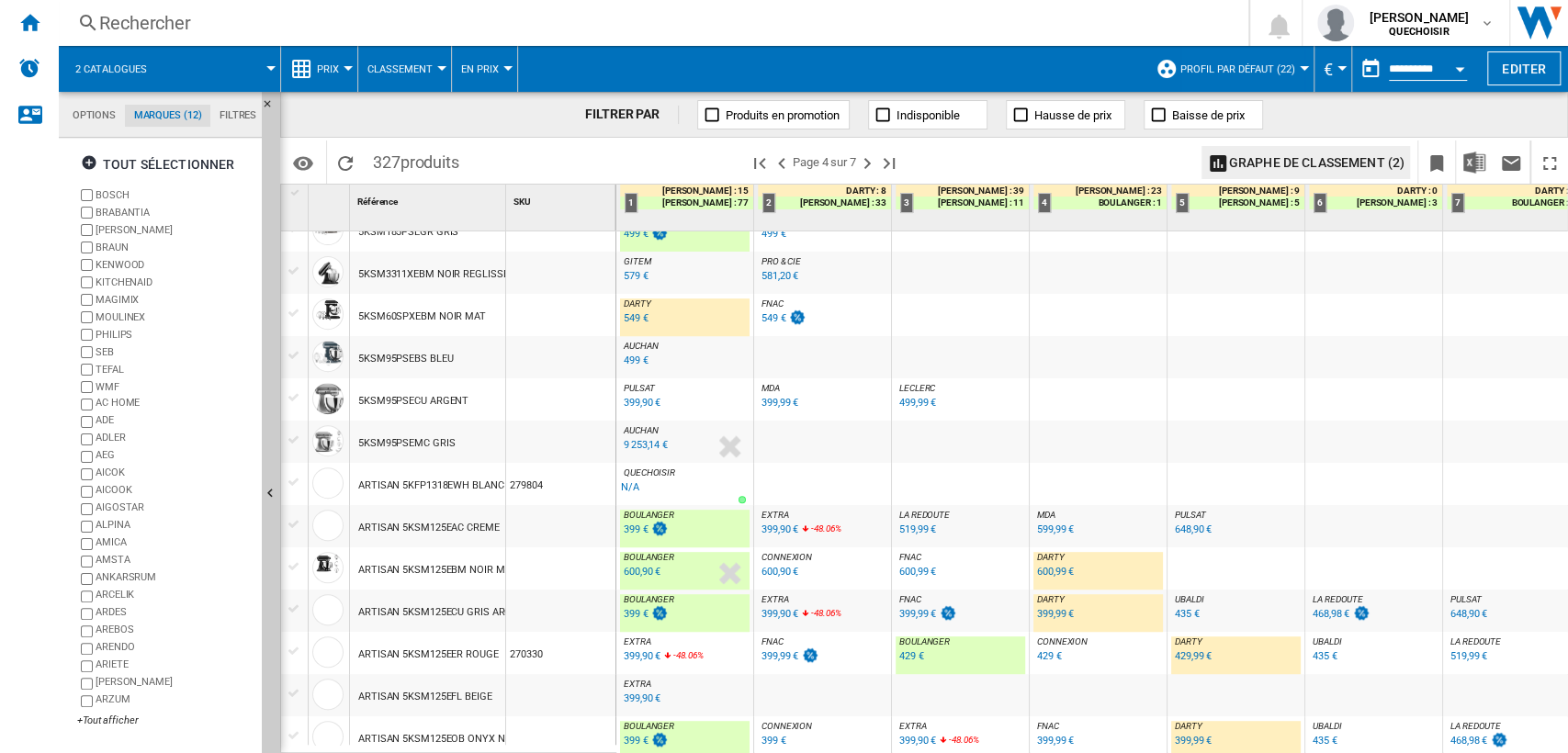
scroll to position [612, 0]
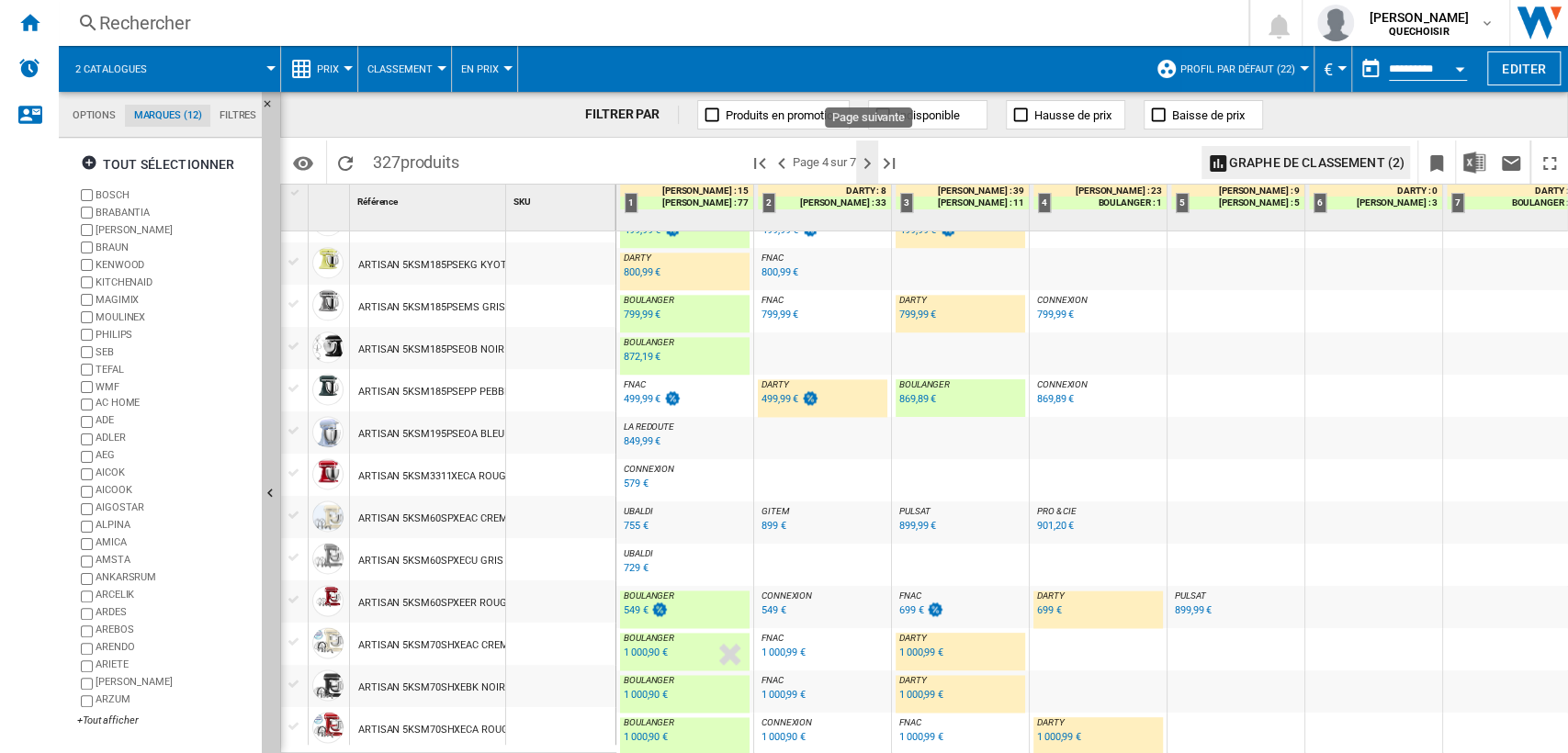
click at [863, 161] on ng-md-icon "Page suivante" at bounding box center [867, 163] width 22 height 22
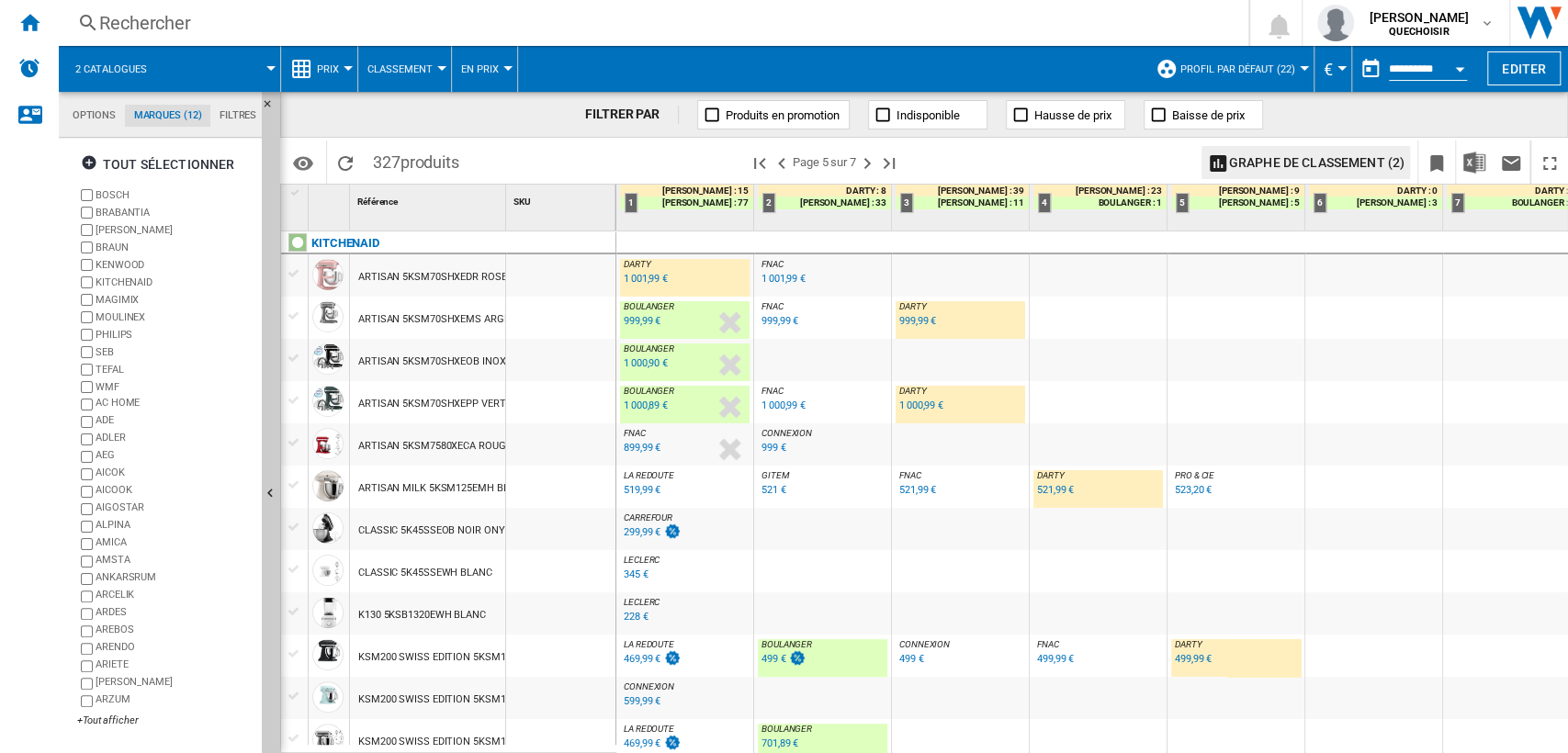
click at [631, 278] on div "1 001,99 €" at bounding box center [645, 279] width 44 height 12
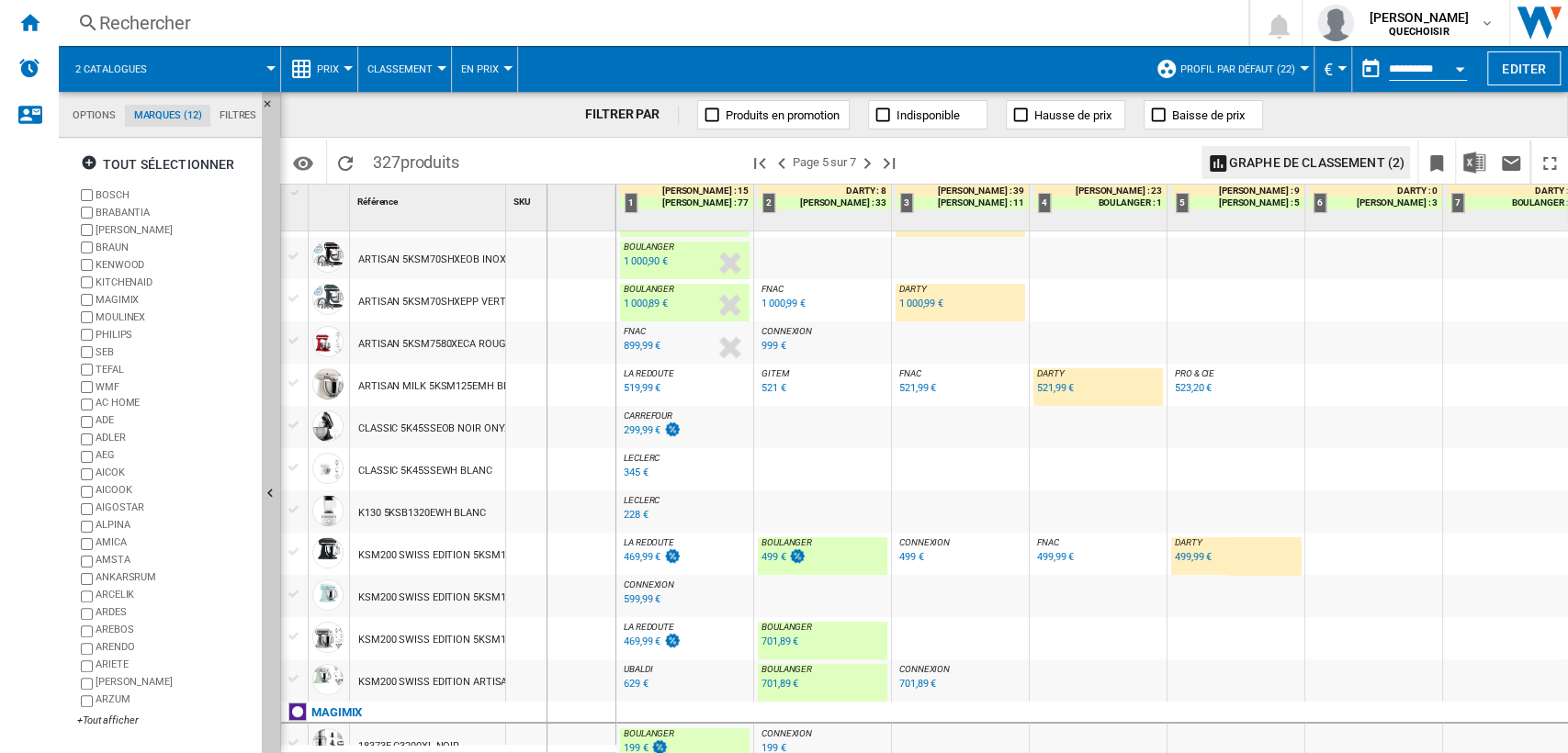
drag, startPoint x: 506, startPoint y: 215, endPoint x: 546, endPoint y: 224, distance: 41.0
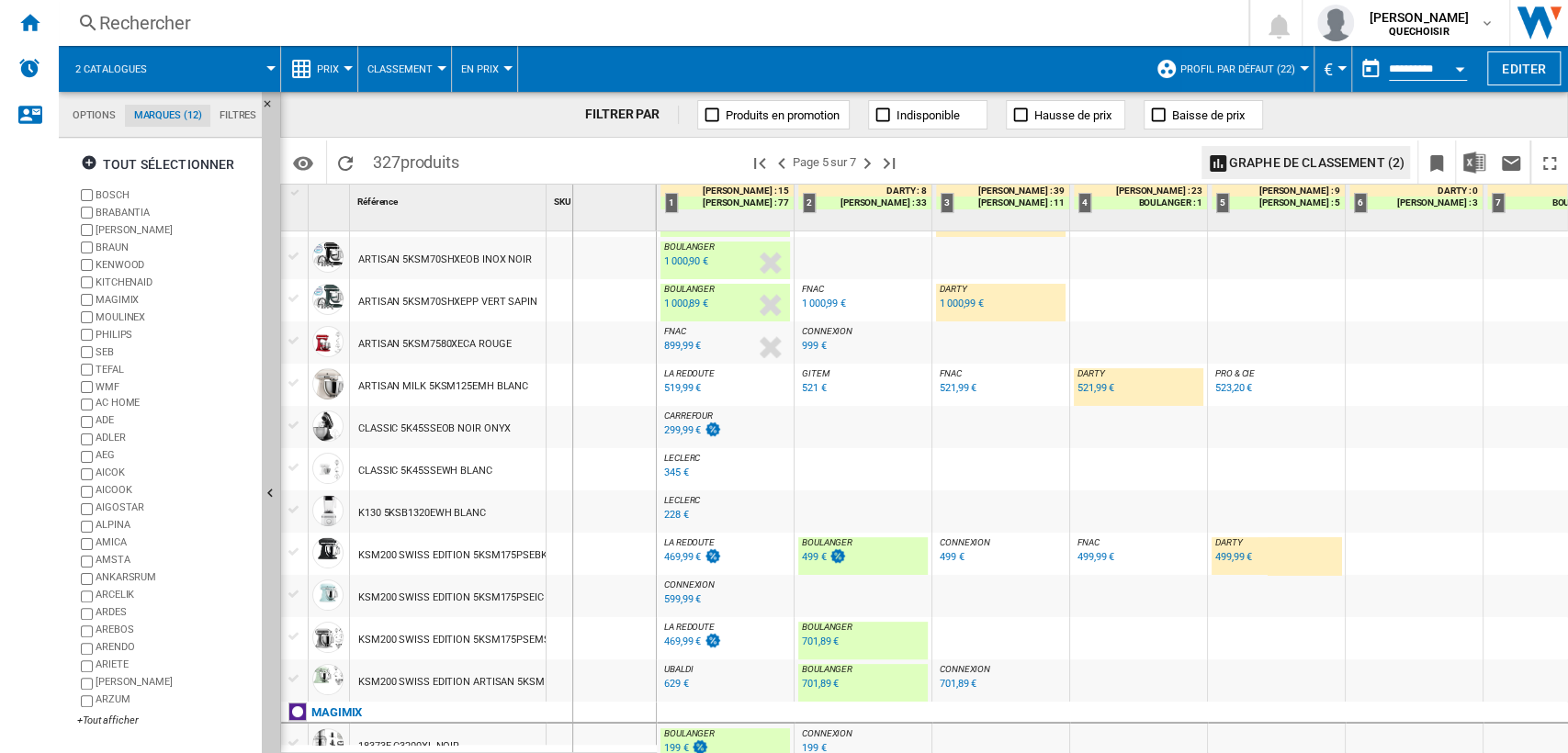
drag, startPoint x: 549, startPoint y: 214, endPoint x: 571, endPoint y: 215, distance: 22.0
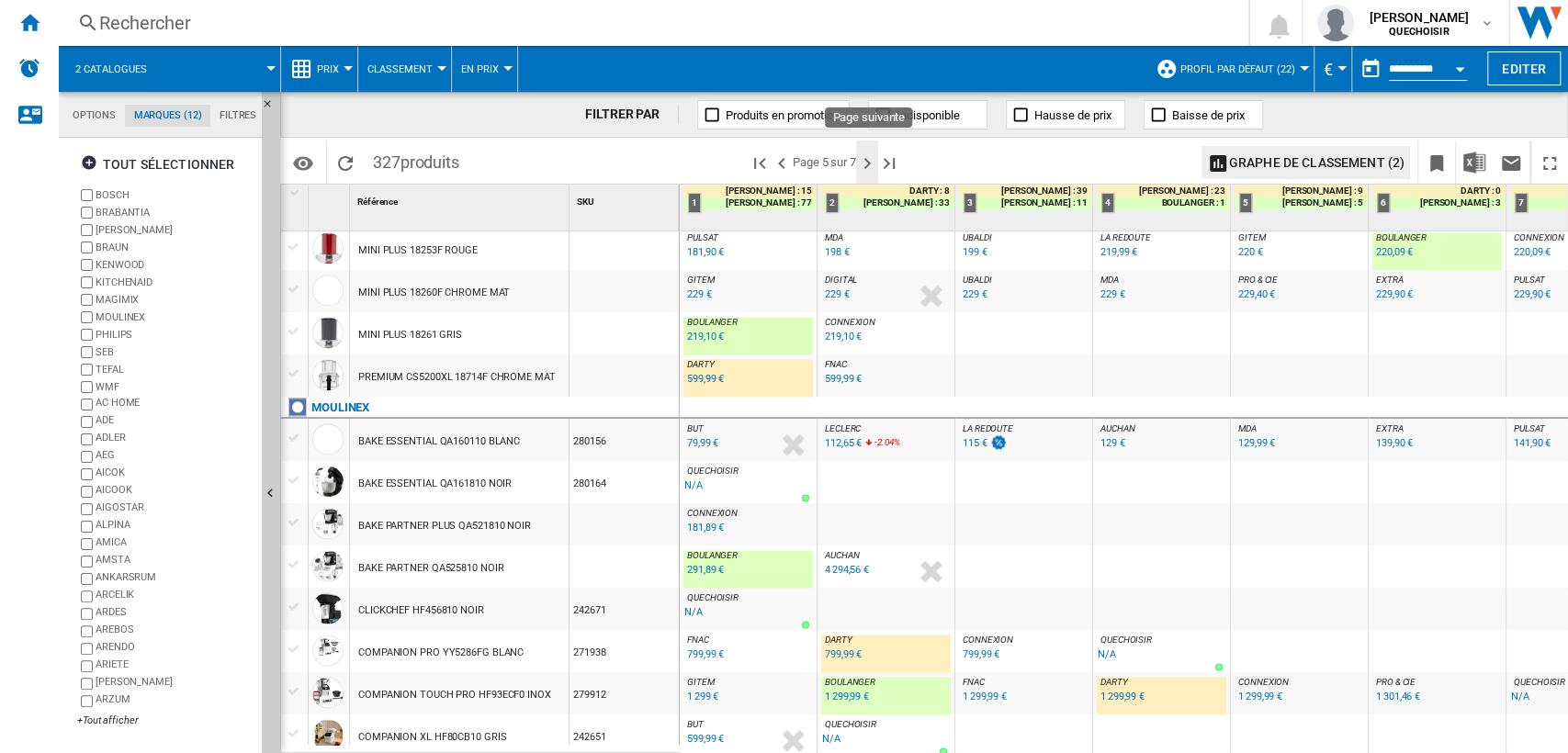
click at [874, 163] on ng-md-icon "Page suivante" at bounding box center [867, 163] width 22 height 22
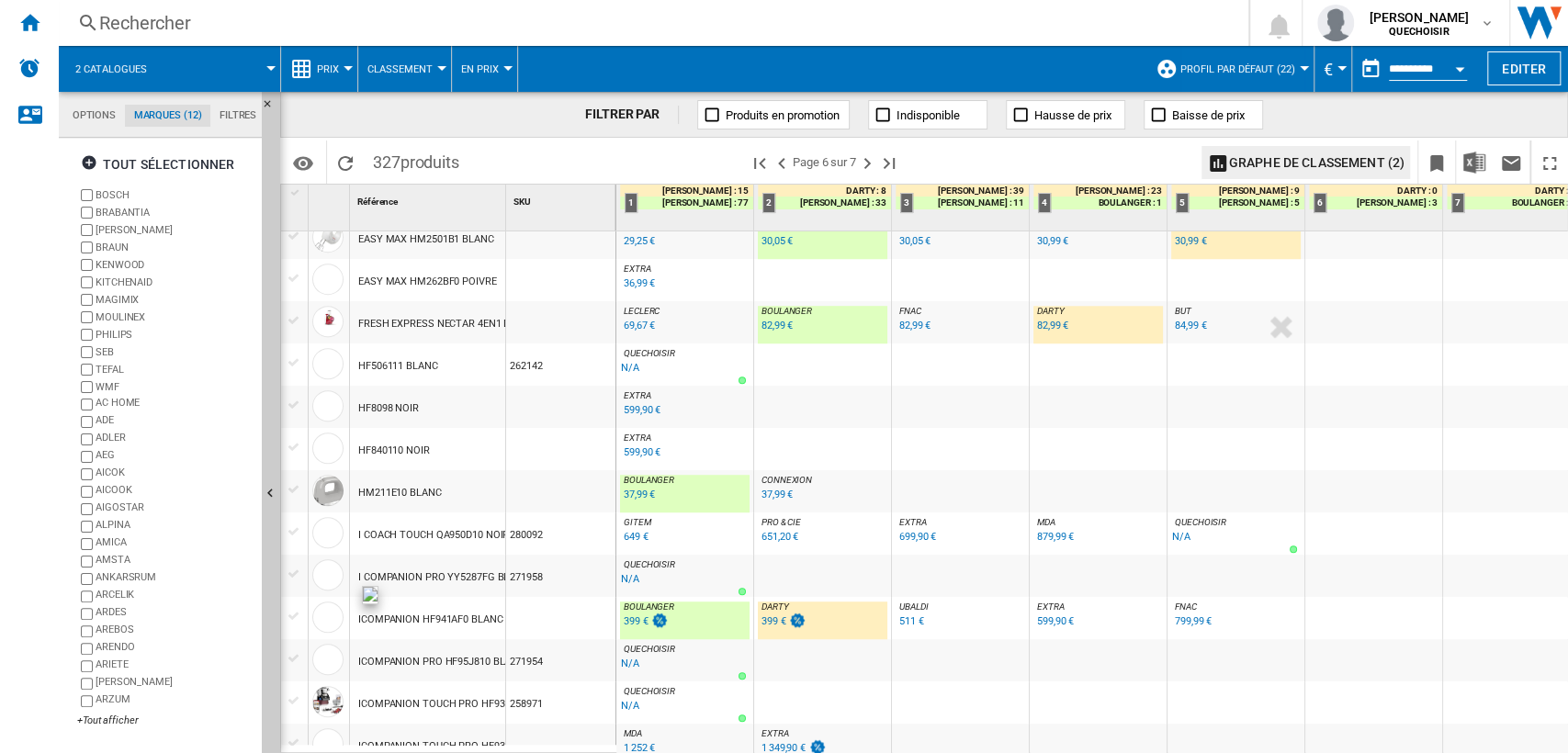
scroll to position [816, 0]
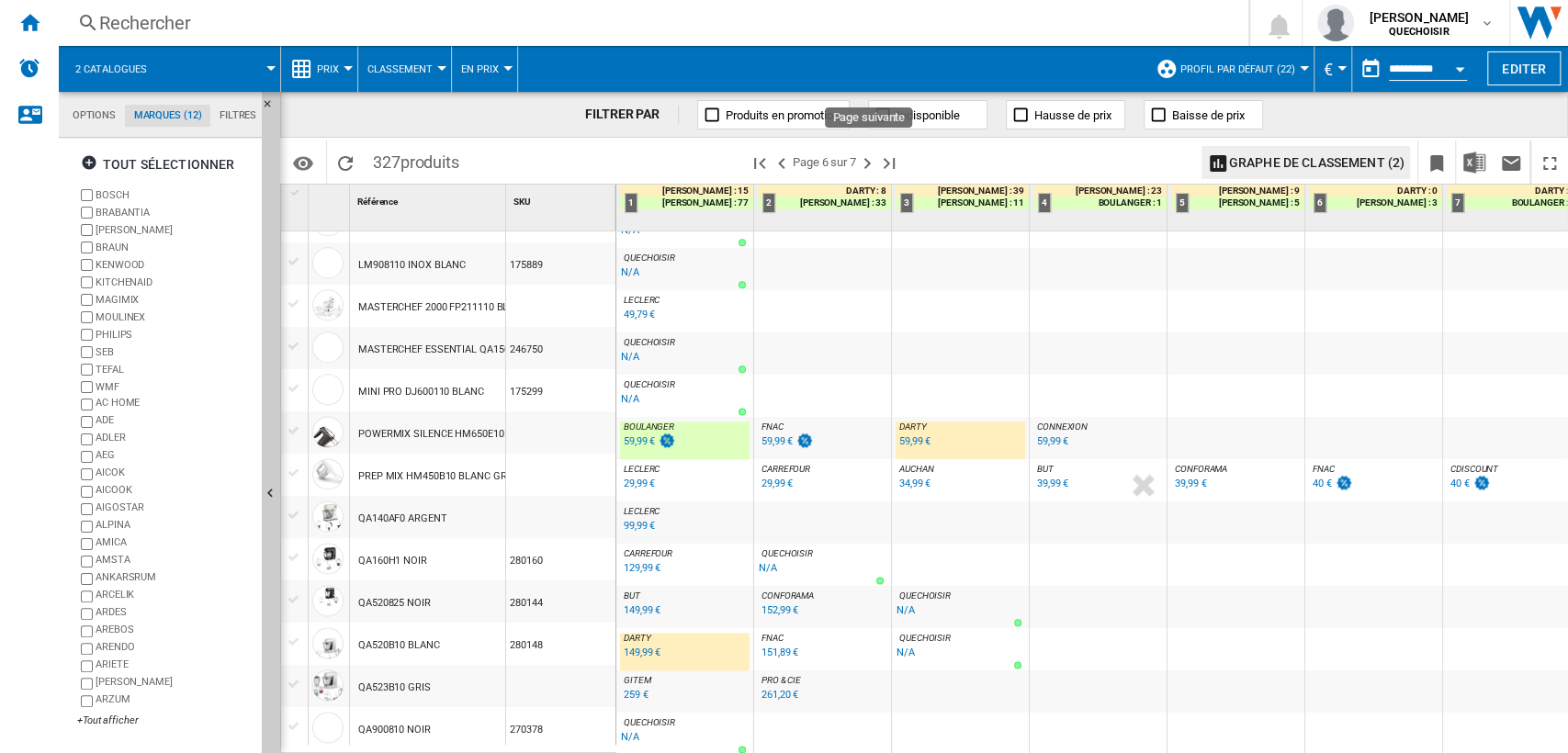
drag, startPoint x: 865, startPoint y: 156, endPoint x: 805, endPoint y: 335, distance: 188.8
click at [866, 155] on ng-md-icon "Page suivante" at bounding box center [867, 163] width 22 height 22
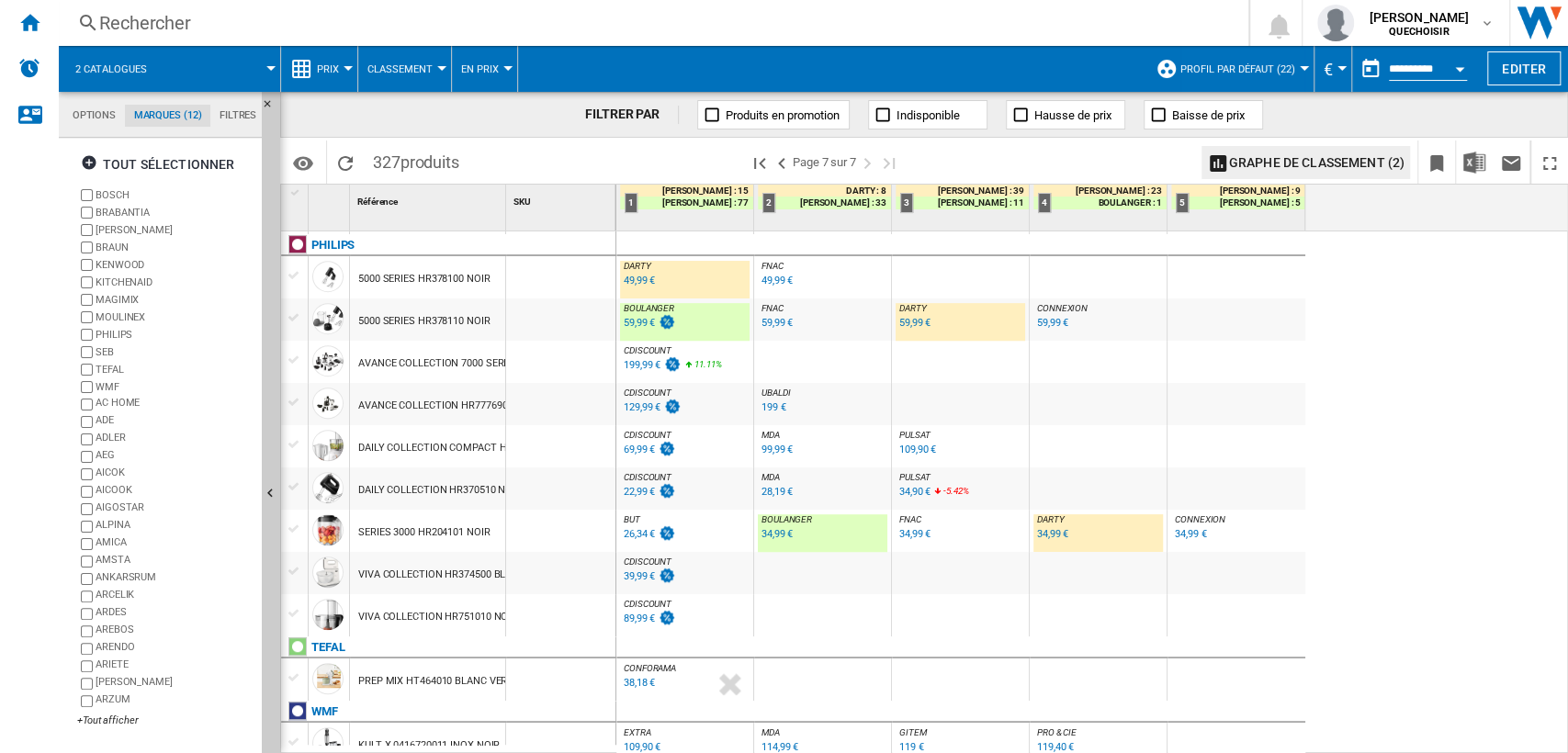
click at [1044, 538] on div "34,99 €" at bounding box center [1053, 534] width 31 height 12
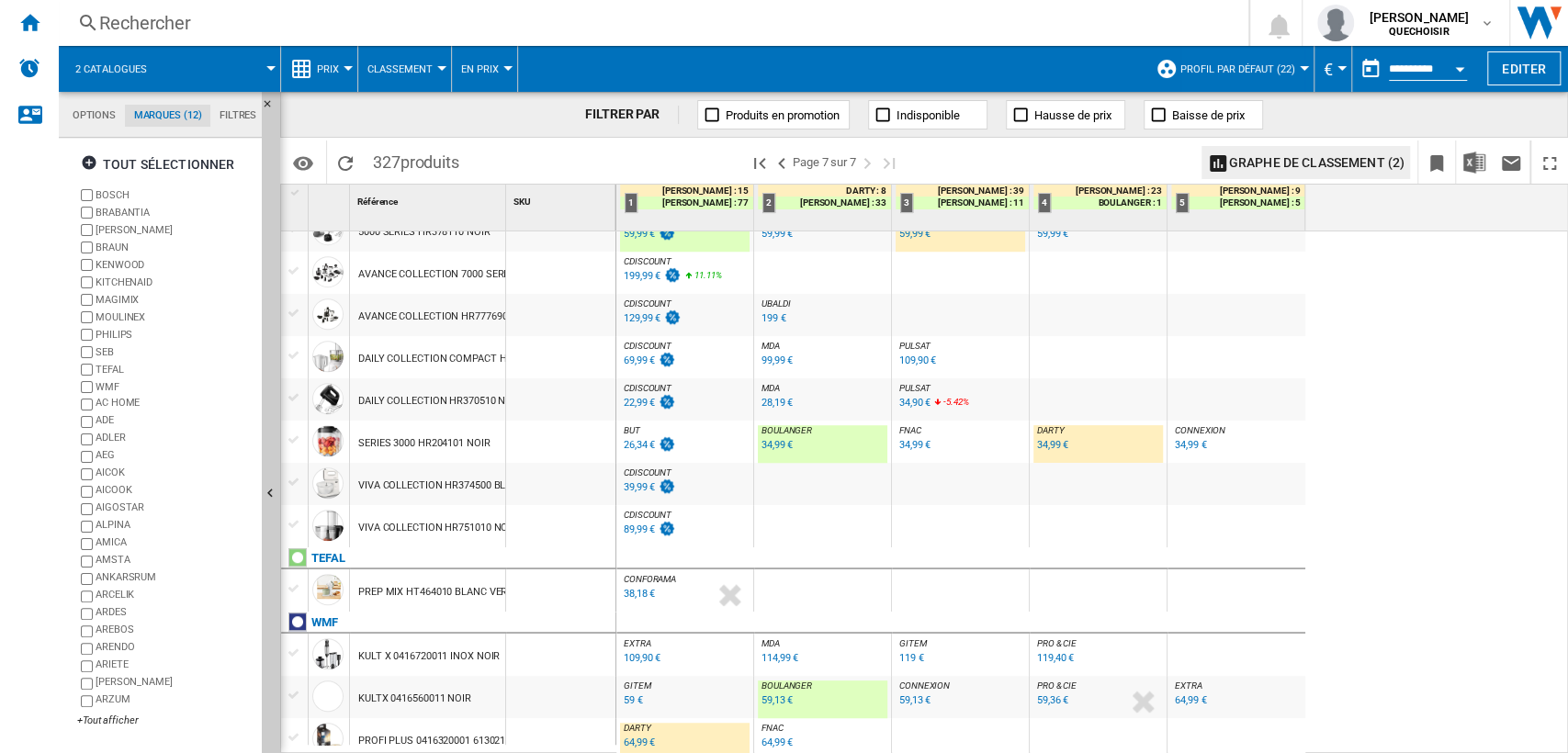
click at [642, 736] on div "64,99 €" at bounding box center [639, 742] width 31 height 12
click at [290, 734] on div at bounding box center [295, 737] width 20 height 17
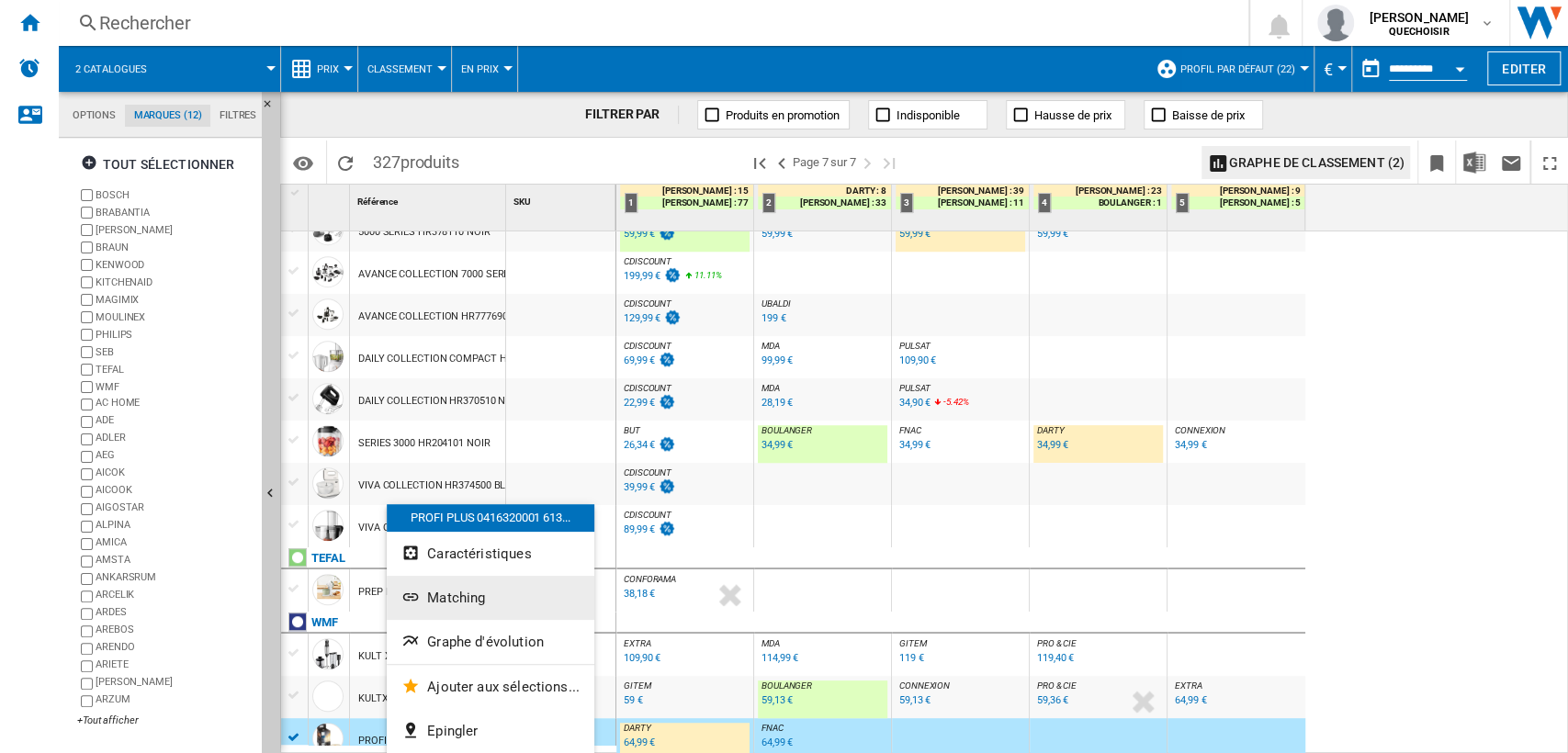
click at [444, 594] on span "Matching" at bounding box center [456, 598] width 58 height 17
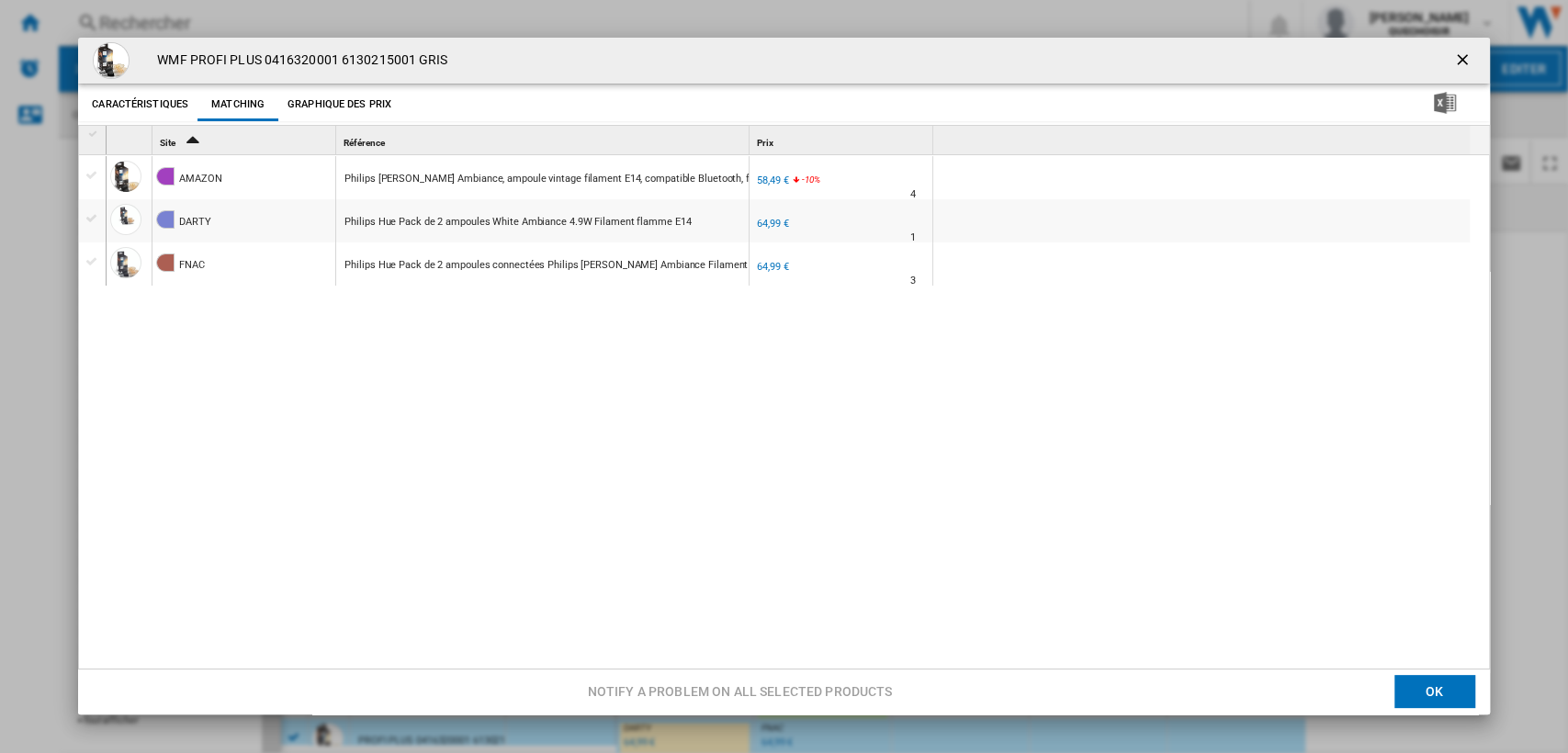
click at [88, 137] on div "Product popup" at bounding box center [94, 134] width 16 height 13
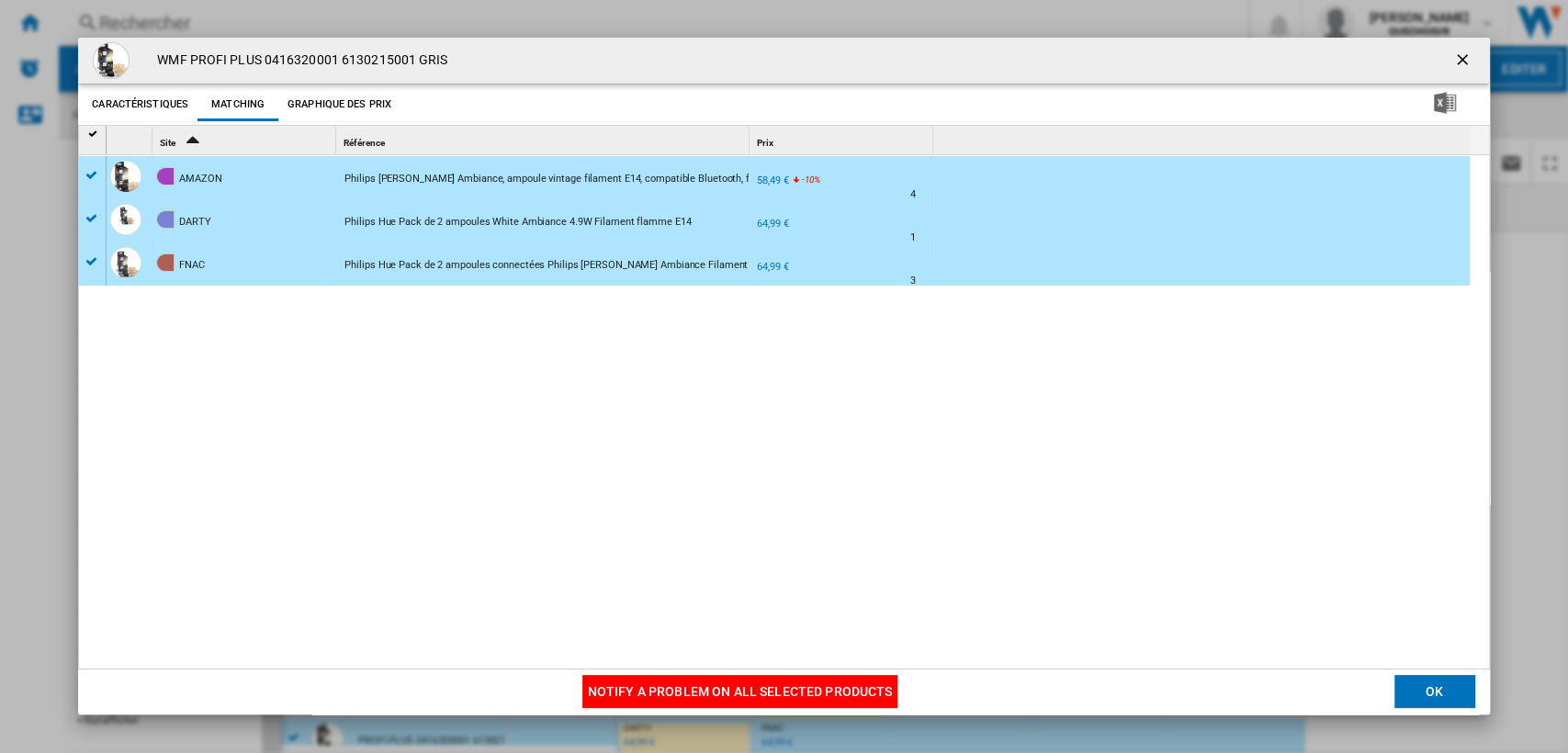
click at [639, 689] on button "Notify a problem on all selected products" at bounding box center [740, 693] width 316 height 33
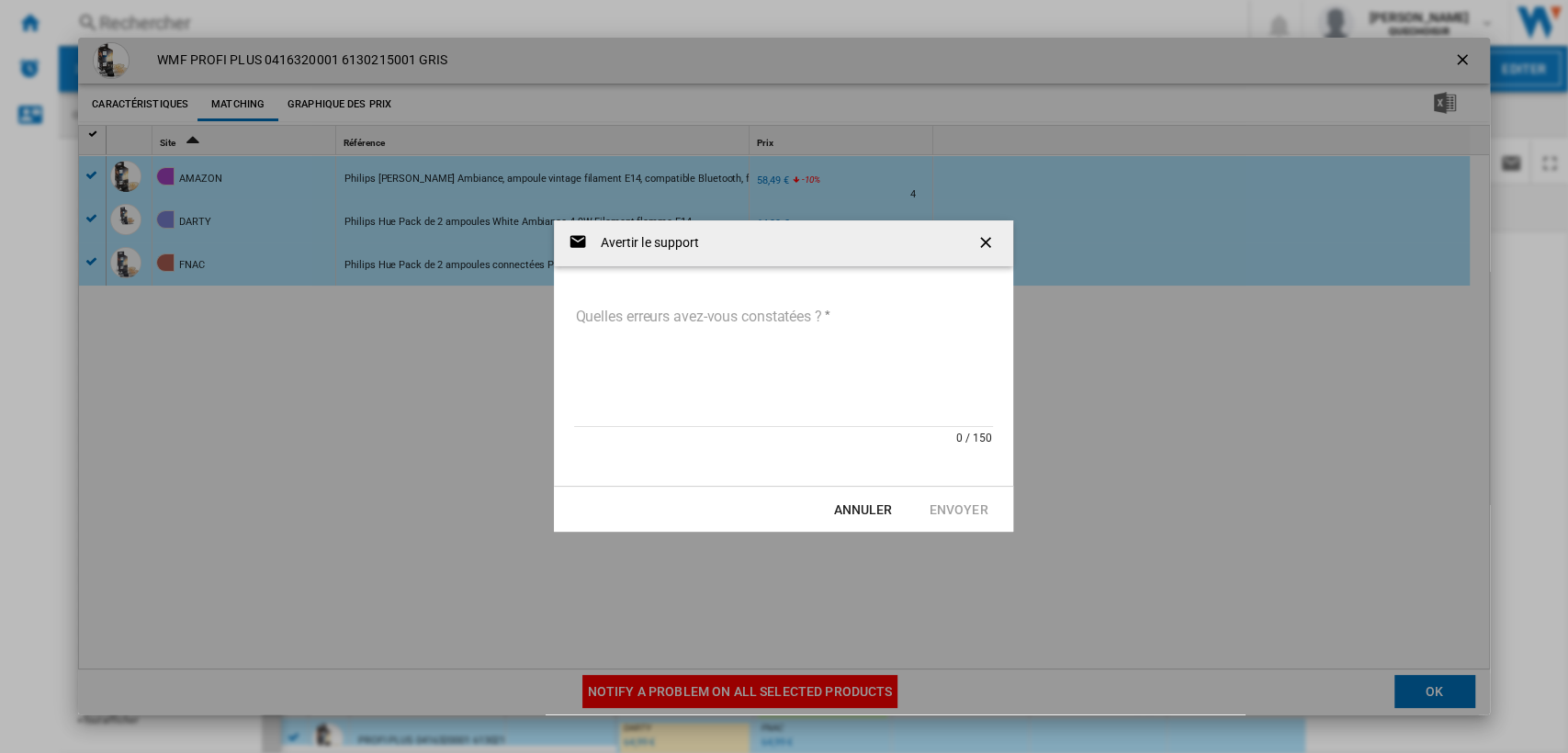
click at [698, 318] on textarea "Quelles erreurs avez-vous constatées ?" at bounding box center [784, 365] width 419 height 124
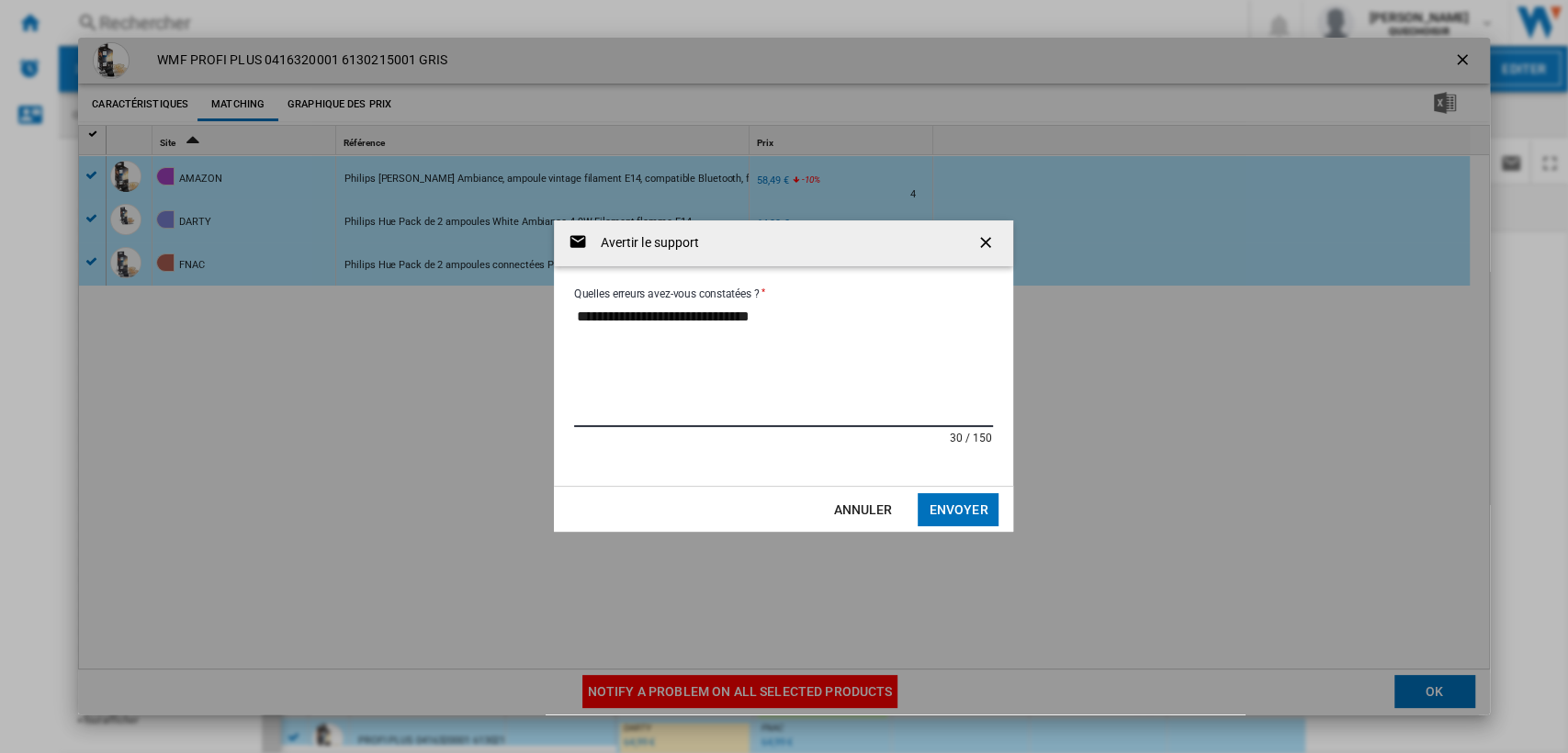
type textarea "**********"
click at [983, 247] on ng-md-icon "getI18NText('BUTTONS.CLOSE_DIALOG')" at bounding box center [988, 244] width 22 height 22
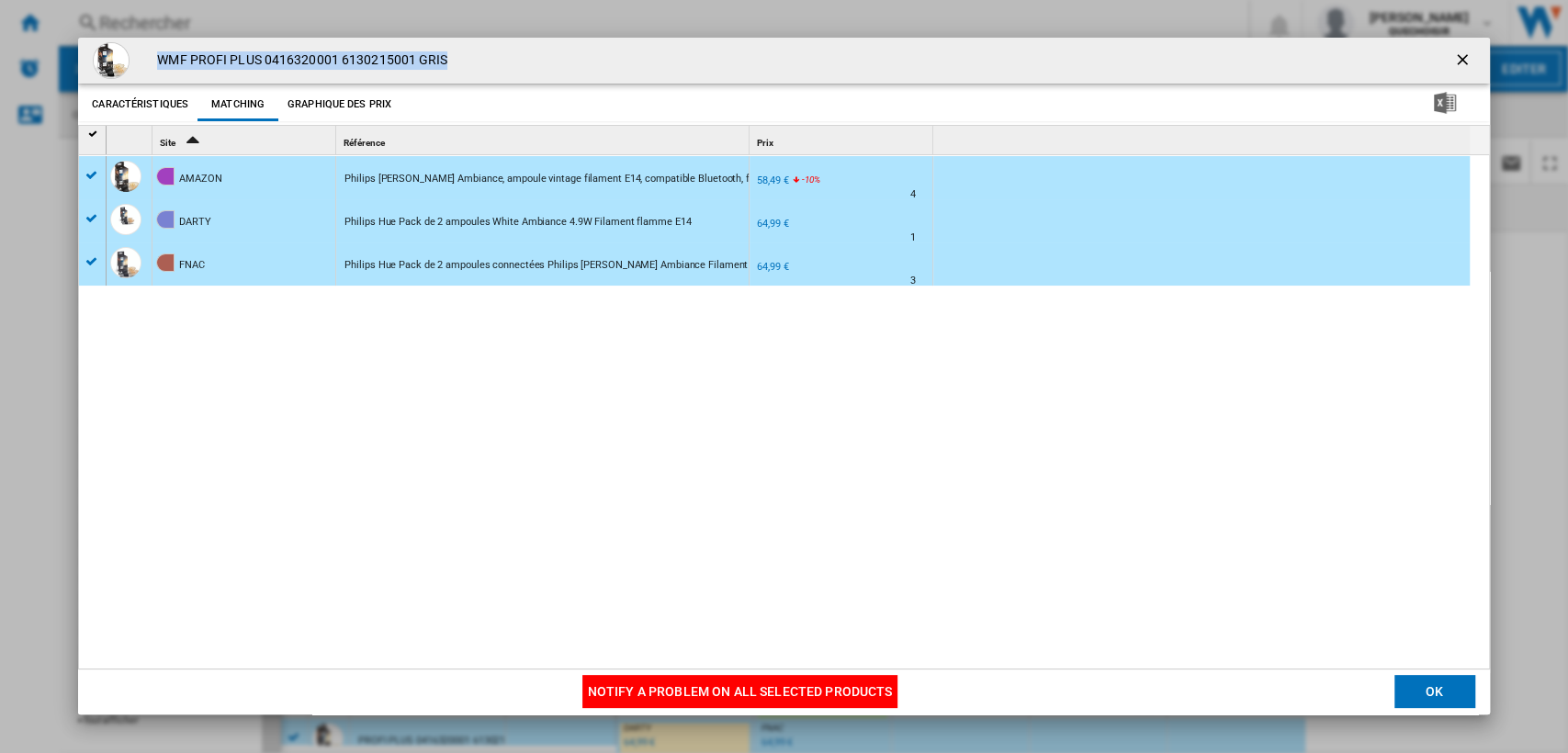
drag, startPoint x: 448, startPoint y: 65, endPoint x: 170, endPoint y: 62, distance: 278.0
click at [160, 62] on div "WMF PROFI PLUS 0416320001 6130215001 GRIS" at bounding box center [784, 60] width 1411 height 46
click at [633, 688] on button "Notify a problem on all selected products" at bounding box center [740, 693] width 316 height 33
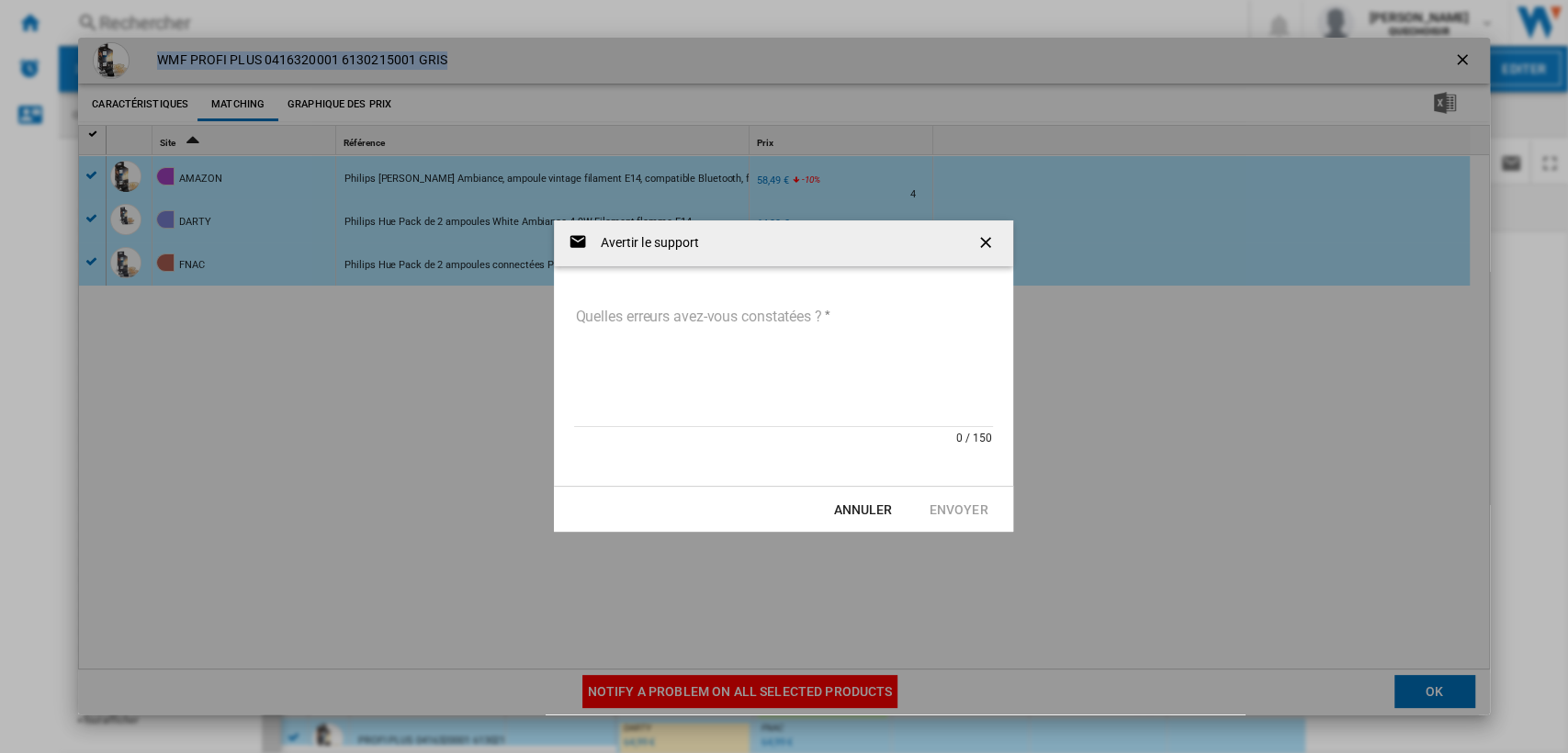
click at [687, 333] on textarea "Quelles erreurs avez-vous constatées ?" at bounding box center [784, 365] width 419 height 124
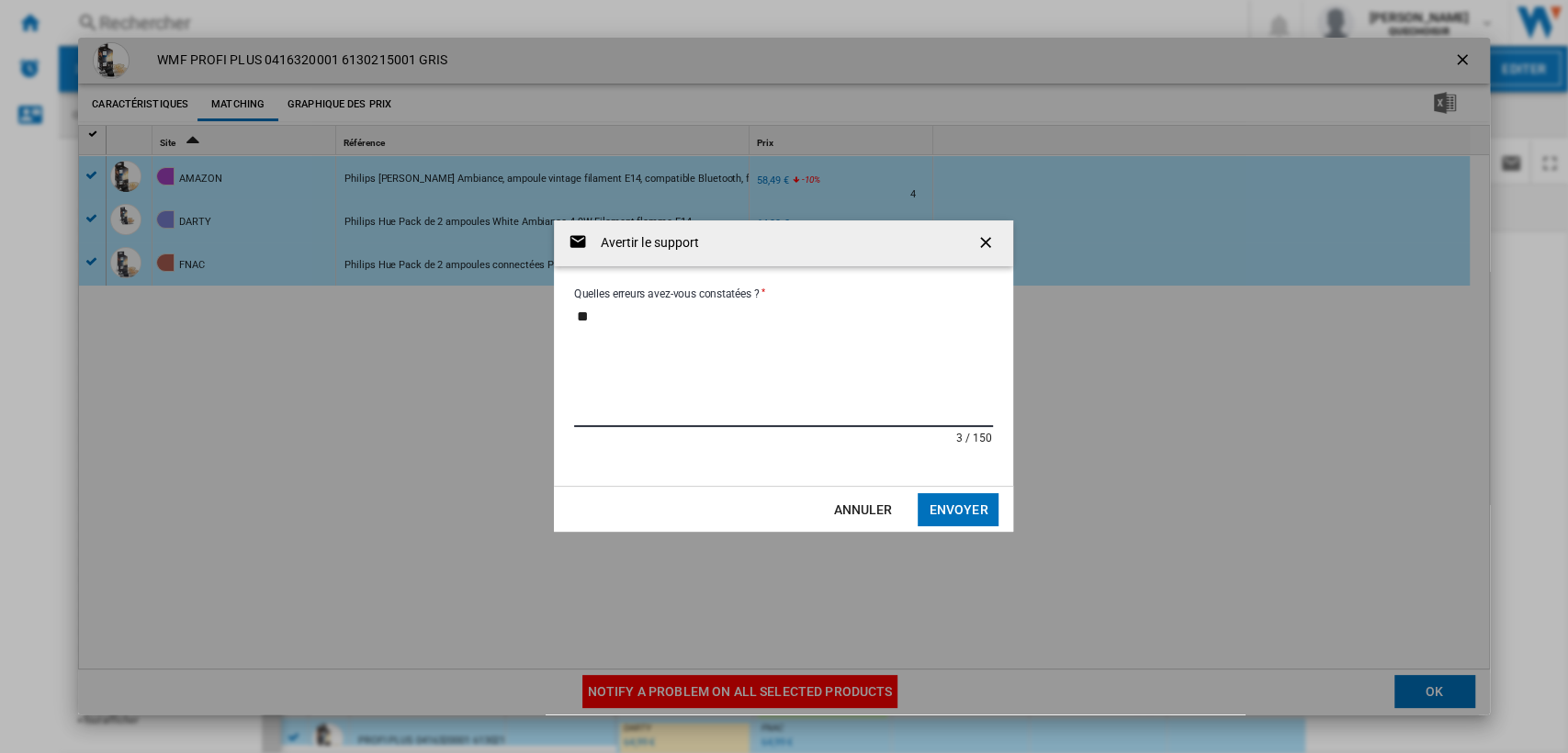
type textarea "*"
paste textarea "*********"
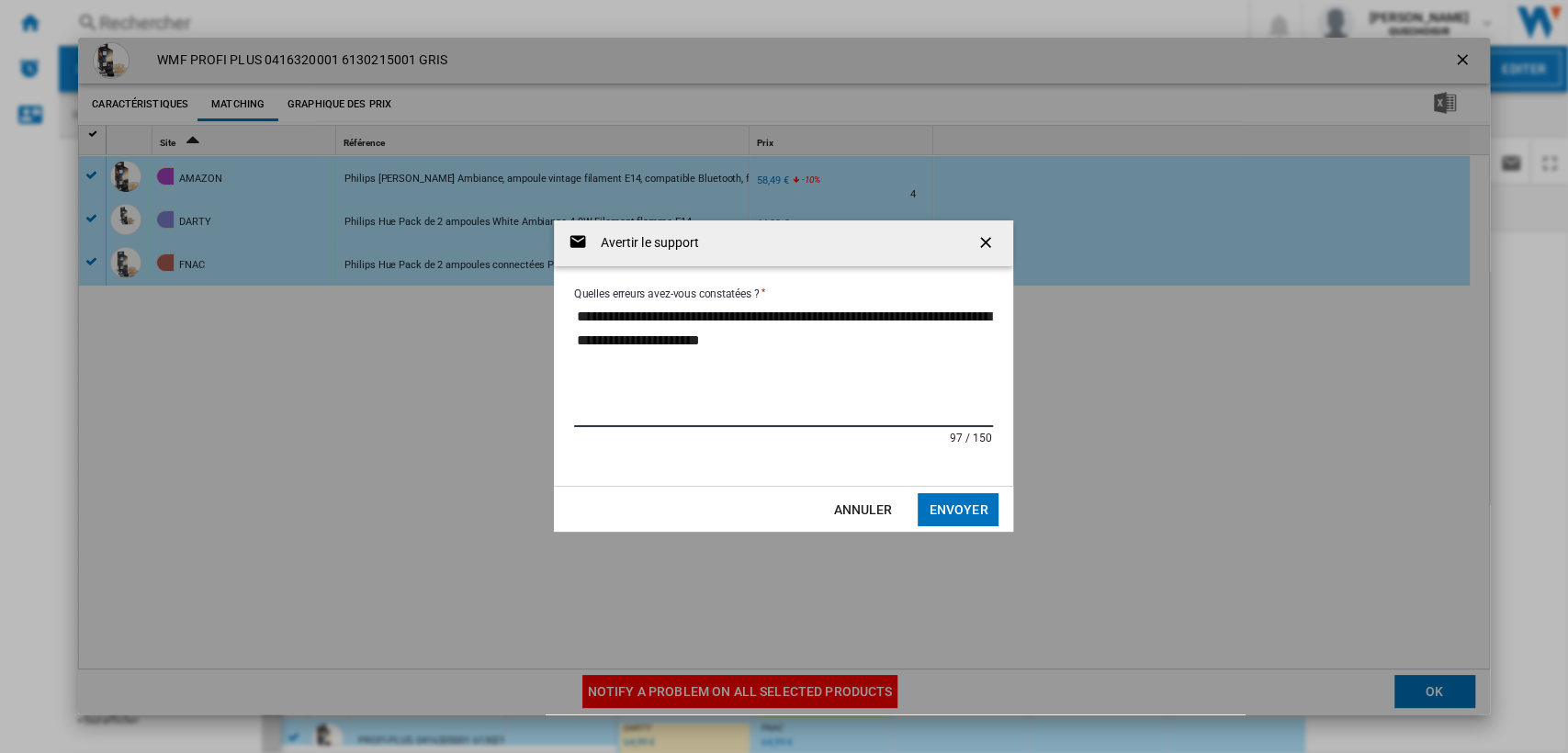
click at [862, 335] on textarea "**********" at bounding box center [784, 365] width 419 height 124
click at [909, 348] on textarea "**********" at bounding box center [784, 365] width 419 height 124
drag, startPoint x: 911, startPoint y: 339, endPoint x: 924, endPoint y: 340, distance: 13.0
click at [913, 339] on textarea "**********" at bounding box center [784, 365] width 419 height 124
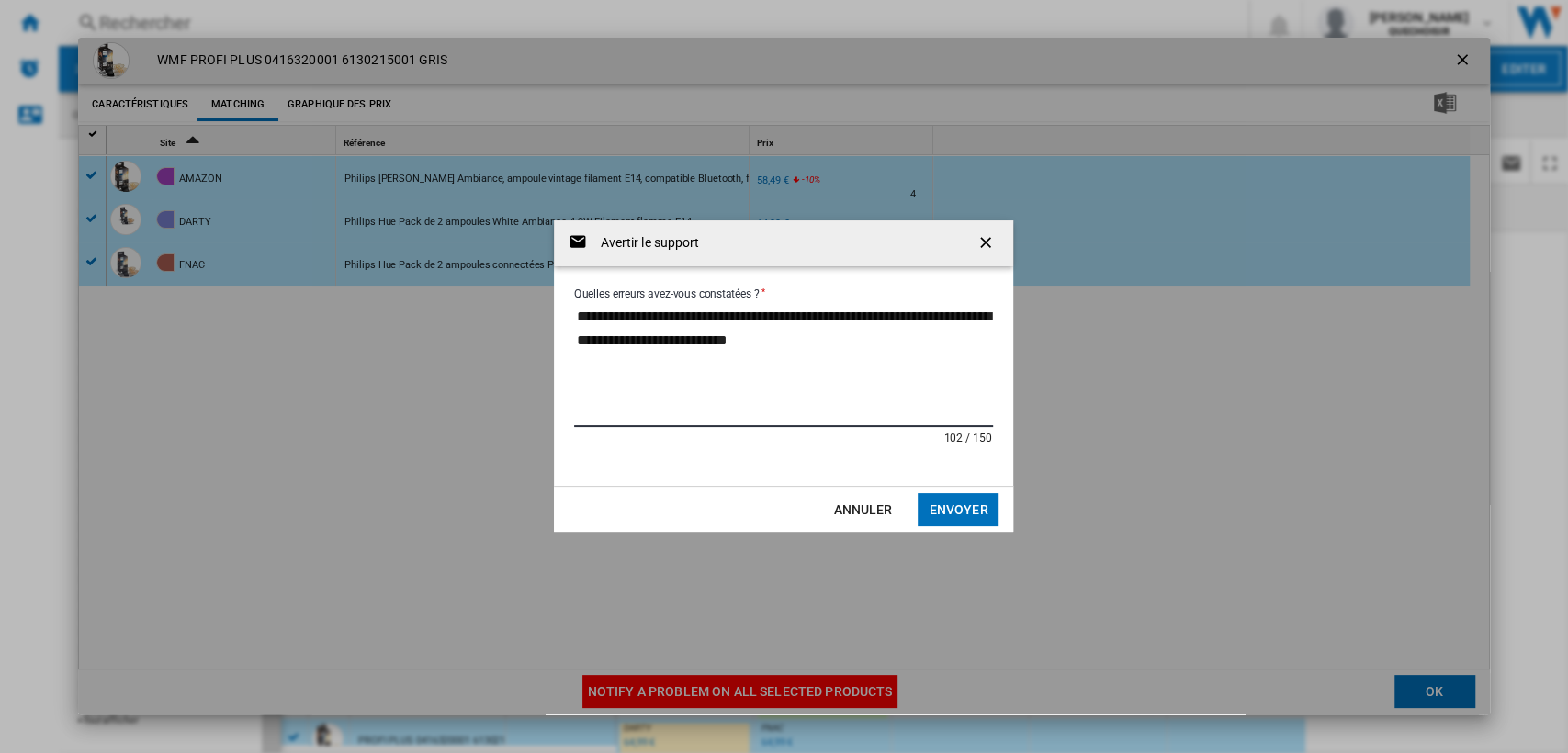
click at [925, 342] on textarea "**********" at bounding box center [784, 365] width 419 height 124
drag, startPoint x: 786, startPoint y: 335, endPoint x: 778, endPoint y: 336, distance: 8.1
click at [778, 336] on textarea "**********" at bounding box center [784, 365] width 419 height 124
click at [606, 341] on textarea "**********" at bounding box center [784, 365] width 419 height 124
type textarea "**********"
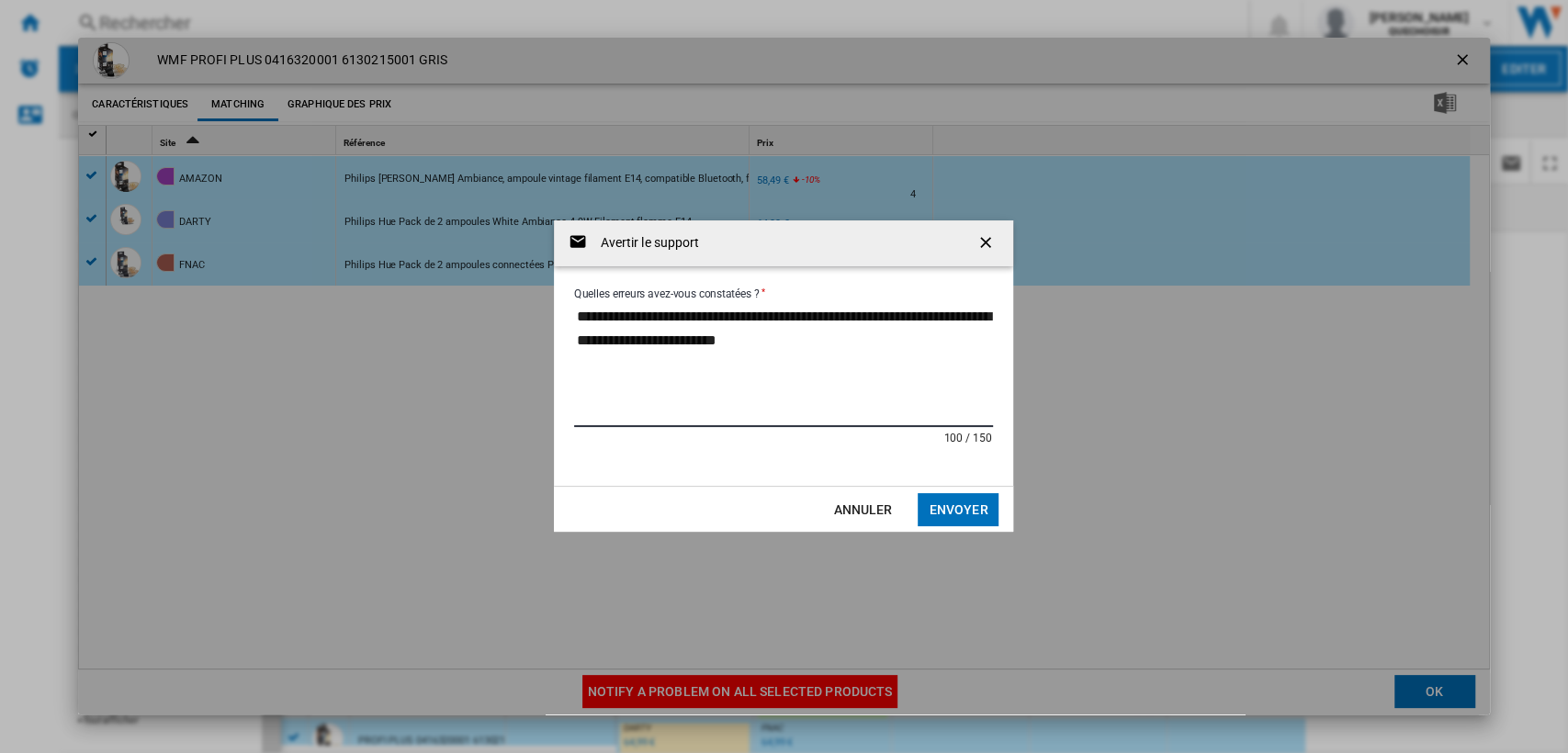
click at [940, 517] on button "Envoyer" at bounding box center [958, 510] width 81 height 33
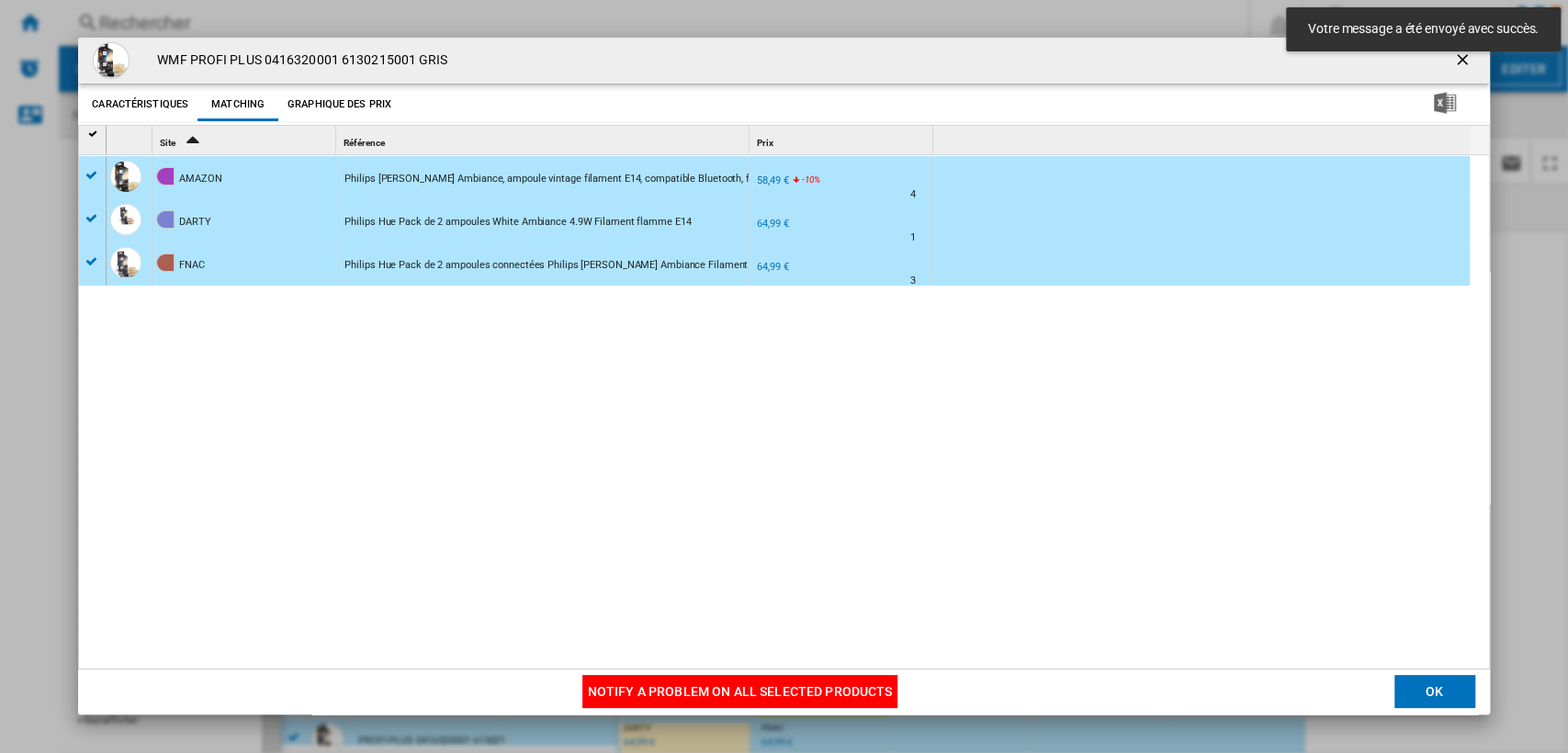
click at [1455, 61] on ng-md-icon "getI18NText('BUTTONS.CLOSE_DIALOG')" at bounding box center [1464, 61] width 22 height 22
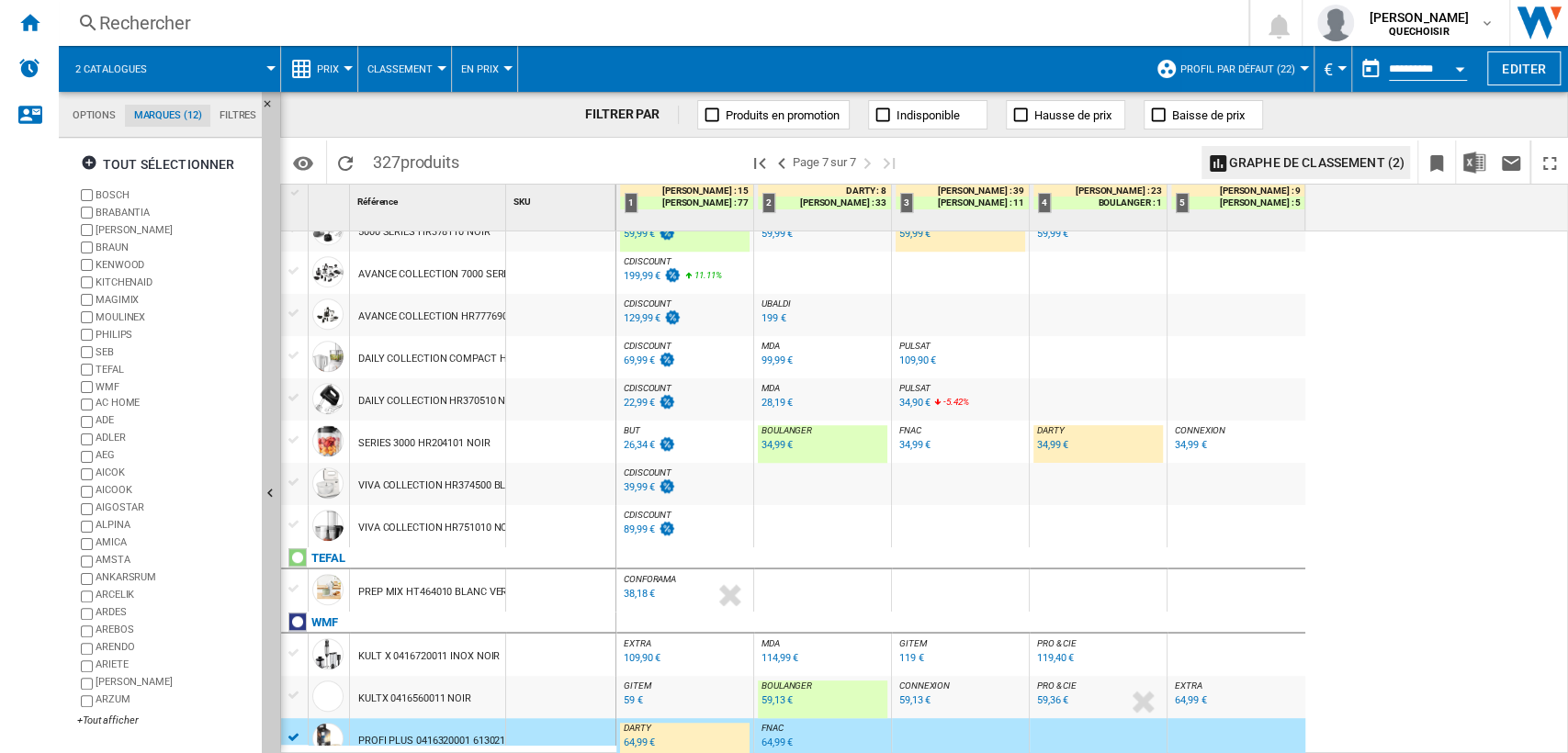
click at [639, 593] on div "38,18 €" at bounding box center [639, 594] width 31 height 12
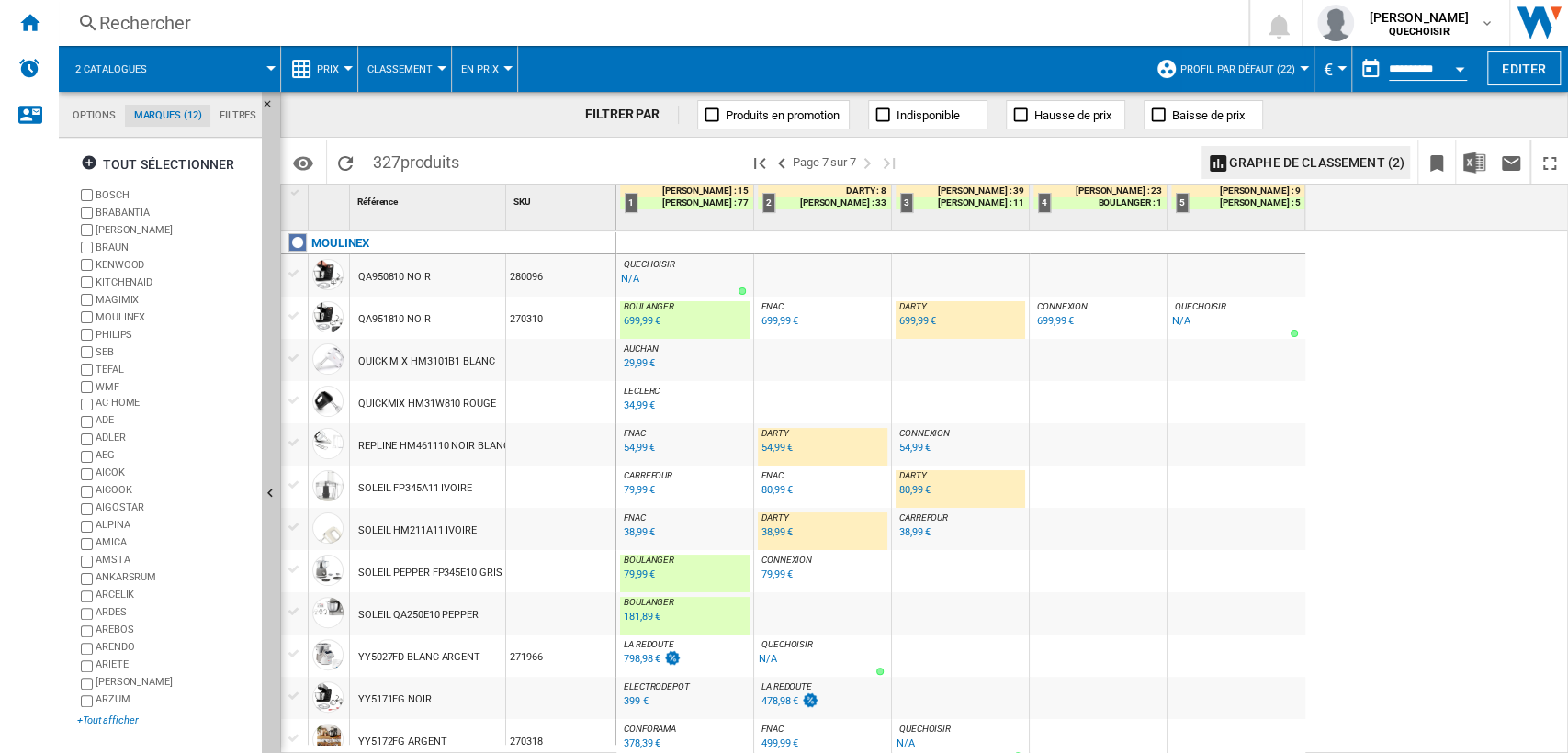
click at [118, 726] on div "+Tout afficher" at bounding box center [166, 721] width 178 height 14
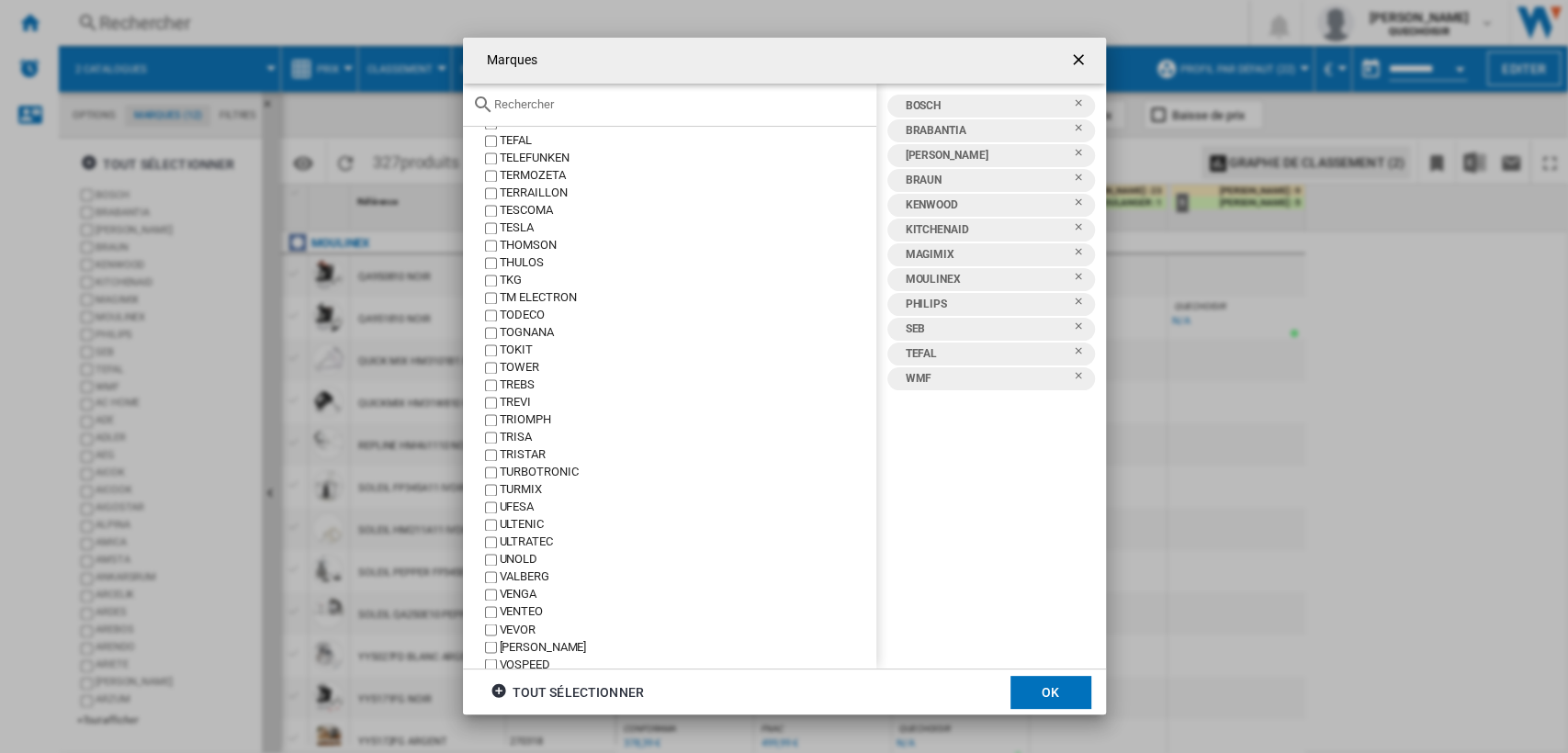
scroll to position [6858, 0]
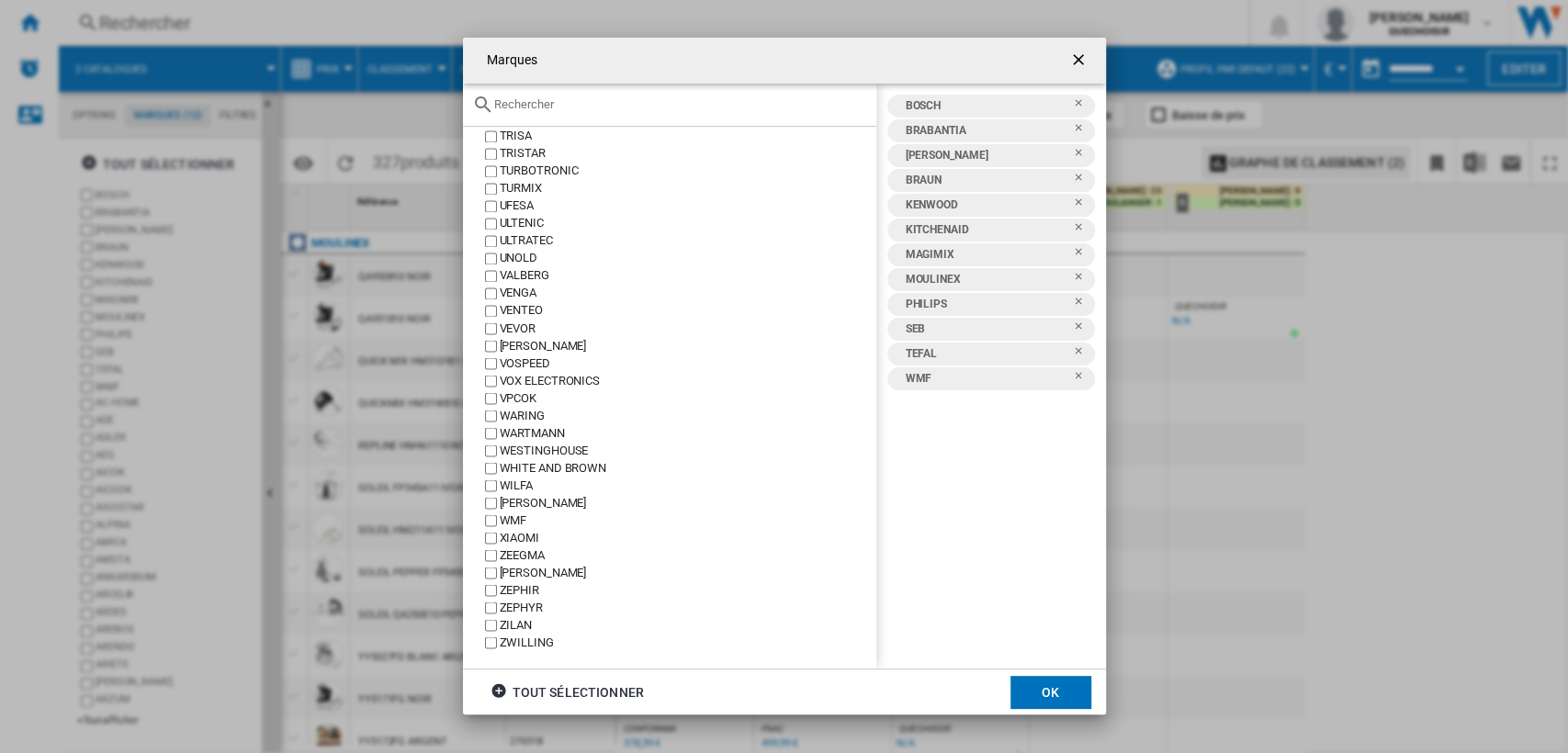
click at [1074, 64] on ng-md-icon "getI18NText('BUTTONS.CLOSE_DIALOG')" at bounding box center [1080, 61] width 22 height 22
